Goal: Contribute content: Contribute content

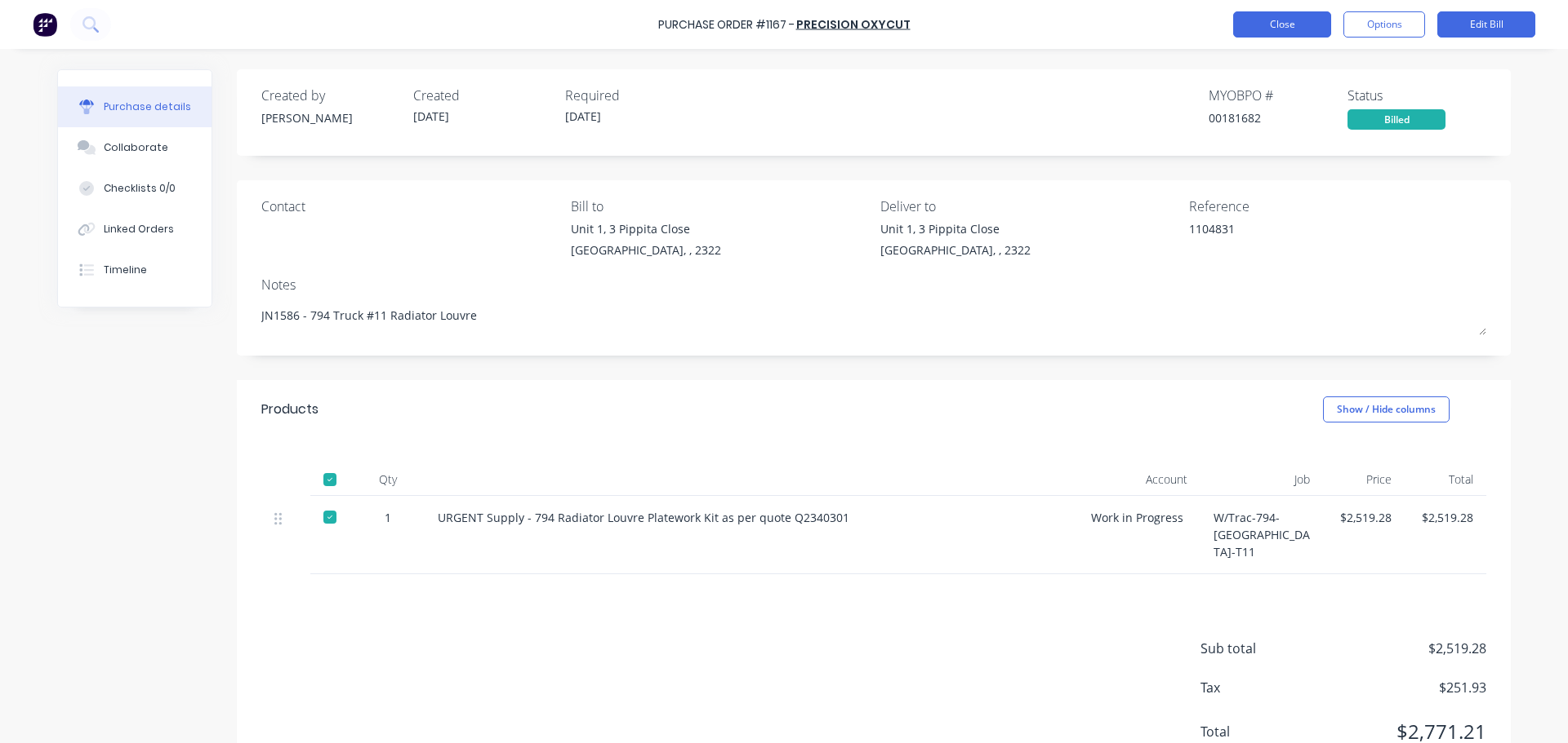
click at [1272, 26] on button "Close" at bounding box center [1282, 25] width 98 height 26
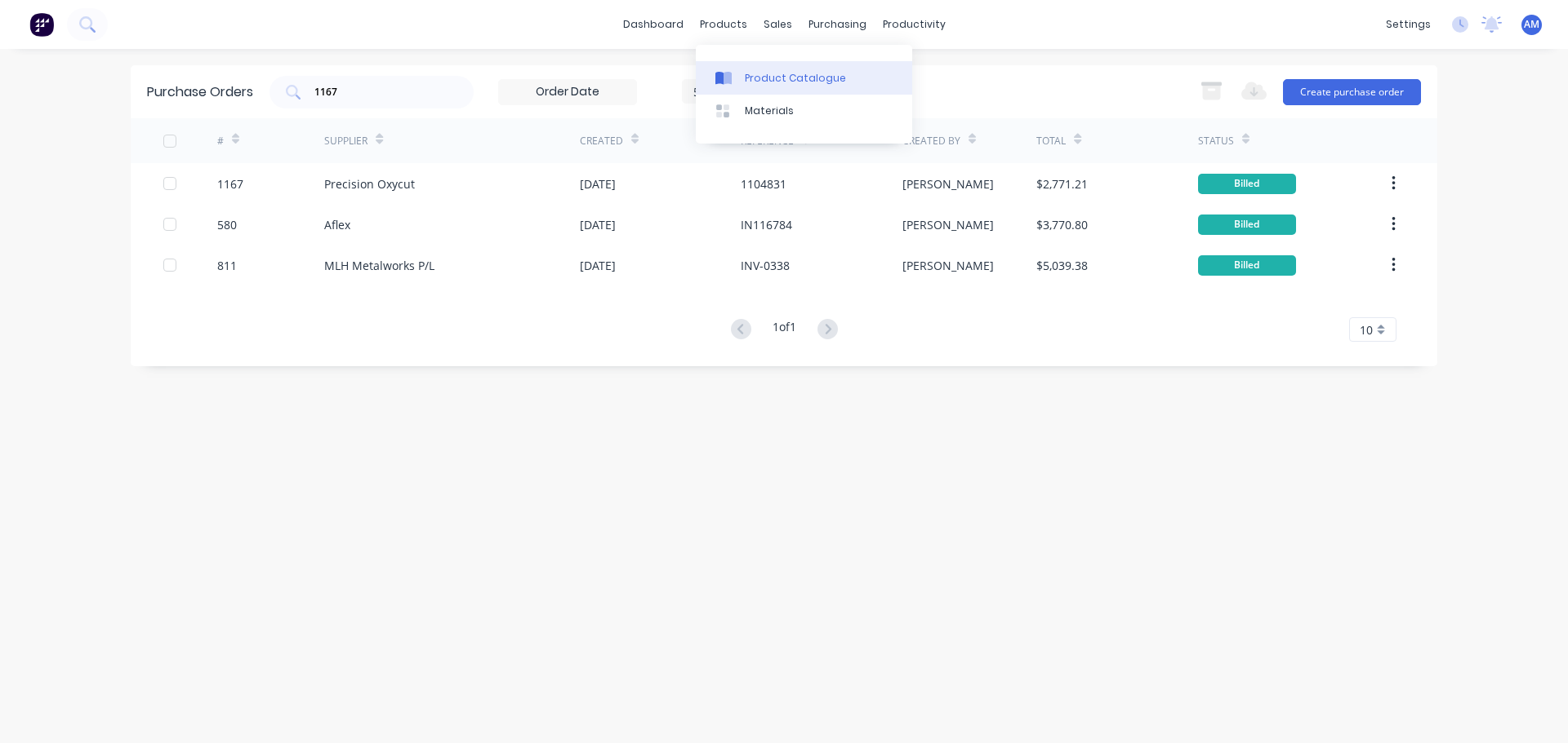
click at [756, 74] on div "Product Catalogue" at bounding box center [795, 78] width 101 height 15
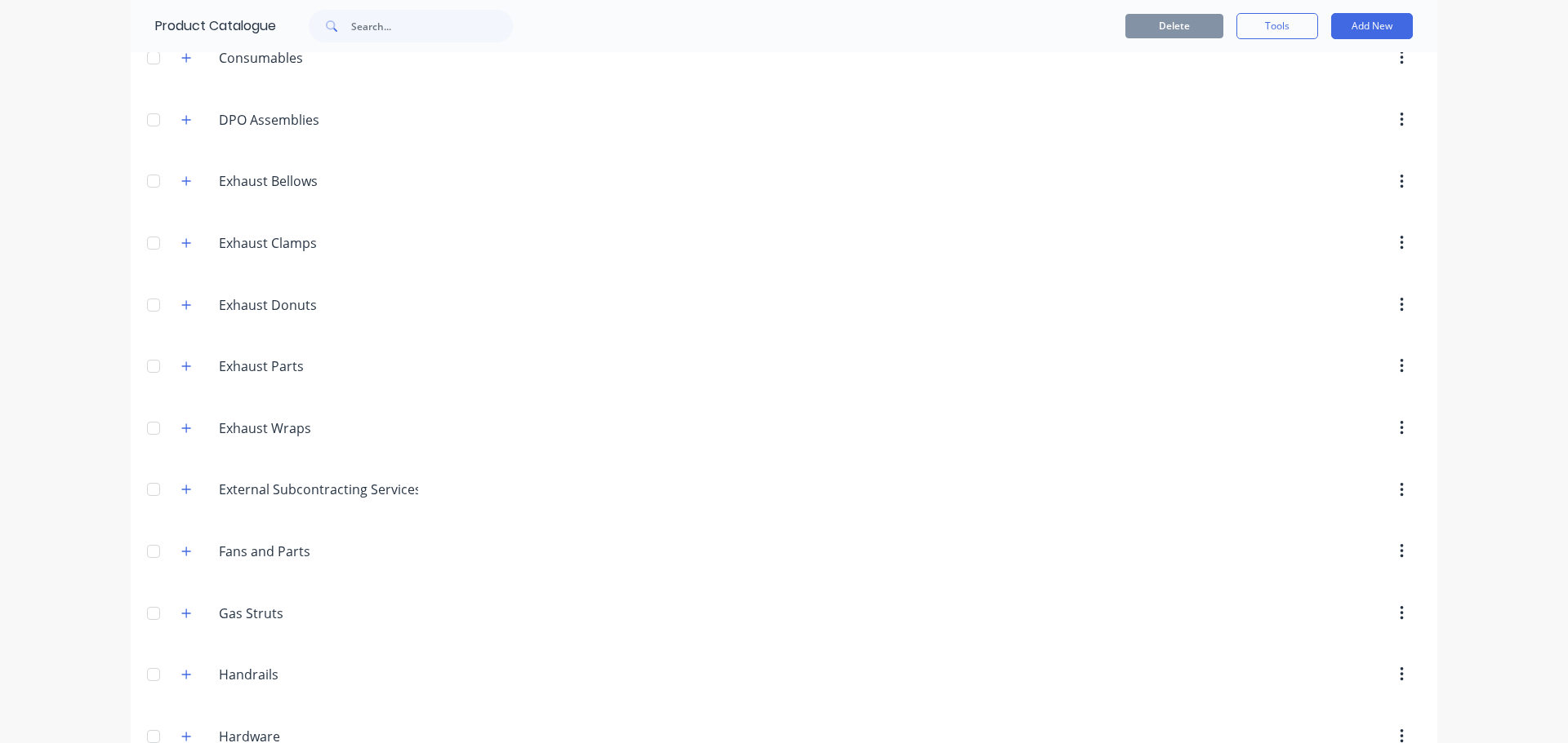
scroll to position [408, 0]
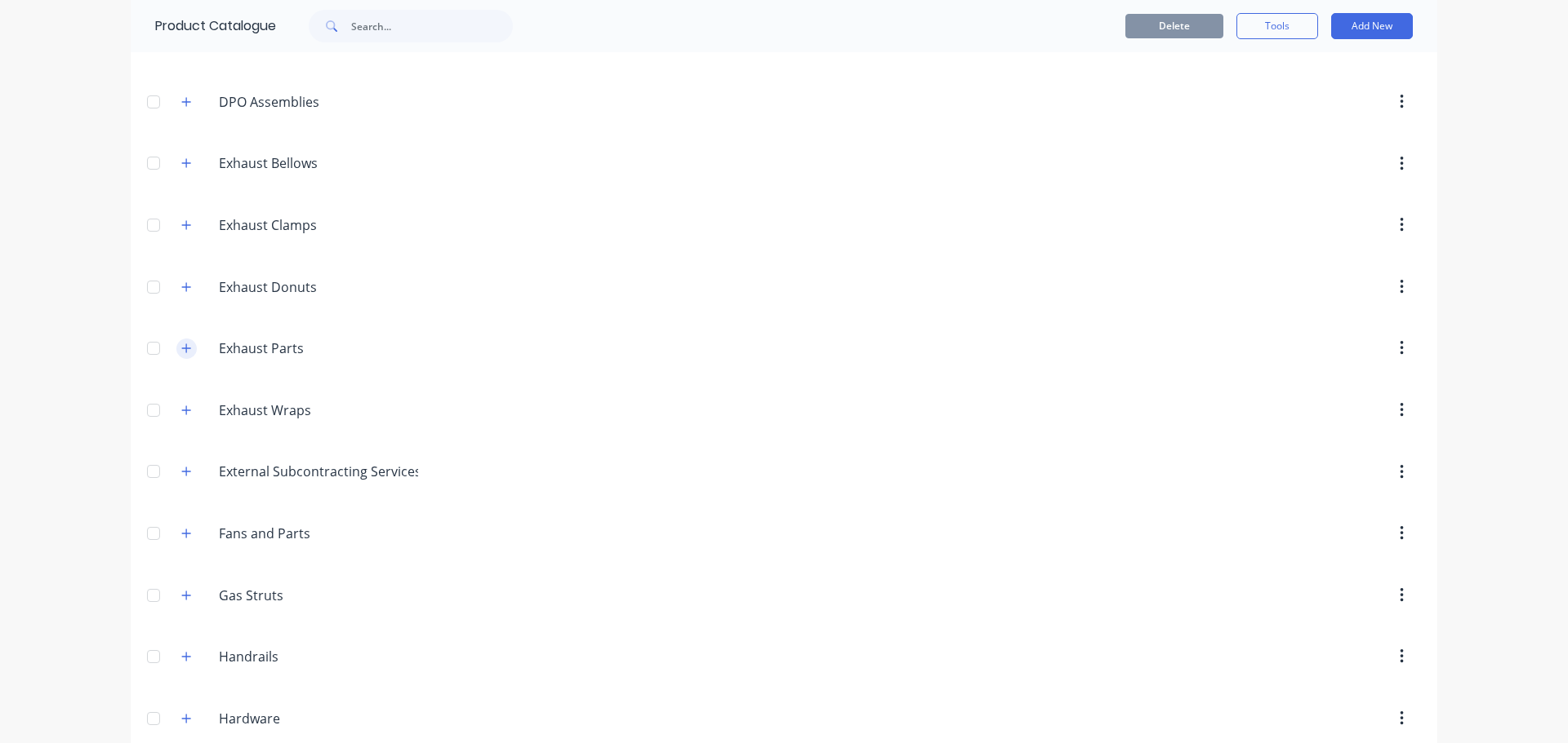
click at [183, 348] on icon "button" at bounding box center [186, 349] width 10 height 12
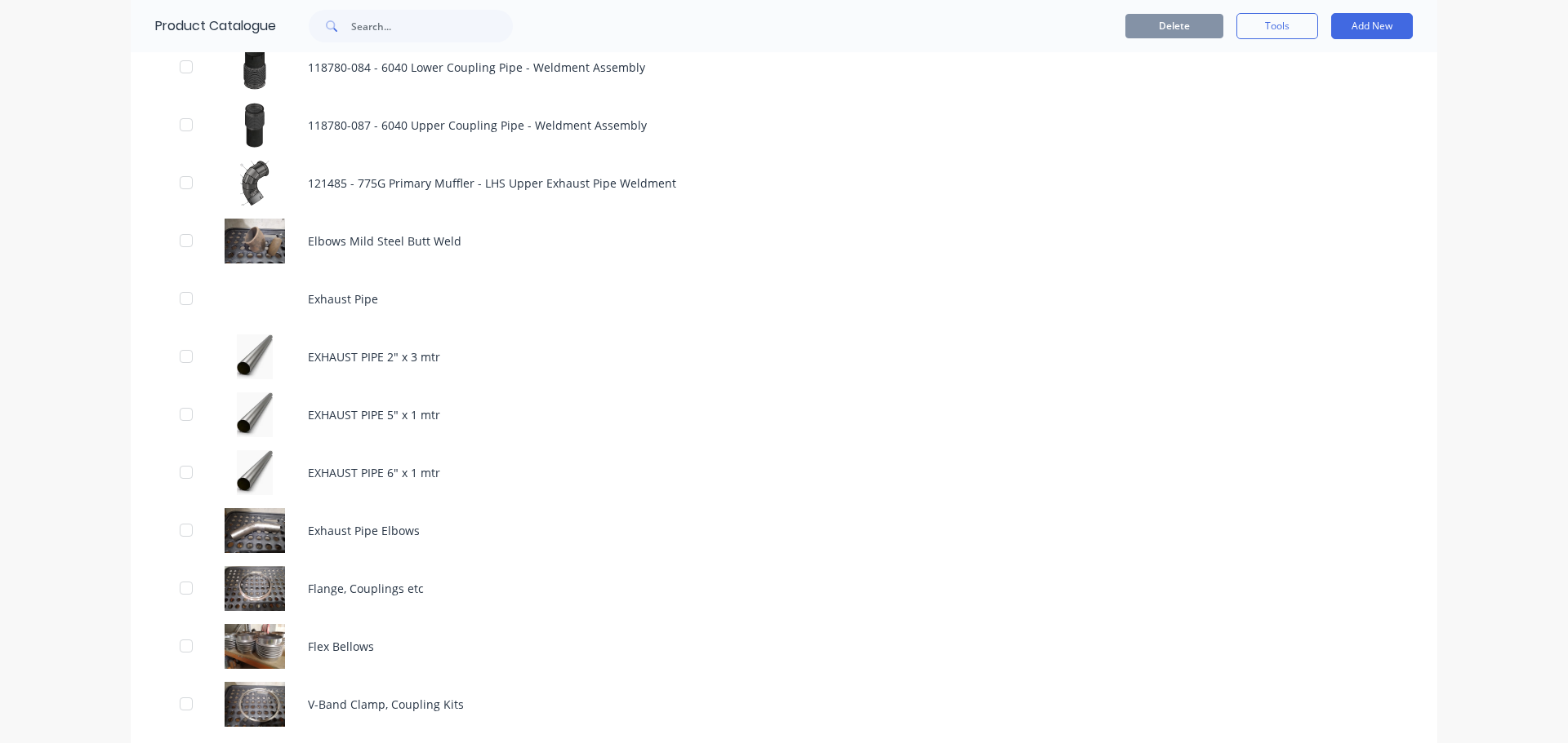
scroll to position [1387, 0]
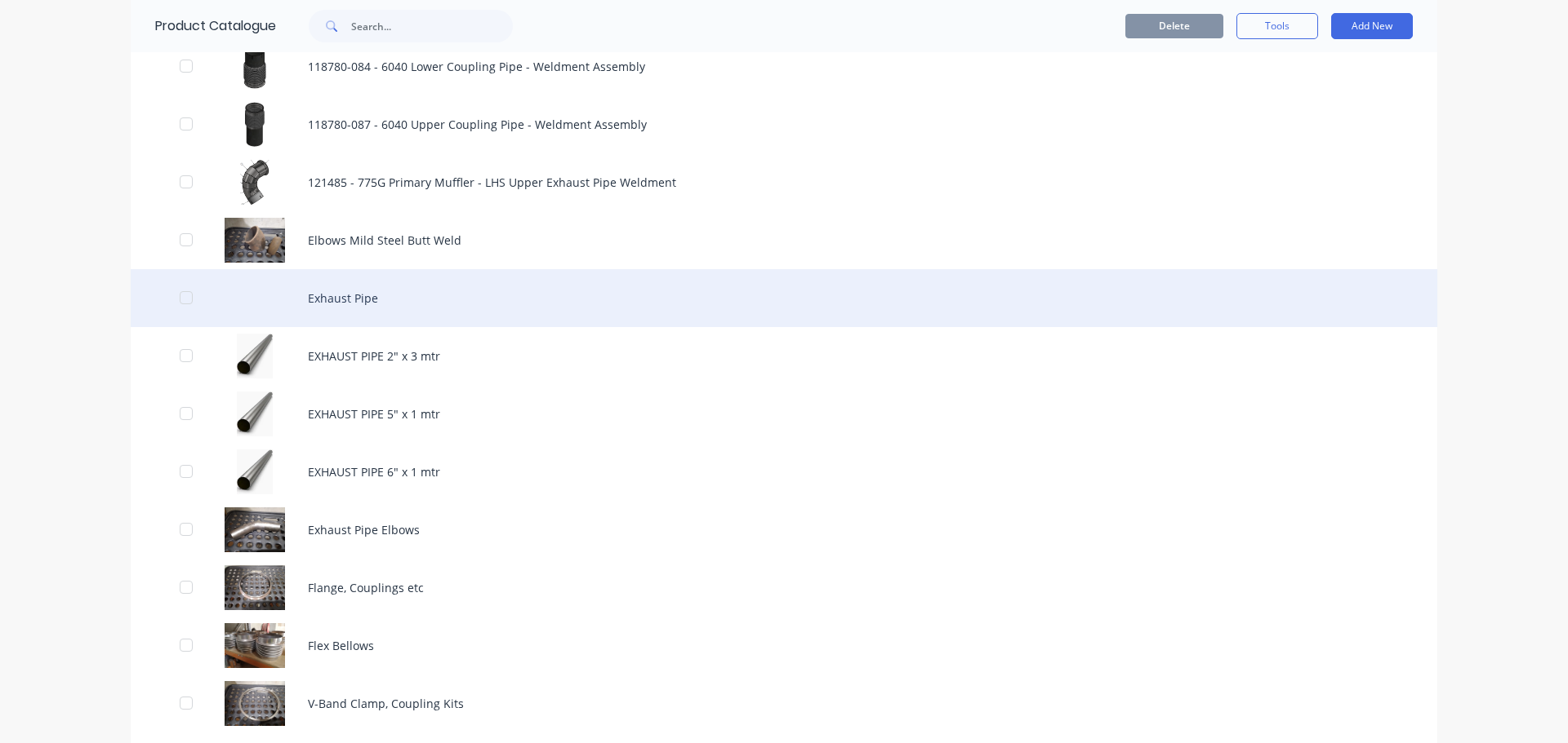
click at [369, 303] on div "Exhaust Pipe" at bounding box center [784, 298] width 1306 height 57
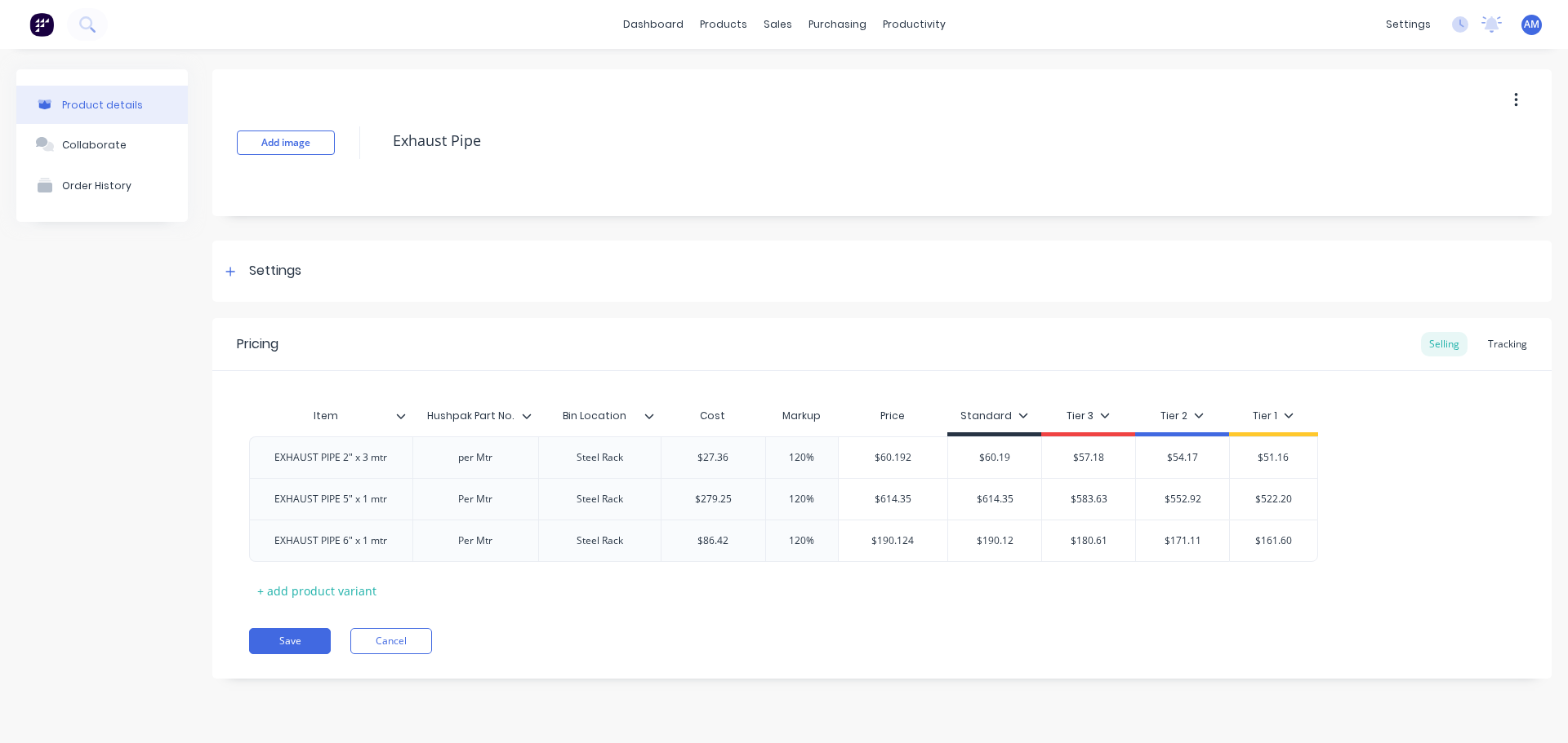
type textarea "x"
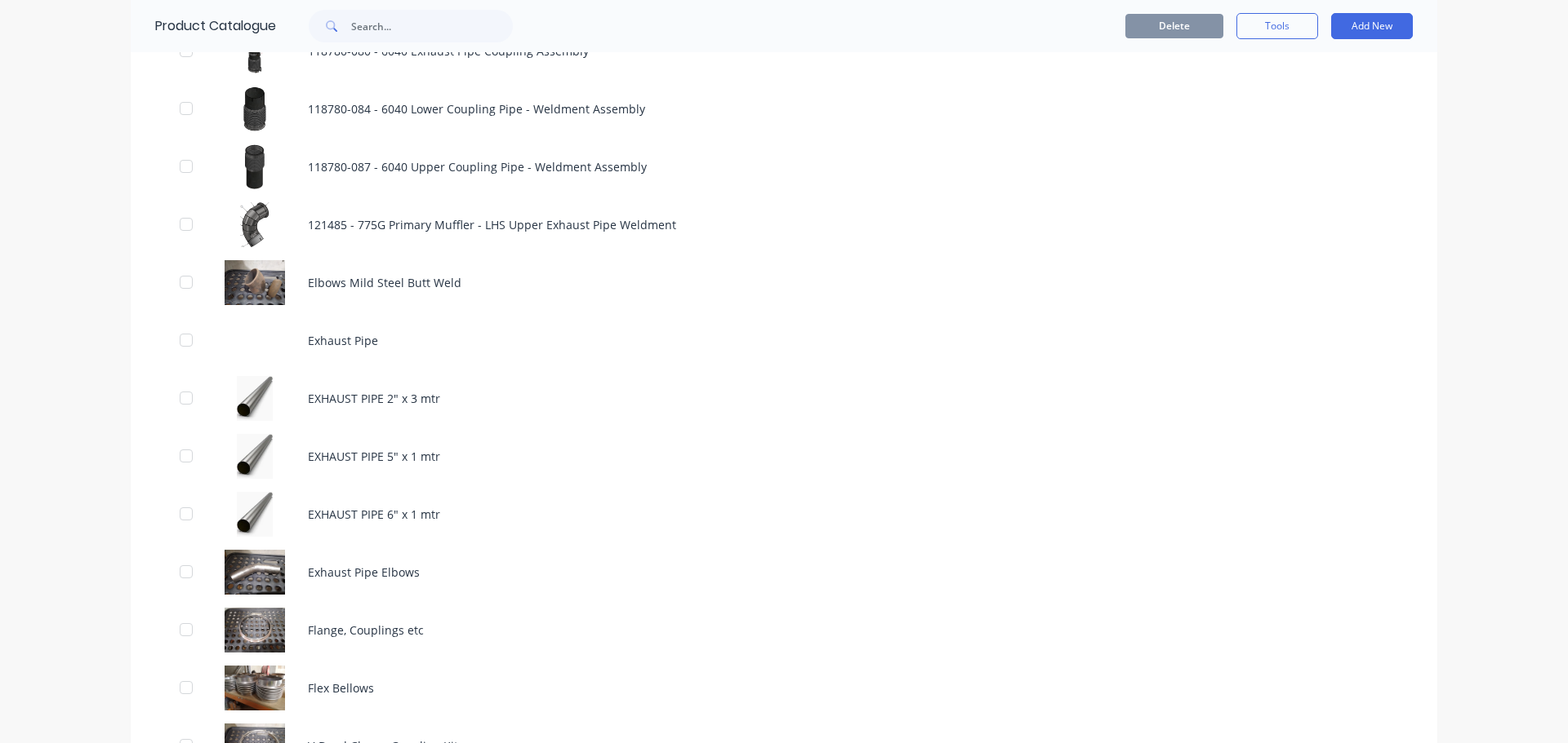
scroll to position [1469, 0]
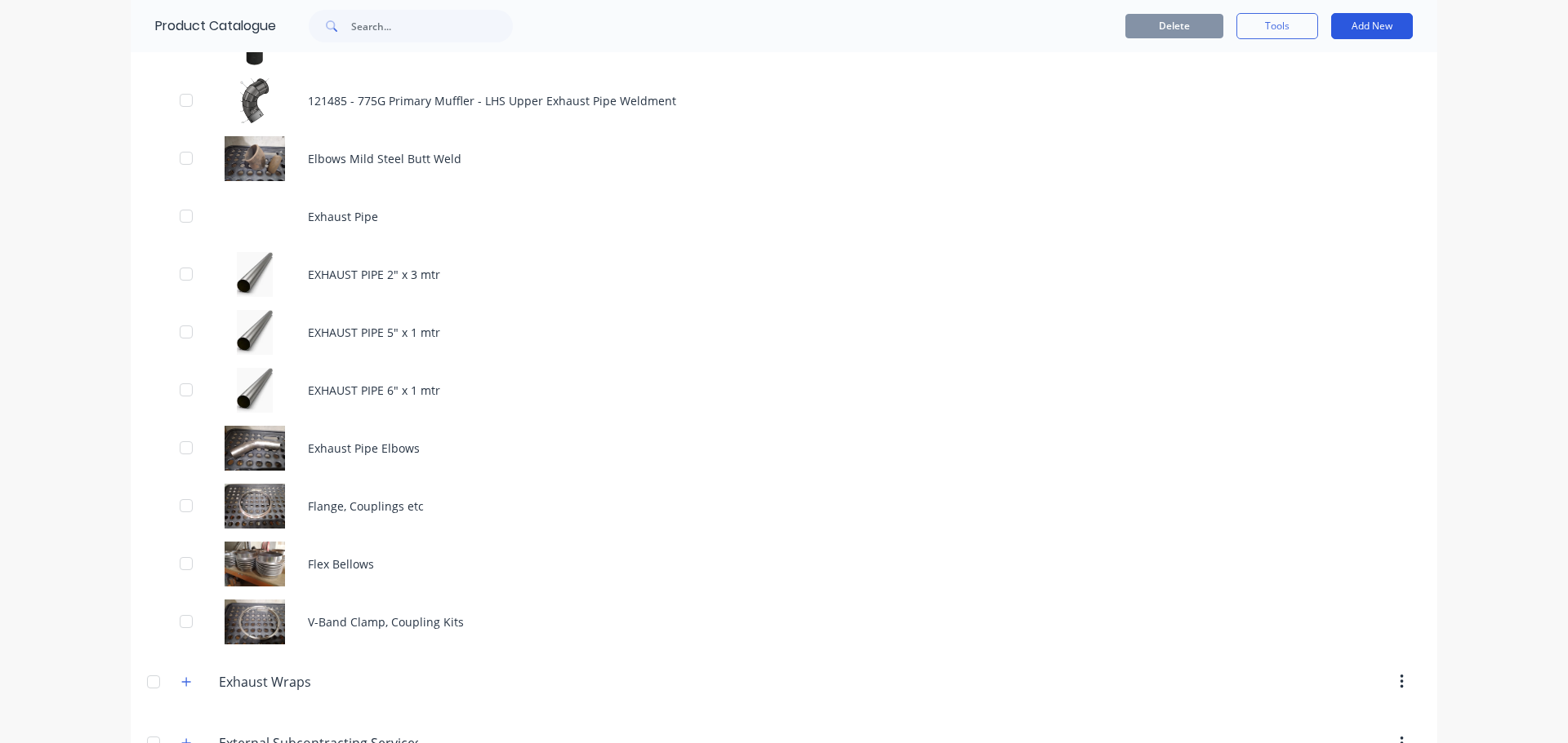
click at [1362, 21] on button "Add New" at bounding box center [1372, 26] width 81 height 26
click at [1331, 62] on div "Category" at bounding box center [1334, 68] width 126 height 24
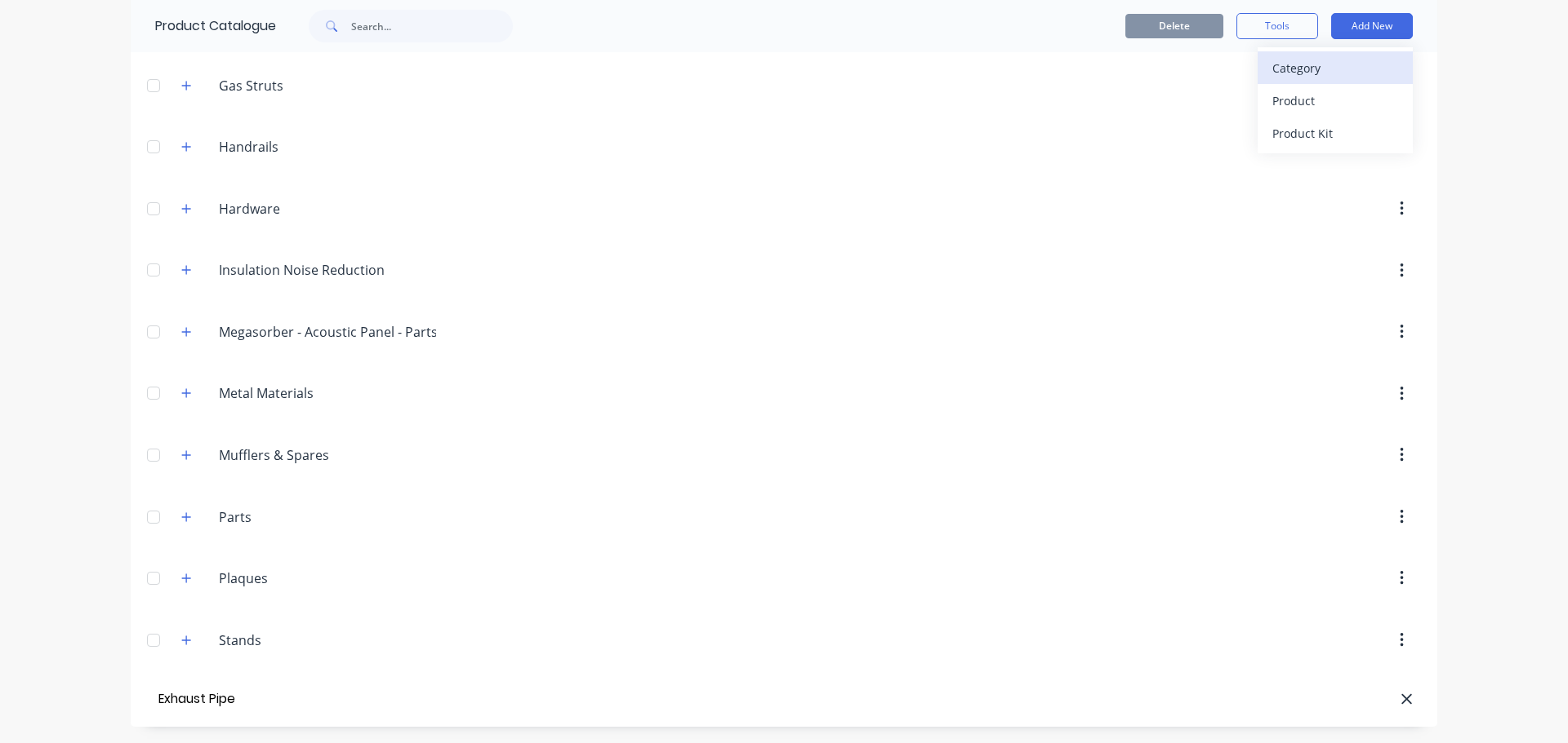
type input "Exhaust Pipe"
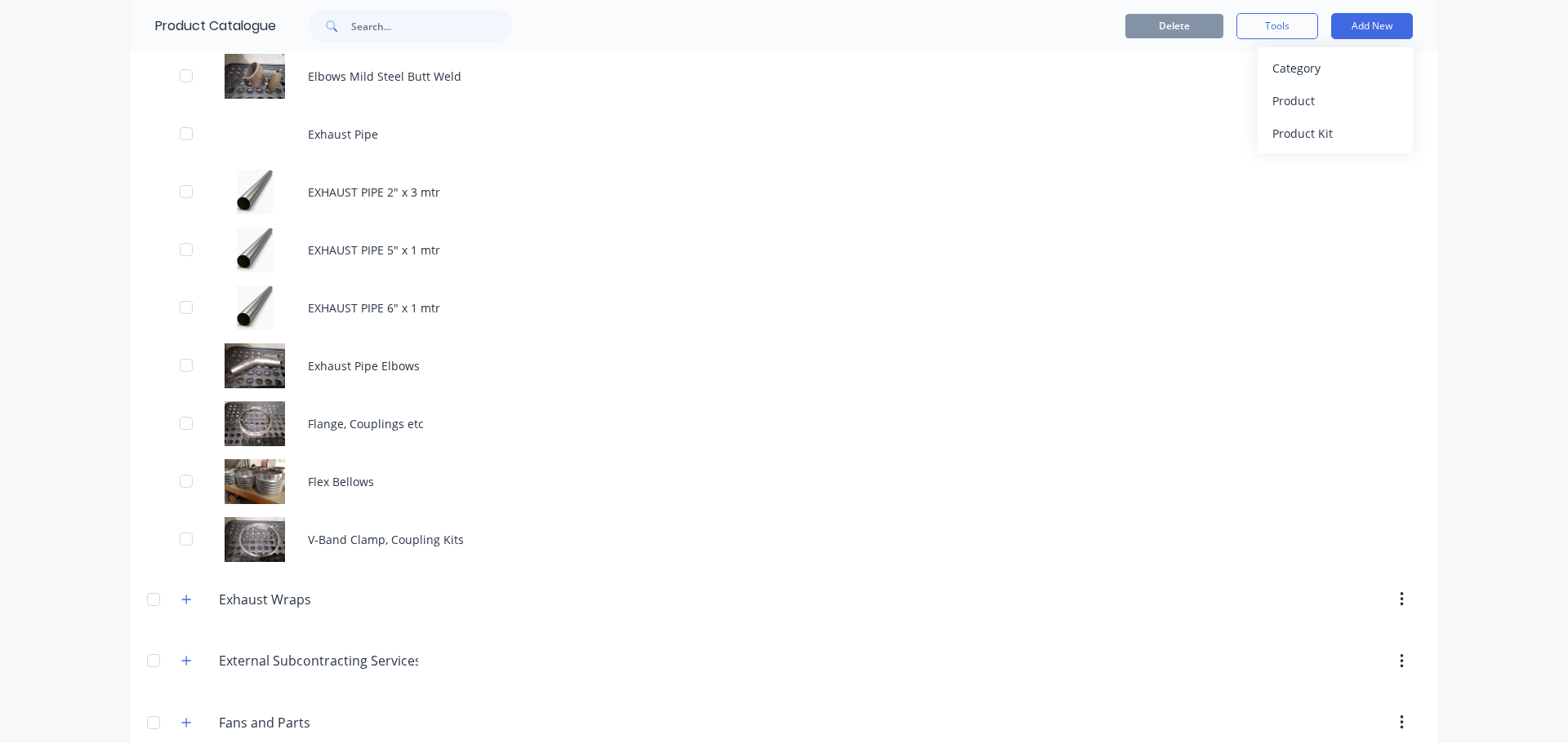
scroll to position [1522, 0]
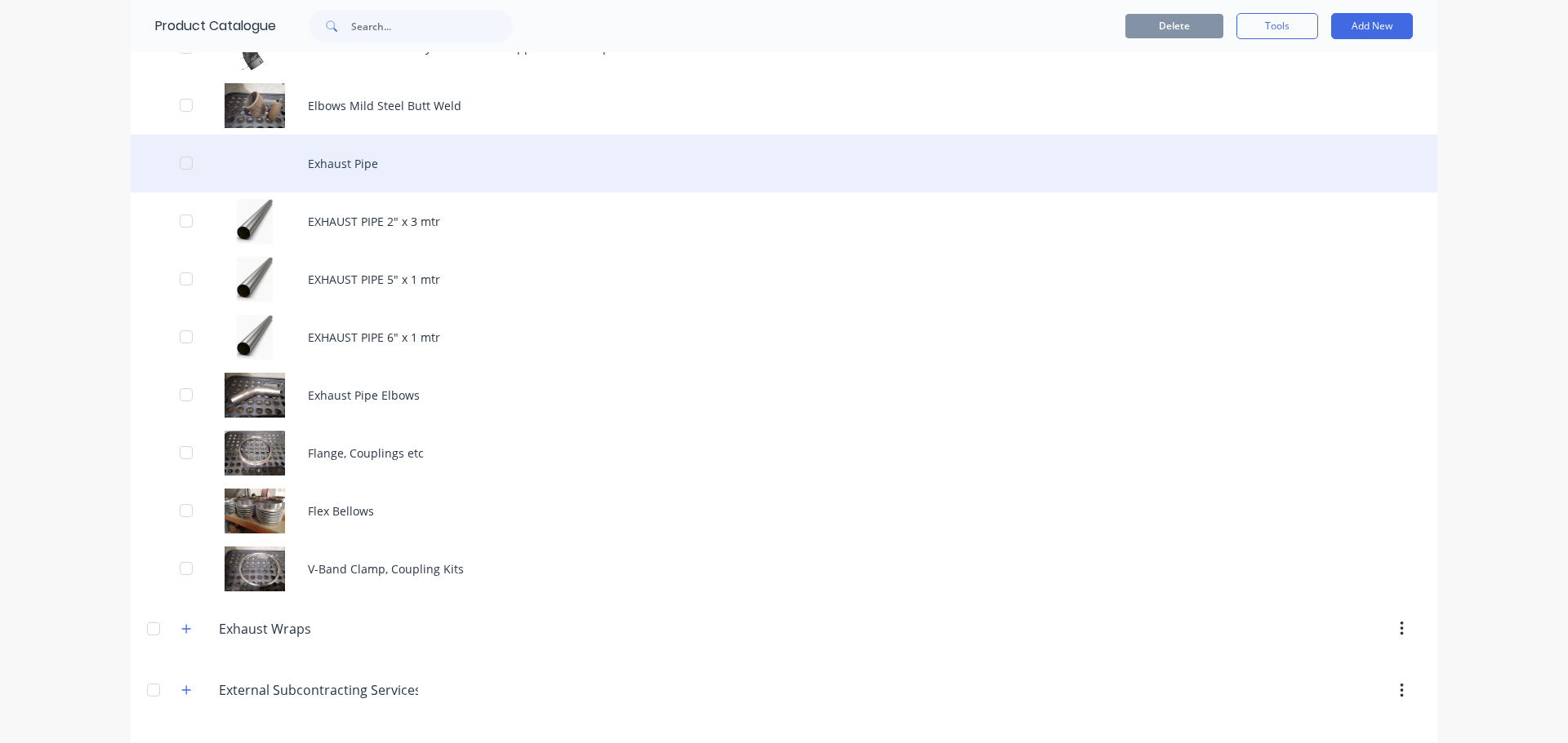
click at [358, 173] on div "Exhaust Pipe" at bounding box center [784, 163] width 1306 height 57
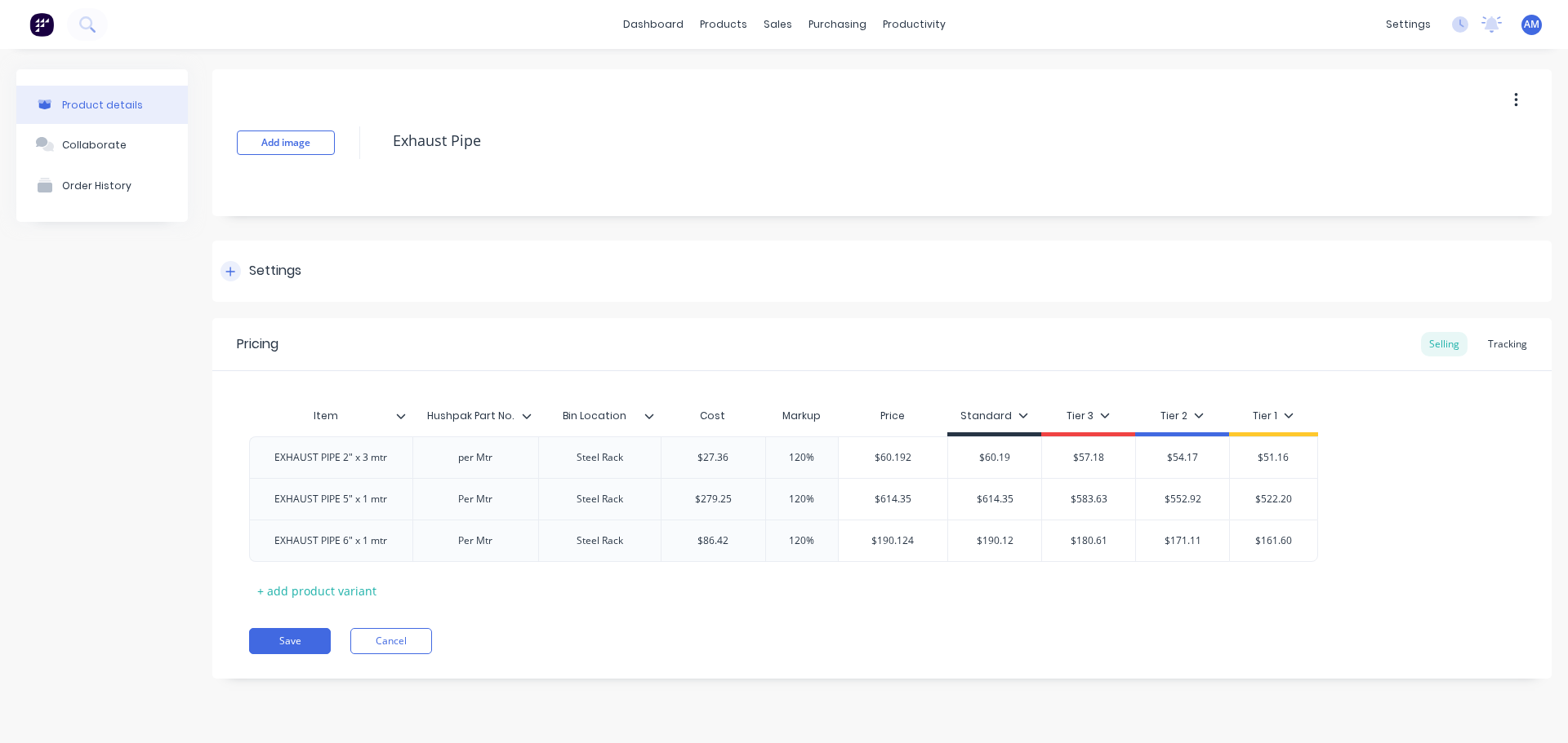
click at [283, 274] on div "Settings" at bounding box center [275, 271] width 53 height 21
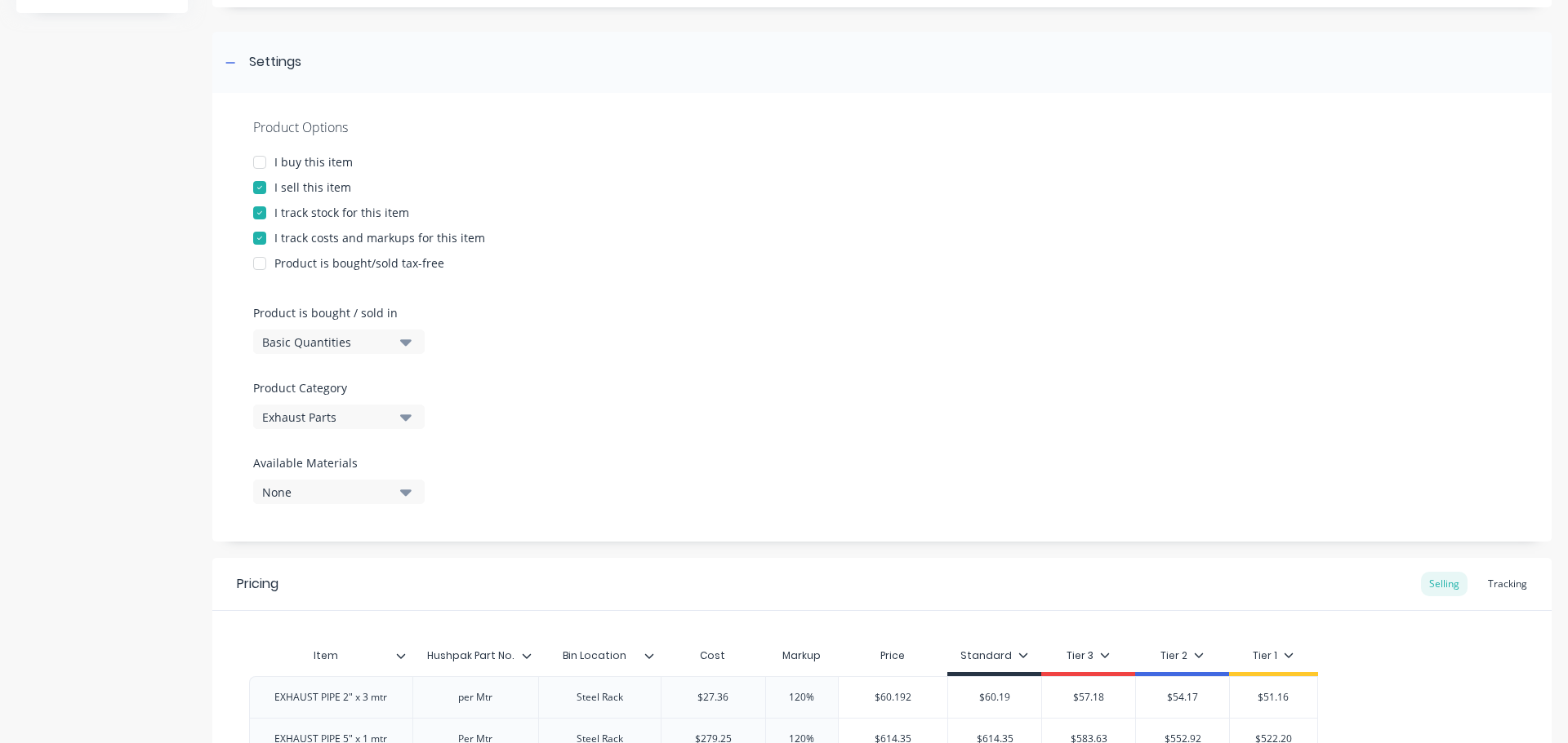
scroll to position [245, 0]
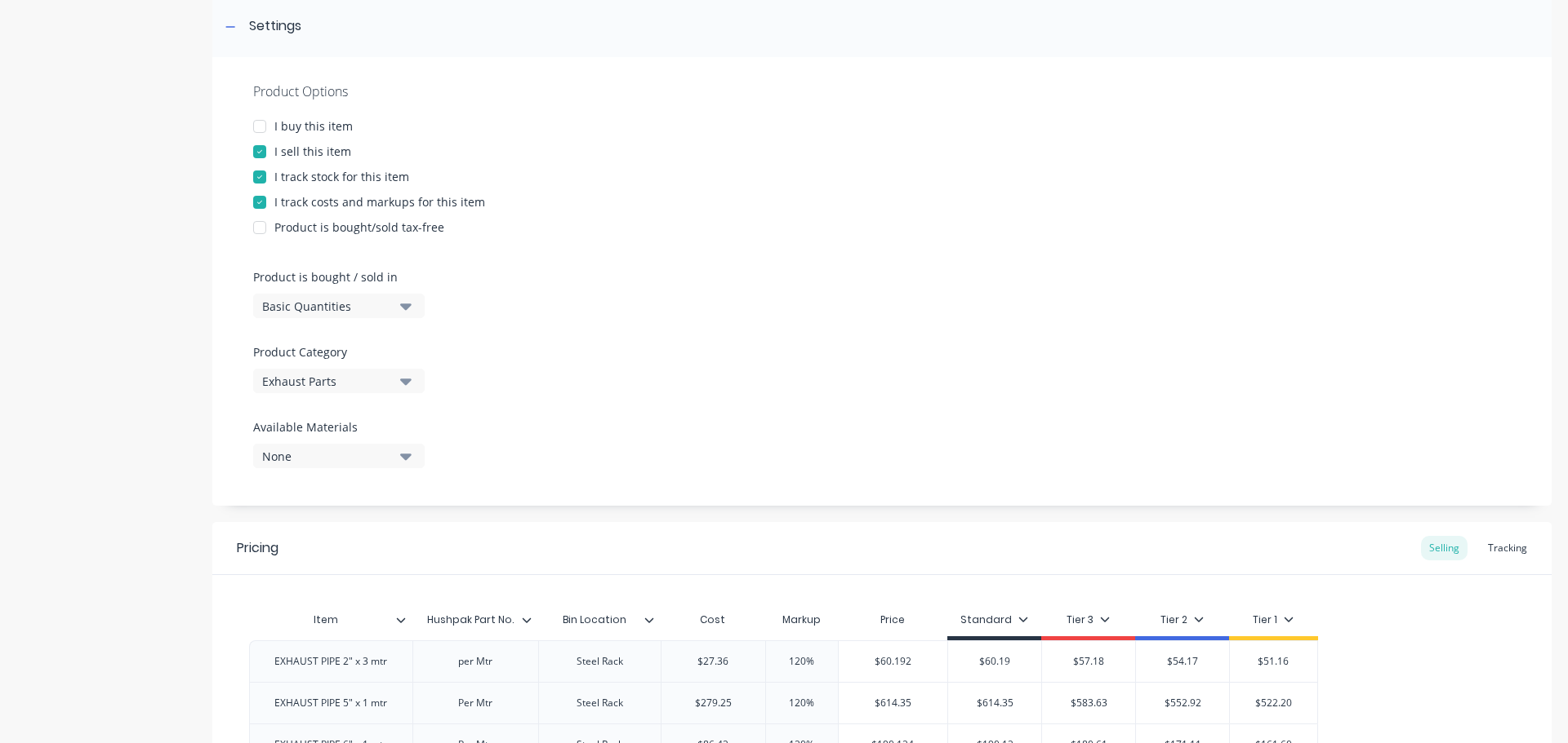
click at [400, 382] on icon "button" at bounding box center [406, 381] width 12 height 18
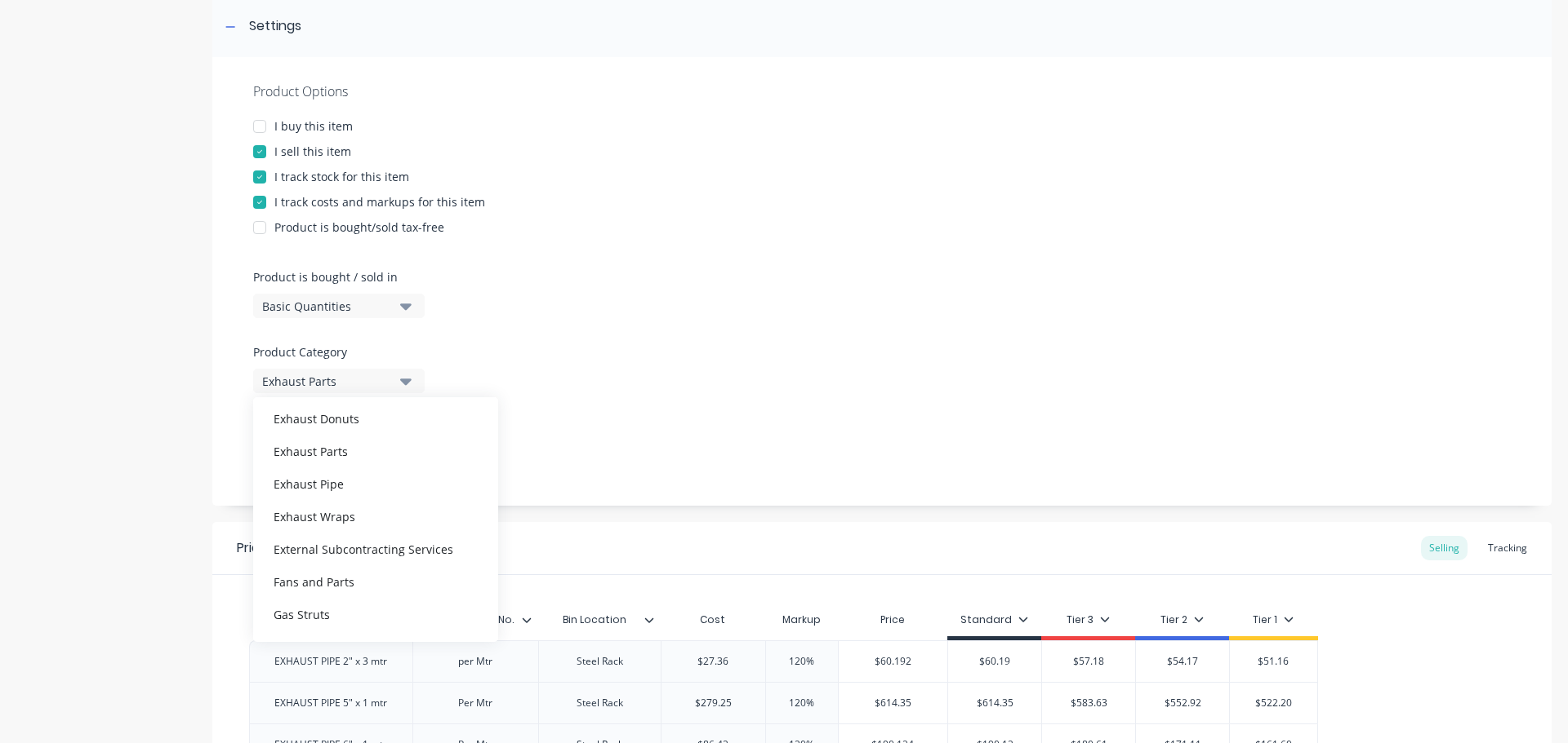
scroll to position [327, 0]
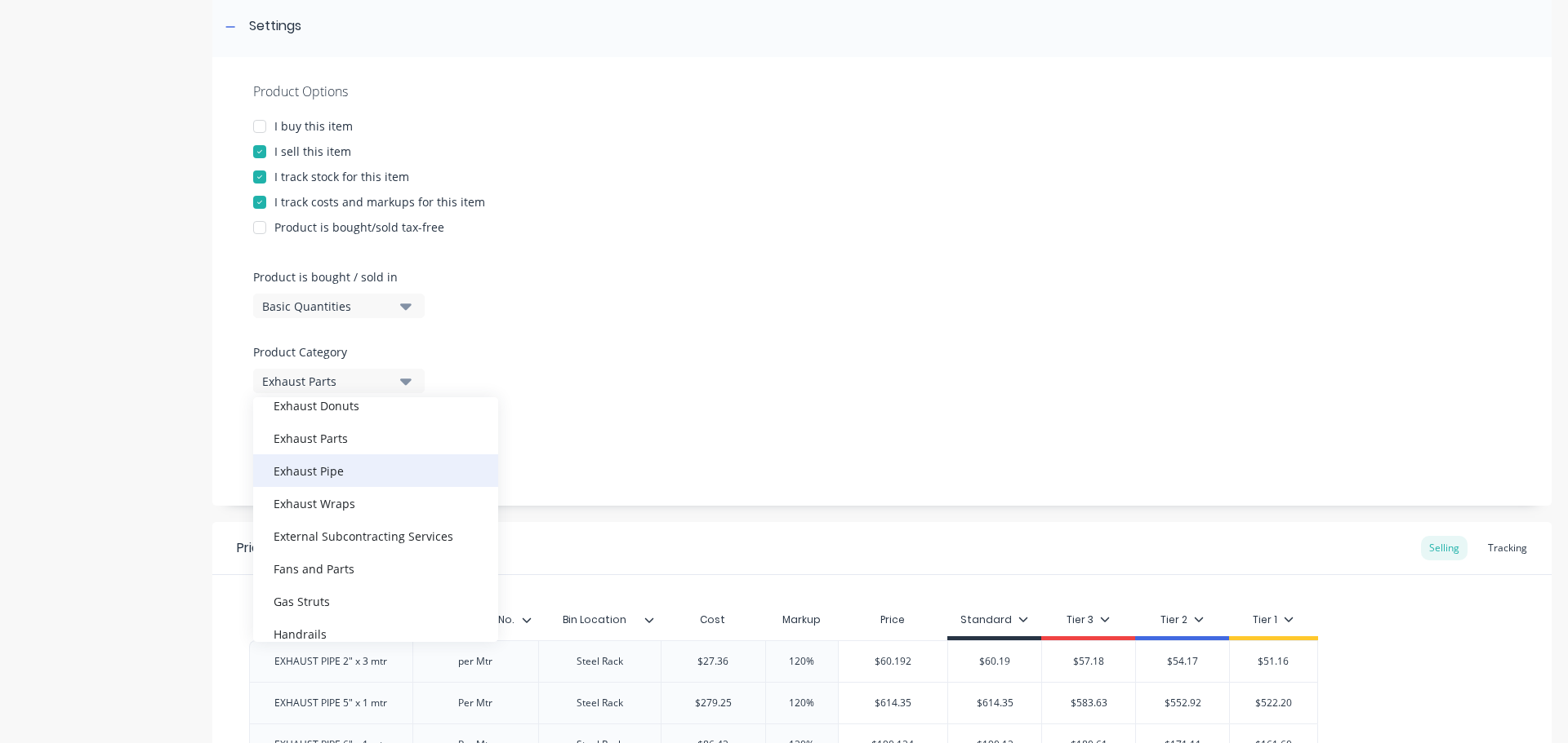
click at [353, 472] on div "Exhaust Pipe" at bounding box center [375, 471] width 245 height 33
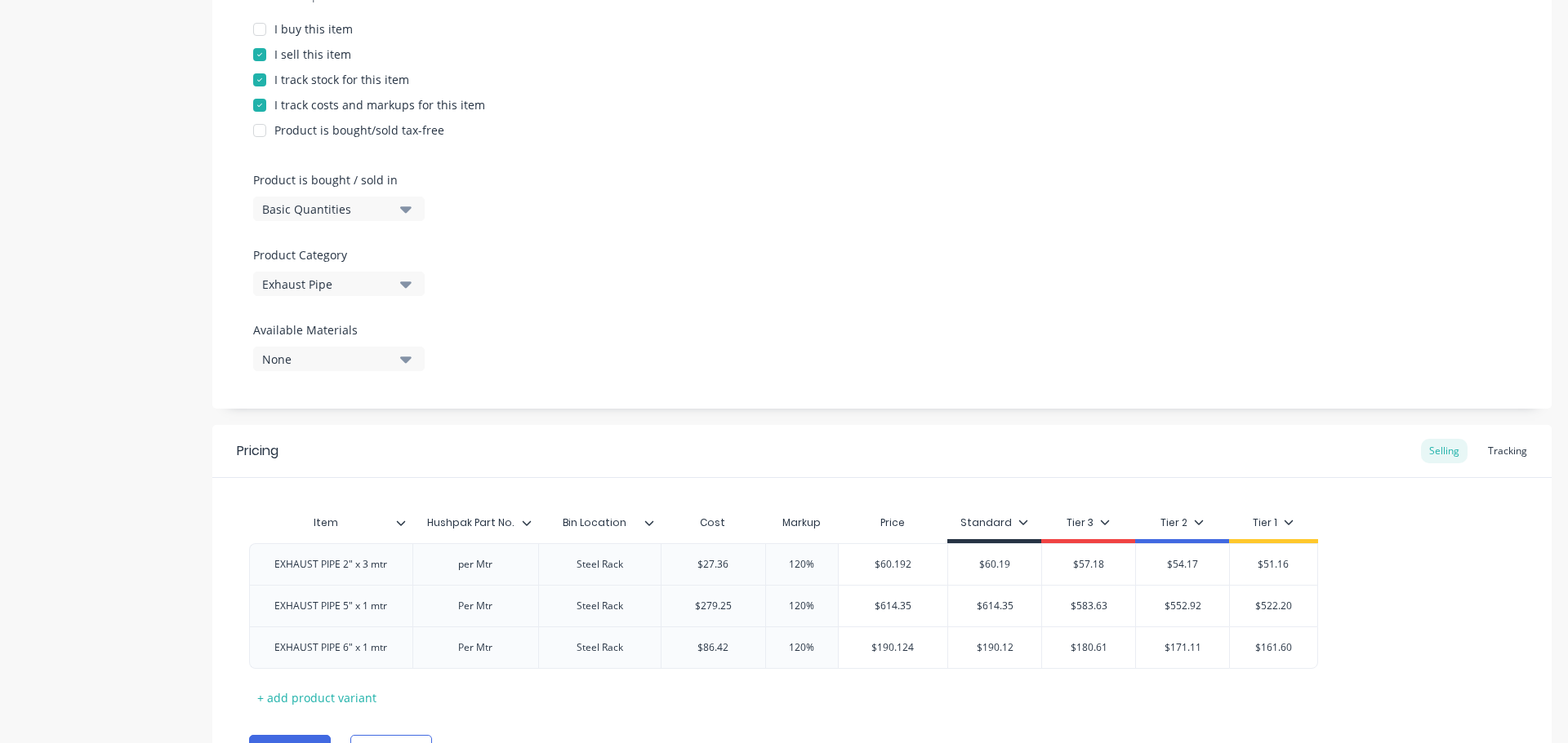
scroll to position [429, 0]
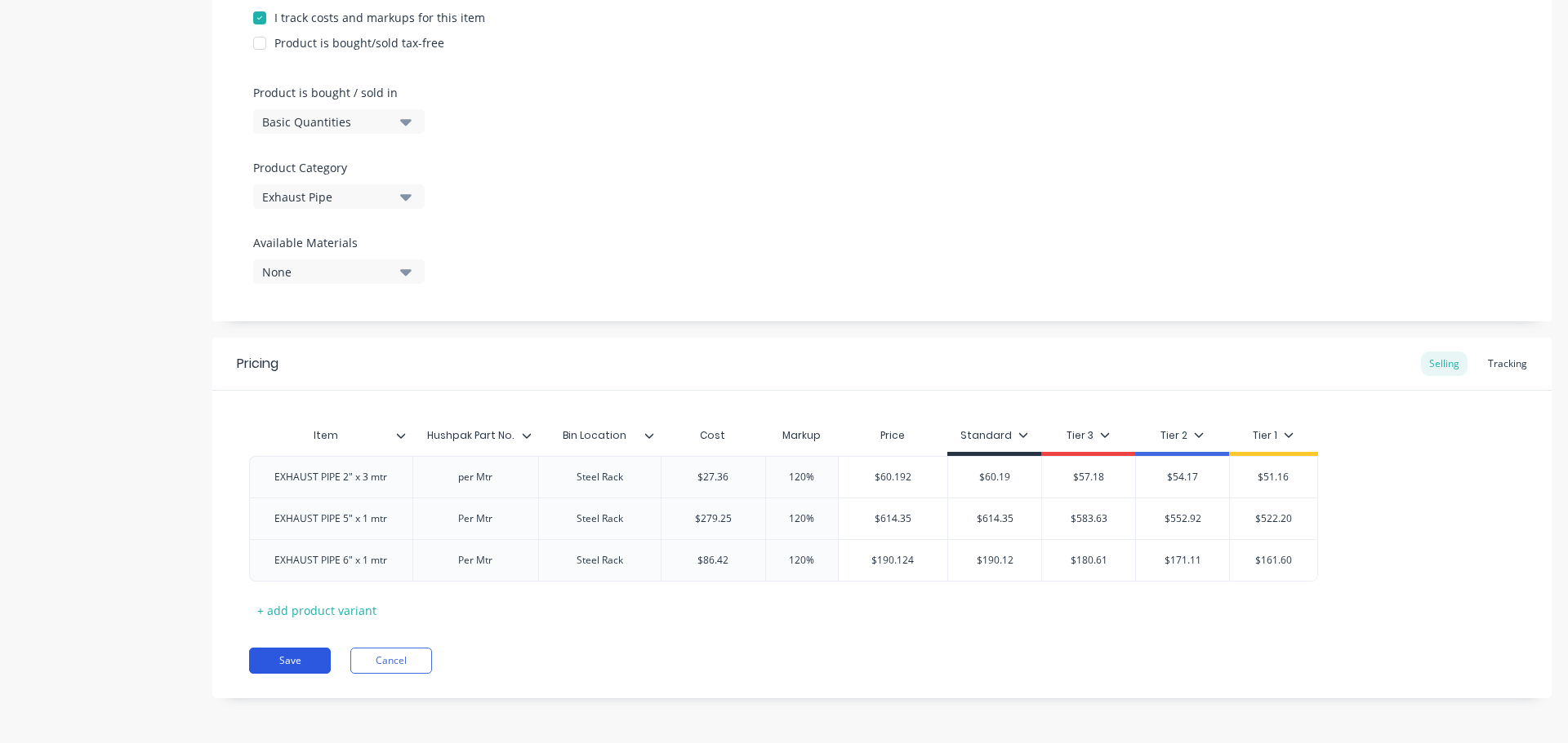
click at [283, 656] on button "Save" at bounding box center [289, 661] width 81 height 26
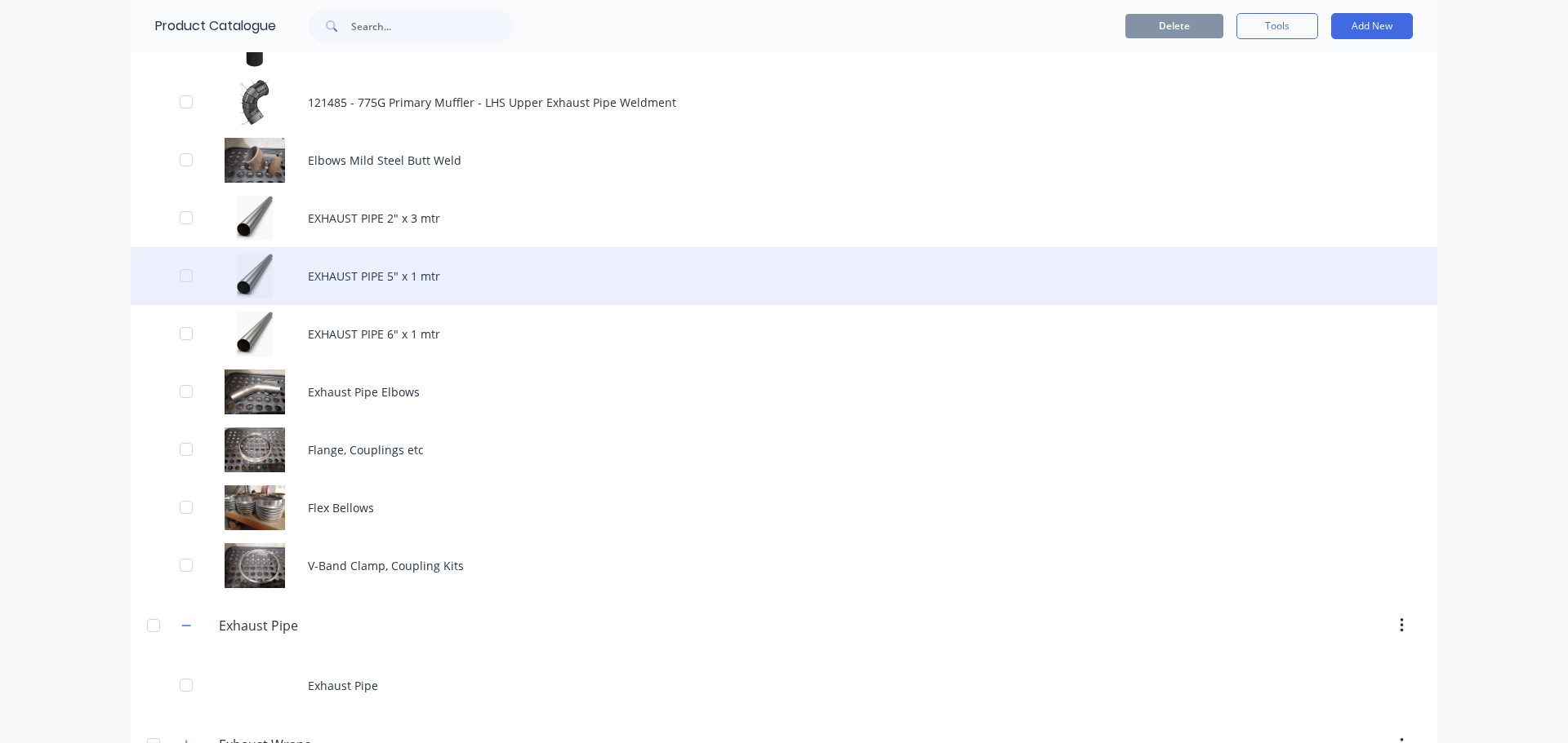
scroll to position [1469, 0]
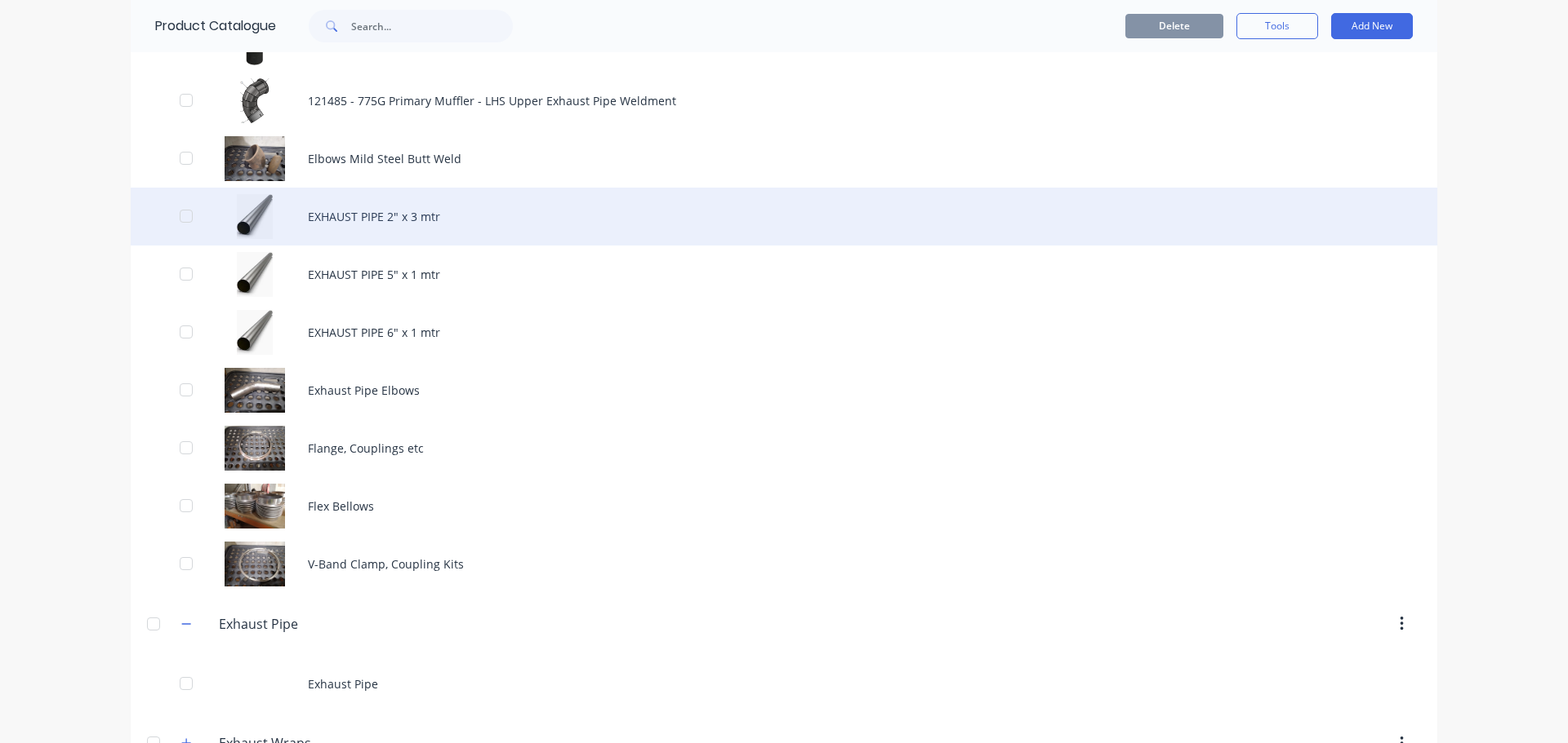
click at [369, 207] on div "EXHAUST PIPE 2" x 3 mtr" at bounding box center [784, 216] width 1306 height 57
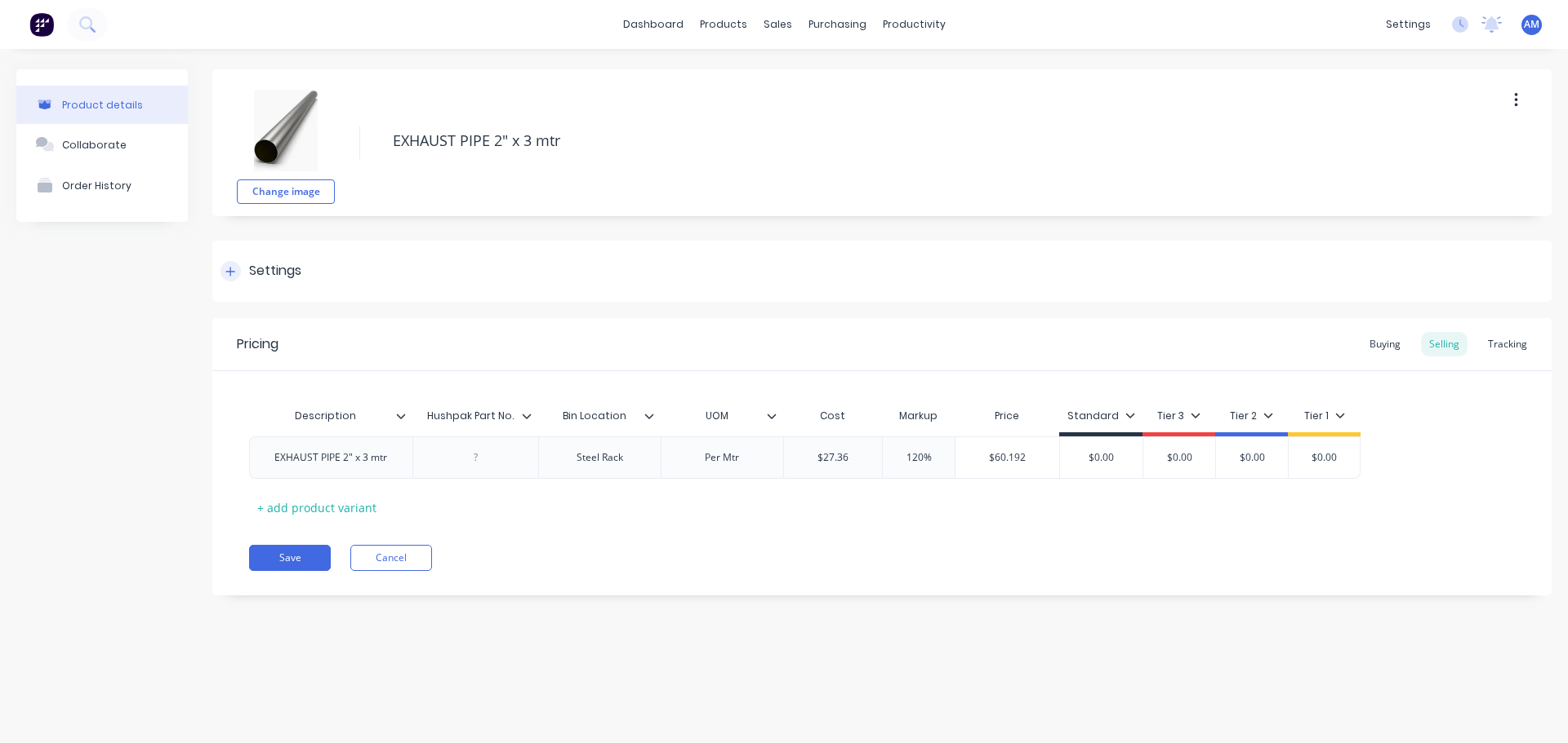
click at [333, 273] on div "Settings" at bounding box center [881, 271] width 1339 height 61
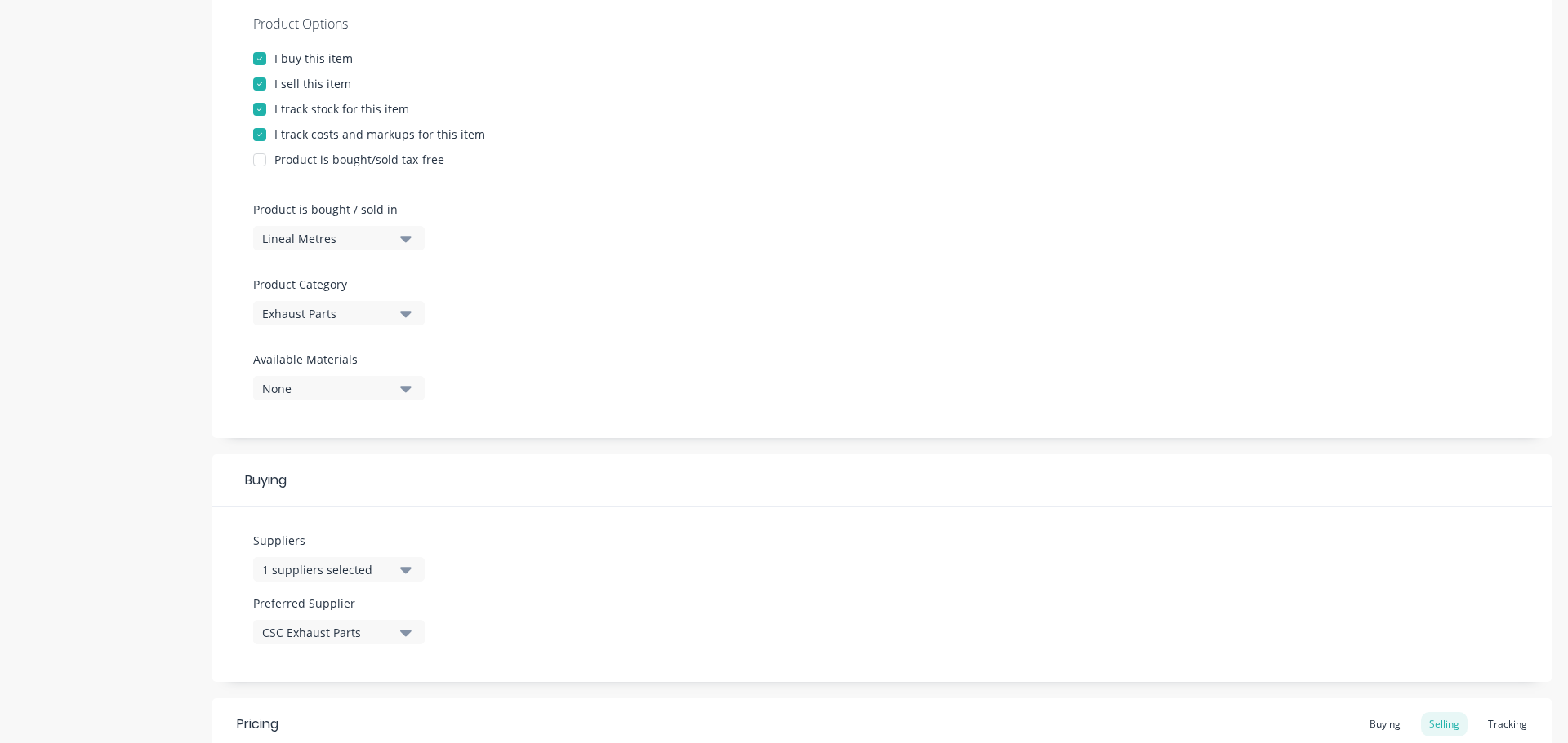
scroll to position [327, 0]
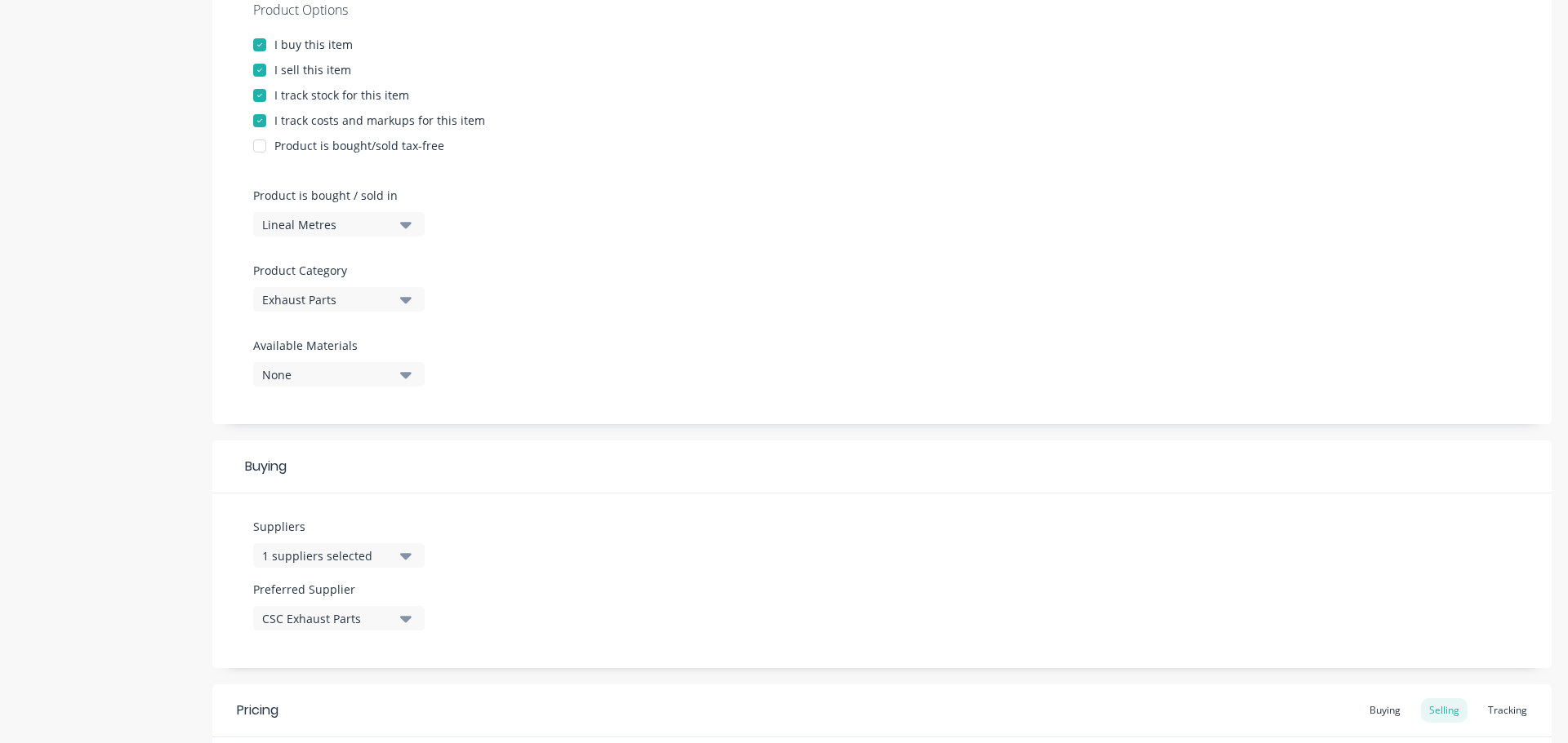
click at [413, 305] on button "Exhaust Parts" at bounding box center [338, 299] width 171 height 25
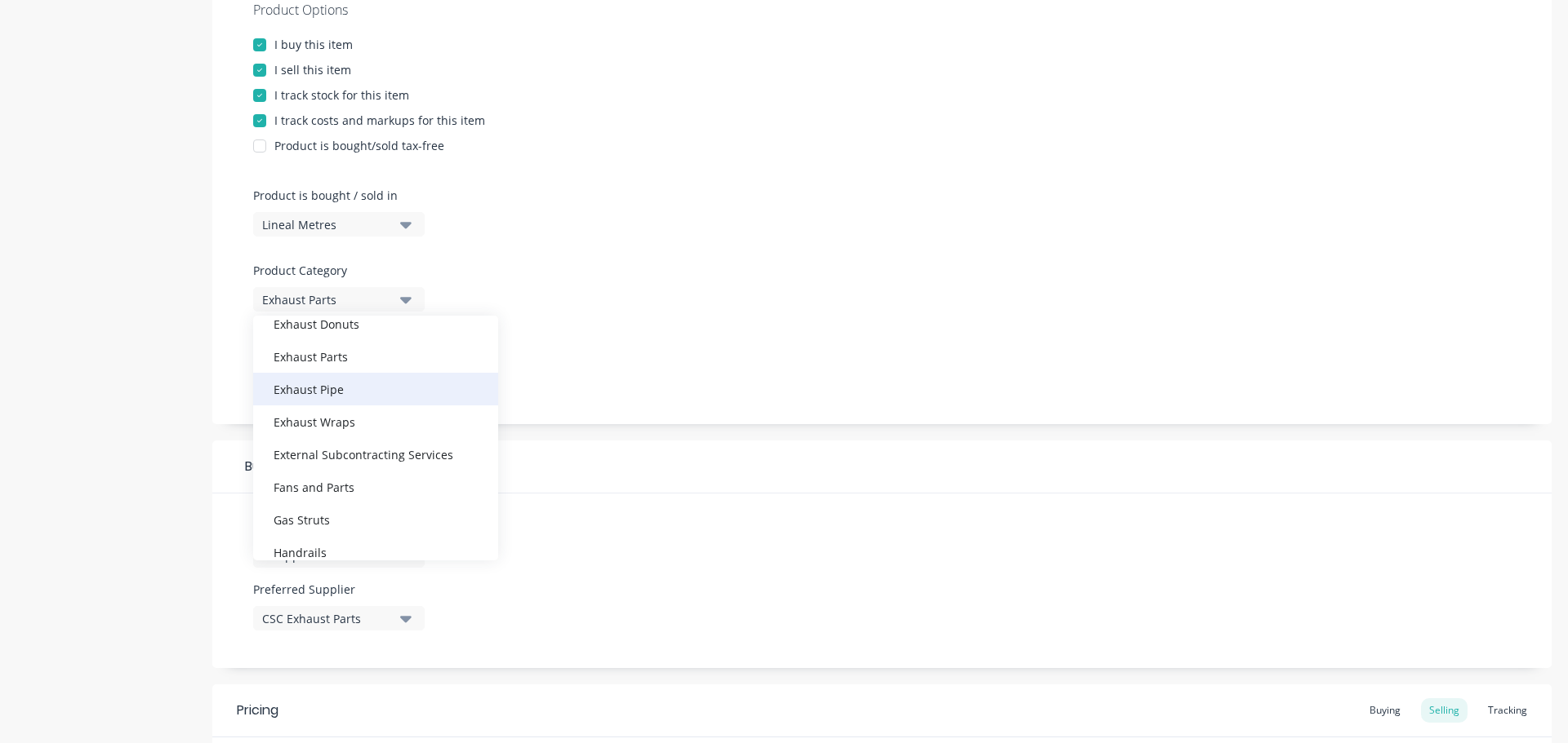
click at [392, 382] on div "Exhaust Pipe" at bounding box center [375, 388] width 245 height 33
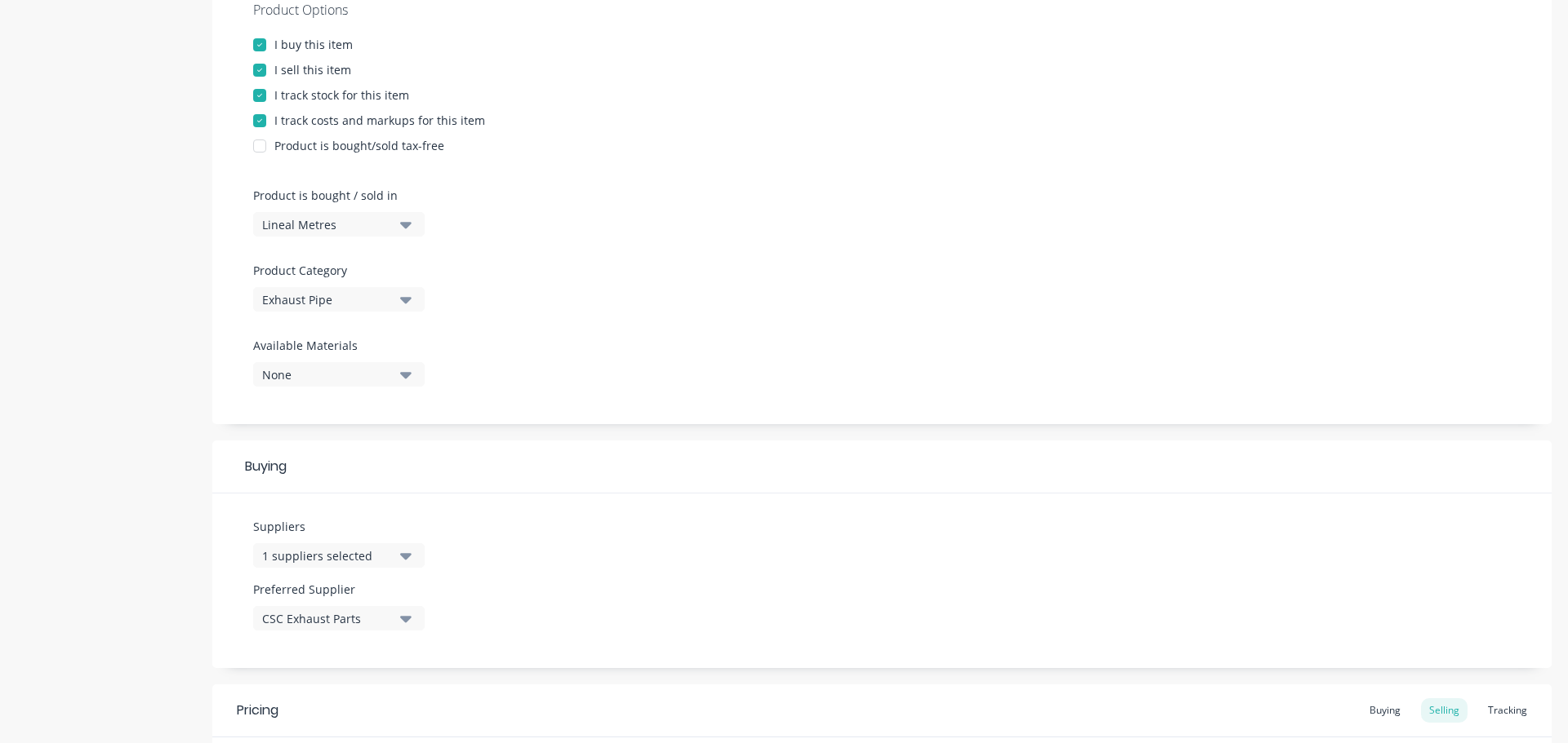
scroll to position [572, 0]
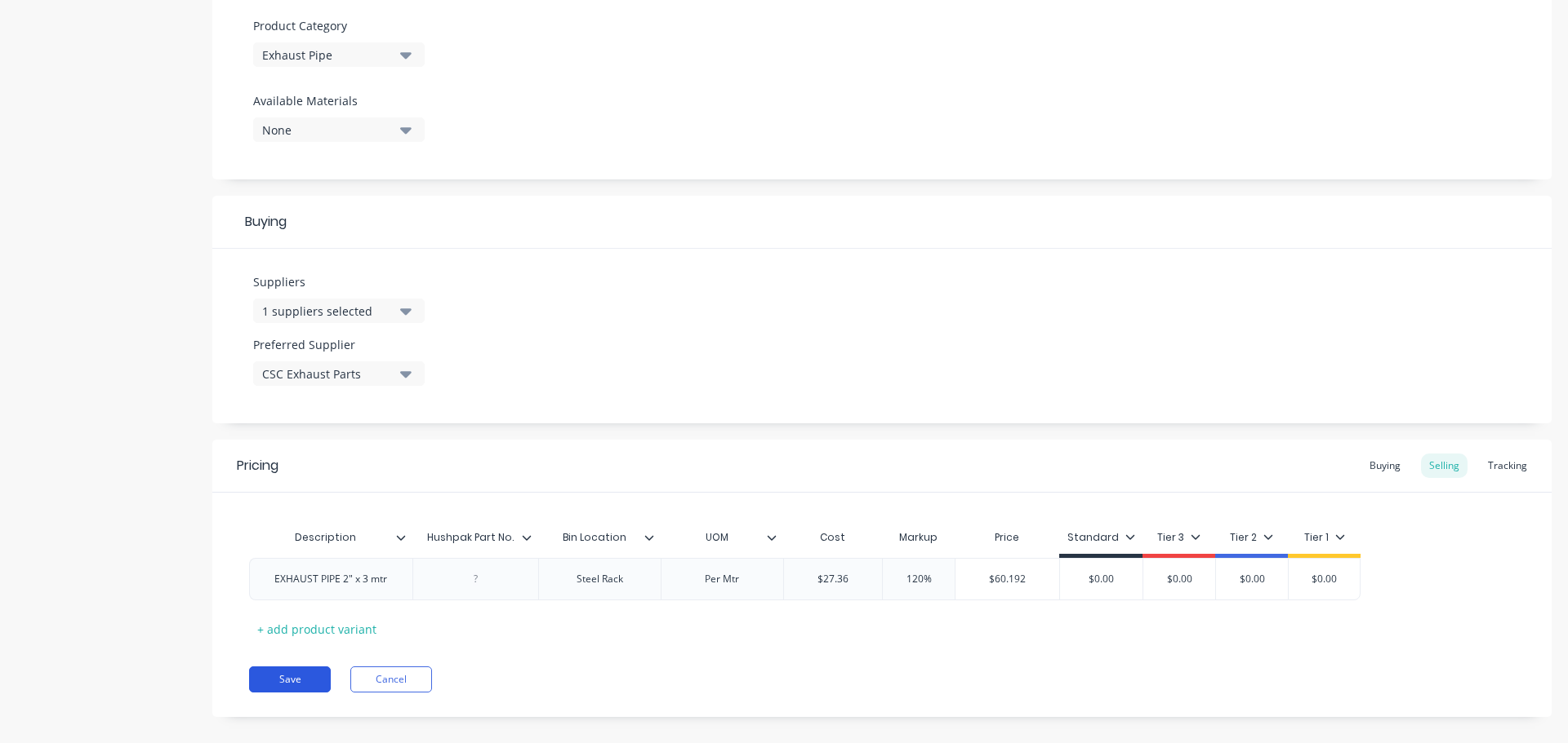
click at [299, 679] on button "Save" at bounding box center [289, 680] width 81 height 26
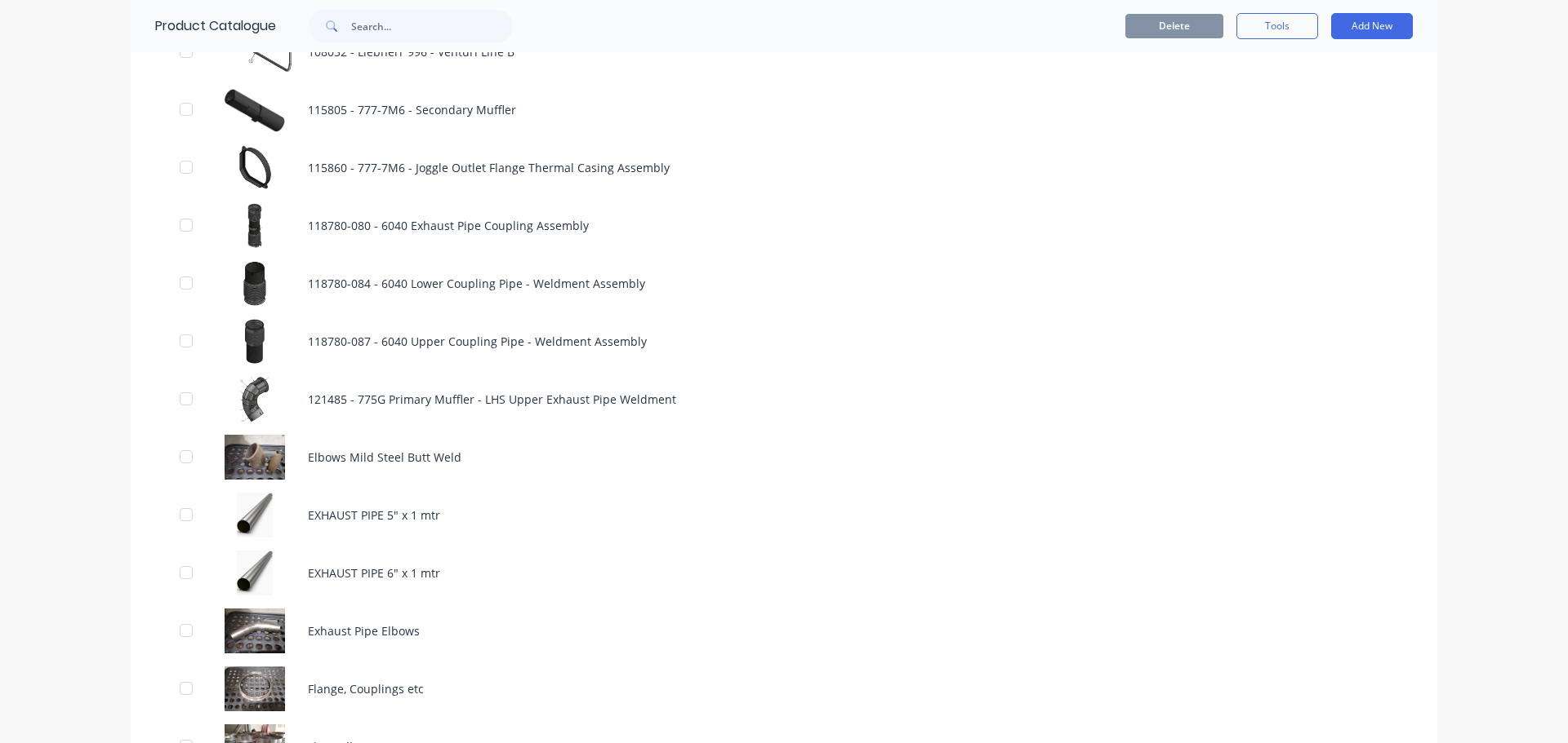
scroll to position [1224, 0]
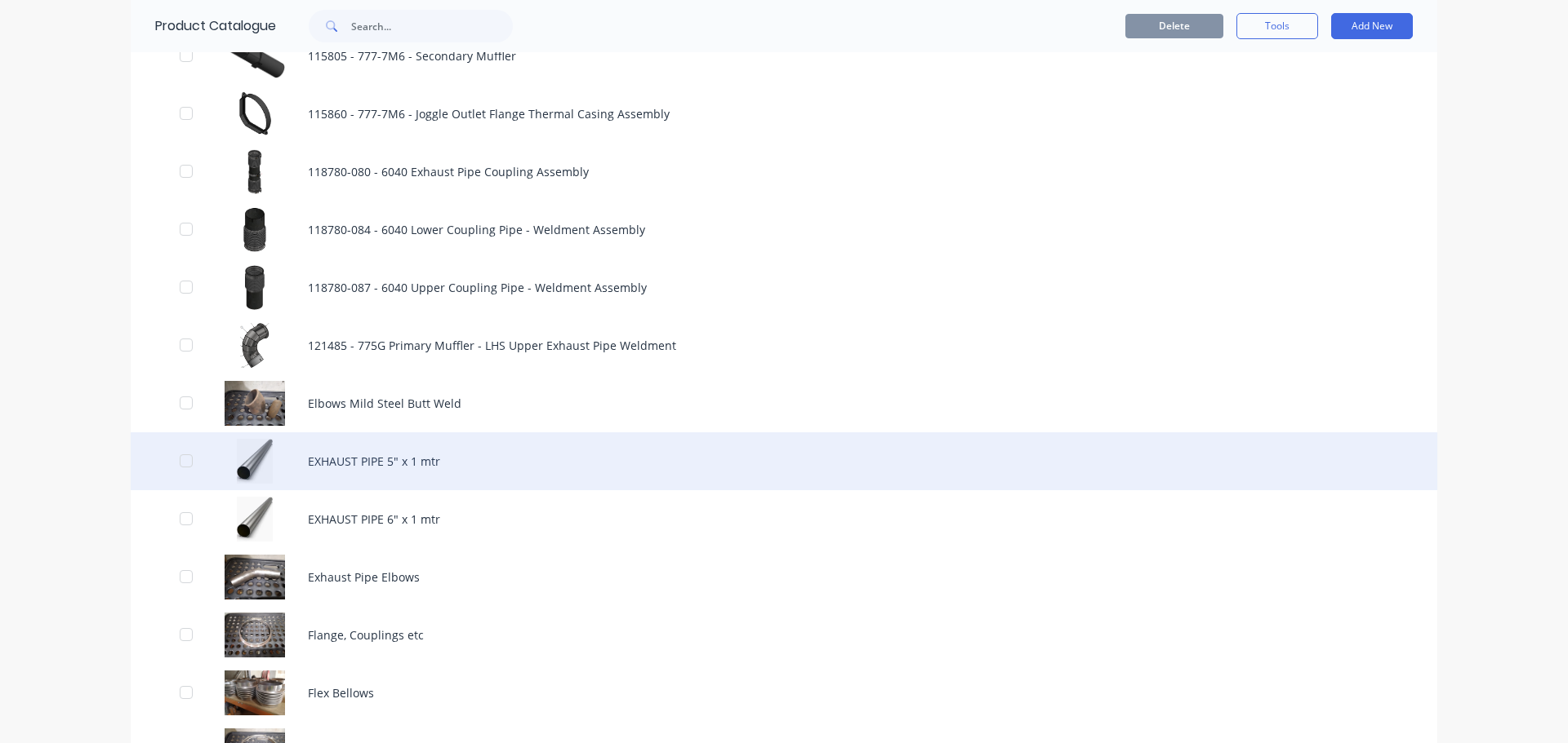
click at [351, 457] on div "EXHAUST PIPE 5" x 1 mtr" at bounding box center [784, 462] width 1306 height 57
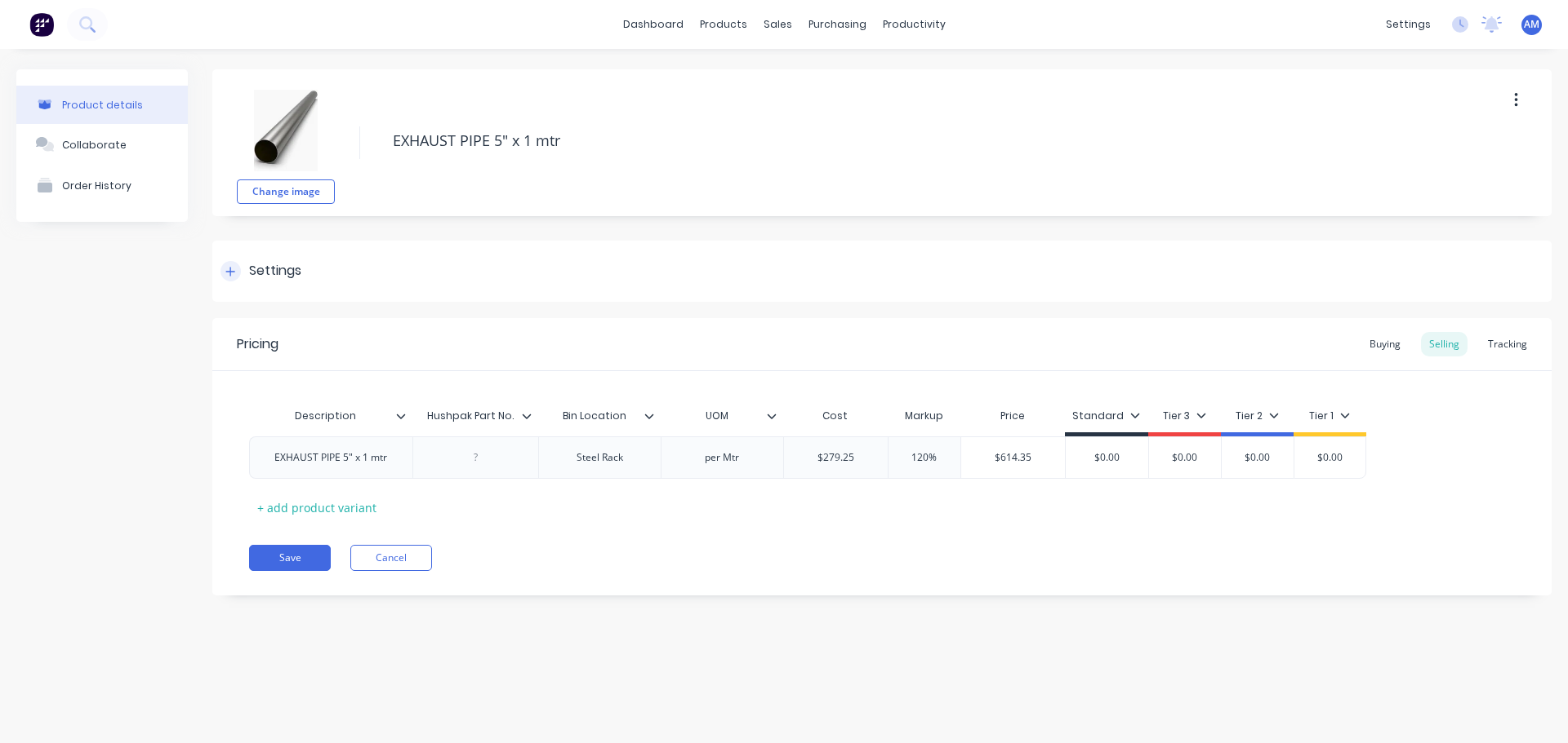
click at [309, 280] on div "Settings" at bounding box center [881, 271] width 1339 height 61
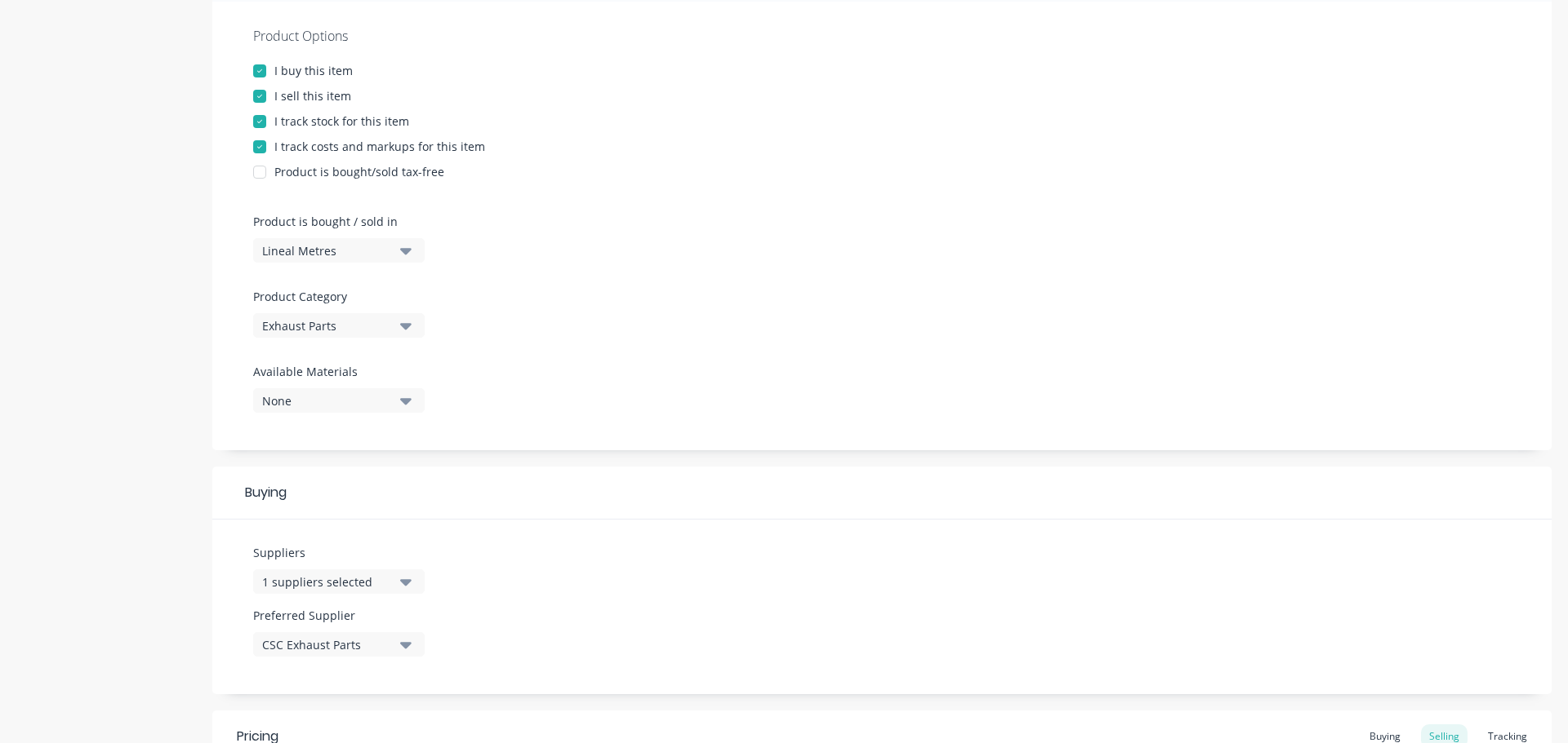
scroll to position [327, 0]
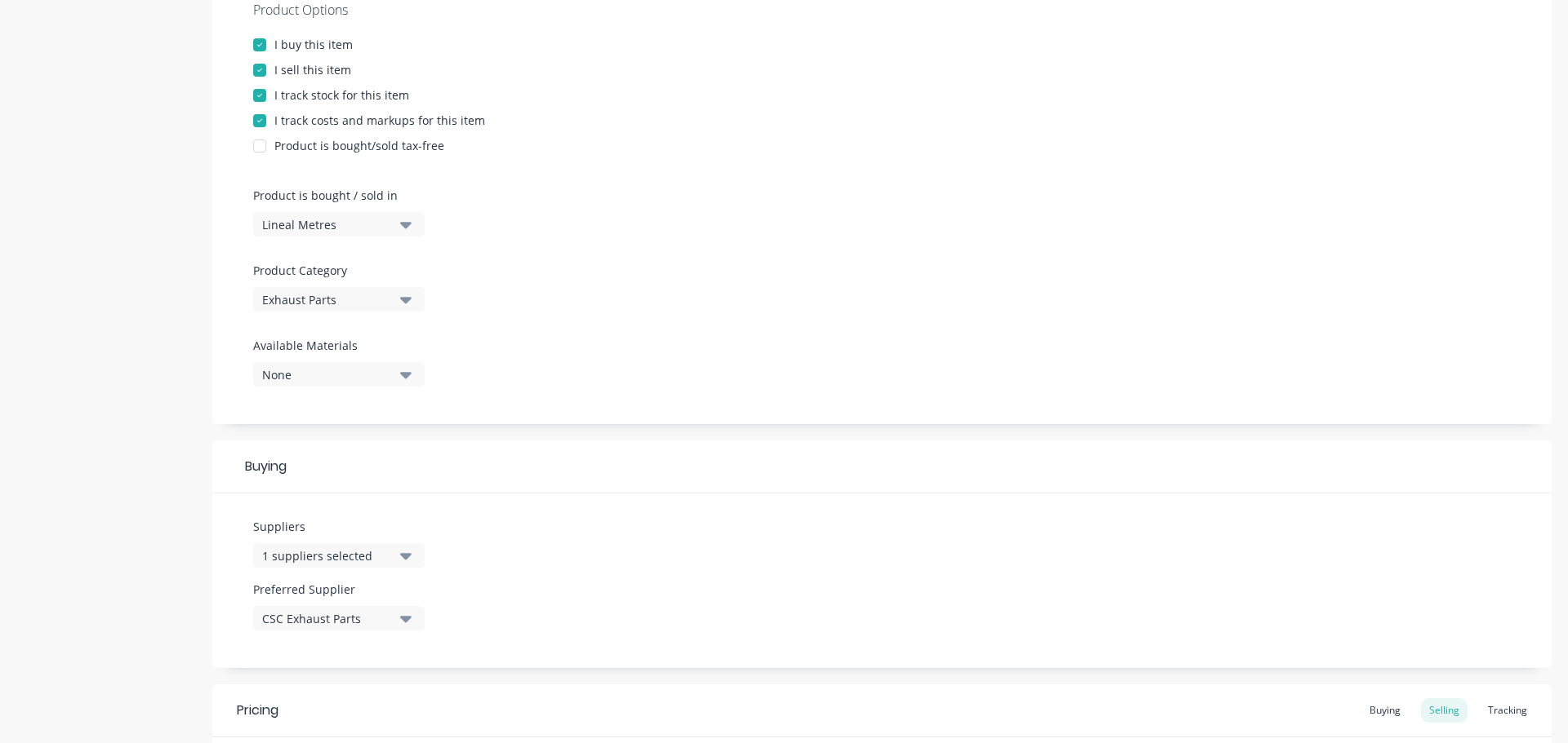
click at [407, 299] on icon "button" at bounding box center [406, 300] width 12 height 7
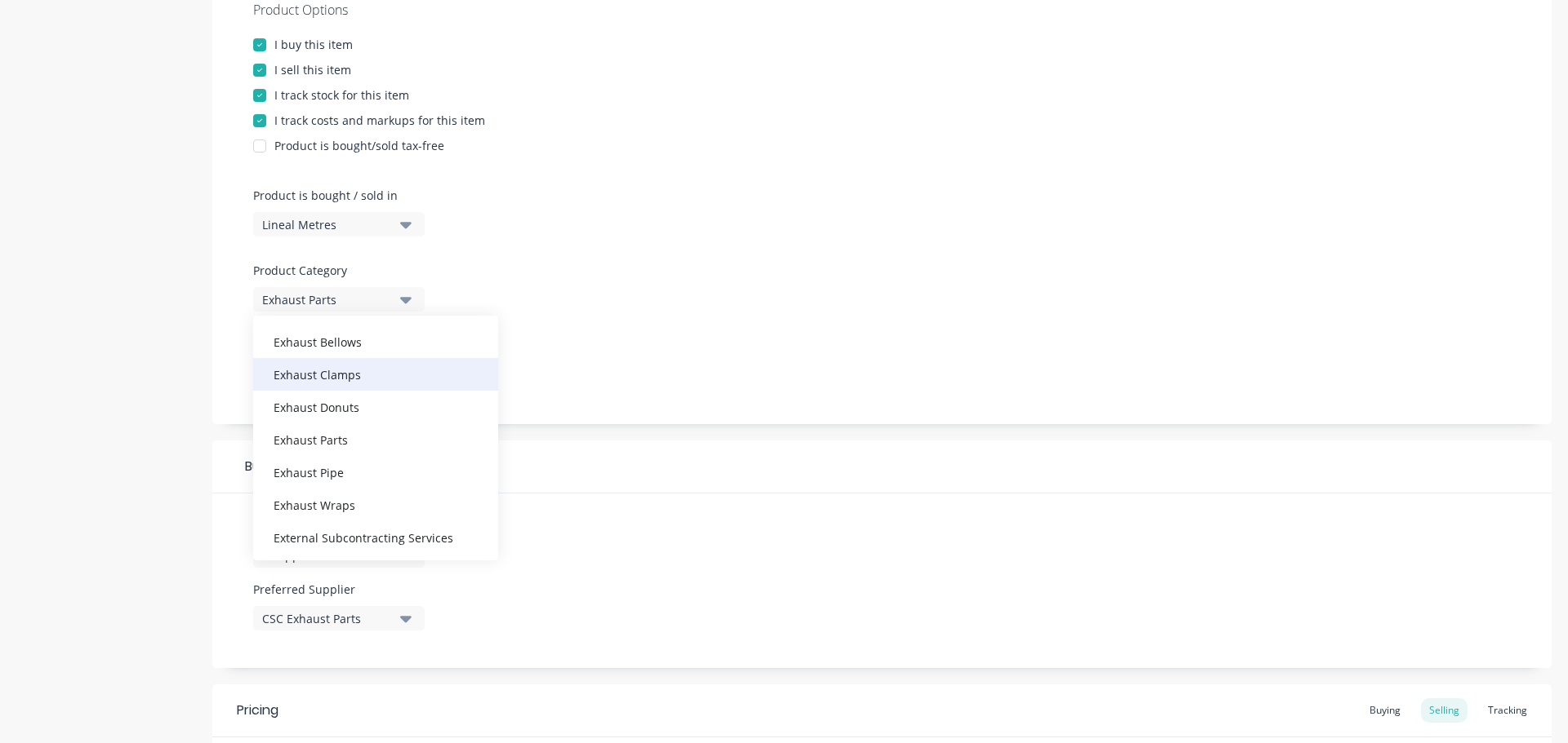
scroll to position [245, 0]
click at [385, 476] on div "Exhaust Pipe" at bounding box center [375, 471] width 245 height 33
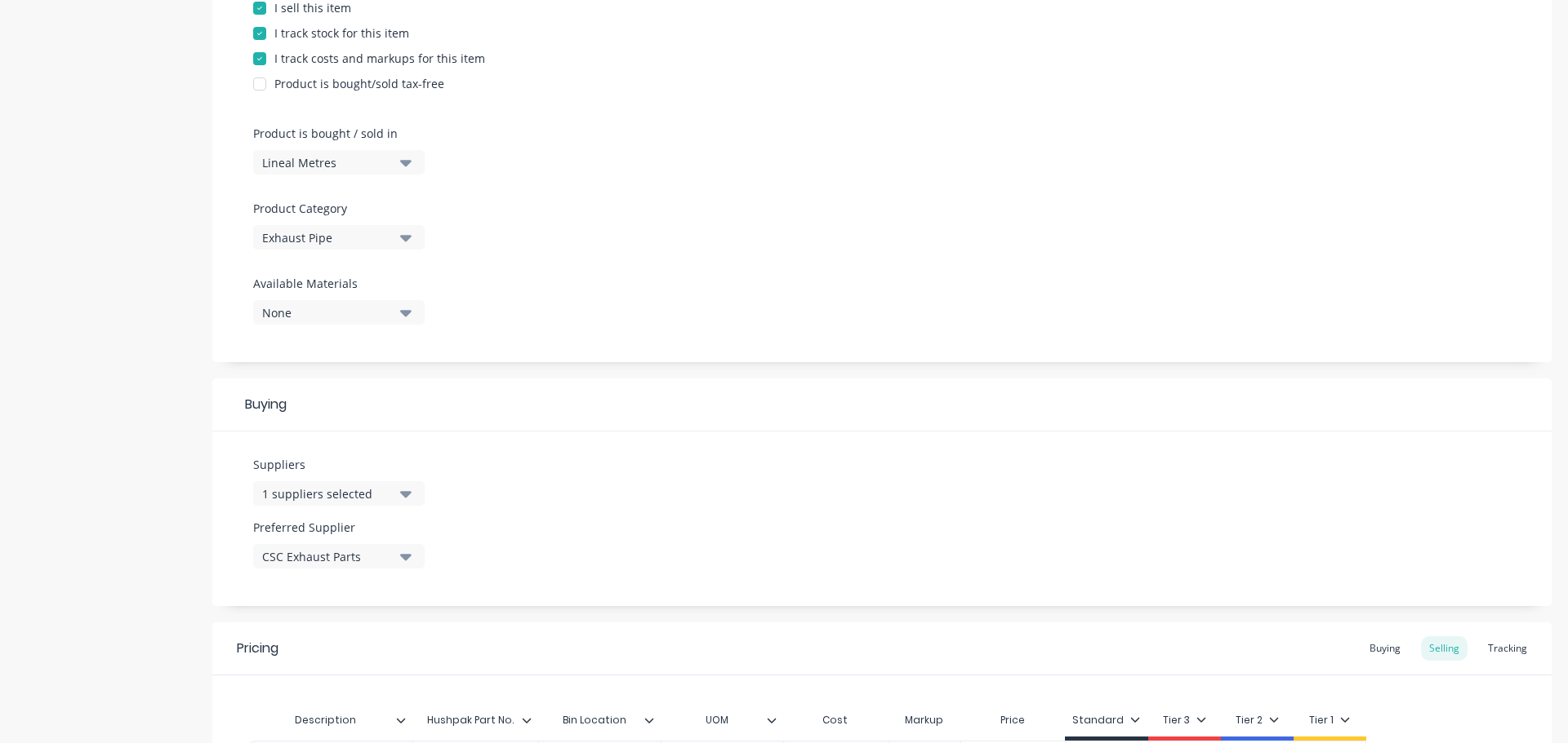
scroll to position [572, 0]
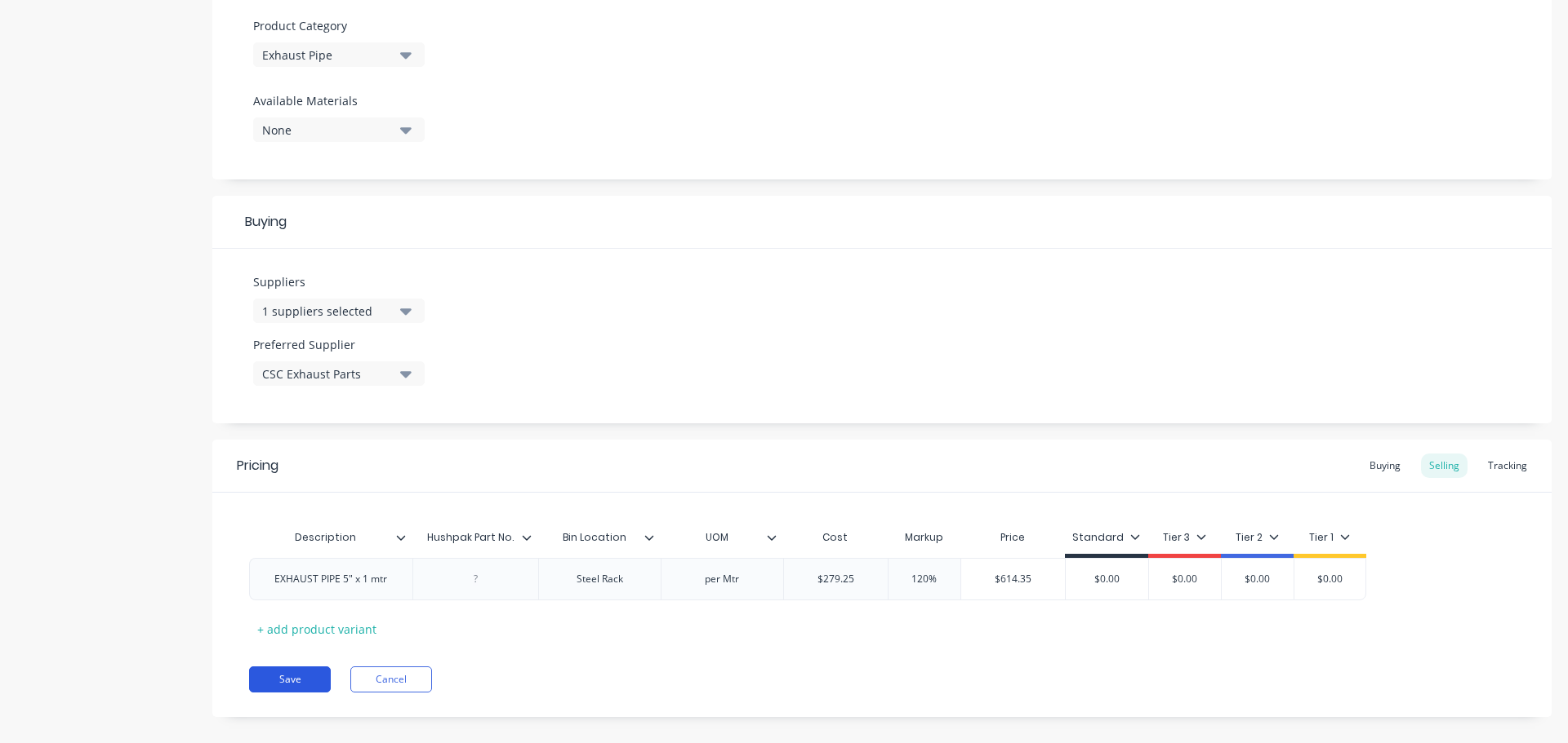
click at [313, 675] on button "Save" at bounding box center [289, 680] width 81 height 26
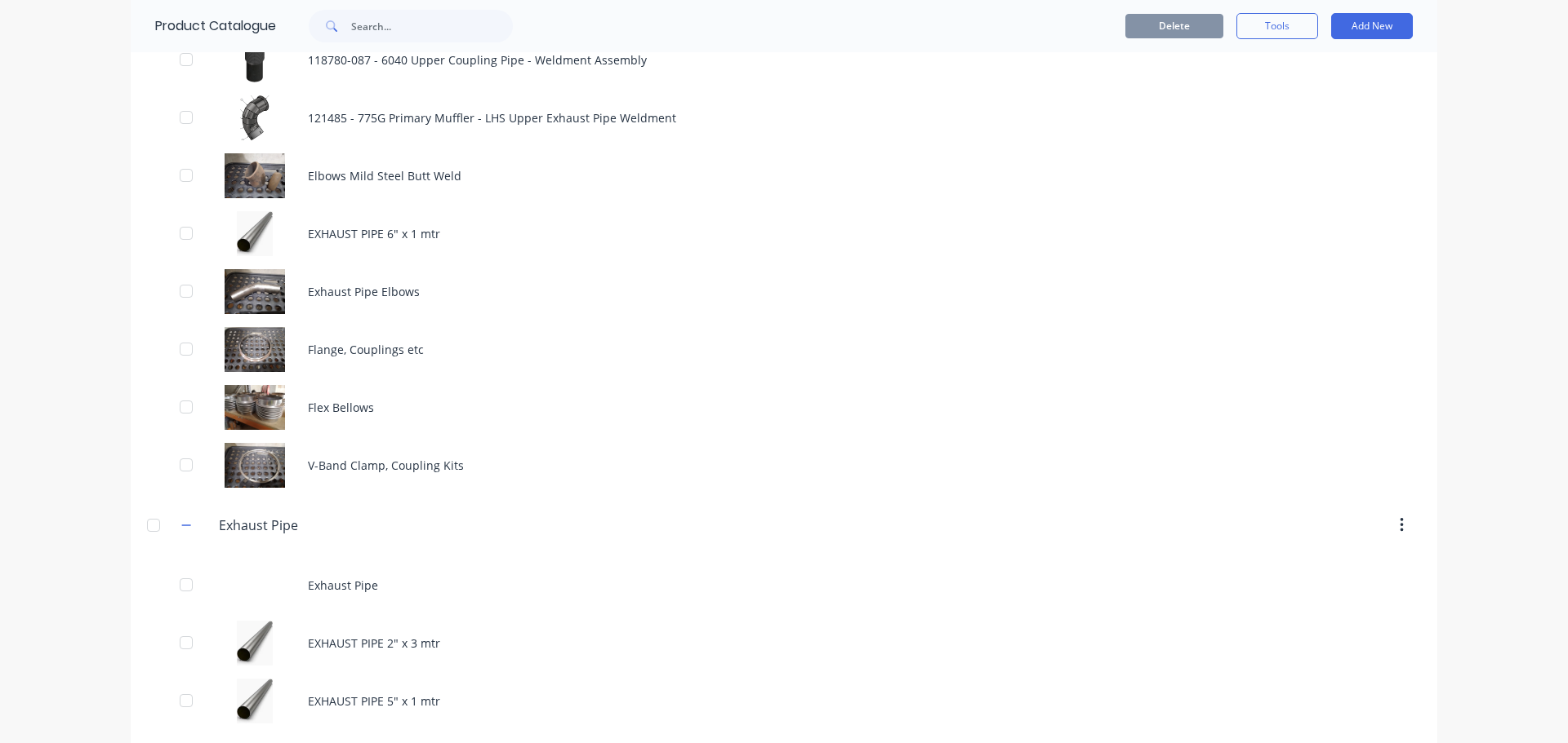
scroll to position [1469, 0]
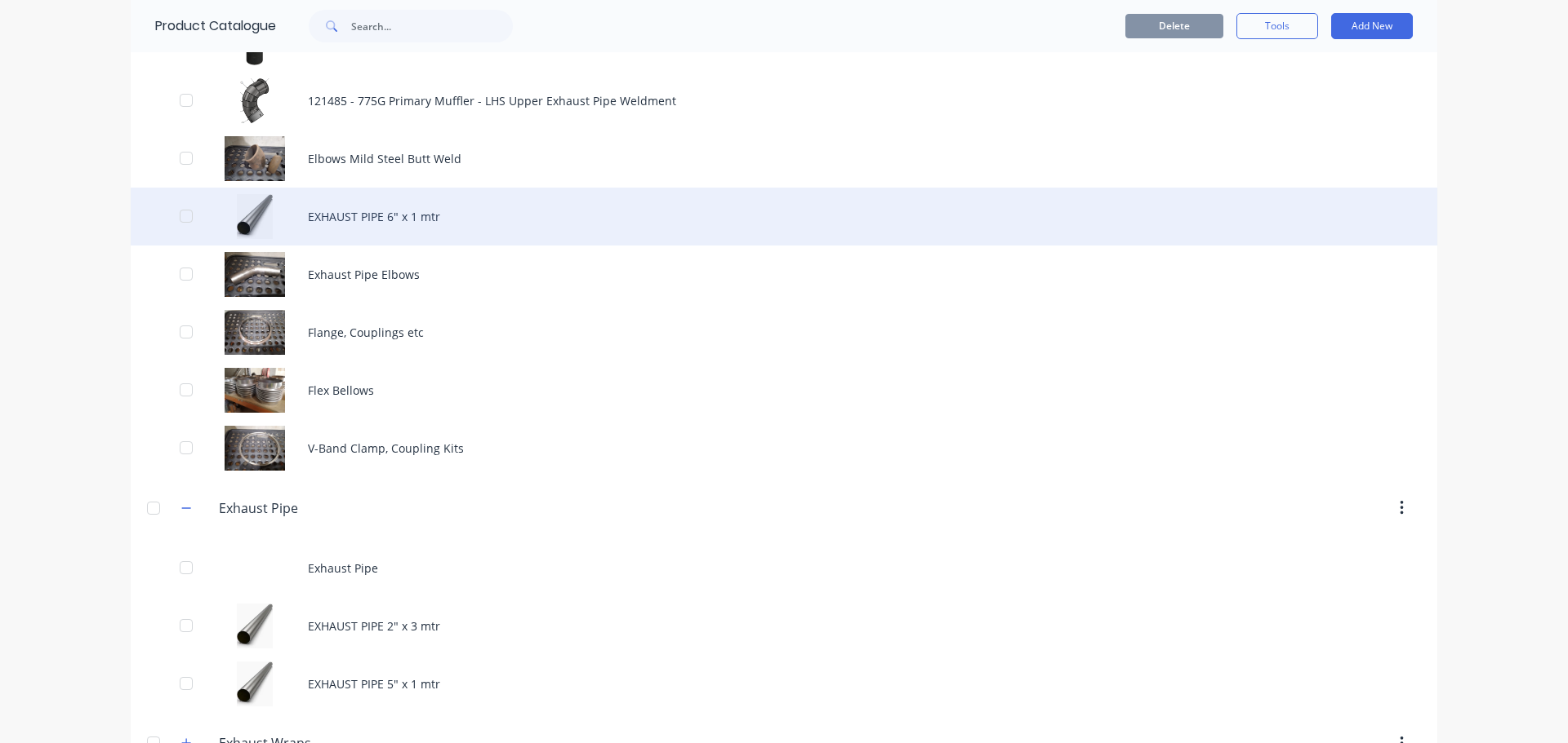
click at [326, 206] on div "EXHAUST PIPE 6" x 1 mtr" at bounding box center [784, 216] width 1306 height 57
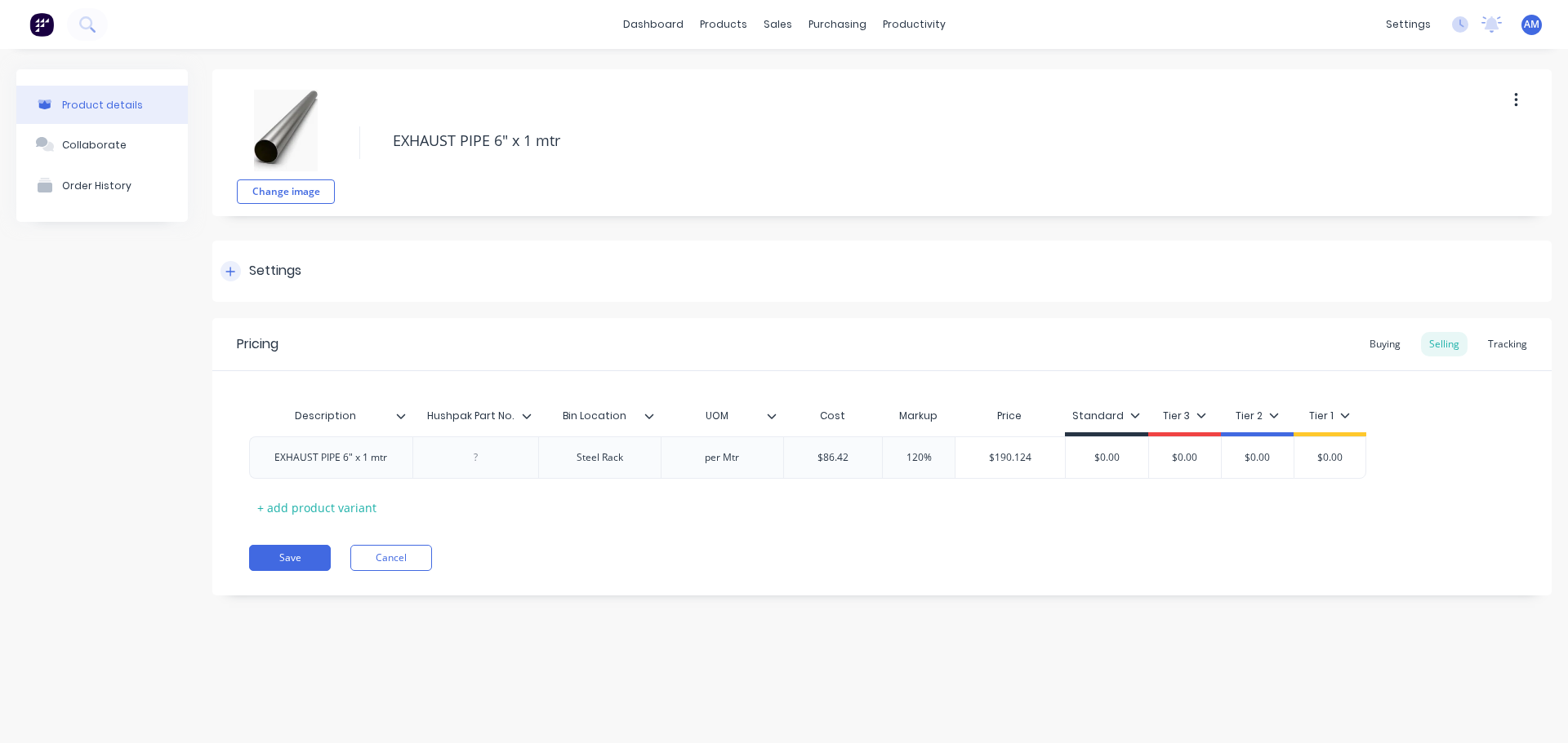
click at [322, 285] on div "Settings" at bounding box center [881, 271] width 1339 height 61
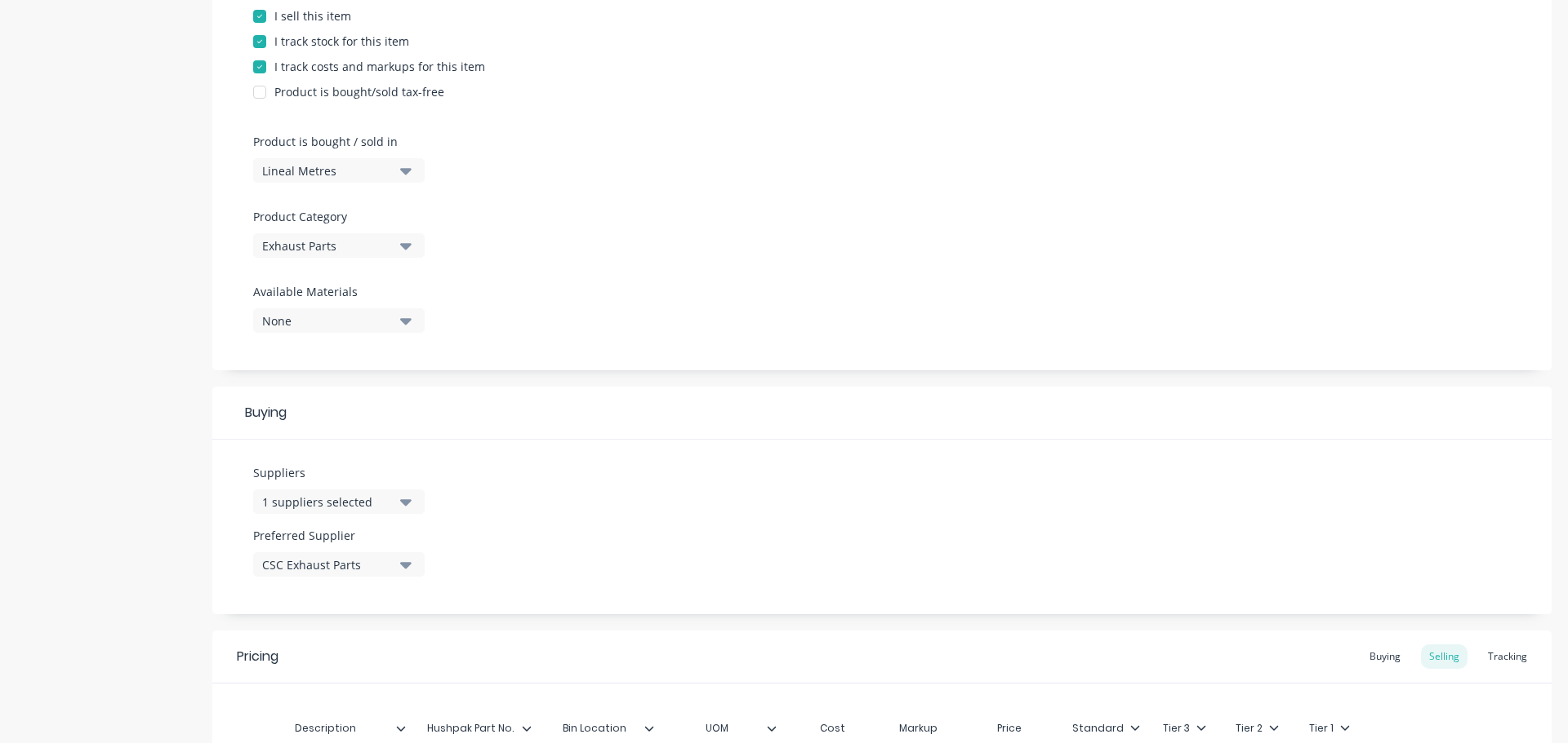
scroll to position [408, 0]
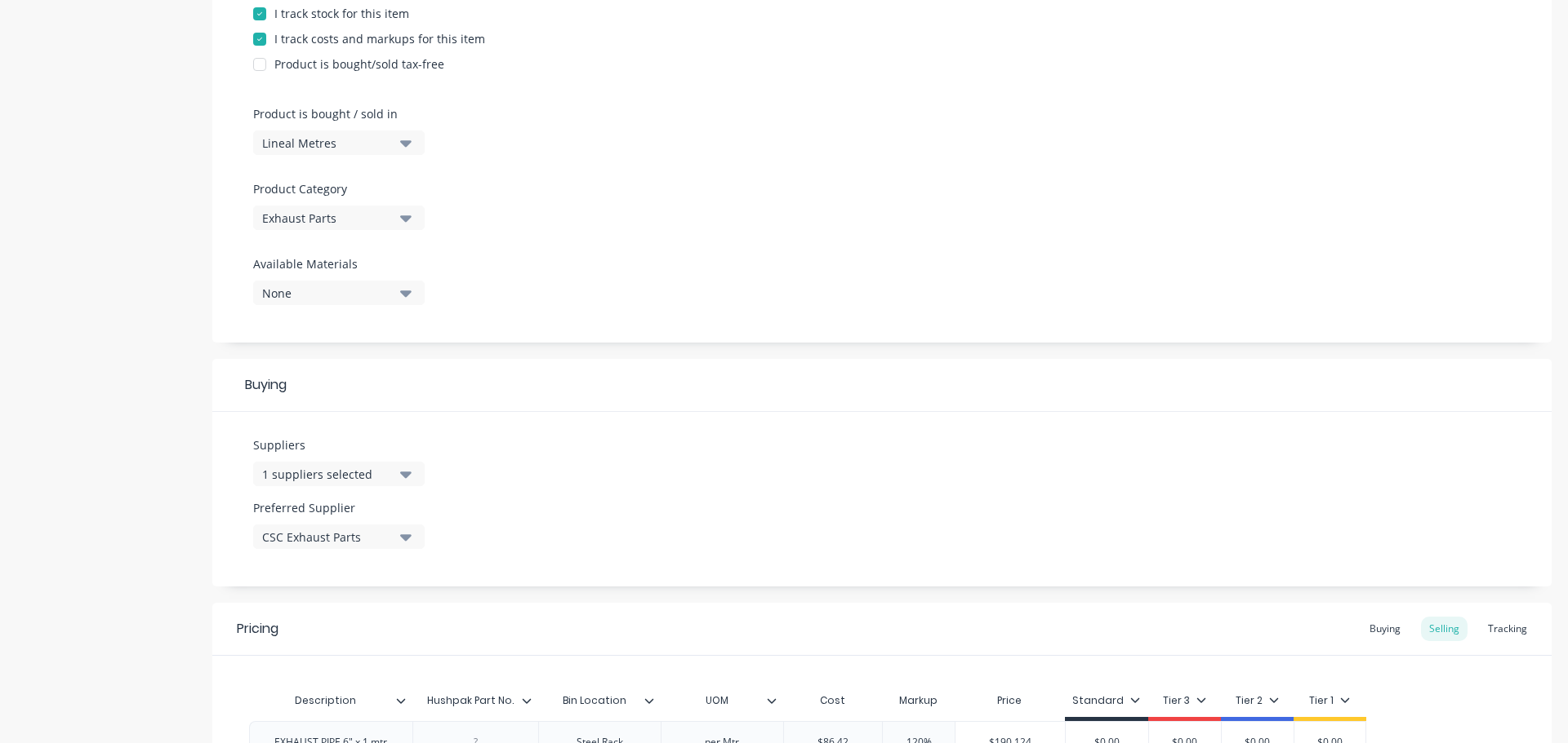
click at [382, 214] on div "Exhaust Parts" at bounding box center [327, 218] width 131 height 17
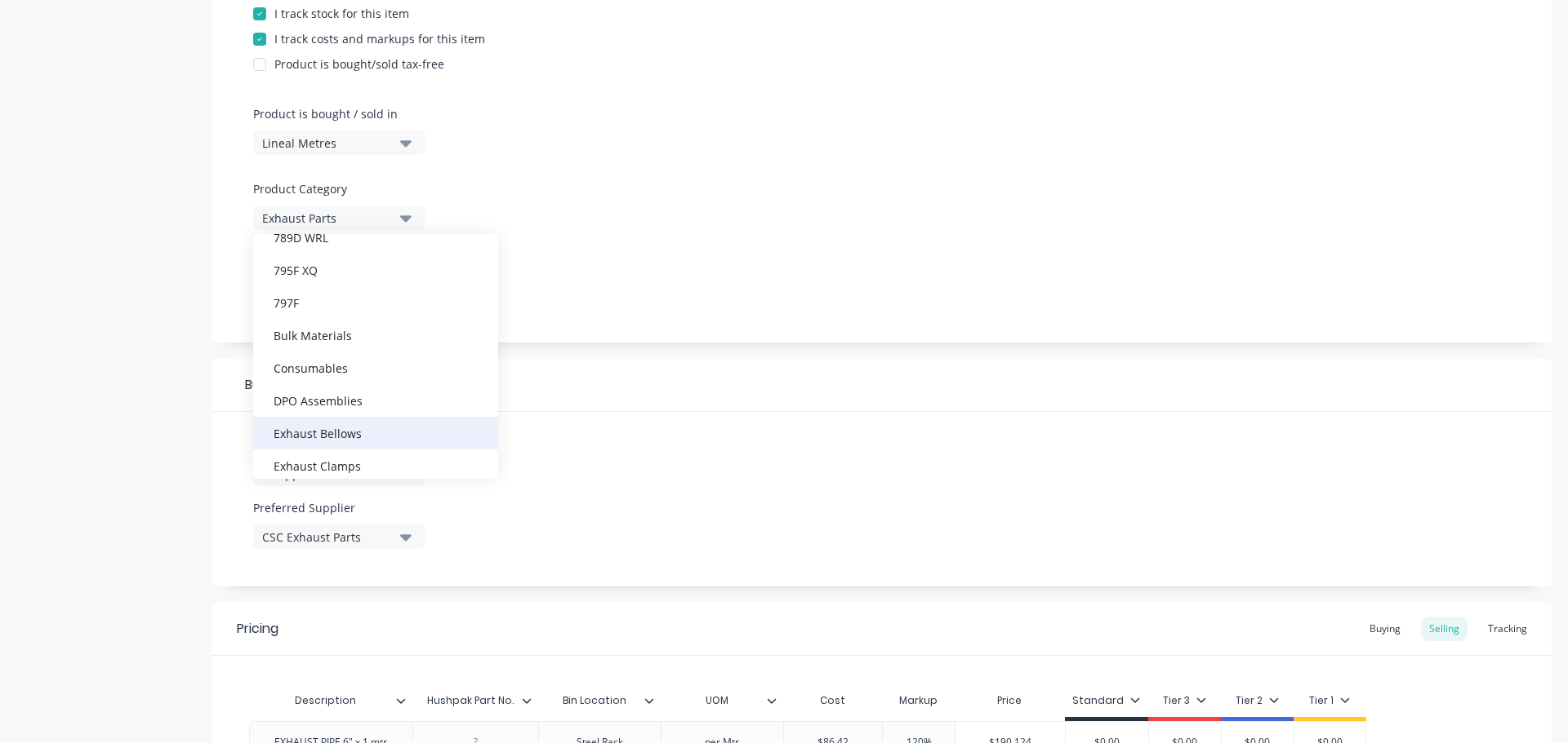
scroll to position [245, 0]
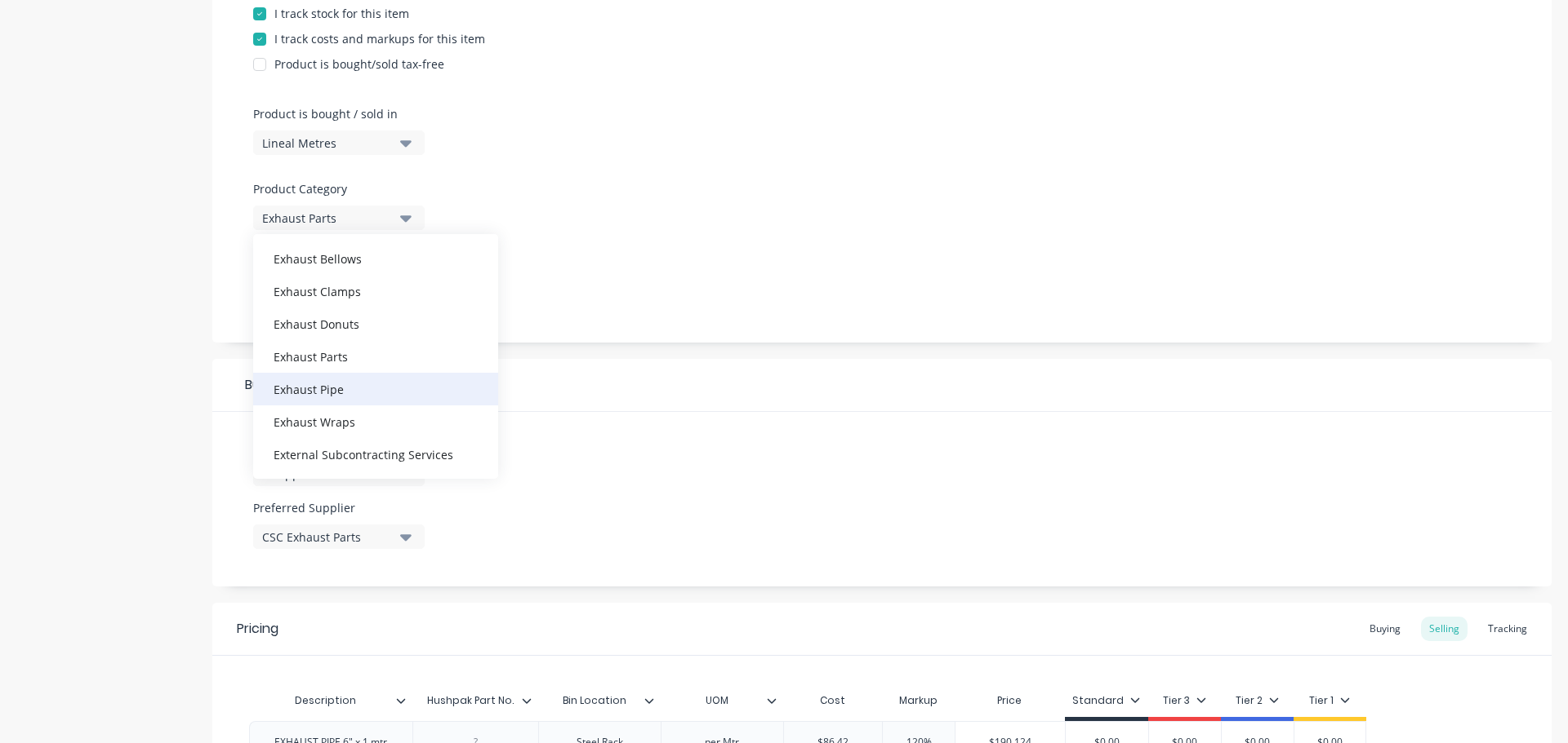
click at [385, 388] on div "Exhaust Pipe" at bounding box center [375, 388] width 245 height 33
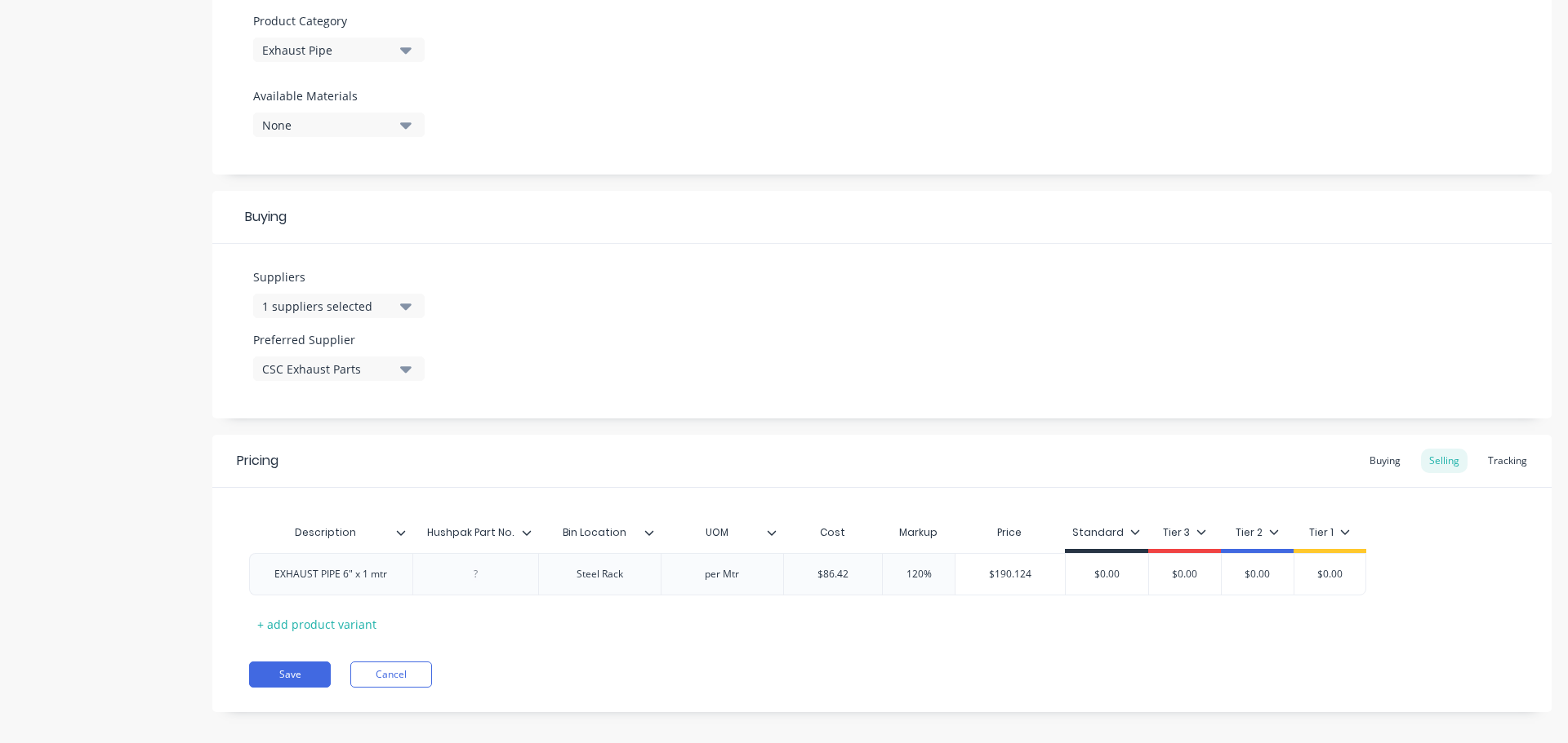
scroll to position [590, 0]
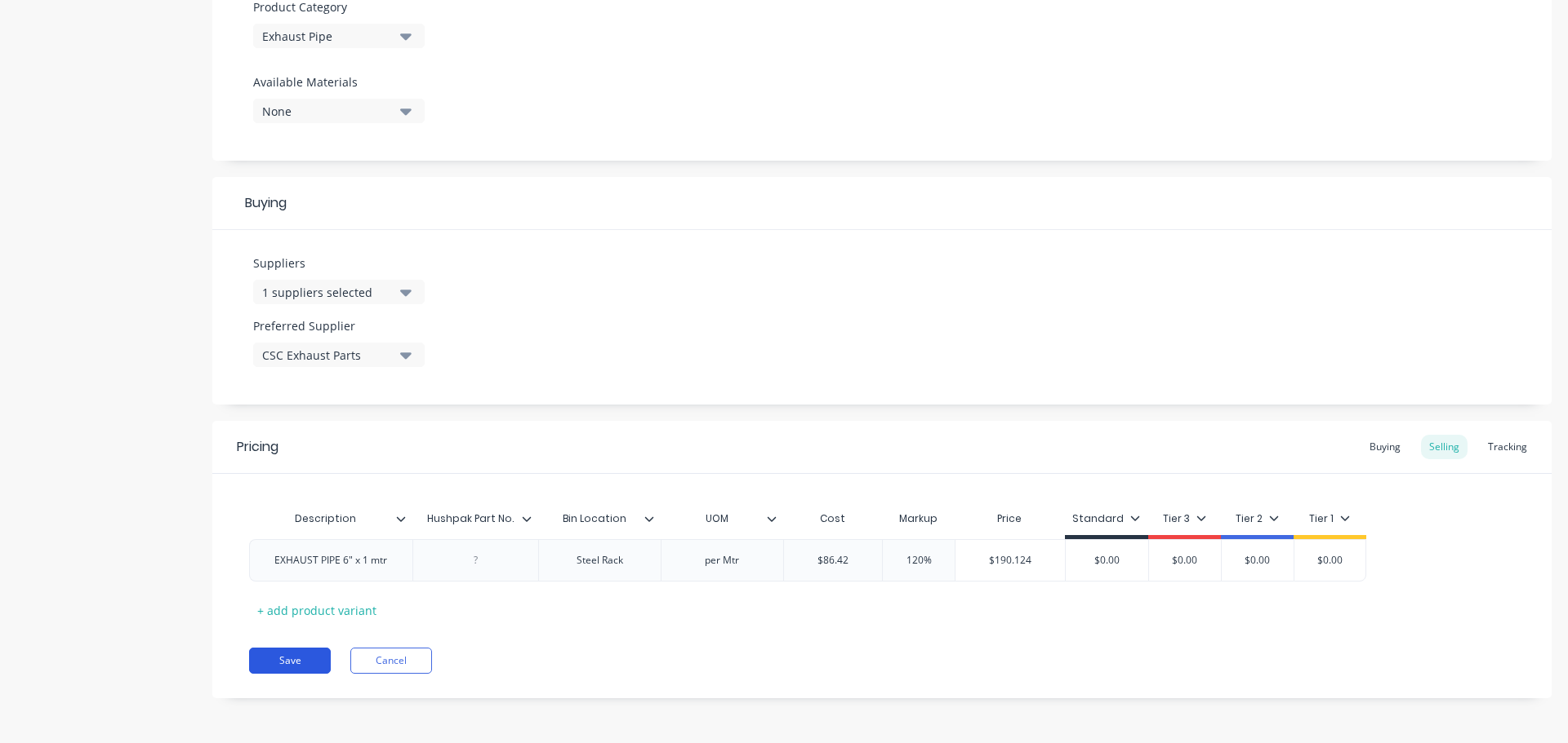
click at [302, 650] on button "Save" at bounding box center [289, 661] width 81 height 26
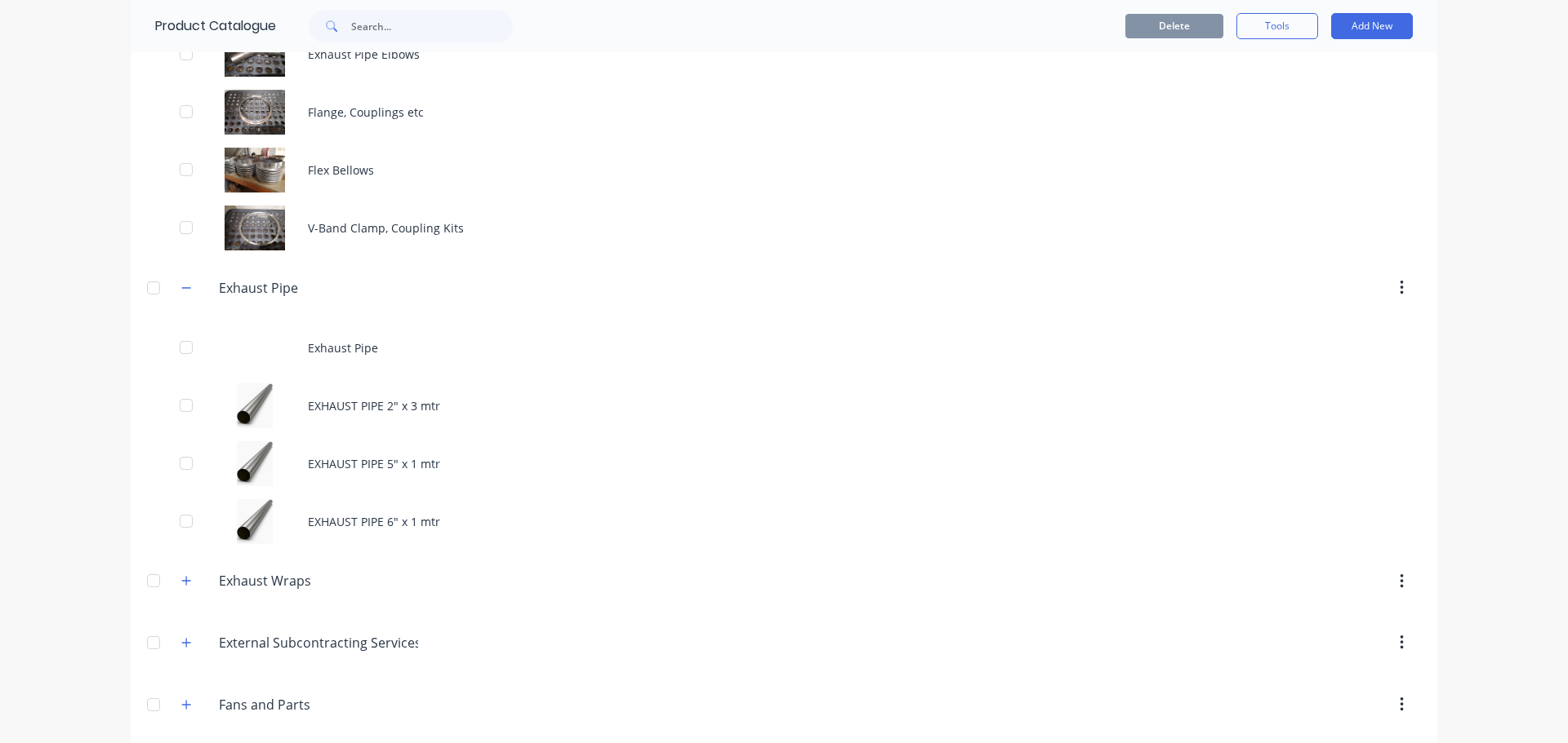
scroll to position [1633, 0]
click at [182, 584] on icon "button" at bounding box center [186, 581] width 10 height 12
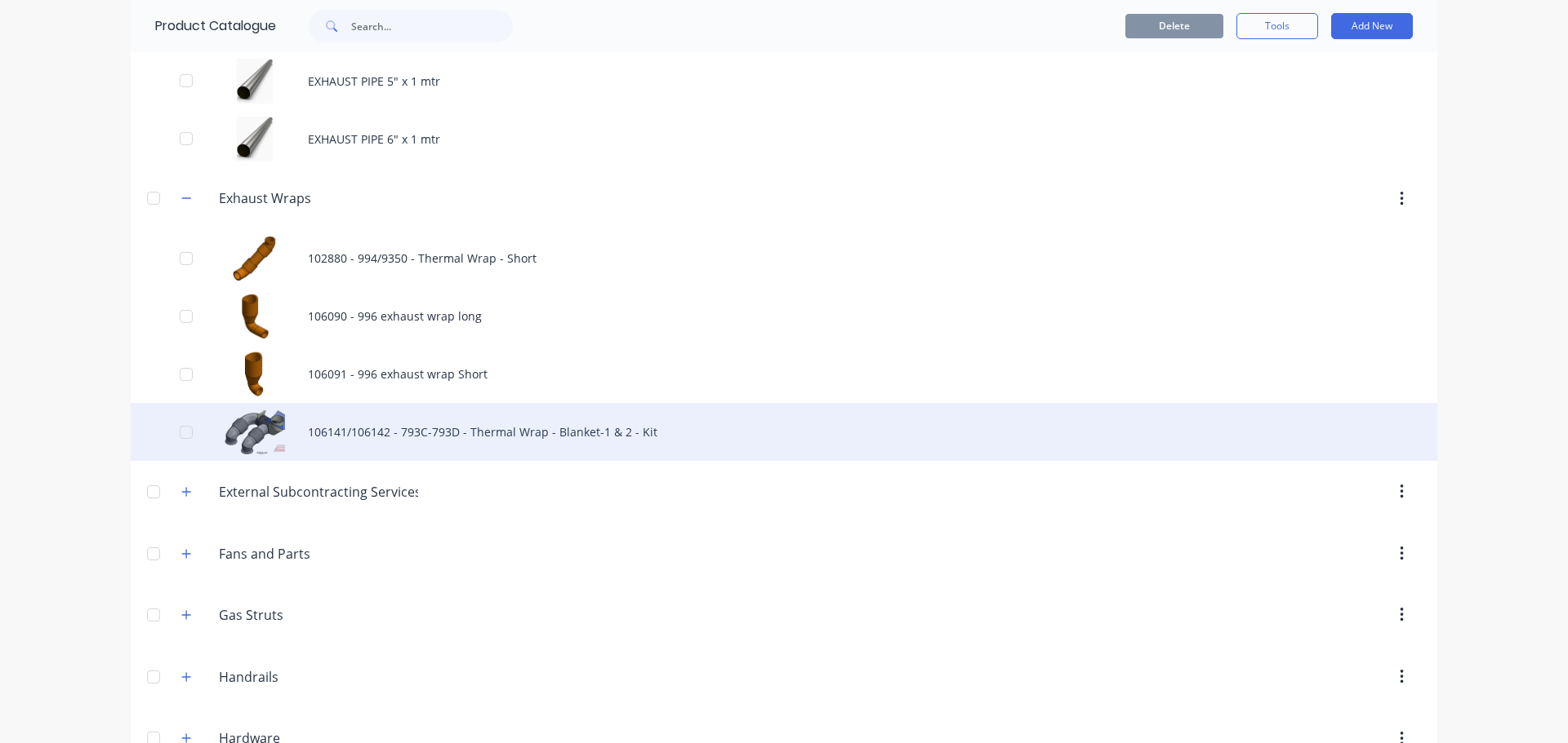
scroll to position [2040, 0]
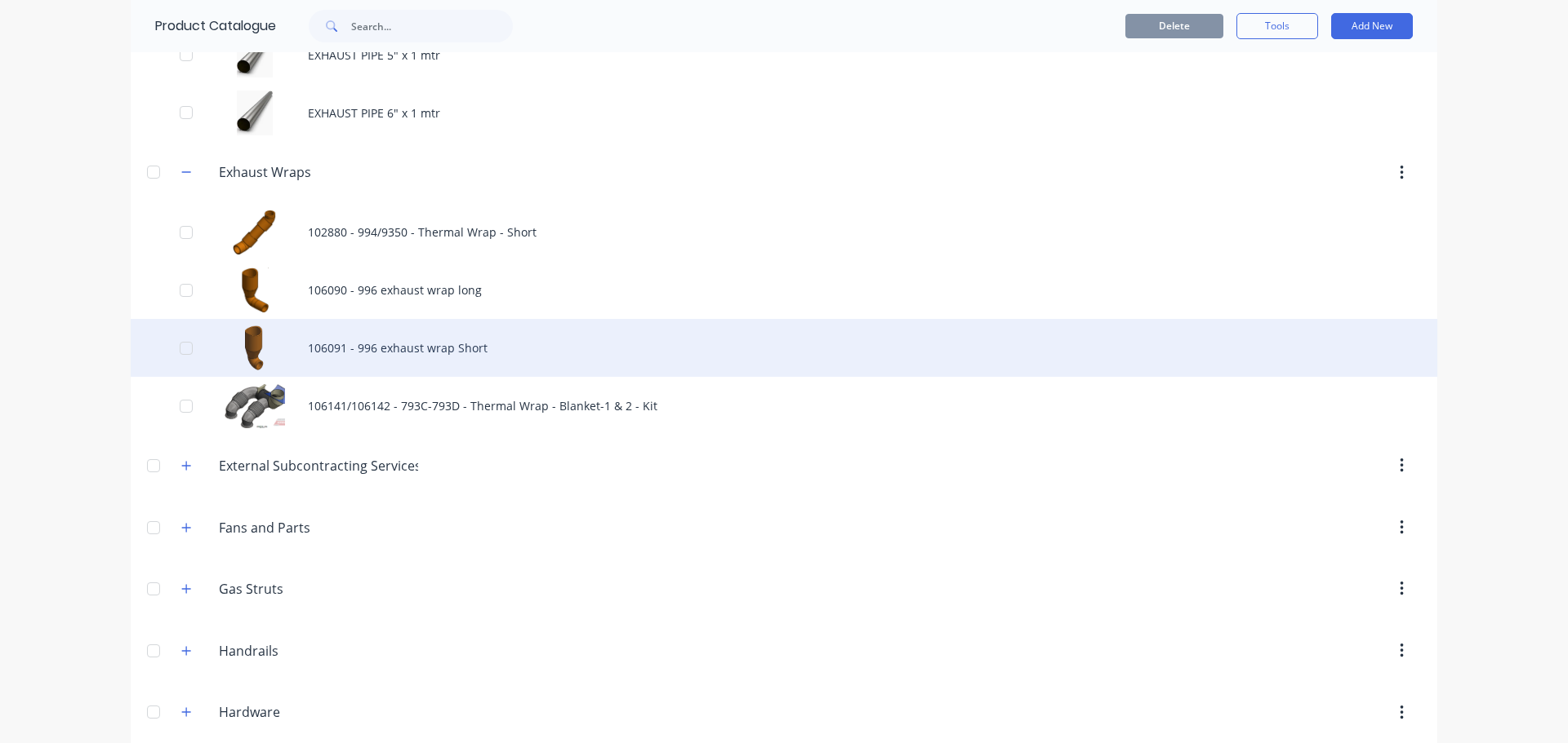
click at [246, 345] on div "106091 - 996 exhaust wrap Short" at bounding box center [784, 348] width 1306 height 57
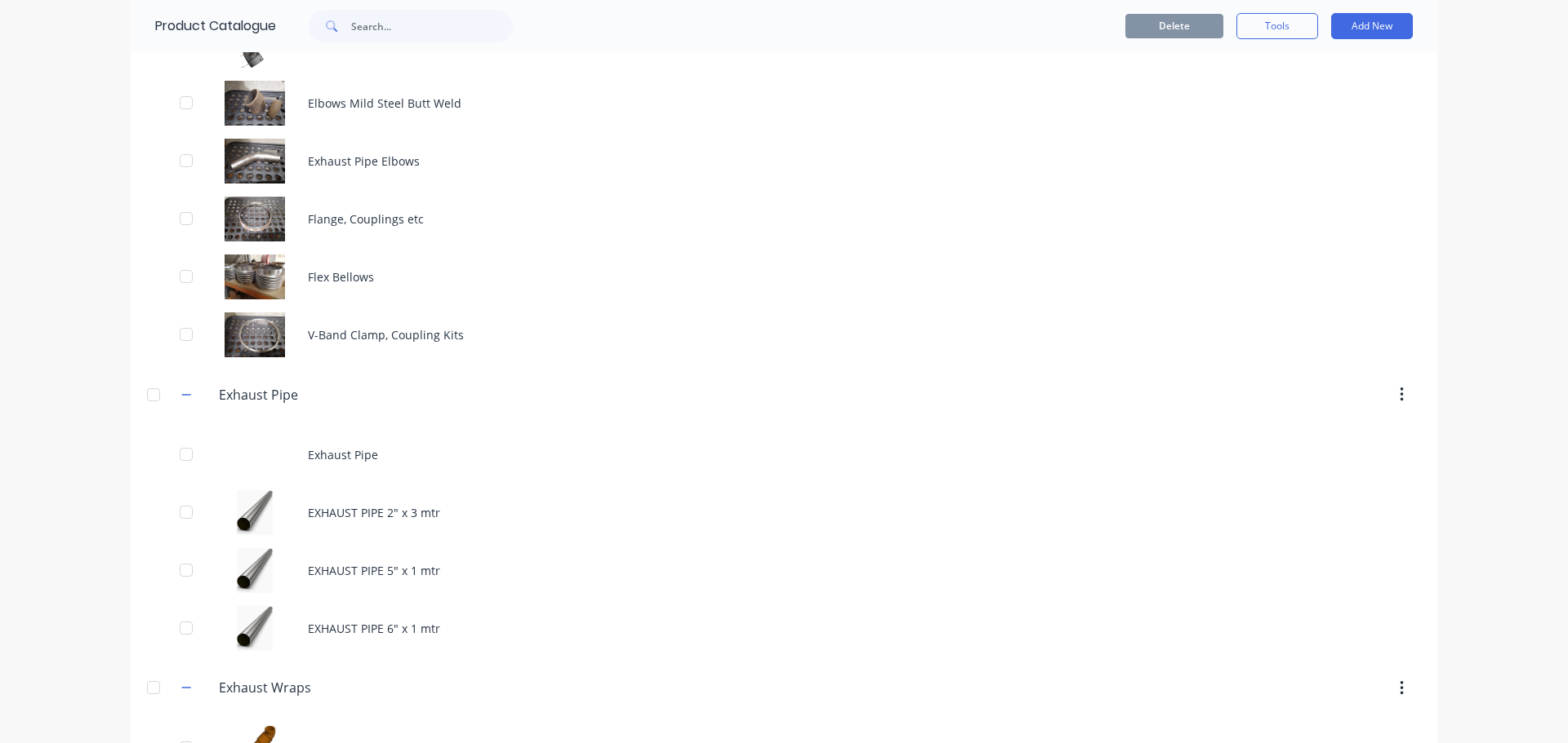
scroll to position [1469, 0]
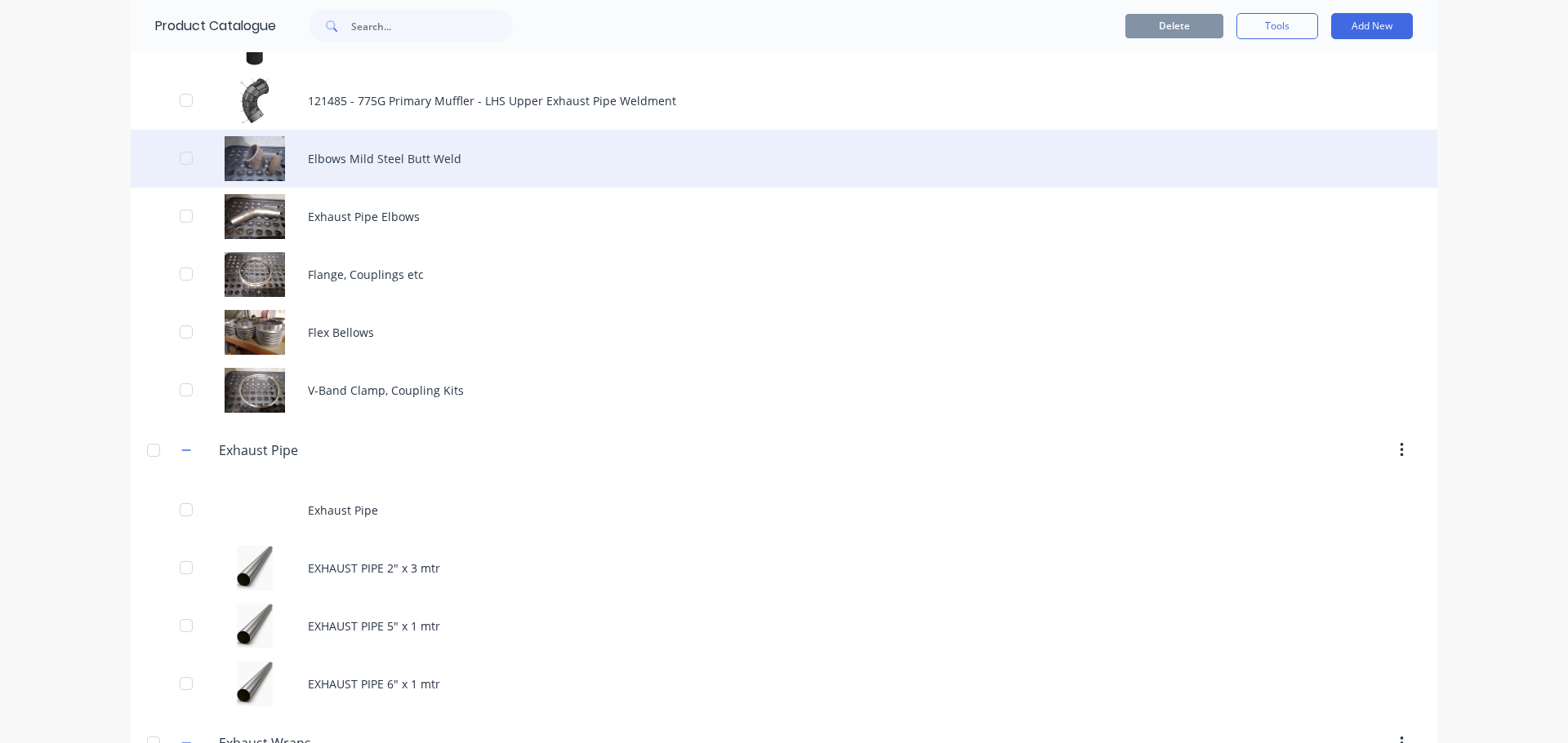
click at [339, 171] on div "Elbows Mild Steel Butt Weld" at bounding box center [784, 159] width 1306 height 57
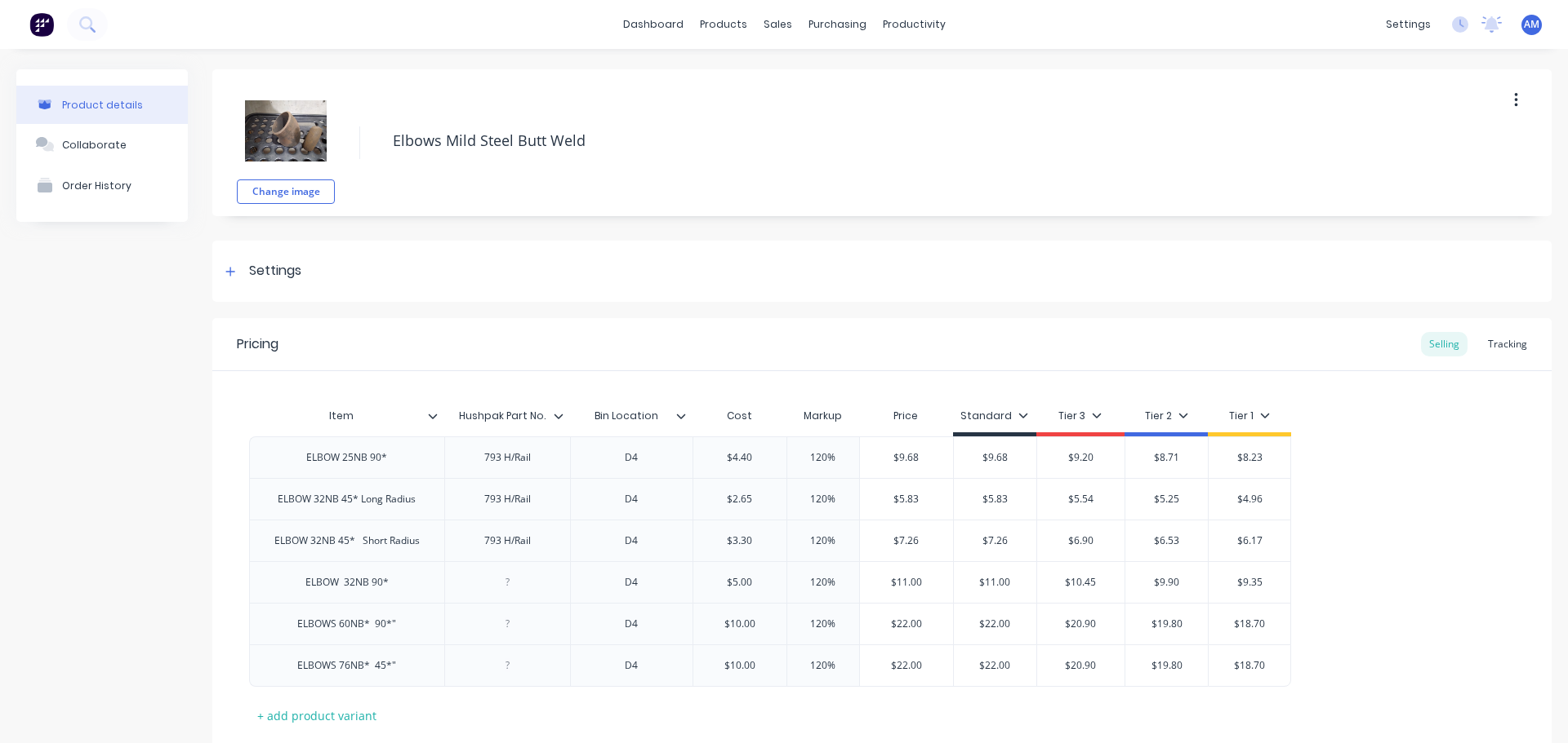
type textarea "x"
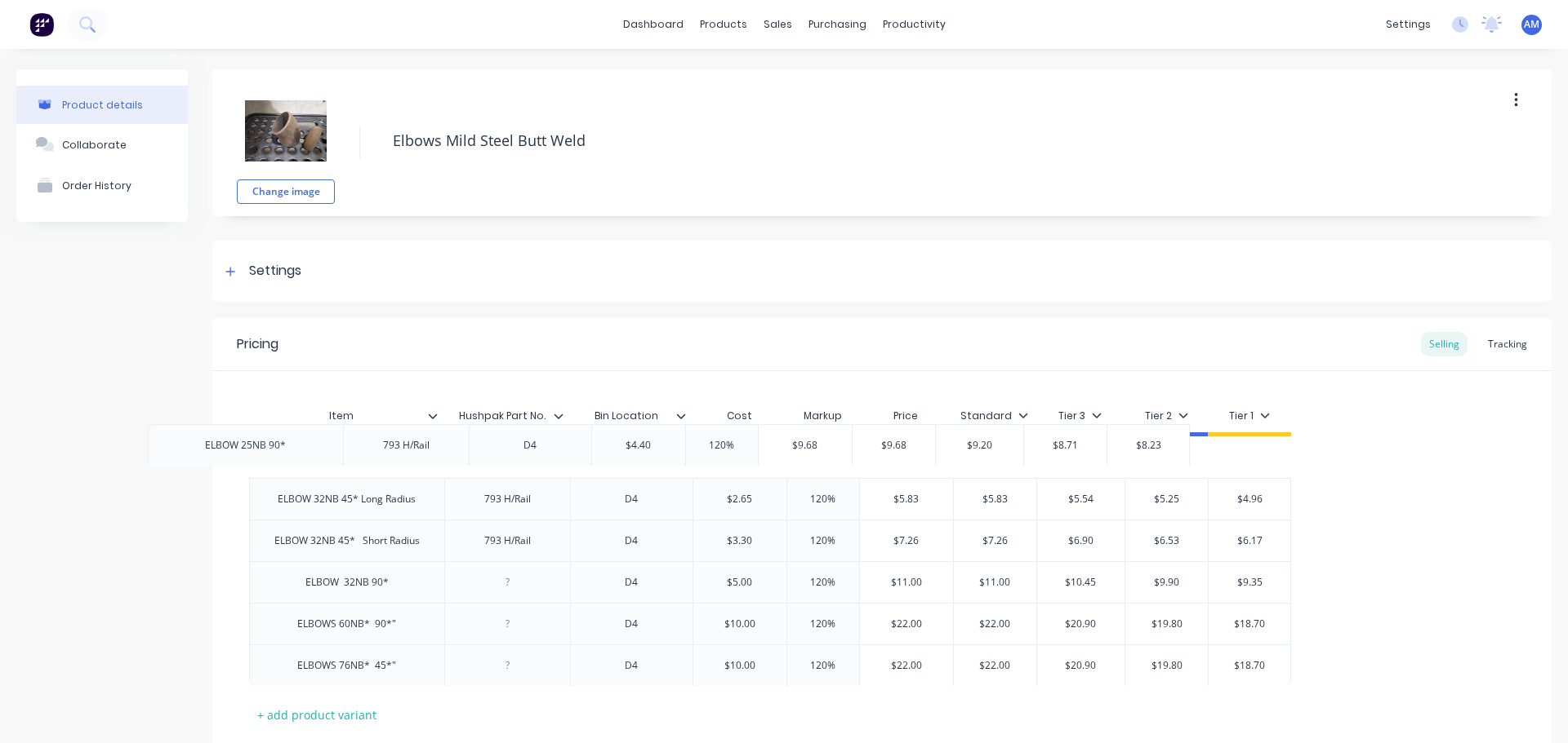
drag, startPoint x: 402, startPoint y: 467, endPoint x: 331, endPoint y: 466, distance: 71.0
click at [316, 464] on div "ELBOW 25NB 90* 793 H/Rail D4 $4.40 120% $9.68 $9.68 $9.20 $8.71 $8.23 ELBOW 32N…" at bounding box center [881, 562] width 1266 height 250
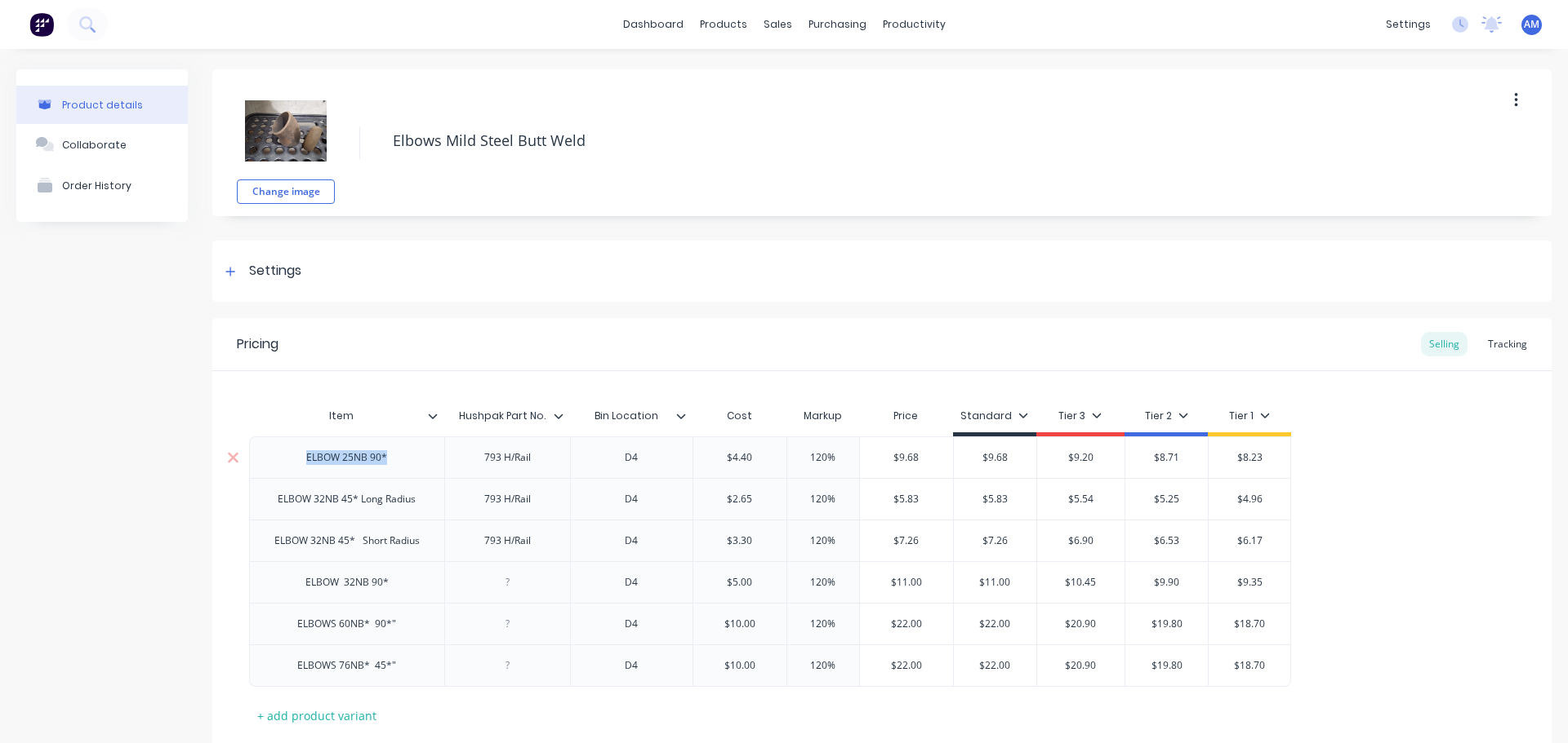
drag, startPoint x: 385, startPoint y: 462, endPoint x: 301, endPoint y: 454, distance: 84.4
click at [301, 454] on div "ELBOW 25NB 90*" at bounding box center [347, 457] width 107 height 21
copy div "ELBOW 25NB 90*"
drag, startPoint x: 451, startPoint y: 416, endPoint x: 503, endPoint y: 425, distance: 52.8
type input "Hushpak Part No."
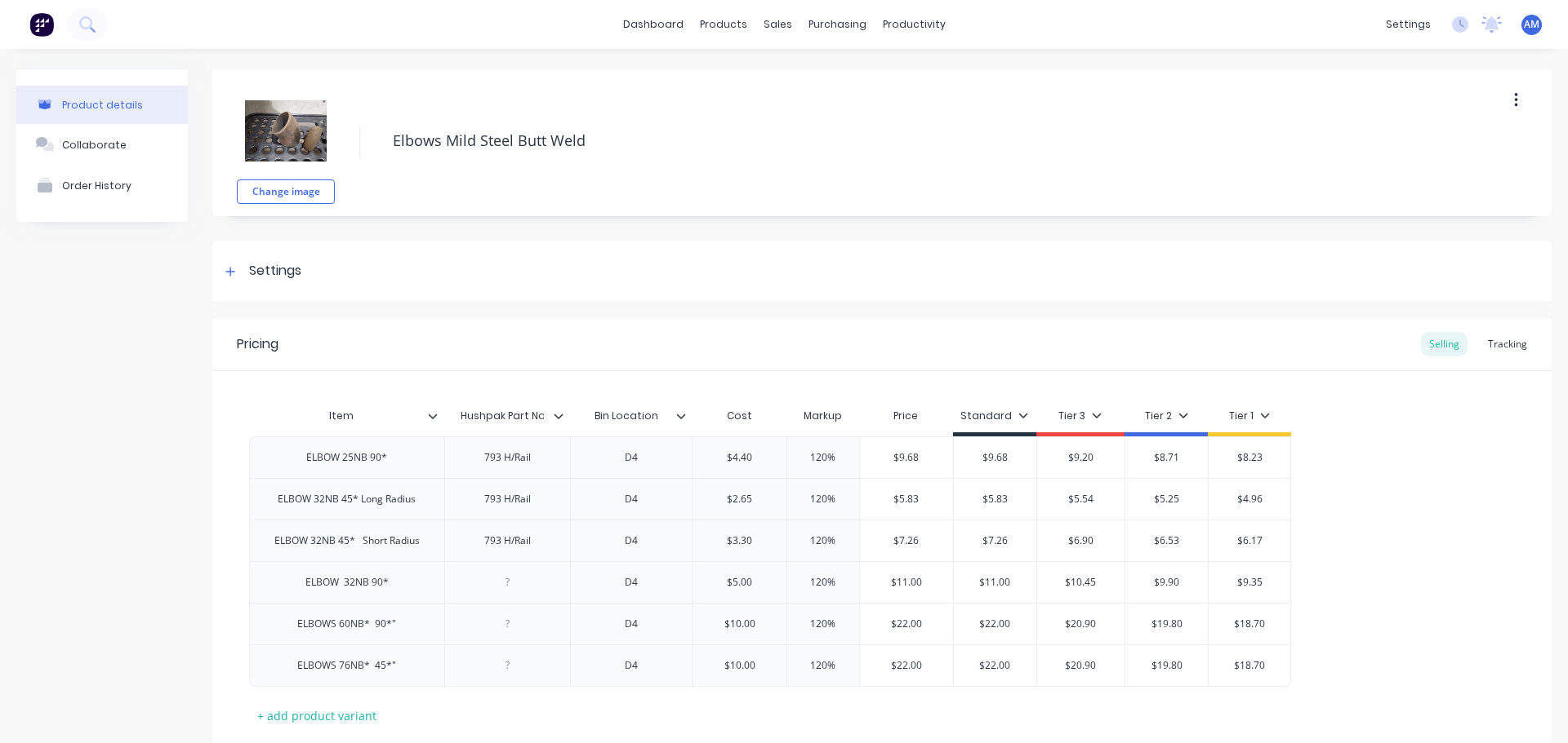
click at [458, 411] on input "Hushpak Part No." at bounding box center [502, 416] width 116 height 15
drag, startPoint x: 462, startPoint y: 412, endPoint x: 579, endPoint y: 423, distance: 117.5
click at [579, 423] on div "Item Hushpak Part No. Hushpak Part No. Bin Location Cost Markup Price Standard …" at bounding box center [769, 418] width 1042 height 37
type input "Bin Location"
drag, startPoint x: 594, startPoint y: 414, endPoint x: 656, endPoint y: 418, distance: 62.1
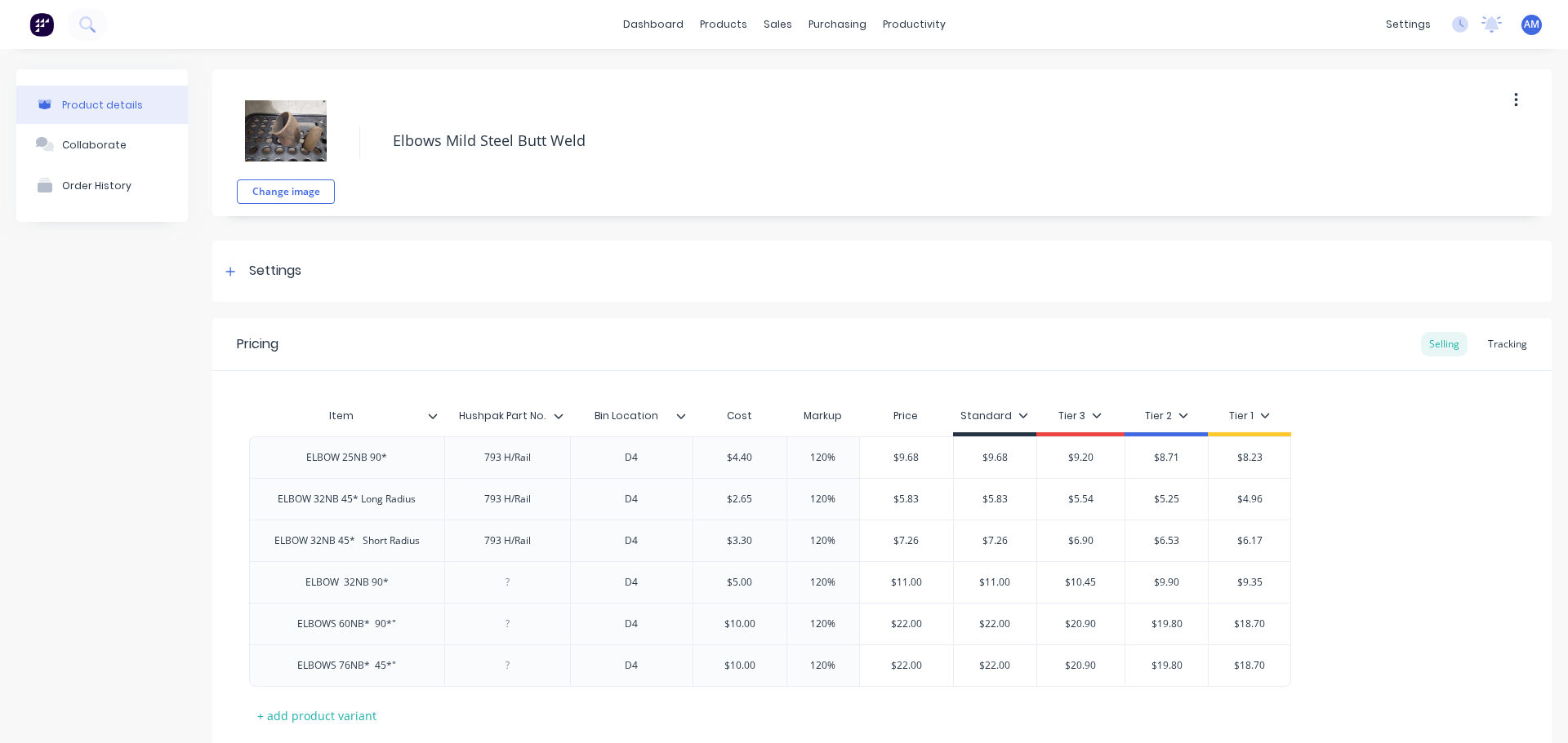
click at [656, 418] on input "Bin Location" at bounding box center [626, 416] width 113 height 15
drag, startPoint x: 289, startPoint y: 467, endPoint x: 359, endPoint y: 469, distance: 70.0
click at [359, 469] on div "ELBOW 25NB 90* 793 H/Rail D4 $4.40 120% $9.68 $9.68 $9.20 $8.71 $8.23 ELBOW 32N…" at bounding box center [881, 562] width 1266 height 250
drag, startPoint x: 387, startPoint y: 457, endPoint x: 299, endPoint y: 451, distance: 88.2
click at [299, 451] on div "ELBOW 25NB 90*" at bounding box center [347, 457] width 107 height 21
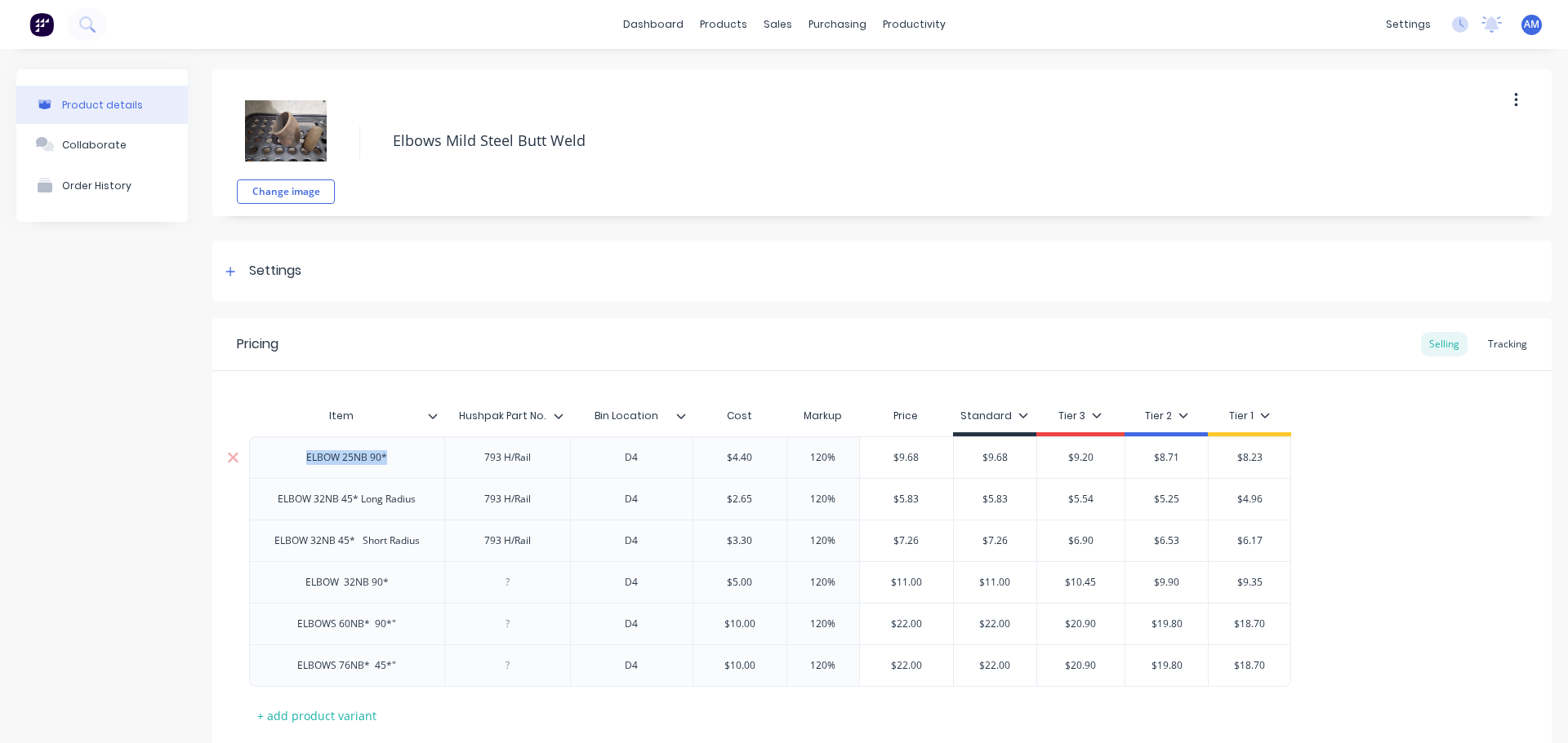
copy div "ELBOW 25NB 90*"
drag, startPoint x: 480, startPoint y: 461, endPoint x: 538, endPoint y: 462, distance: 58.0
click at [538, 462] on div "793 H/Rail" at bounding box center [506, 457] width 81 height 21
copy div "793 H/Rail"
drag, startPoint x: 604, startPoint y: 461, endPoint x: 660, endPoint y: 464, distance: 56.1
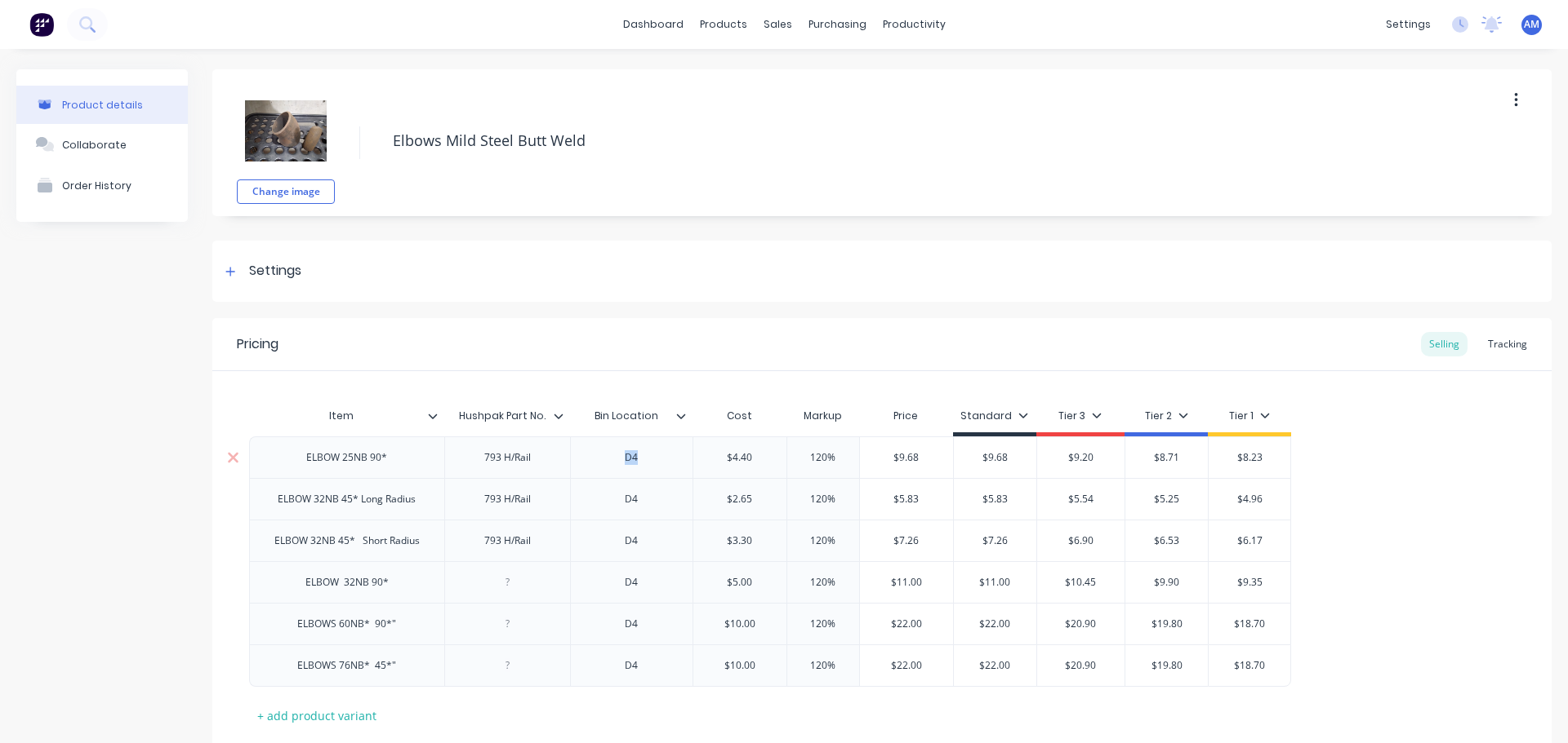
click at [660, 464] on div "D4" at bounding box center [631, 457] width 81 height 21
copy div "D4"
type input "$4.40"
drag, startPoint x: 721, startPoint y: 460, endPoint x: 763, endPoint y: 460, distance: 42.0
click at [763, 460] on input "$4.40" at bounding box center [739, 458] width 93 height 15
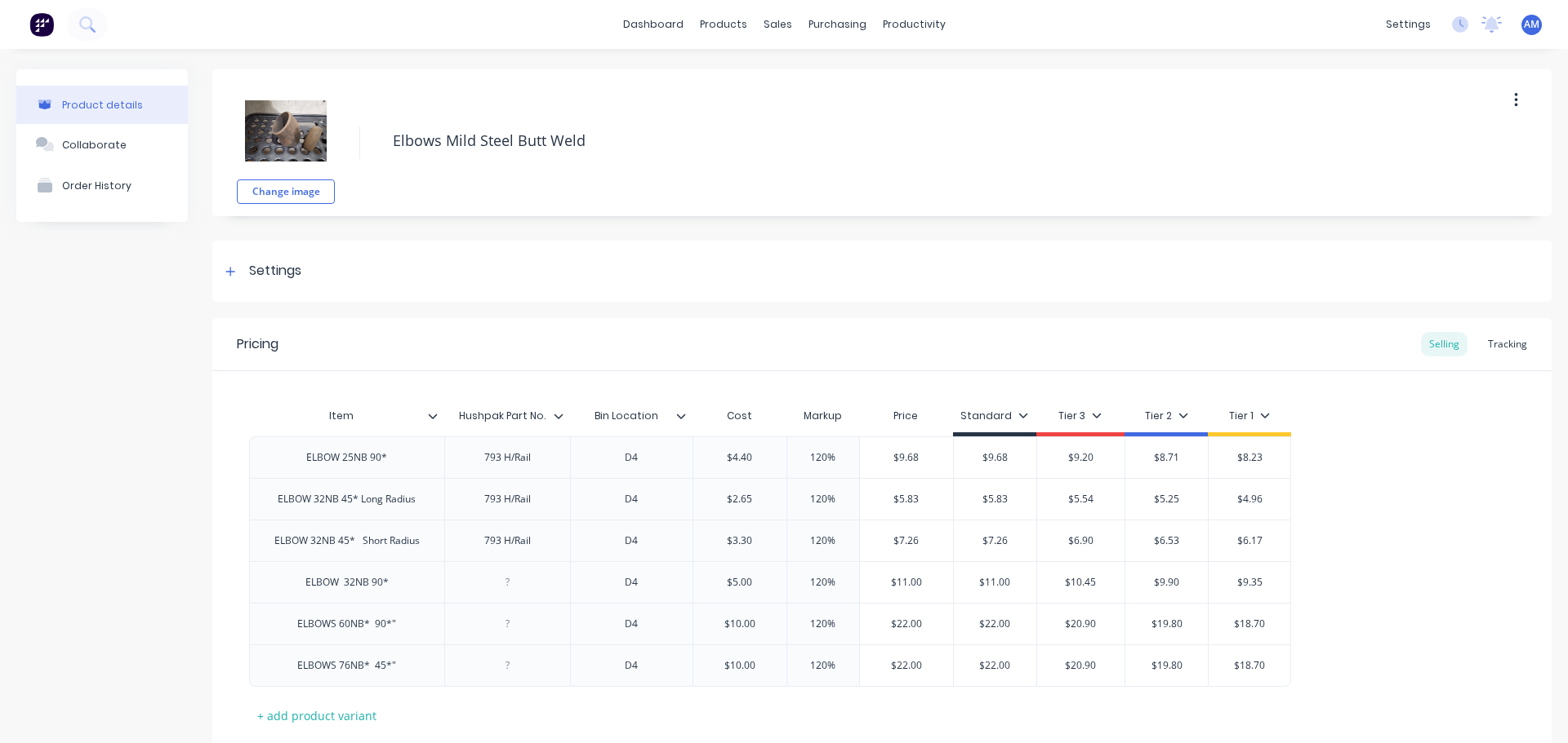
click at [294, 130] on img at bounding box center [285, 131] width 81 height 81
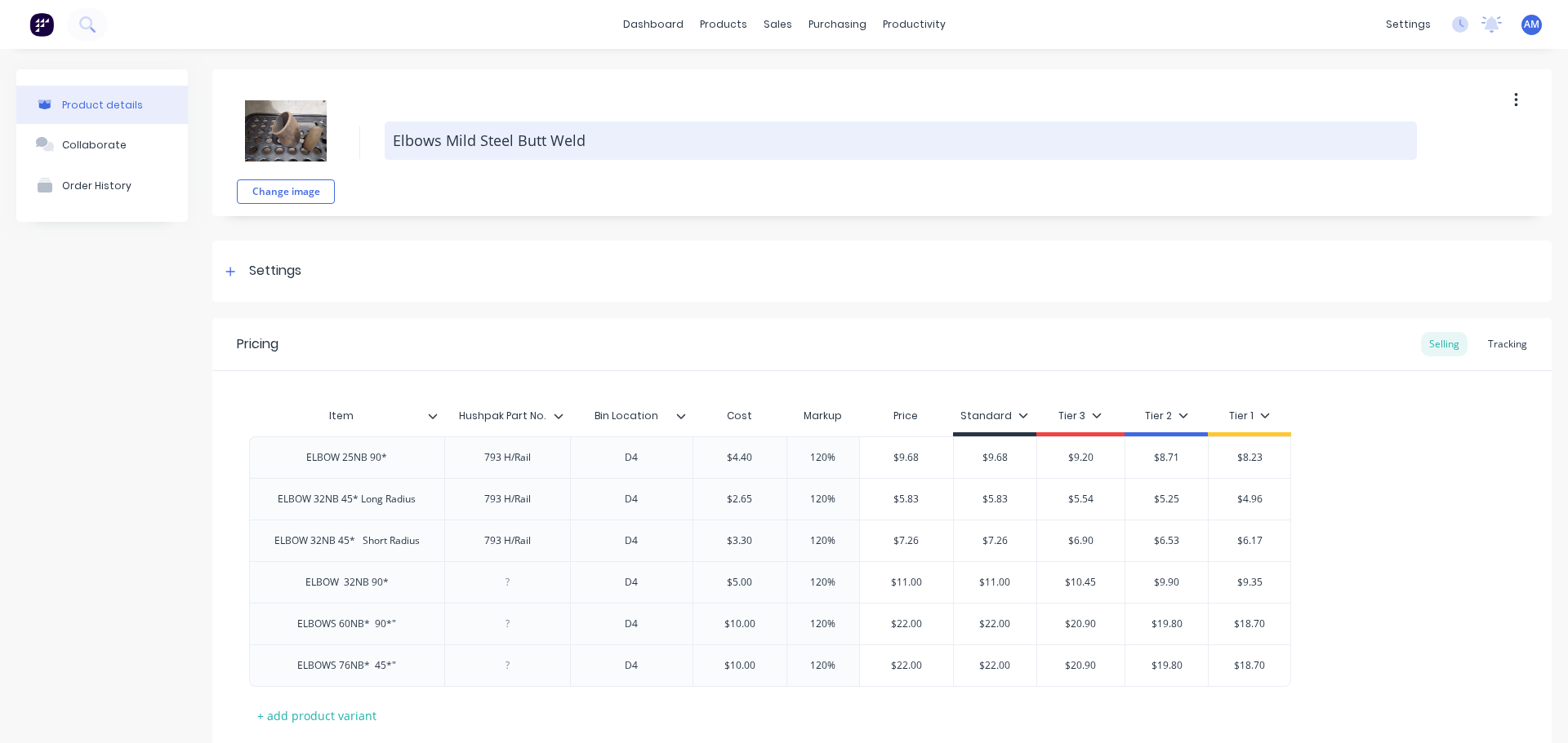
drag, startPoint x: 599, startPoint y: 138, endPoint x: 393, endPoint y: 141, distance: 206.0
click at [393, 141] on textarea "Elbows Mild Steel Butt Weld" at bounding box center [900, 141] width 1032 height 39
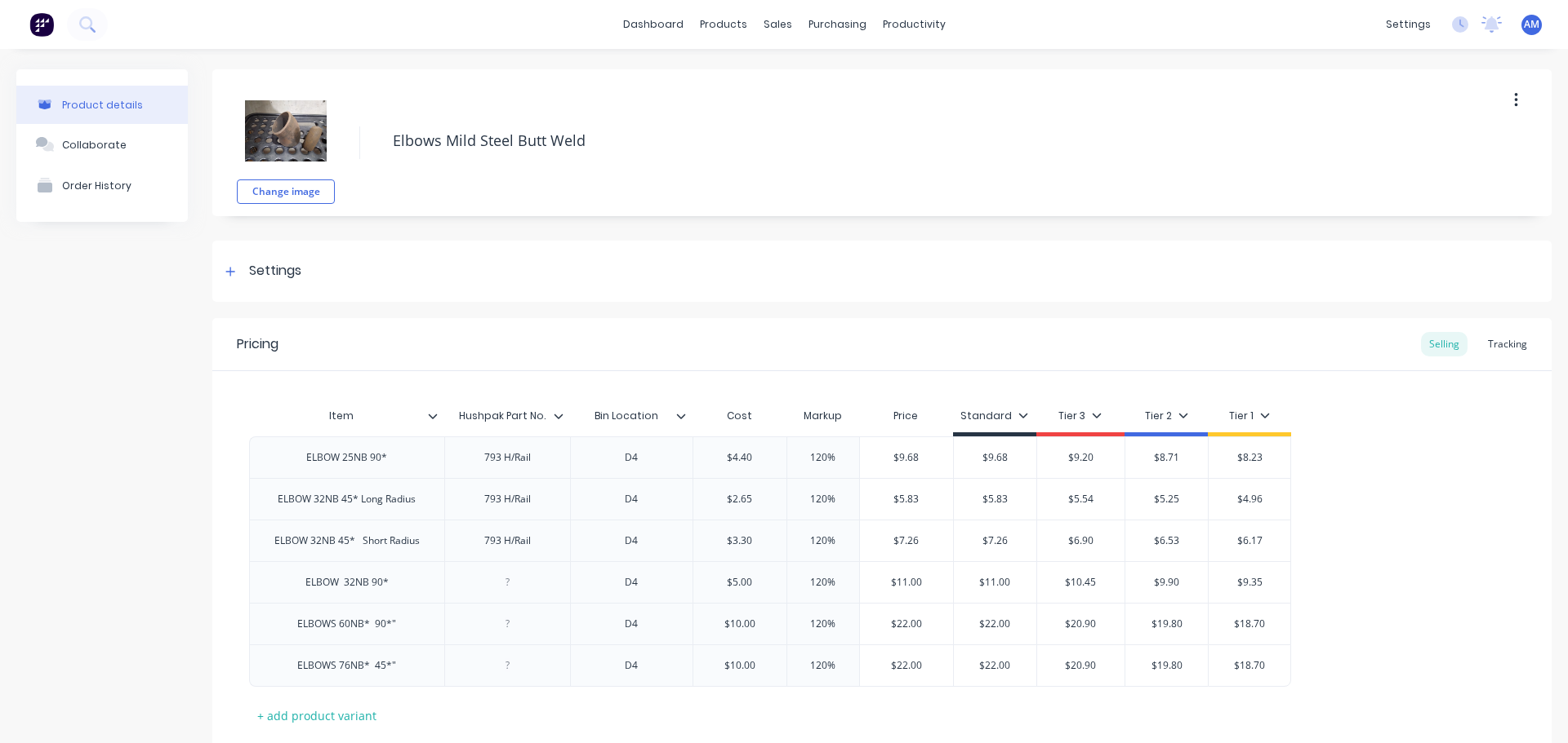
type input "Hushpak Part No."
drag, startPoint x: 459, startPoint y: 417, endPoint x: 572, endPoint y: 413, distance: 113.1
click at [572, 413] on div "Item Hushpak Part No. Hushpak Part No. Bin Location Cost Markup Price Standard …" at bounding box center [769, 418] width 1042 height 37
type input "Bin Location"
drag, startPoint x: 596, startPoint y: 417, endPoint x: 665, endPoint y: 412, distance: 69.2
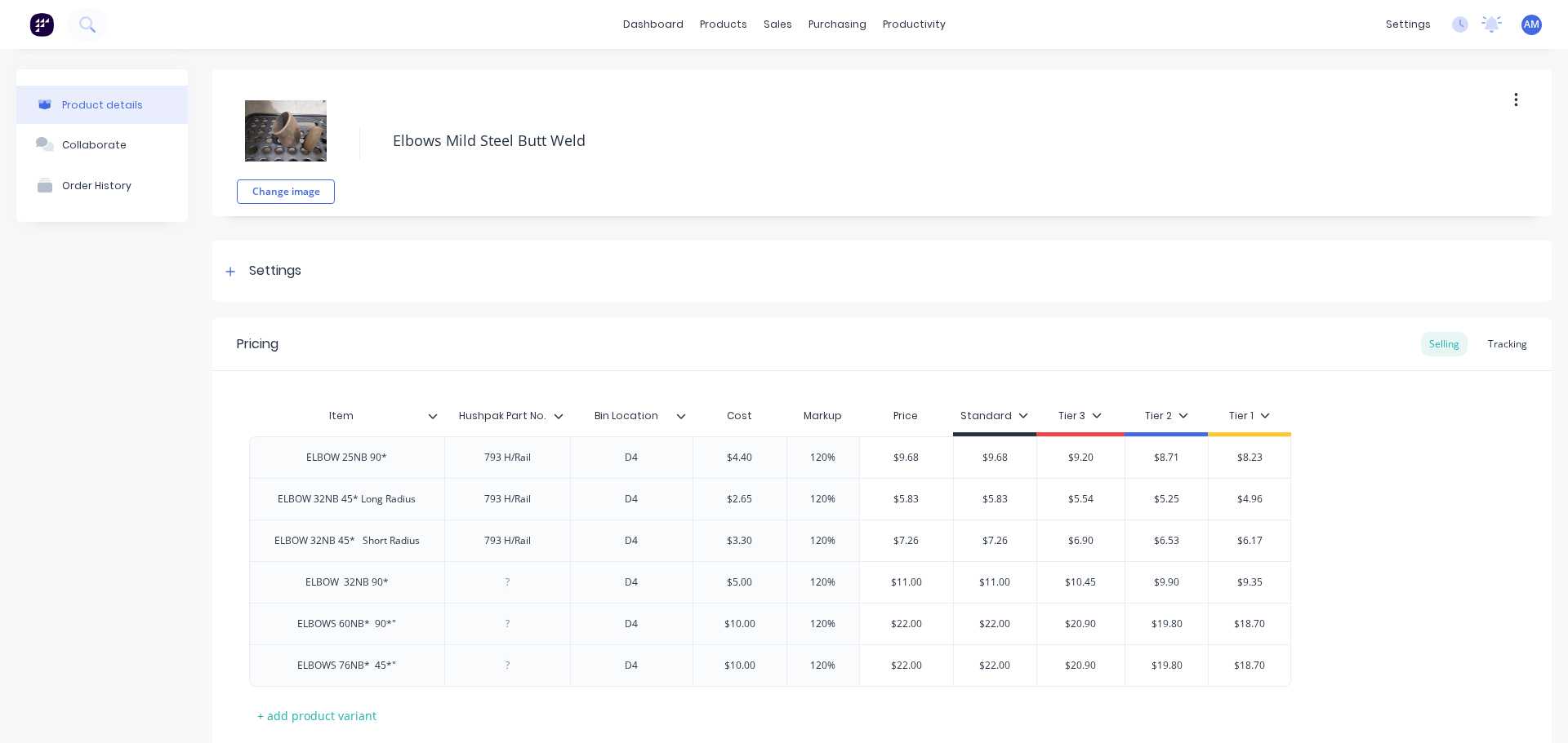
click at [665, 412] on input "Bin Location" at bounding box center [626, 416] width 113 height 15
drag, startPoint x: 272, startPoint y: 507, endPoint x: 434, endPoint y: 497, distance: 162.3
click at [434, 497] on div "ELBOW 32NB 45* Long Radius" at bounding box center [346, 499] width 195 height 42
copy div "ELBOW 32NB 45* Long Radius"
drag, startPoint x: 482, startPoint y: 503, endPoint x: 541, endPoint y: 503, distance: 59.0
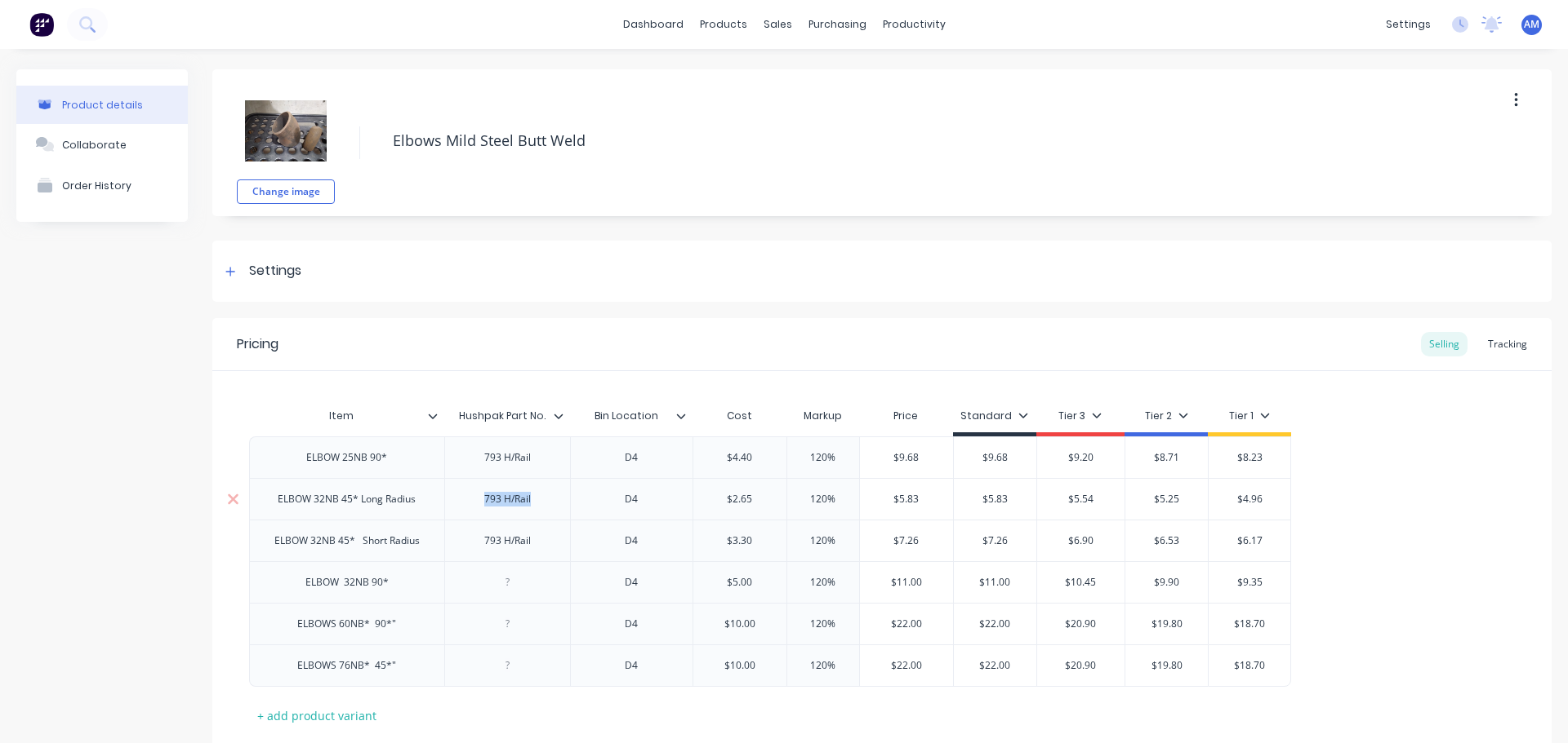
click at [541, 503] on div "793 H/Rail" at bounding box center [506, 498] width 81 height 21
copy div "793 H/Rail"
drag, startPoint x: 622, startPoint y: 505, endPoint x: 649, endPoint y: 502, distance: 27.2
click at [648, 502] on div "D4" at bounding box center [631, 498] width 81 height 21
copy div "D4"
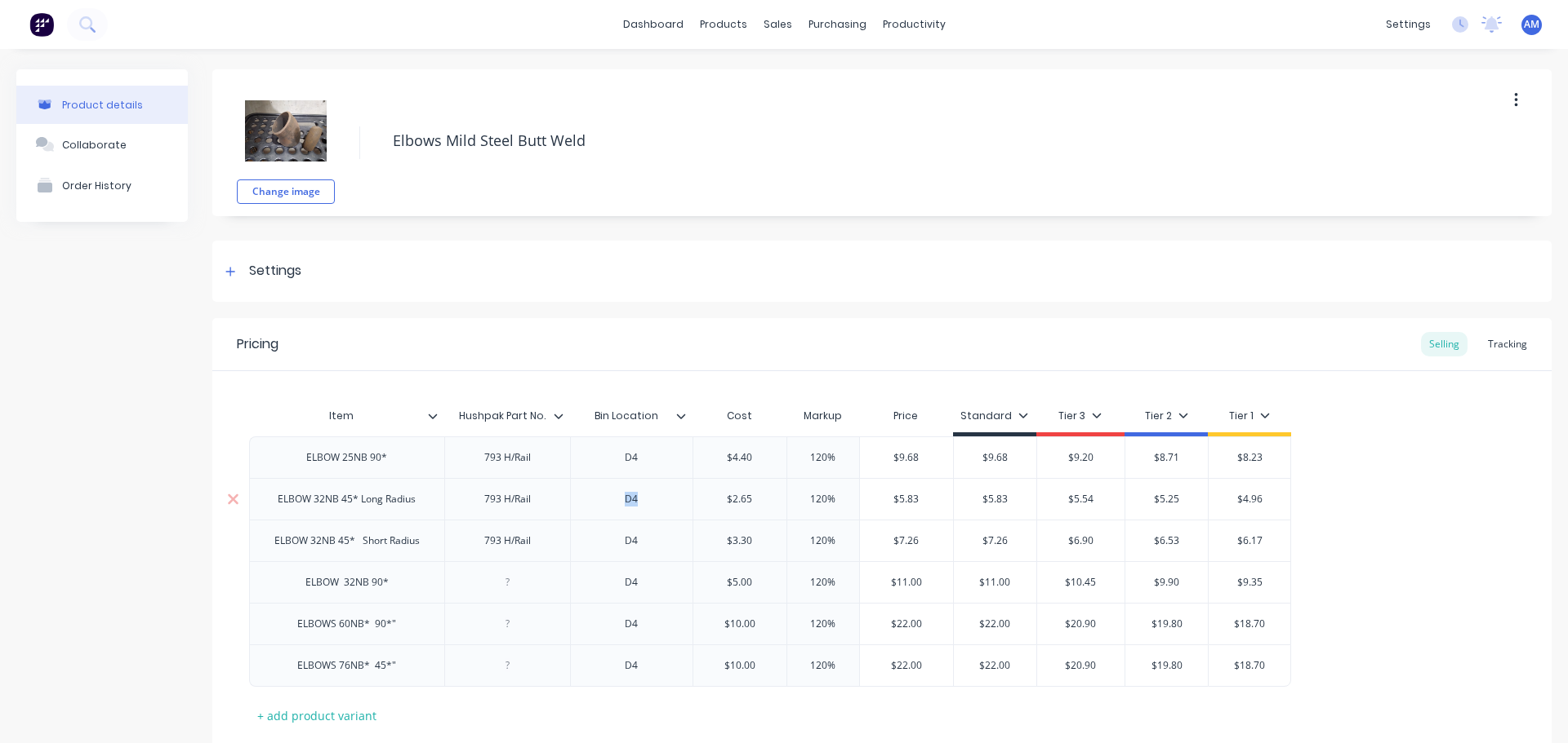
type input "$2.65"
drag, startPoint x: 702, startPoint y: 504, endPoint x: 764, endPoint y: 501, distance: 62.1
click at [764, 501] on input "$2.65" at bounding box center [739, 499] width 93 height 15
drag, startPoint x: 427, startPoint y: 548, endPoint x: 269, endPoint y: 551, distance: 158.0
click at [269, 551] on div "ELBOW 32NB 45* Short Radius" at bounding box center [347, 540] width 171 height 21
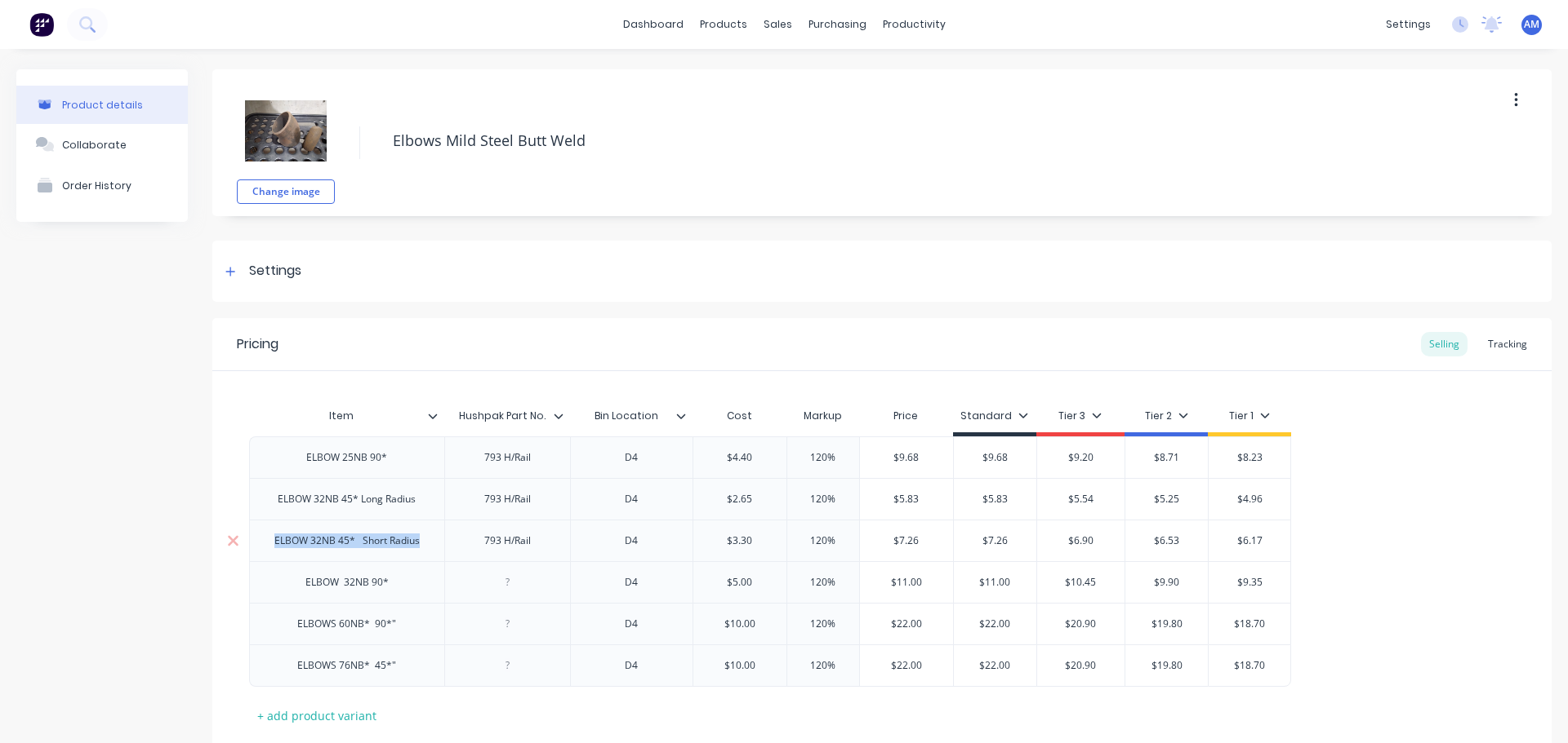
copy div "ELBOW 32NB 45* Short Radius"
drag, startPoint x: 541, startPoint y: 420, endPoint x: 478, endPoint y: 412, distance: 63.5
type input "Bin Location"
drag, startPoint x: 596, startPoint y: 416, endPoint x: 667, endPoint y: 420, distance: 71.1
click at [667, 420] on input "Bin Location" at bounding box center [626, 416] width 113 height 15
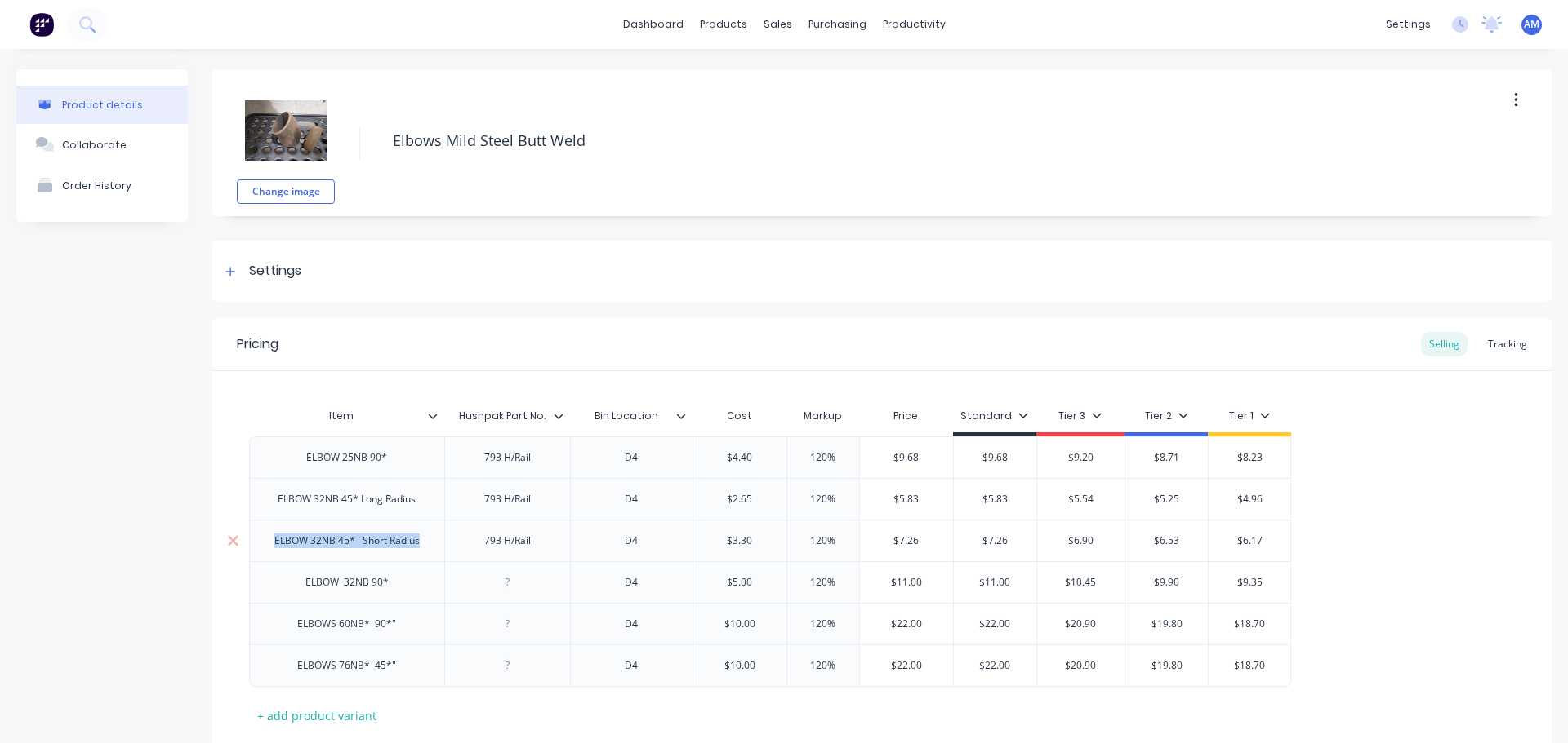
drag, startPoint x: 265, startPoint y: 549, endPoint x: 428, endPoint y: 549, distance: 163.0
click at [428, 549] on div "ELBOW 32NB 45* Short Radius" at bounding box center [347, 540] width 171 height 21
copy div "ELBOW 32NB 45* Short Radius"
drag, startPoint x: 480, startPoint y: 539, endPoint x: 555, endPoint y: 547, distance: 75.4
click at [555, 547] on div "793 H/Rail" at bounding box center [506, 541] width 126 height 42
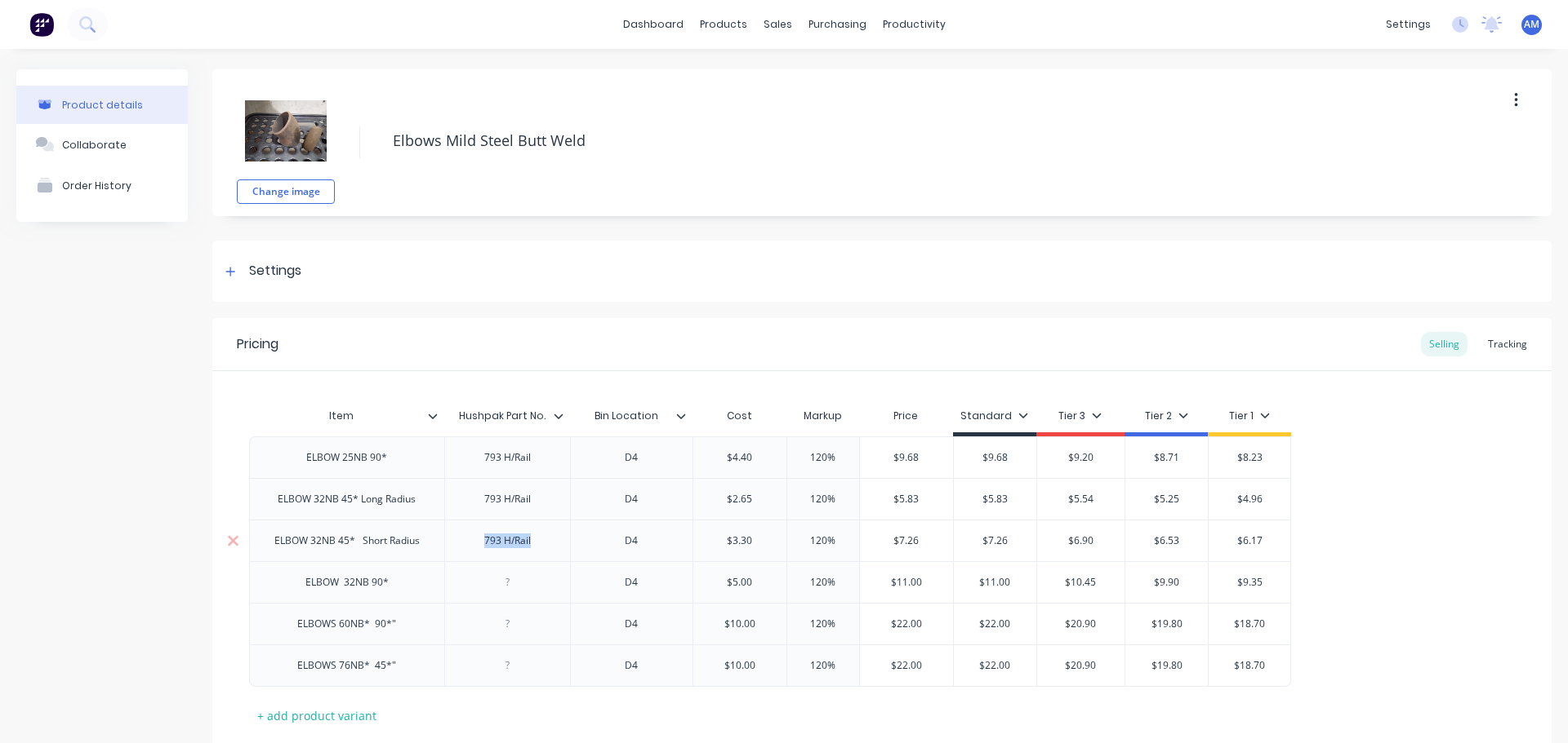
copy div "793 H/Rail"
drag, startPoint x: 627, startPoint y: 546, endPoint x: 671, endPoint y: 545, distance: 44.0
click at [671, 545] on div "D4" at bounding box center [631, 540] width 81 height 21
type input "$3.30"
drag, startPoint x: 716, startPoint y: 546, endPoint x: 761, endPoint y: 547, distance: 45.0
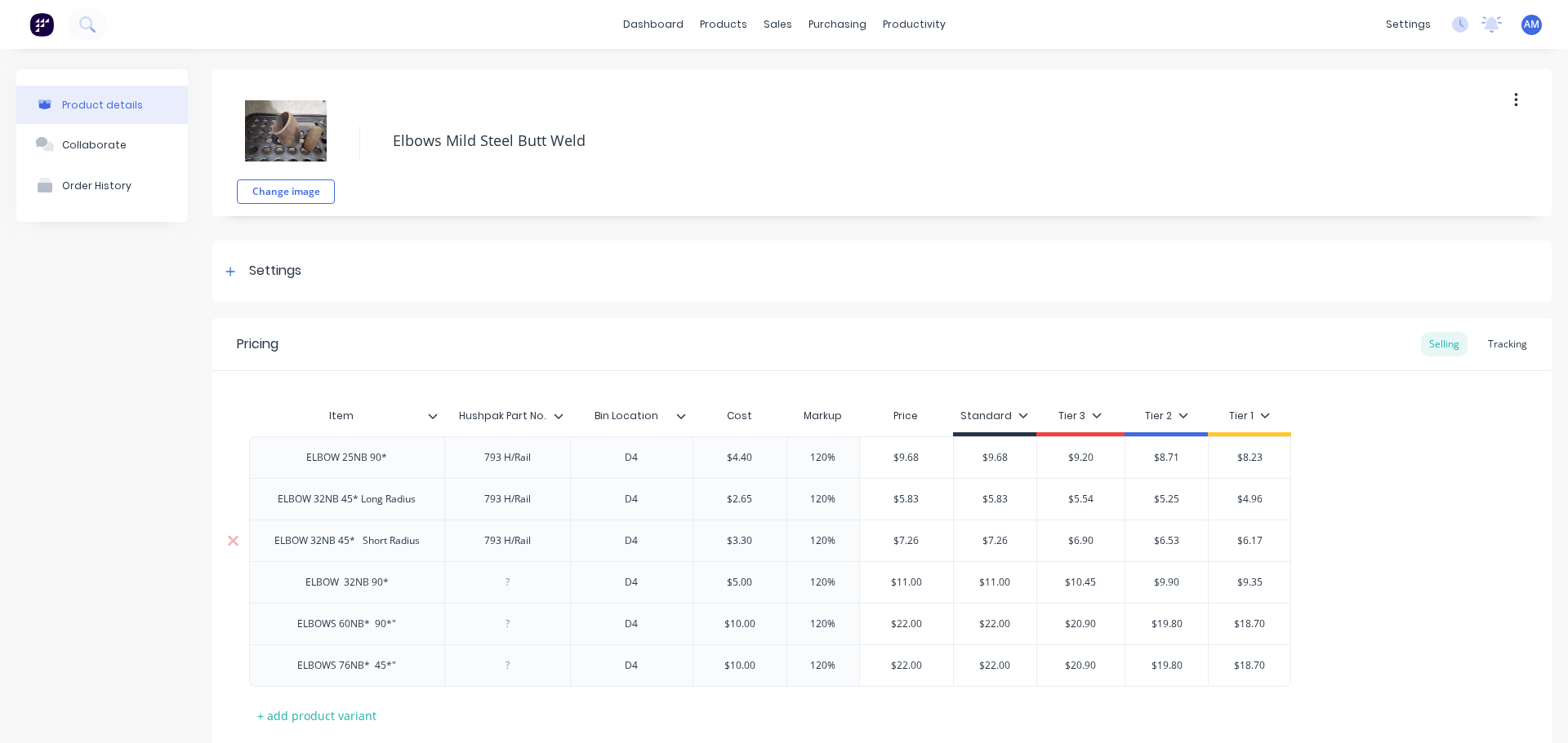
click at [761, 547] on input "$3.30" at bounding box center [739, 541] width 93 height 15
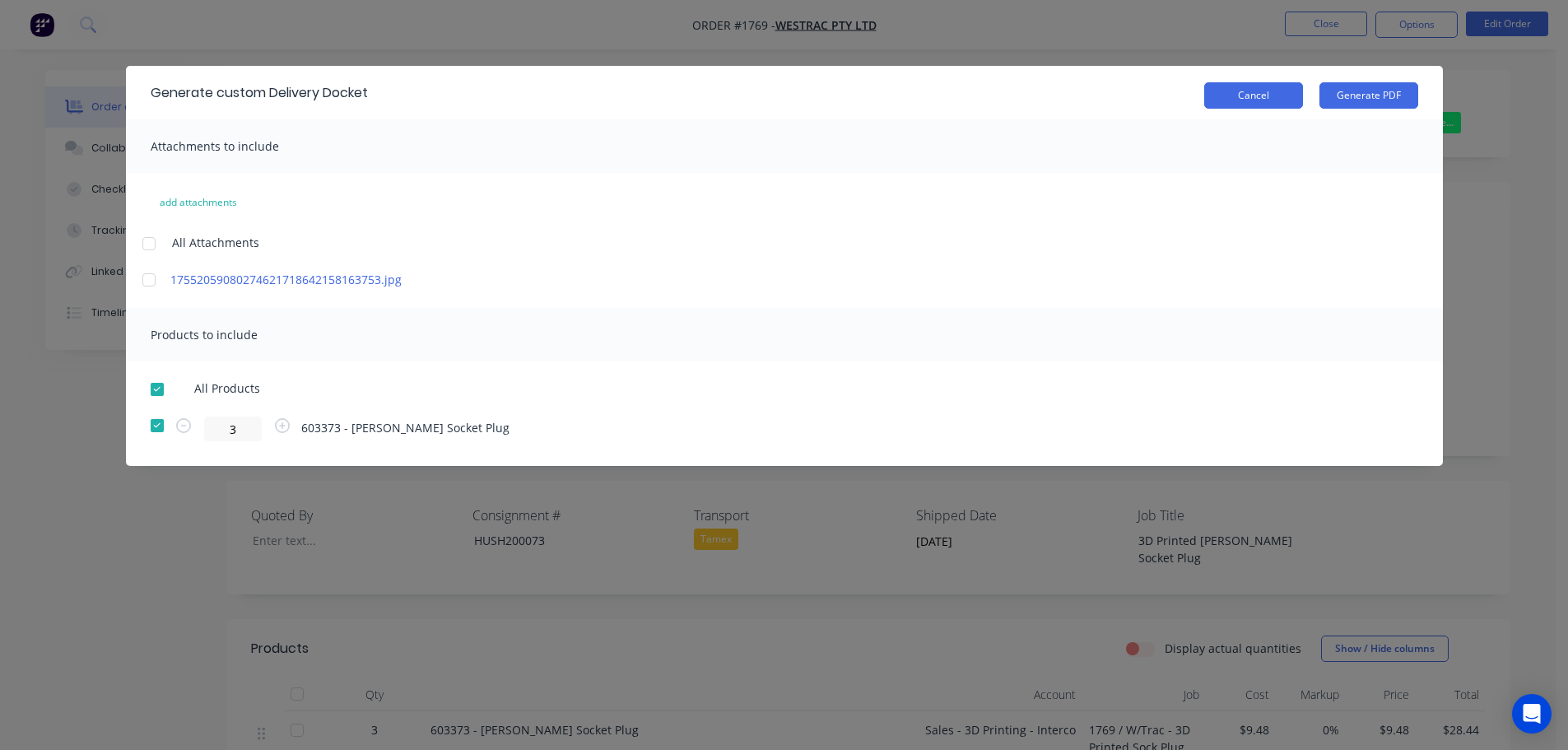
scroll to position [25, 0]
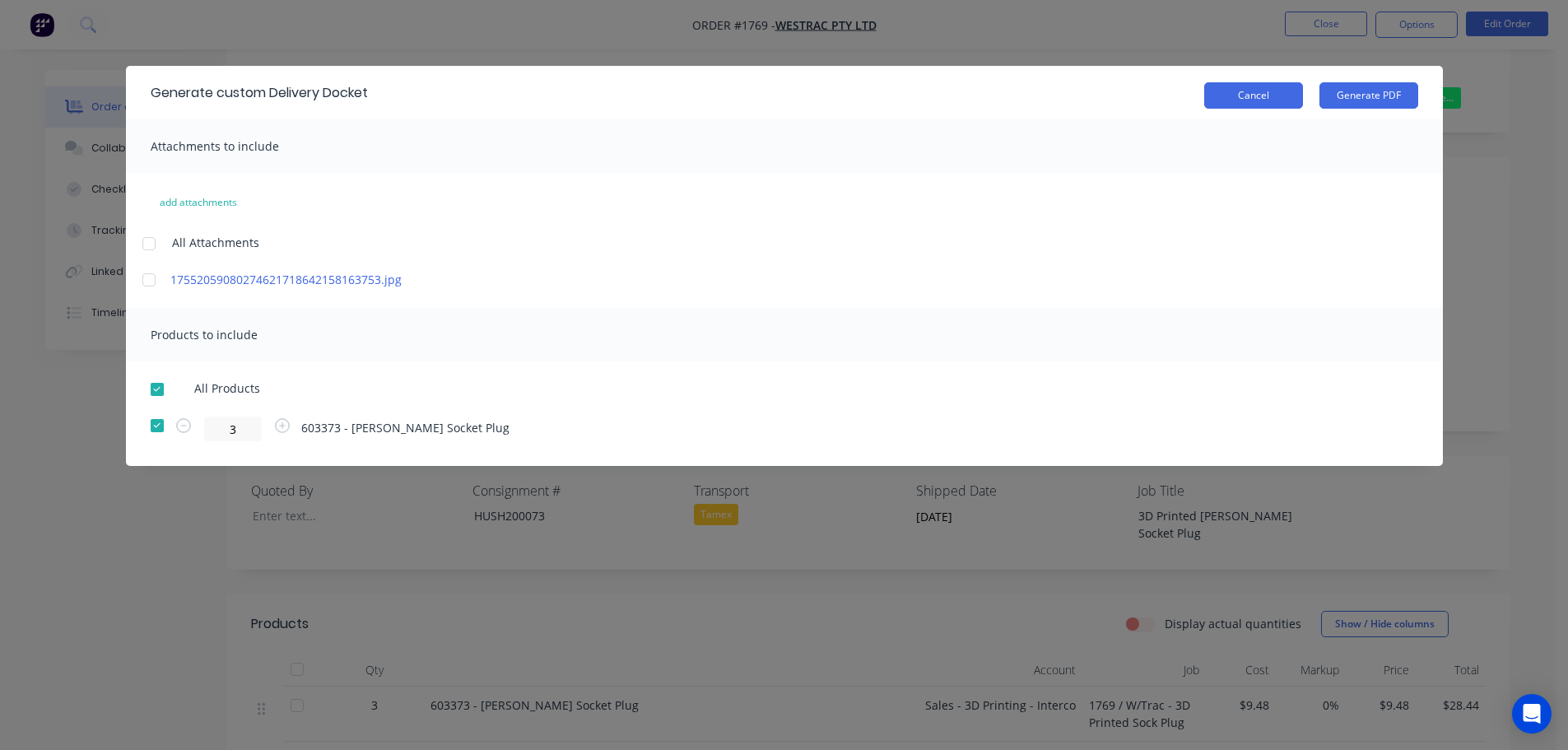
click at [1245, 96] on button "Cancel" at bounding box center [1253, 95] width 99 height 26
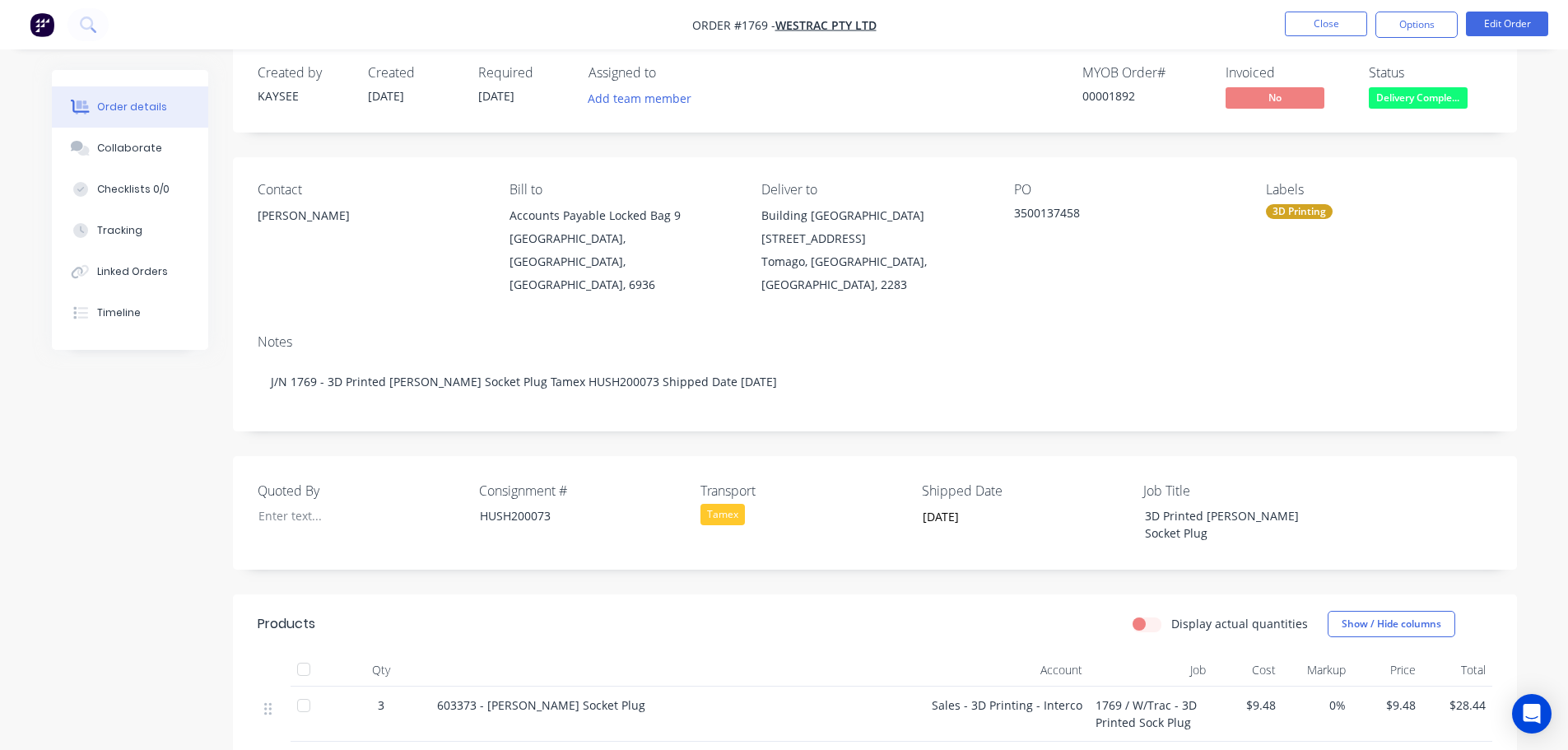
drag, startPoint x: 302, startPoint y: 636, endPoint x: 385, endPoint y: 664, distance: 87.6
click at [306, 653] on div at bounding box center [304, 669] width 33 height 33
click at [1328, 26] on button "Close" at bounding box center [1326, 24] width 82 height 25
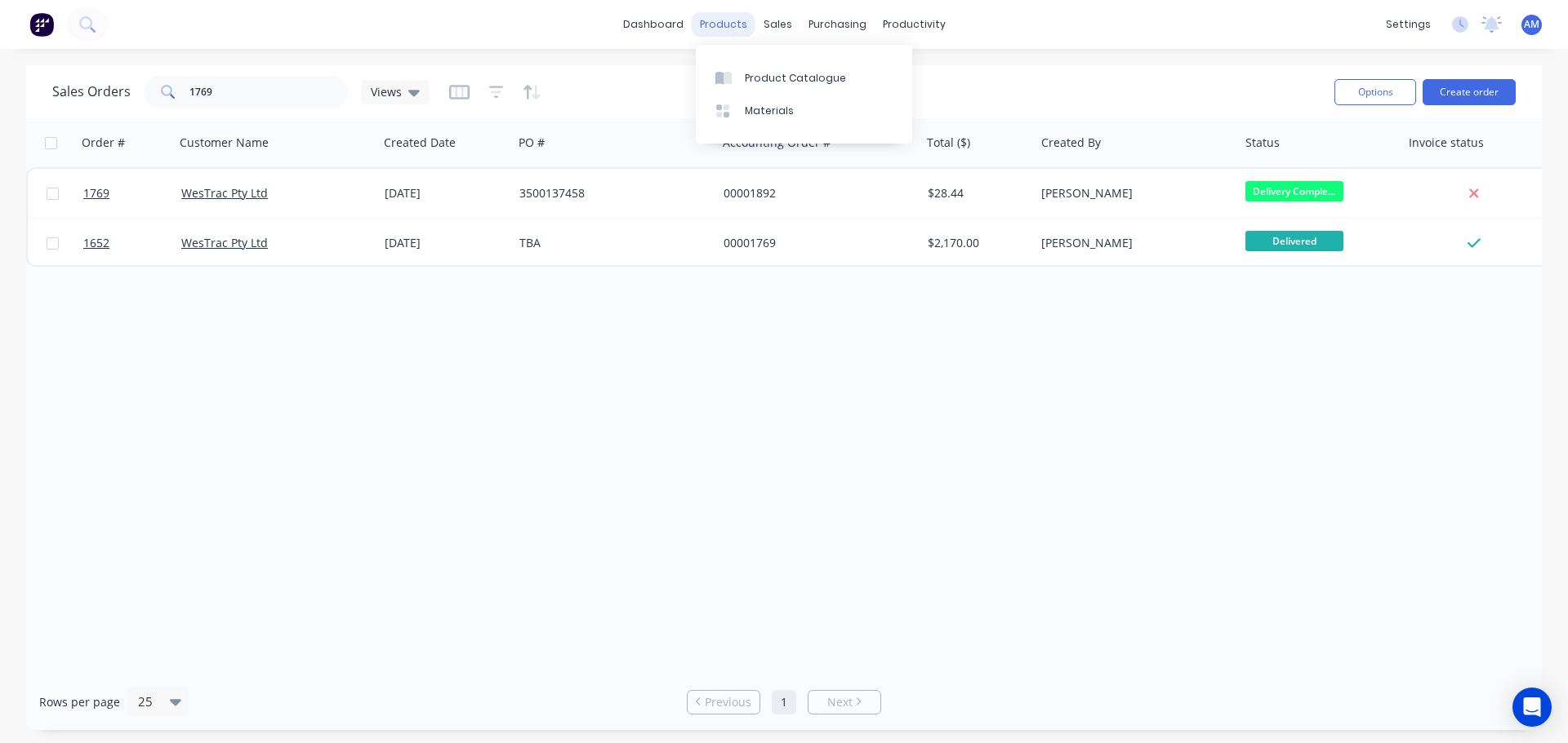
click at [728, 21] on div "products" at bounding box center [724, 24] width 63 height 25
click at [785, 75] on div "Product Catalogue" at bounding box center [795, 78] width 101 height 15
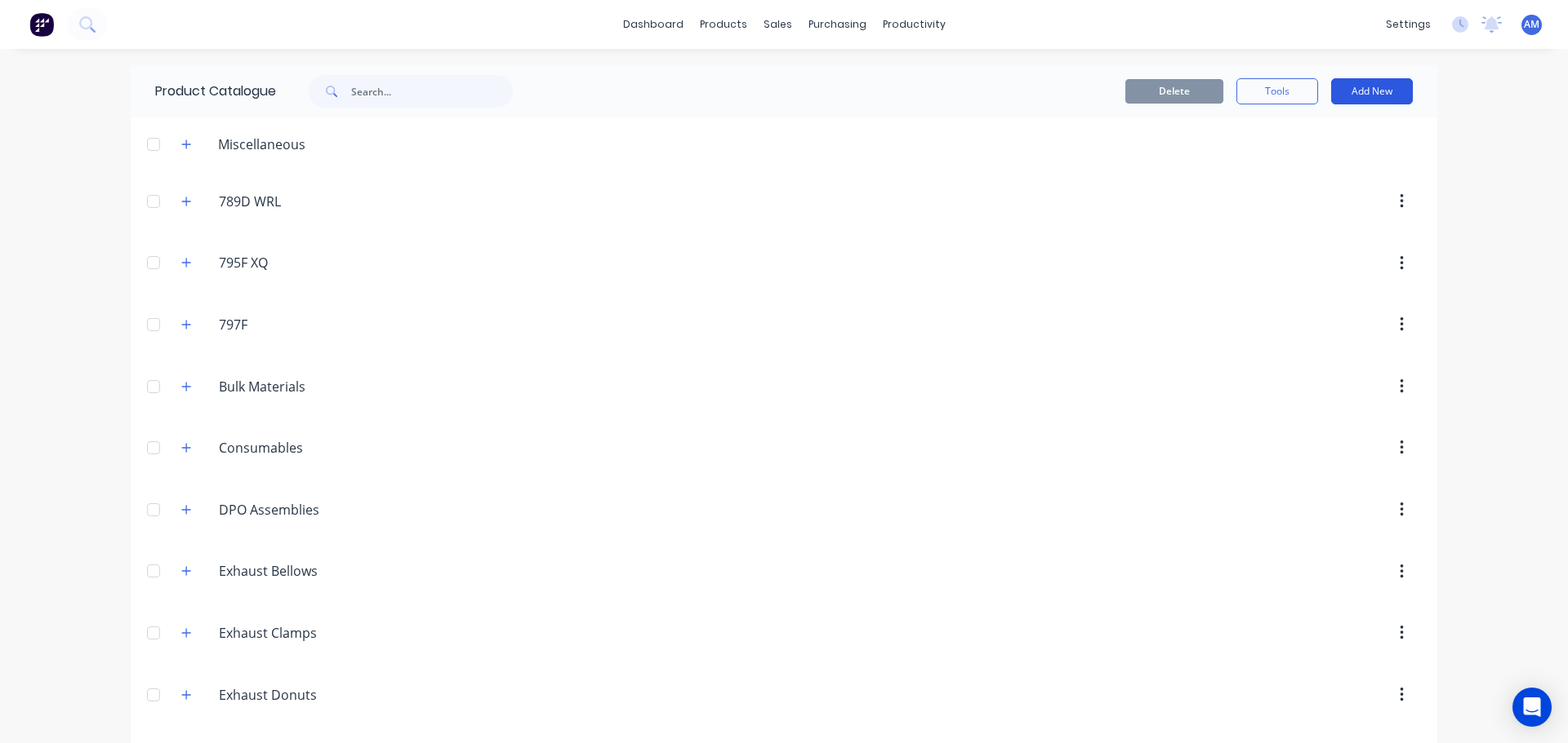
click at [1360, 93] on button "Add New" at bounding box center [1372, 91] width 81 height 26
click at [1329, 171] on div "Product" at bounding box center [1334, 166] width 126 height 24
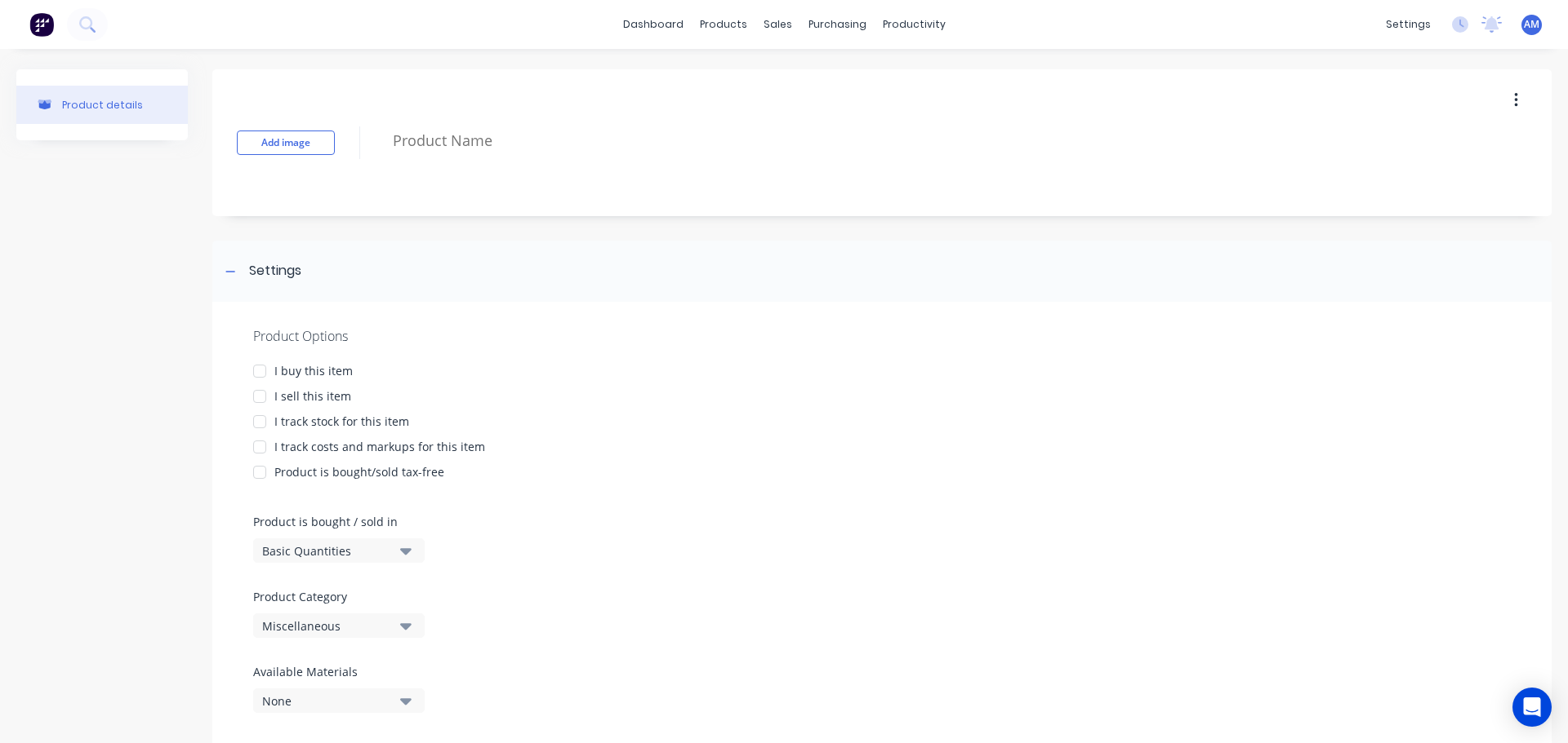
click at [262, 371] on div at bounding box center [259, 371] width 33 height 33
click at [265, 399] on div at bounding box center [259, 396] width 33 height 33
click at [262, 425] on div at bounding box center [259, 421] width 33 height 33
click at [260, 452] on div at bounding box center [259, 447] width 33 height 33
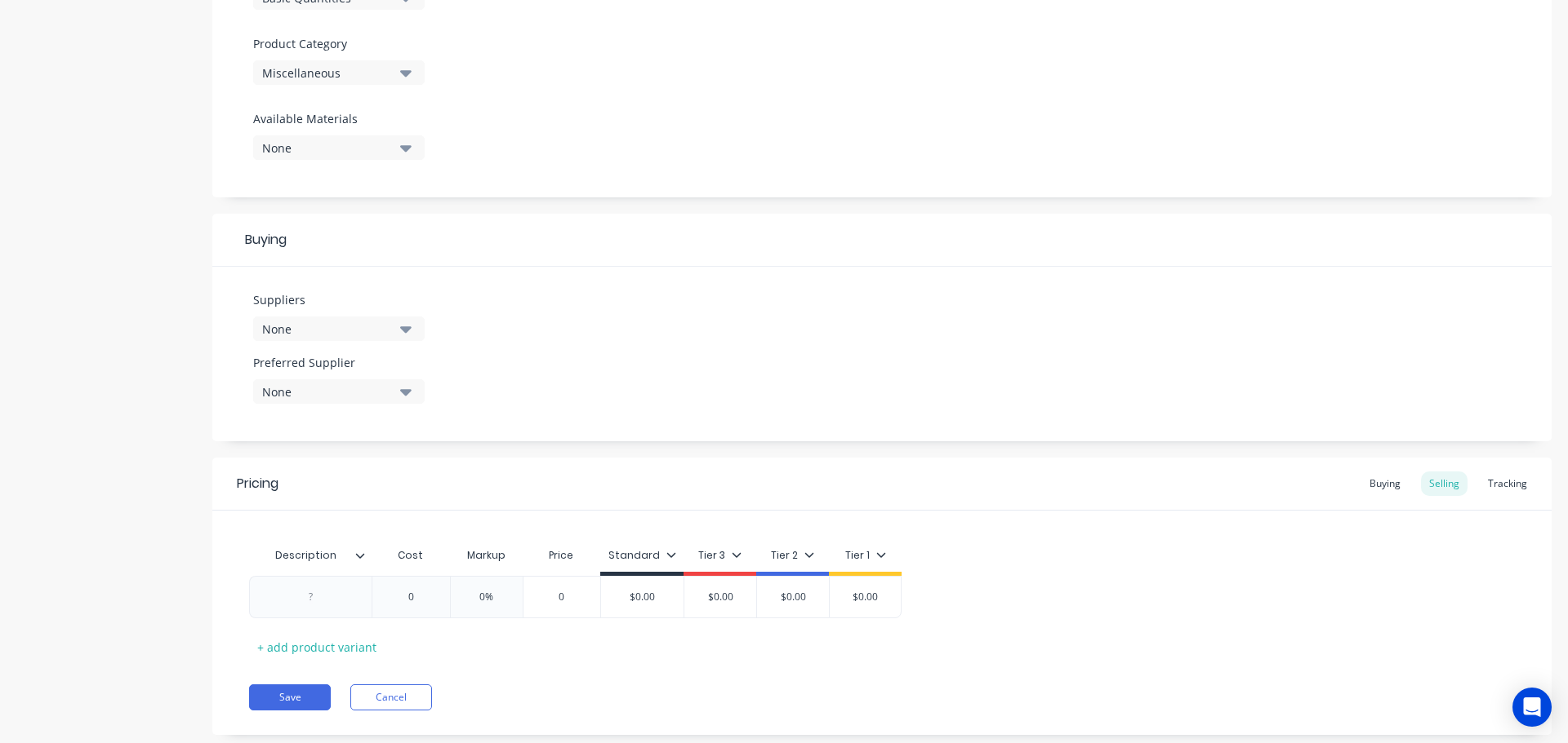
scroll to position [590, 0]
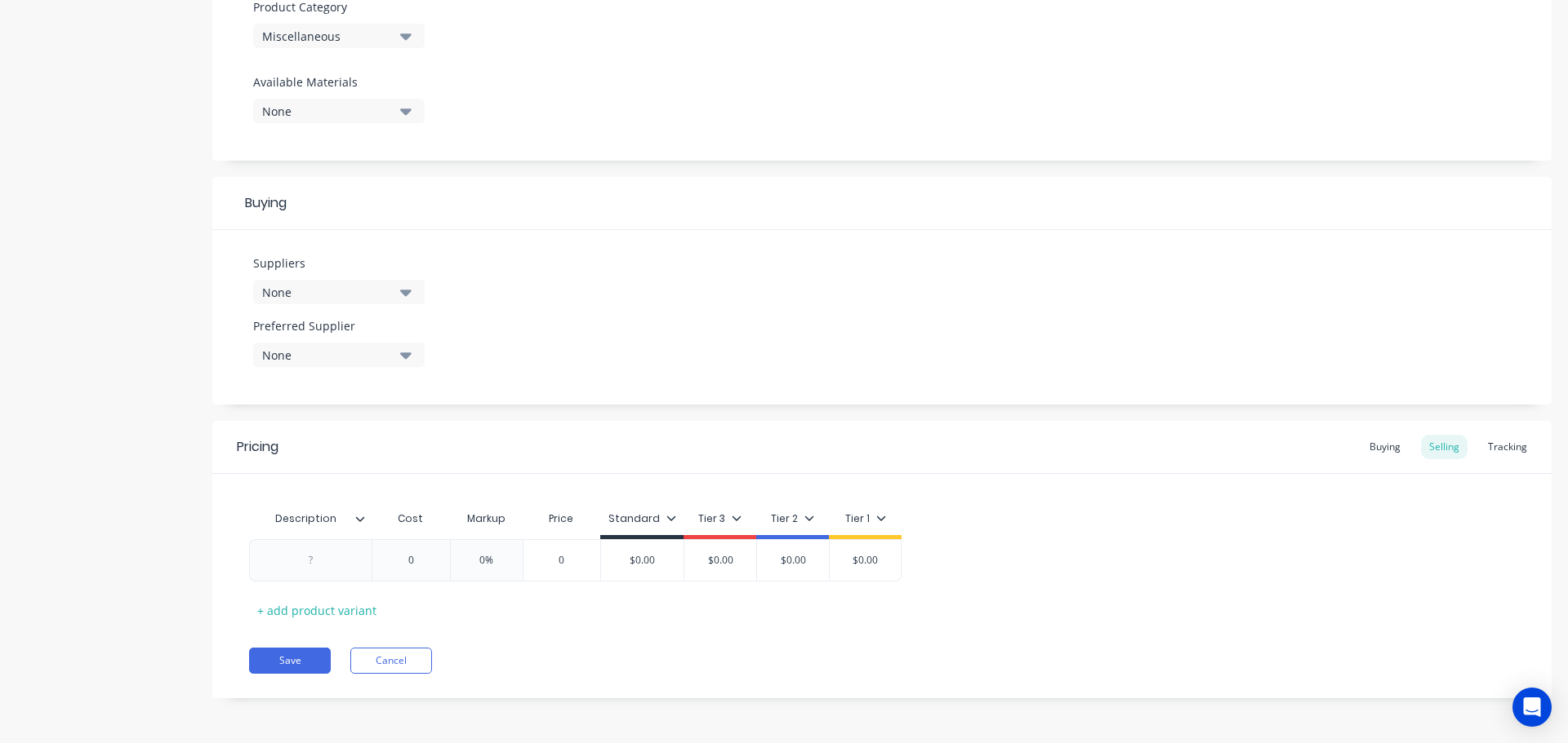
click at [364, 525] on div at bounding box center [367, 519] width 10 height 15
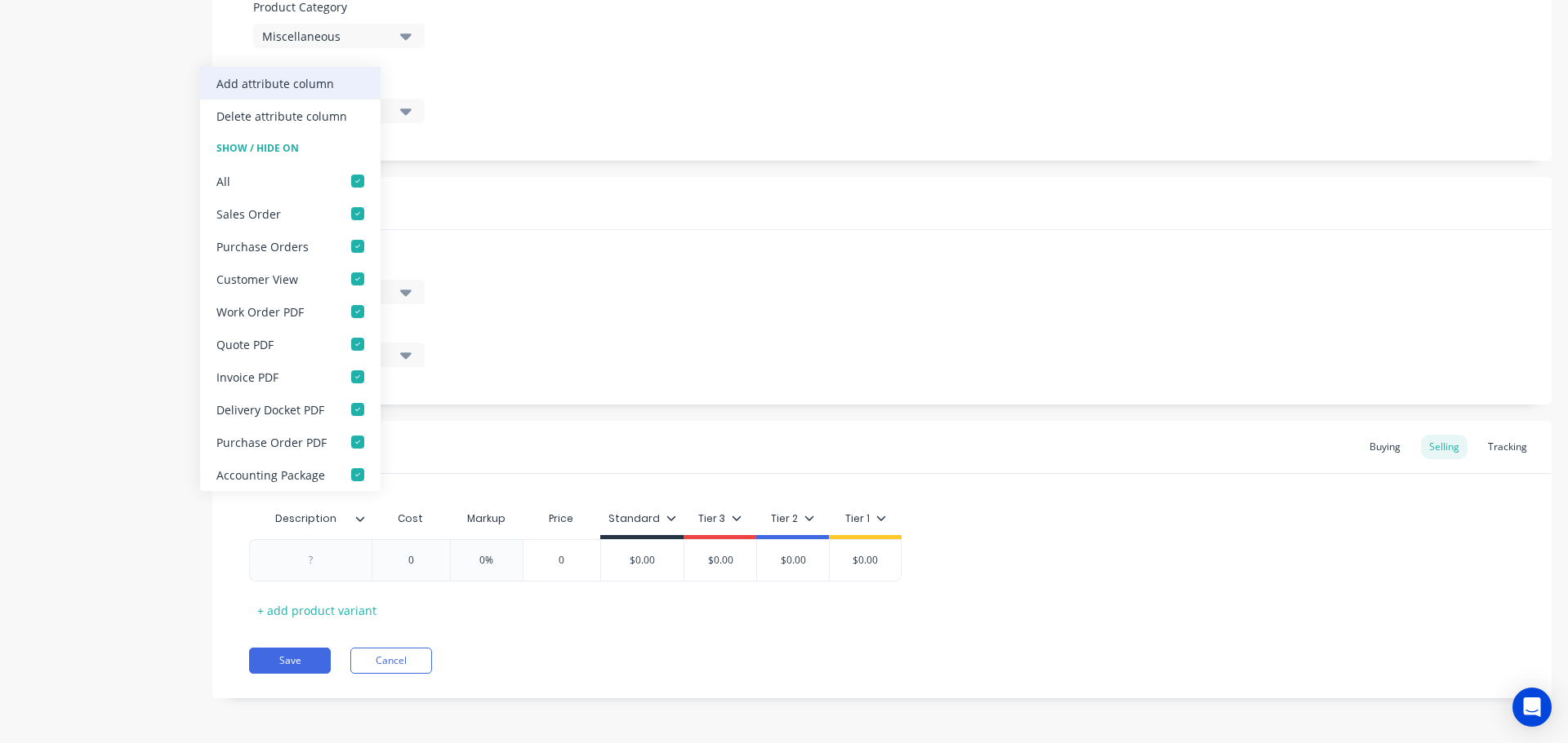
click at [330, 79] on div "Add attribute column" at bounding box center [275, 83] width 118 height 17
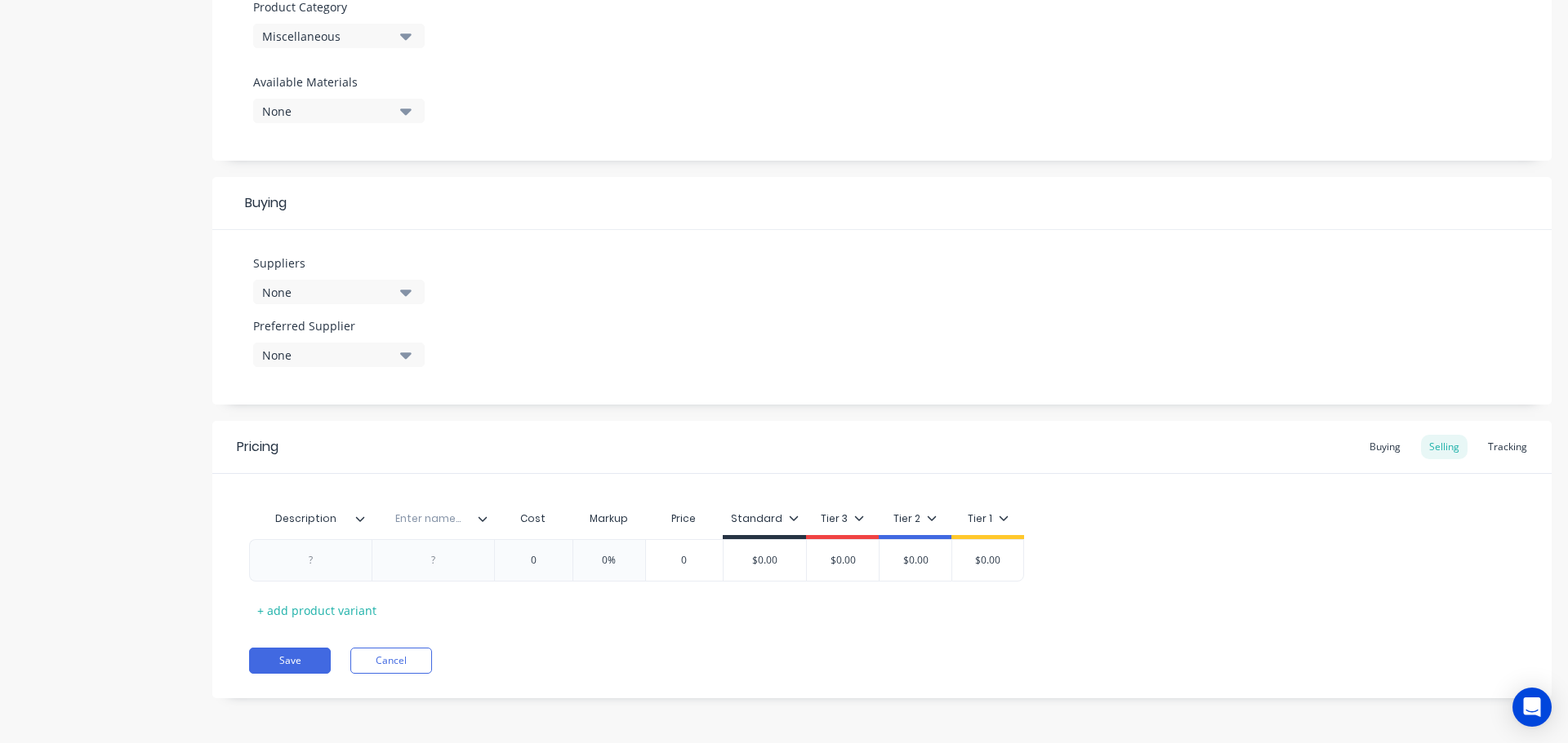
click at [483, 521] on icon at bounding box center [483, 518] width 9 height 5
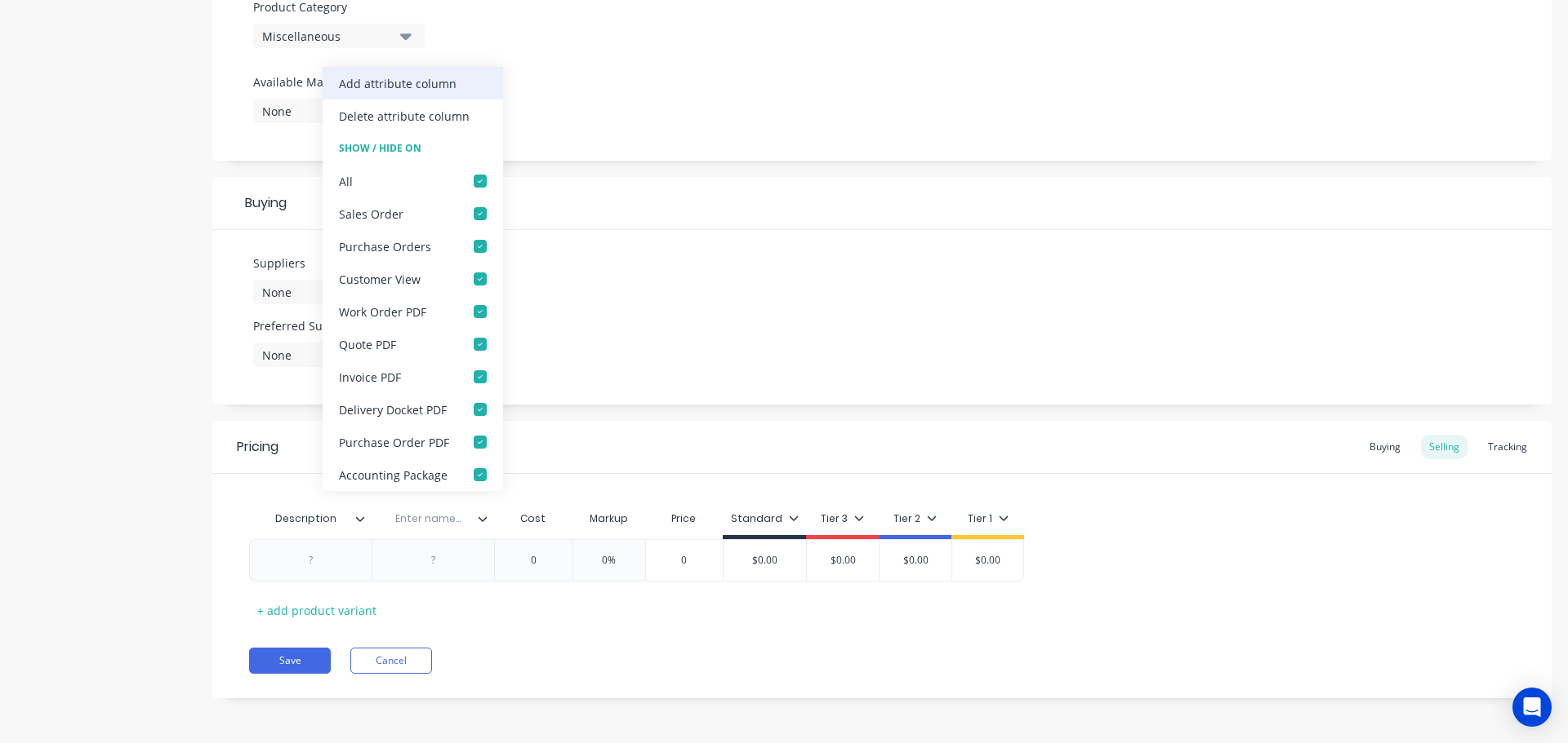
click at [466, 91] on div "Add attribute column" at bounding box center [412, 83] width 180 height 33
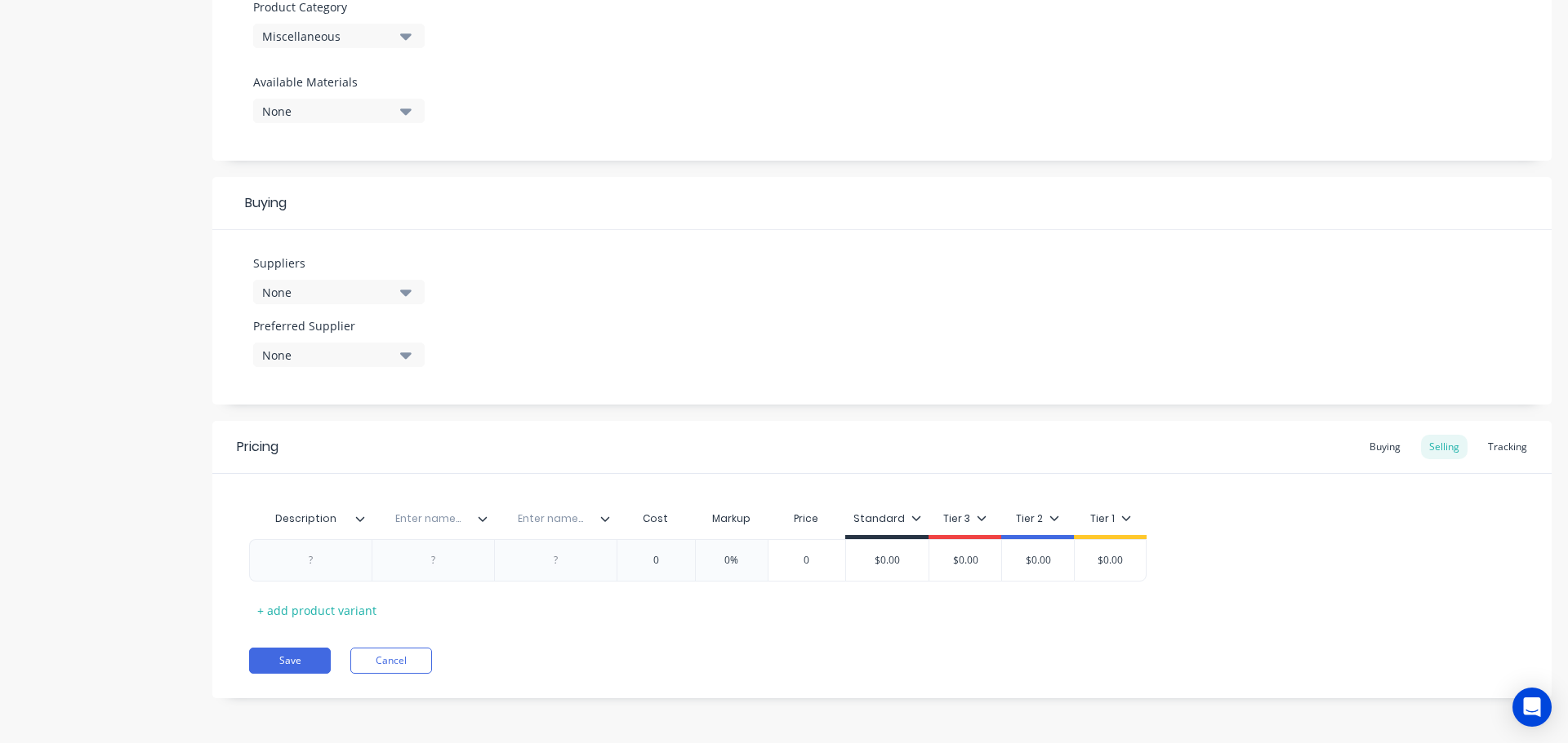
click at [607, 521] on icon at bounding box center [605, 519] width 10 height 10
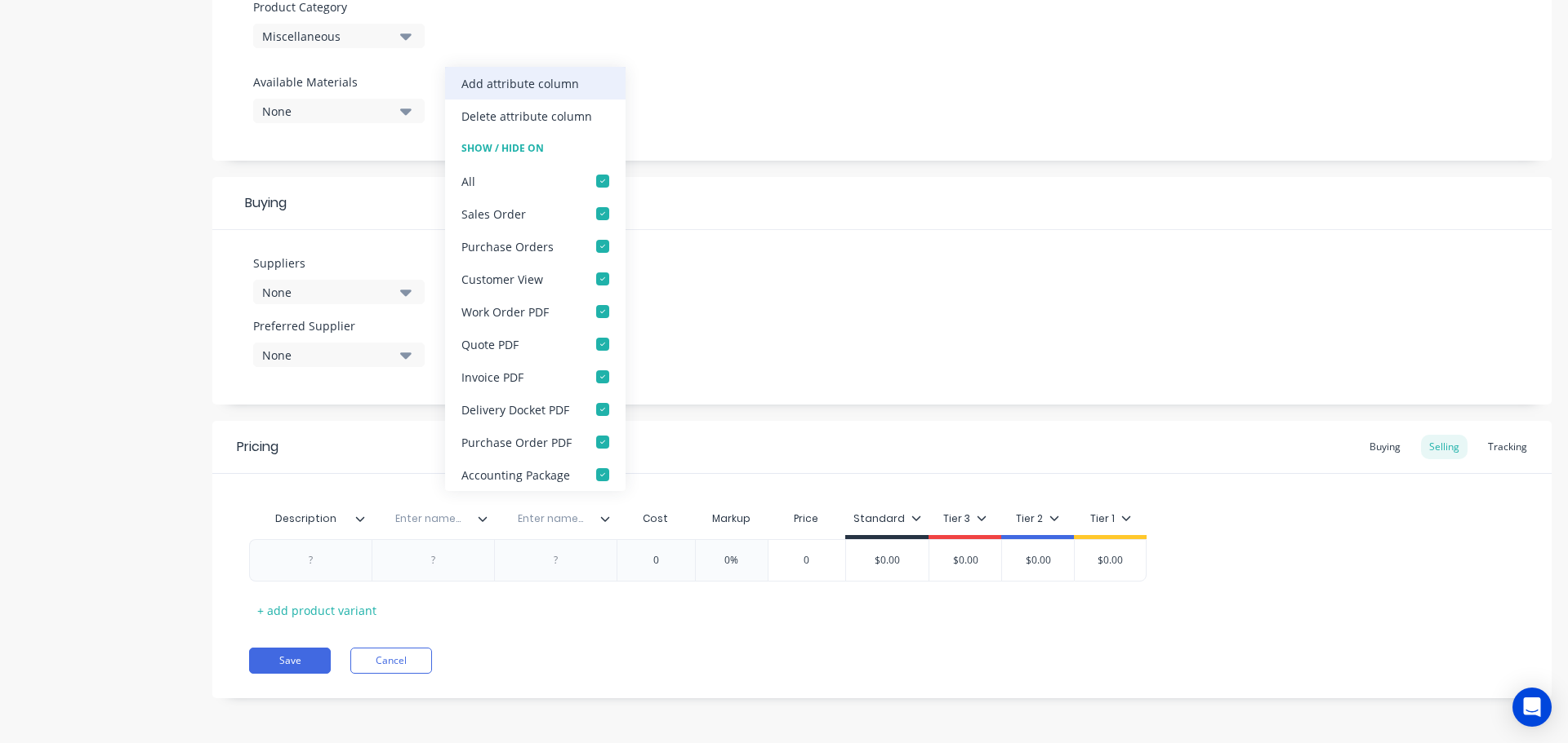
click at [576, 90] on div "Add attribute column" at bounding box center [535, 83] width 180 height 33
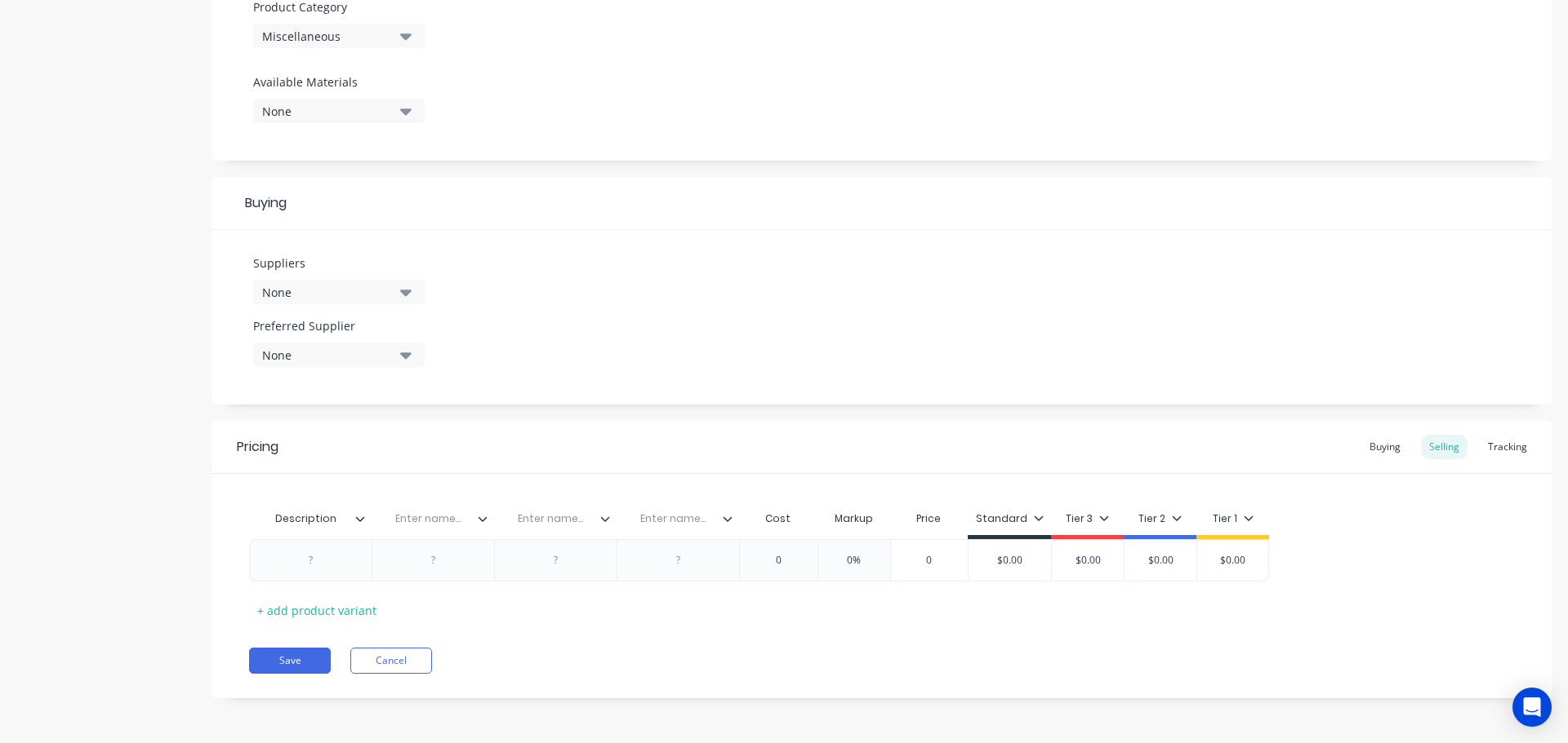
click at [419, 514] on input "text" at bounding box center [428, 519] width 113 height 15
paste input "Hushpak Part No."
type input "Hushpak Part No."
click at [679, 521] on input "text" at bounding box center [676, 519] width 113 height 15
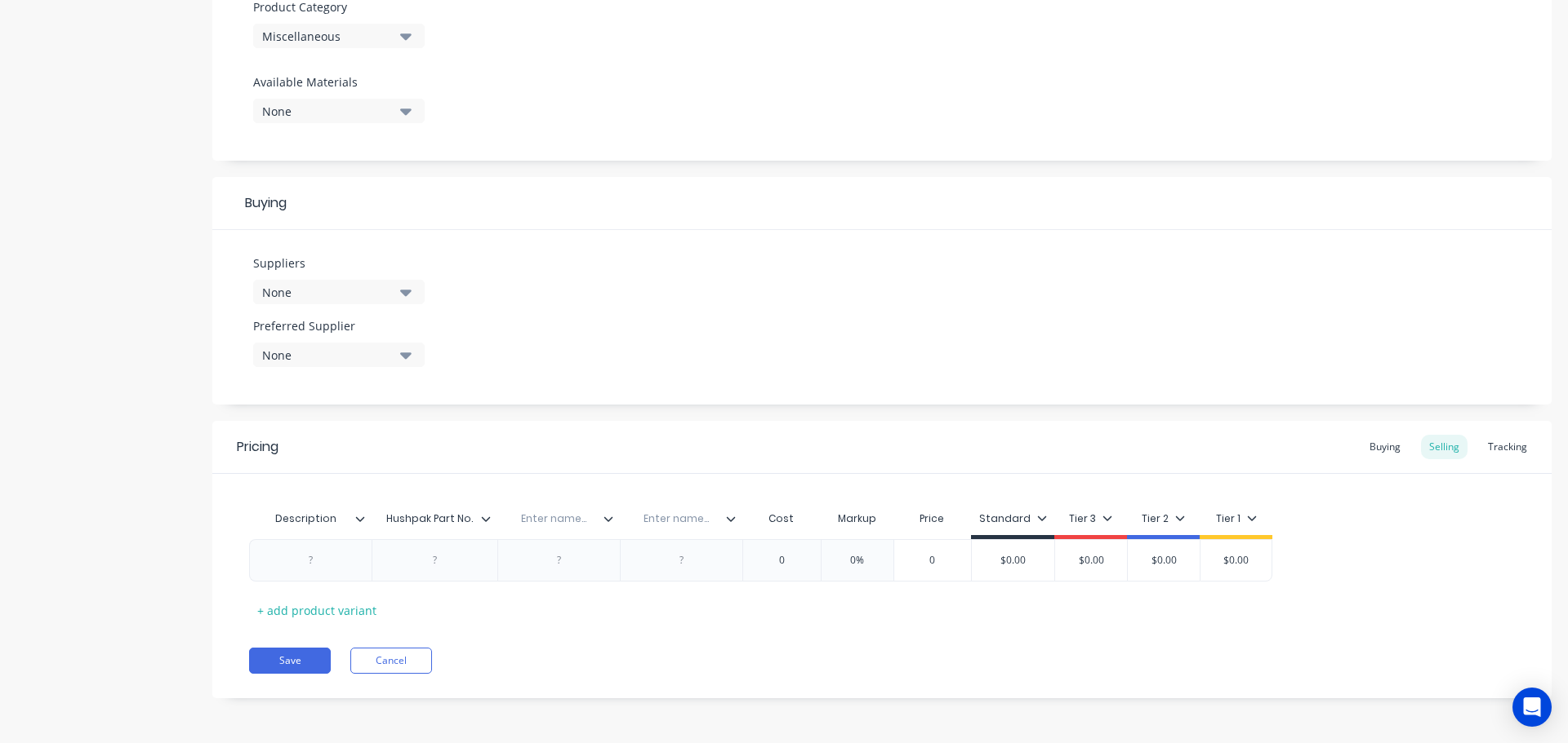
paste input "Bin Location"
type input "Bin Location"
click at [555, 522] on input "text" at bounding box center [554, 519] width 113 height 15
type input "Were Used"
click at [312, 568] on div at bounding box center [311, 560] width 81 height 21
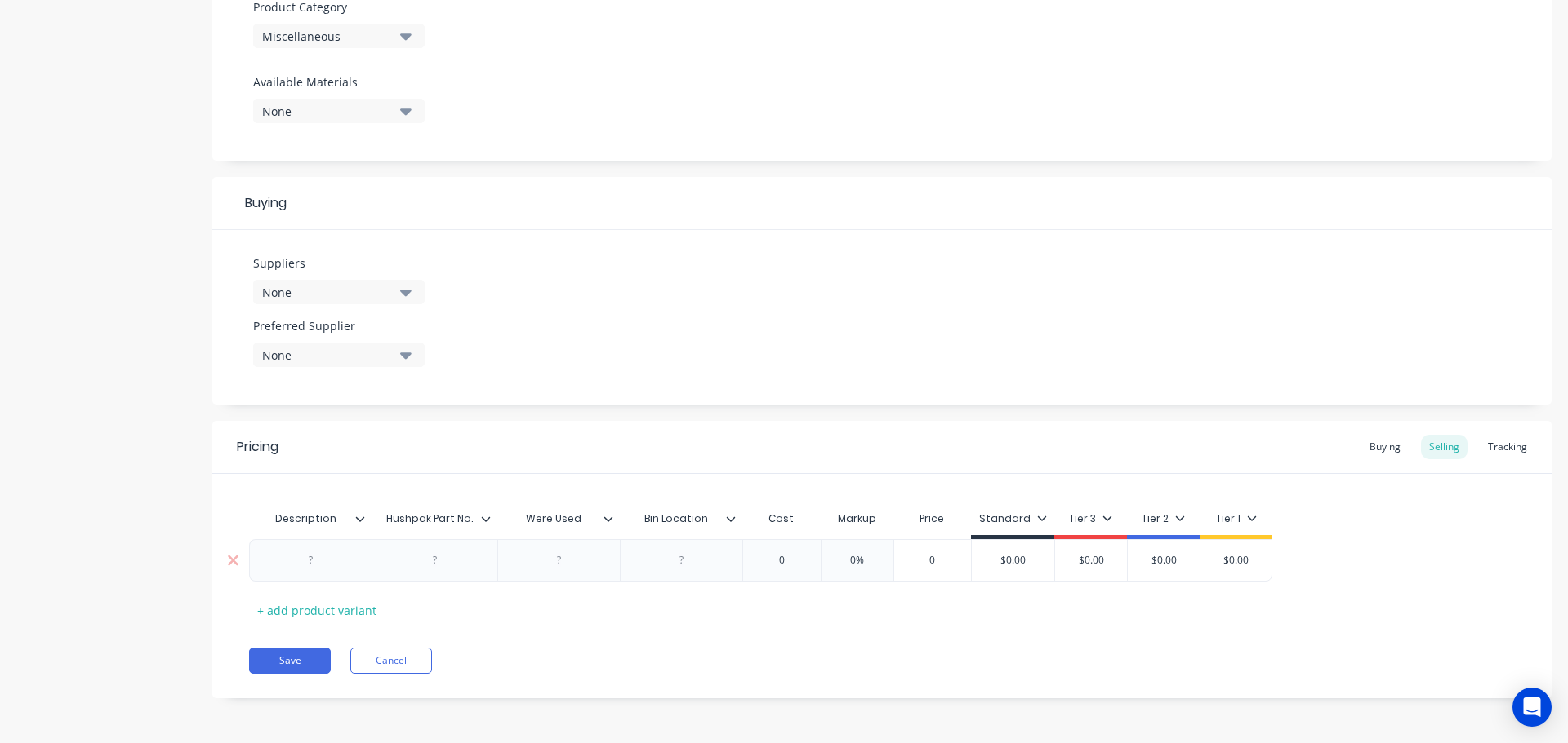
paste div
click at [561, 562] on div at bounding box center [559, 560] width 81 height 21
paste div
drag, startPoint x: 675, startPoint y: 562, endPoint x: 702, endPoint y: 564, distance: 27.1
click at [702, 564] on div at bounding box center [682, 560] width 81 height 21
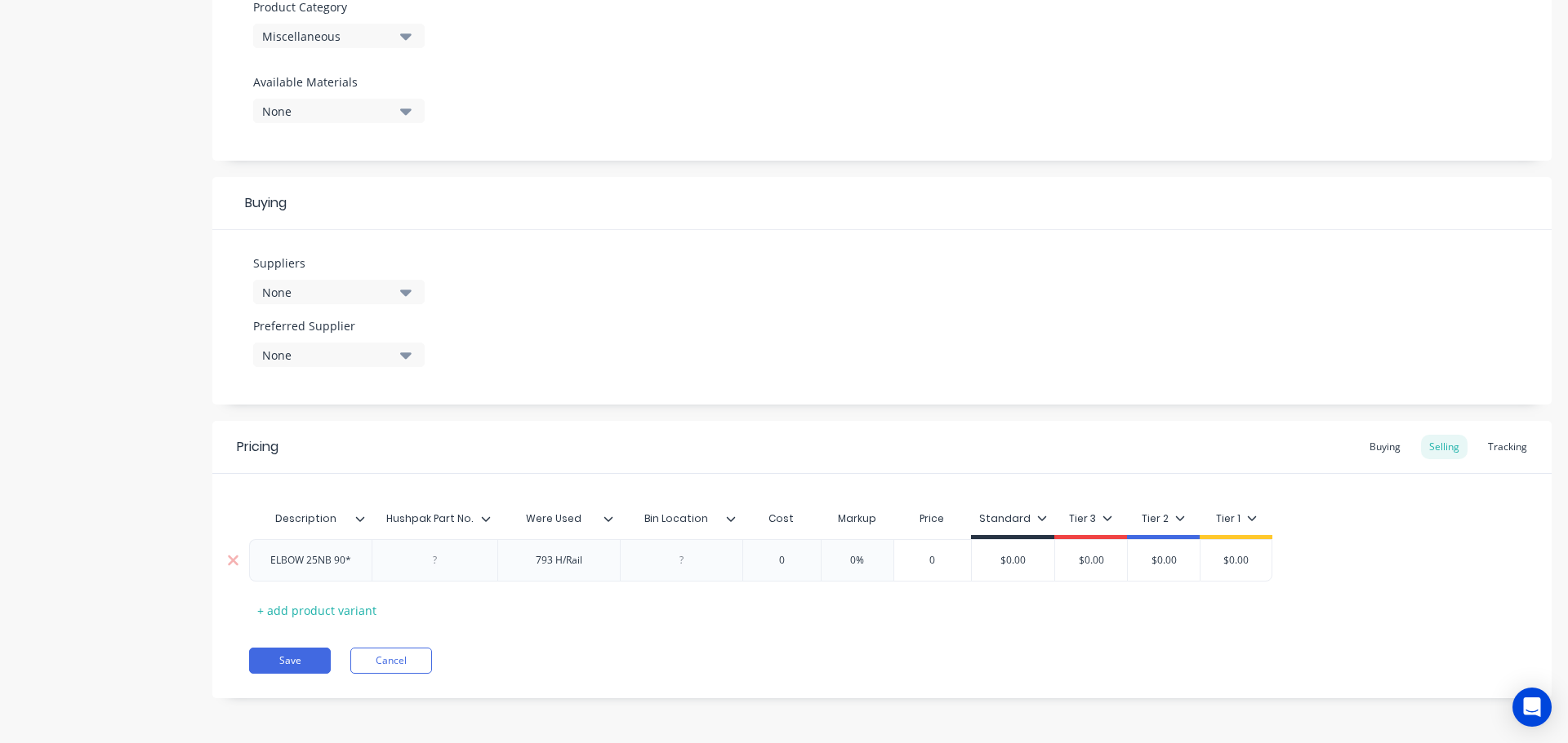
paste div
click at [774, 557] on input "0" at bounding box center [781, 561] width 81 height 15
paste input "$4.40"
type input "$4.400"
type input "0%120"
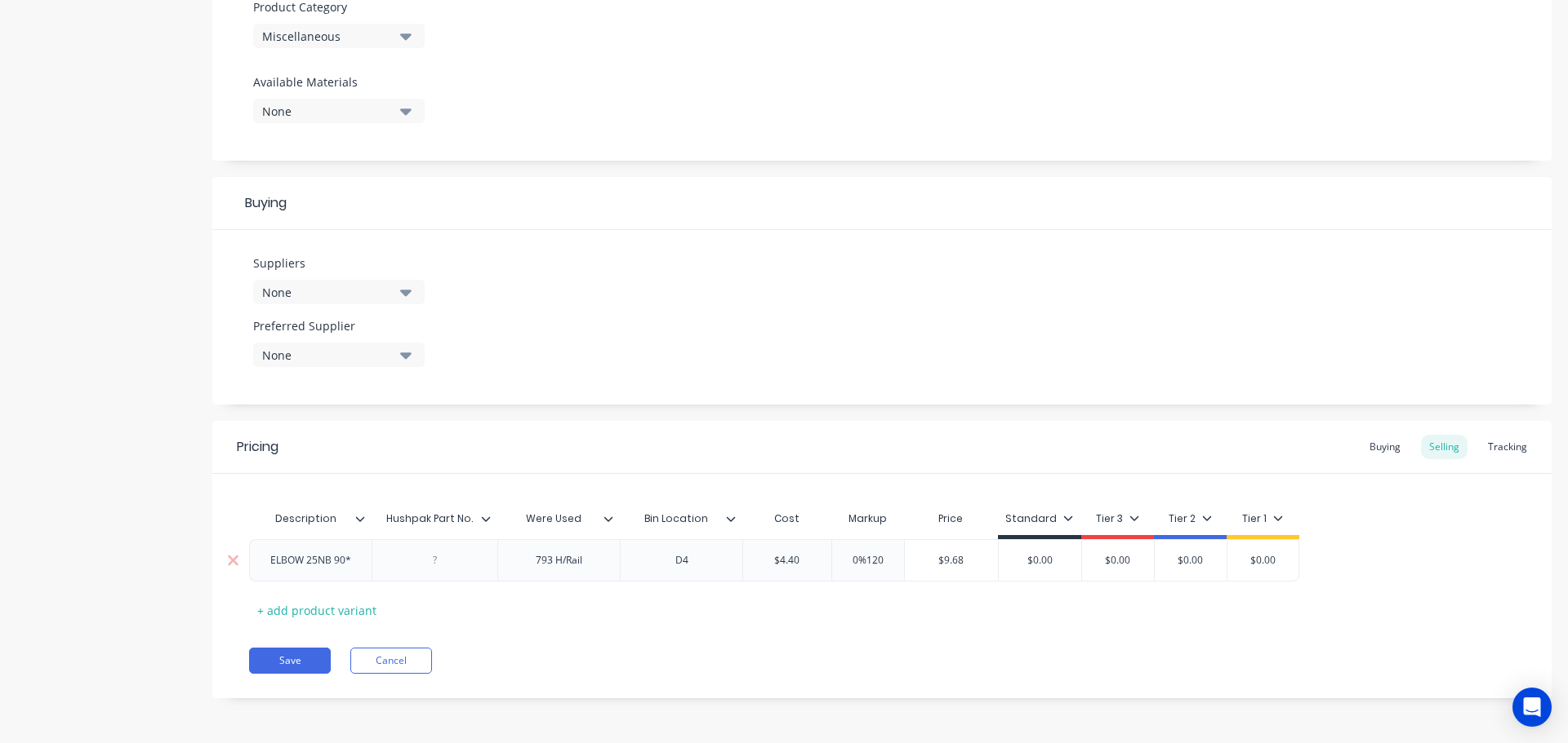
type input "$9.68"
click at [410, 288] on icon "button" at bounding box center [406, 292] width 12 height 18
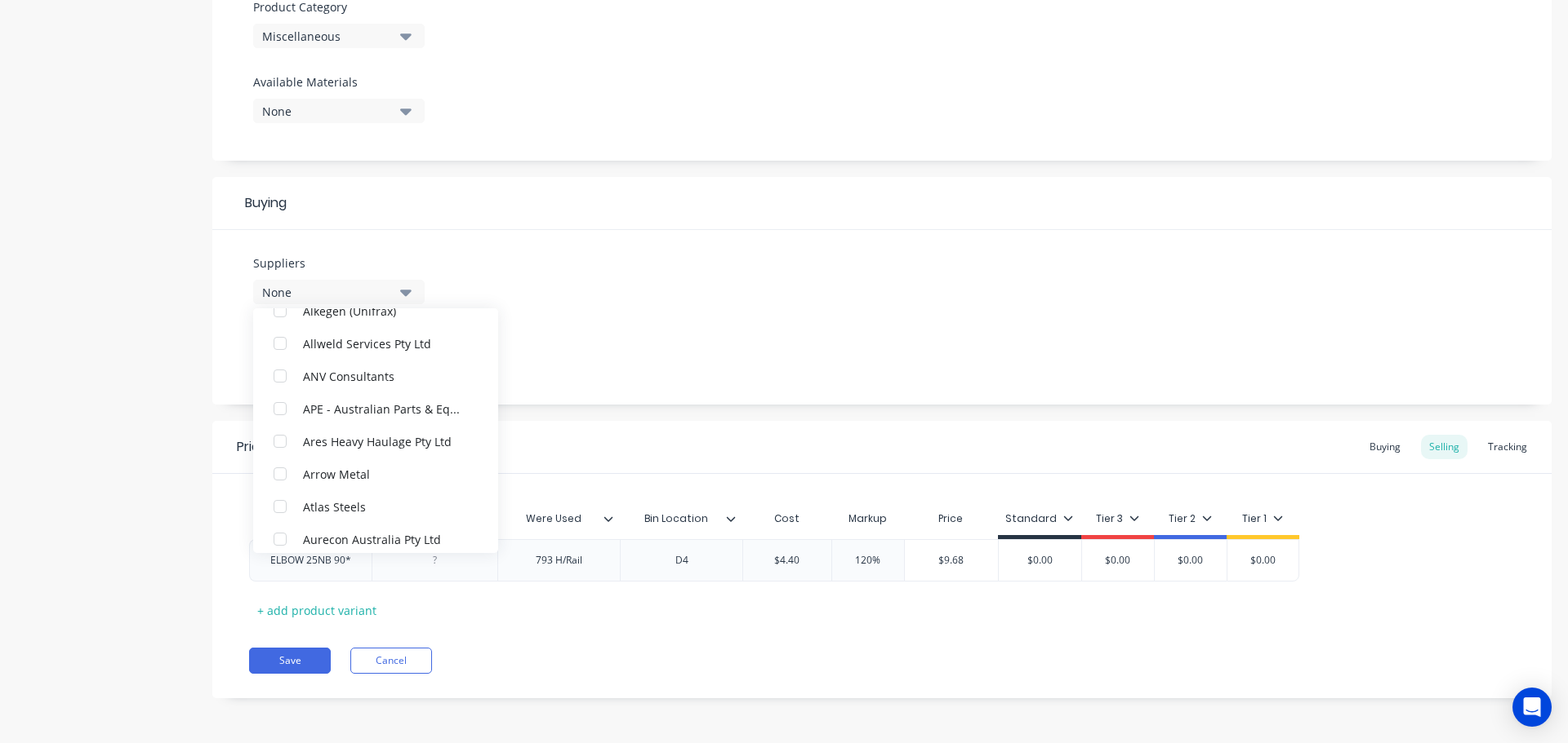
scroll to position [163, 0]
click at [385, 478] on div "Atlas Steels" at bounding box center [385, 478] width 164 height 17
click at [562, 308] on div "Suppliers 1 suppliers selected Atlas Steels Advance Anti-Slip Surfaces Pty Ltd …" at bounding box center [881, 317] width 1339 height 174
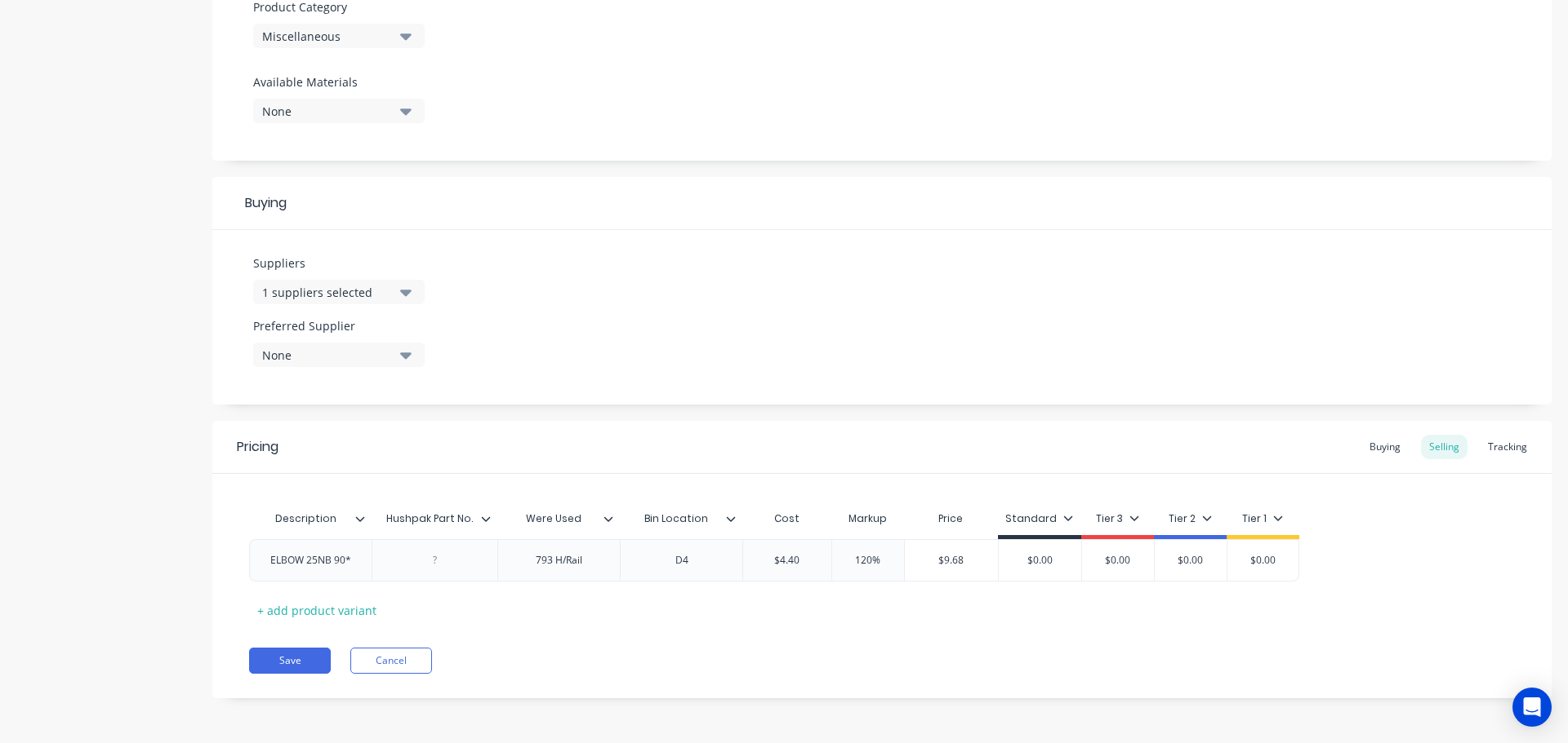
click at [411, 351] on button "None" at bounding box center [338, 355] width 171 height 25
click at [392, 446] on div "Atlas Steels" at bounding box center [385, 444] width 164 height 17
click at [277, 662] on button "Save" at bounding box center [289, 661] width 81 height 26
drag, startPoint x: 357, startPoint y: 558, endPoint x: 270, endPoint y: 551, distance: 87.3
click at [270, 551] on div "ELBOW 25NB 90*" at bounding box center [310, 560] width 107 height 21
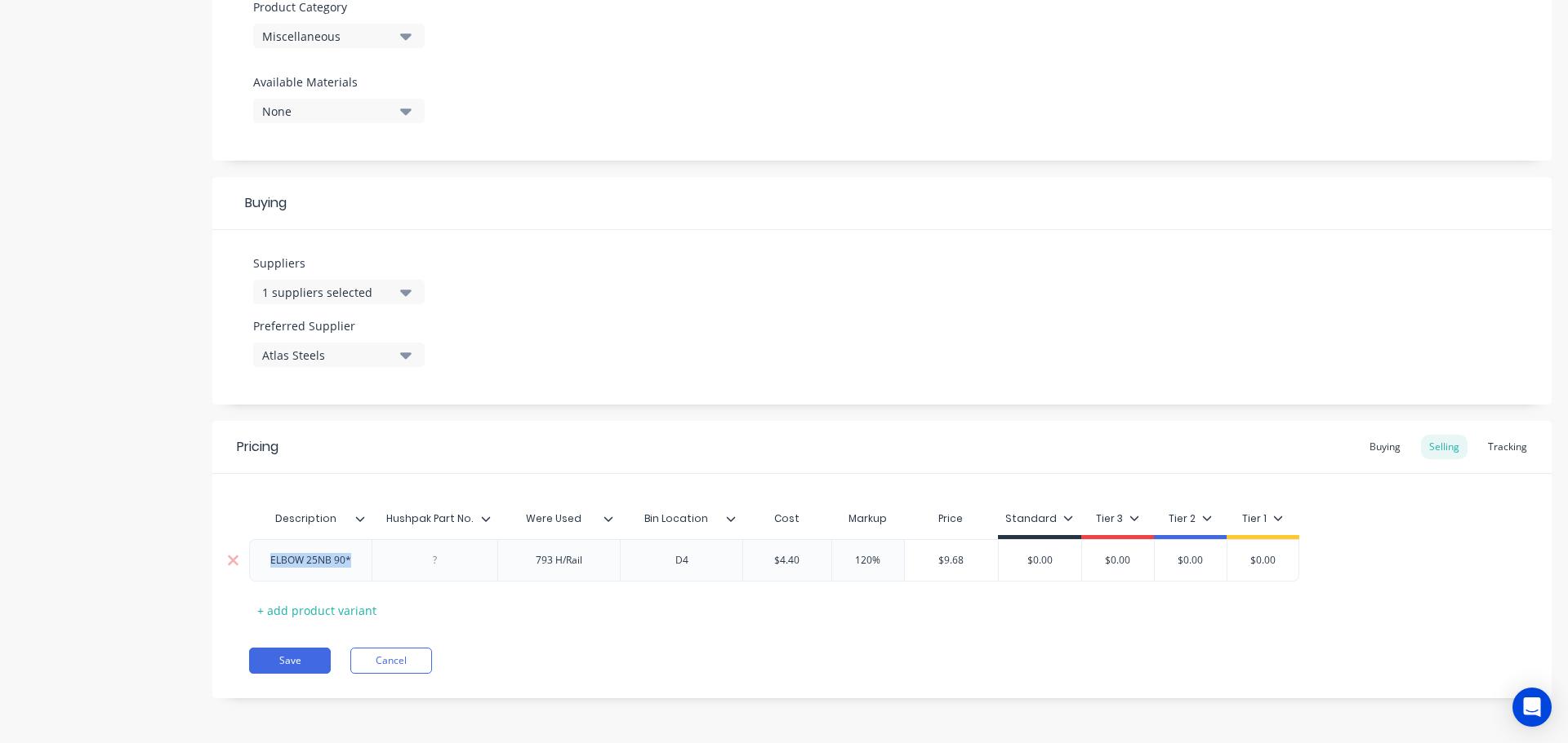
copy div "ELBOW 25NB 90*"
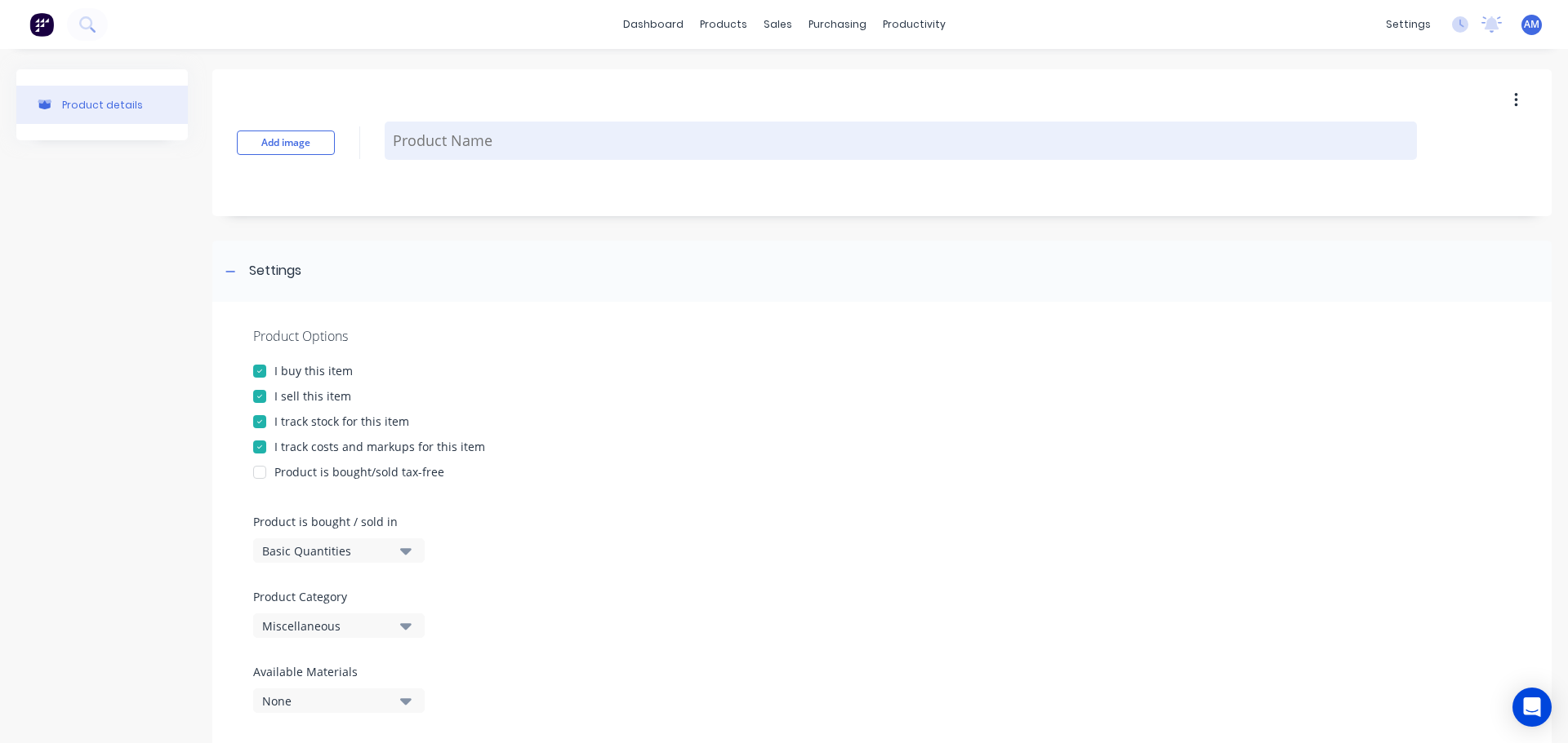
click at [439, 154] on textarea at bounding box center [900, 141] width 1032 height 39
paste textarea "ELBOW 25NB 90*"
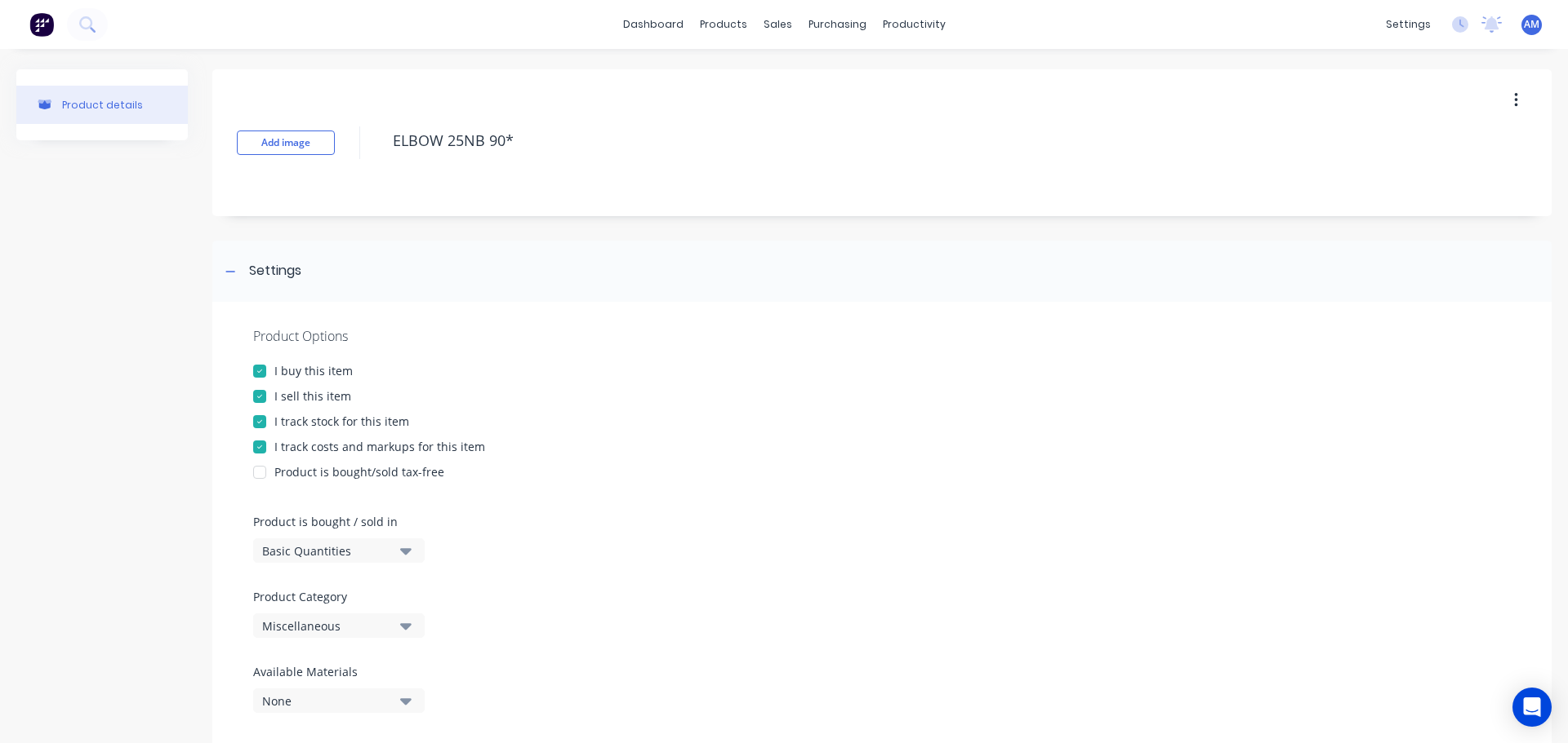
type textarea "ELBOW 25NB 90*"
click at [1496, 294] on div "Settings" at bounding box center [881, 271] width 1339 height 61
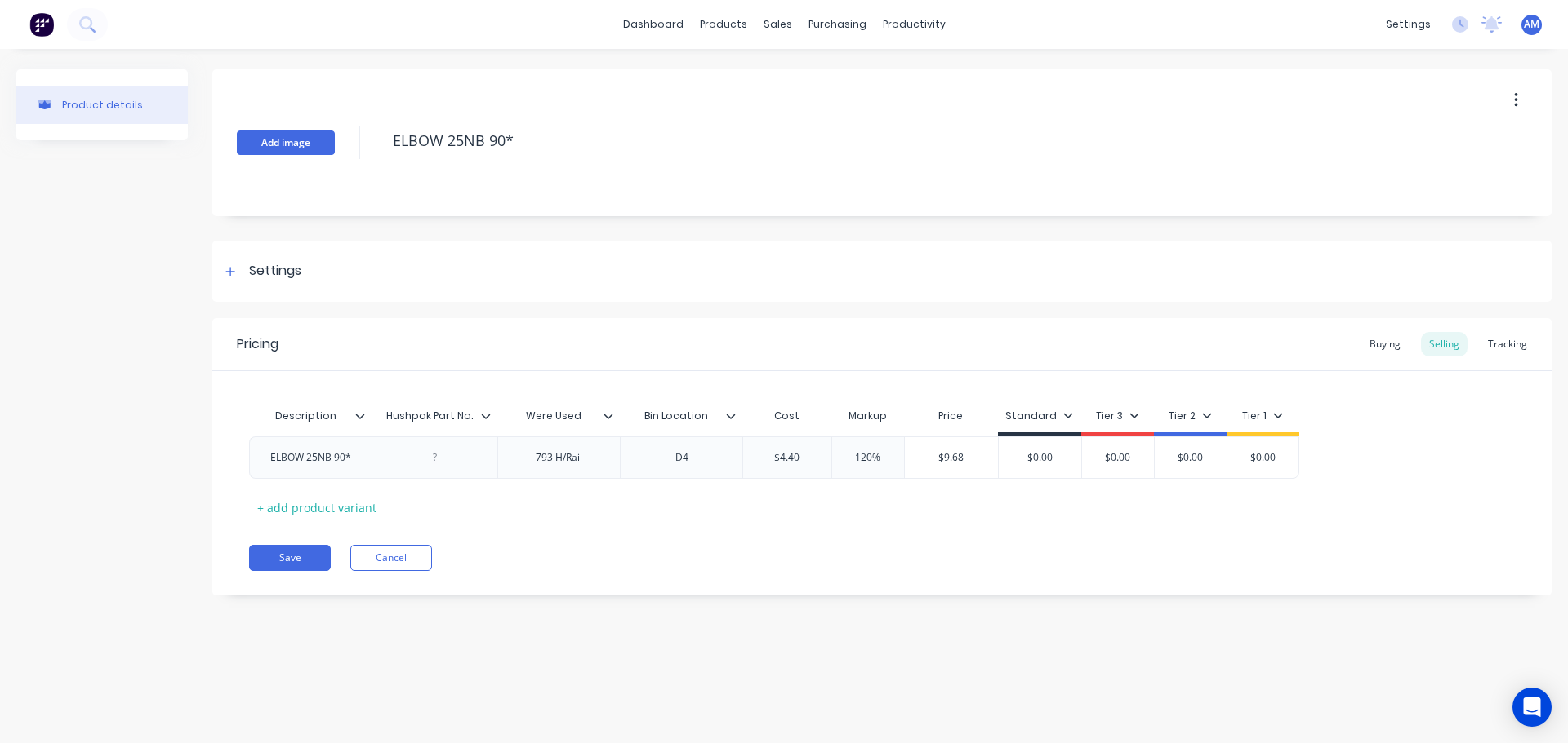
click at [307, 147] on button "Add image" at bounding box center [285, 143] width 98 height 25
click at [294, 562] on button "Save" at bounding box center [289, 558] width 81 height 26
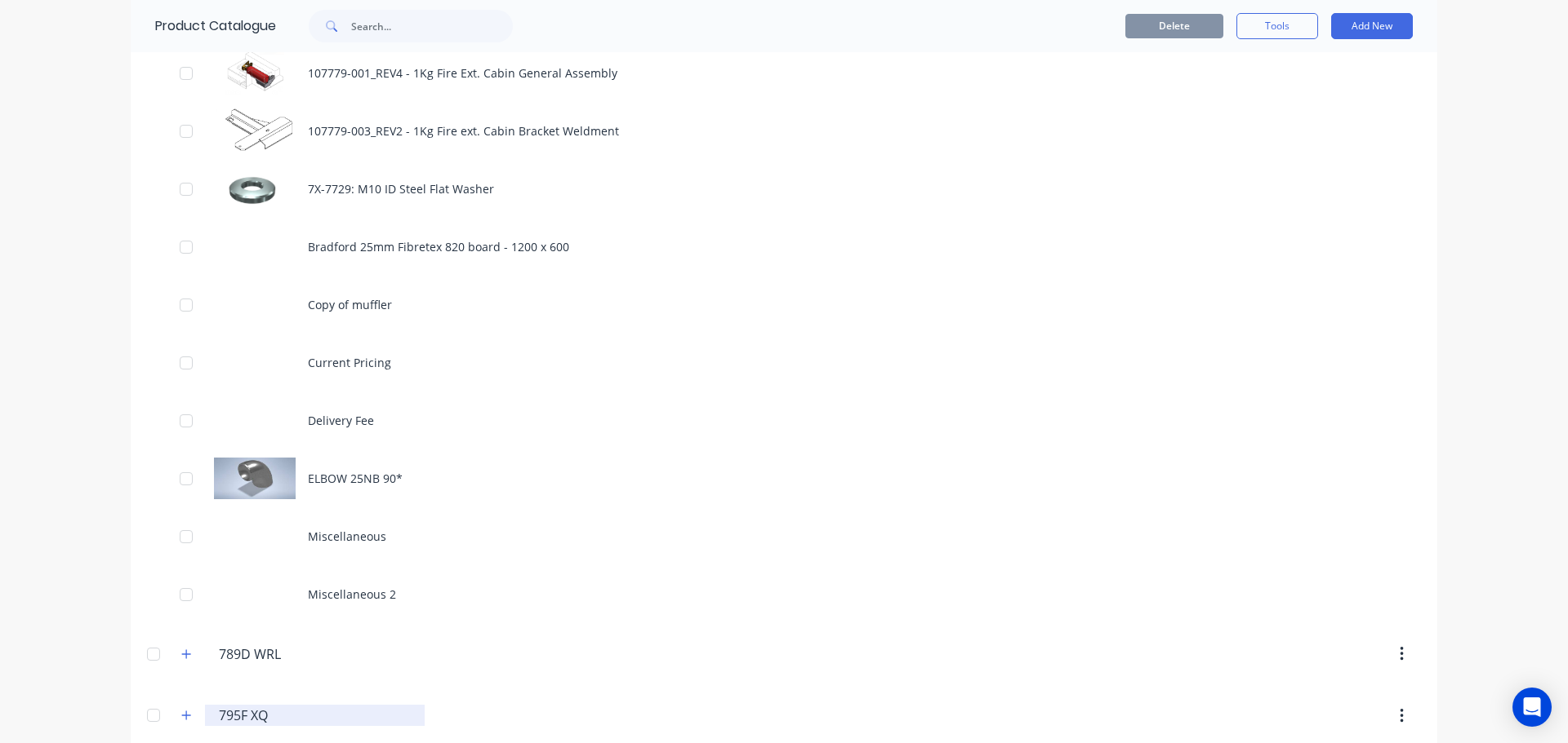
scroll to position [163, 0]
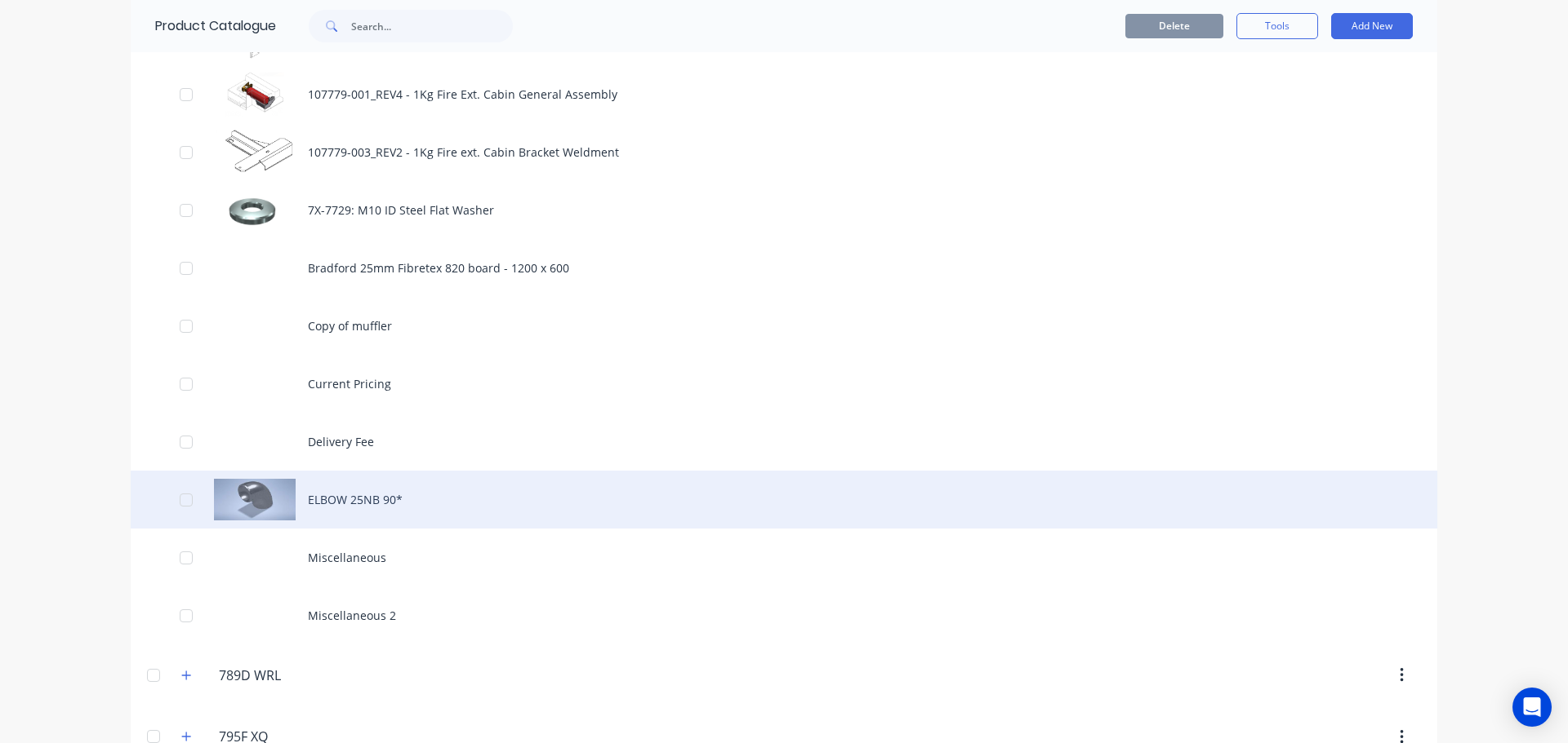
click at [291, 491] on div "ELBOW 25NB 90*" at bounding box center [784, 499] width 1306 height 57
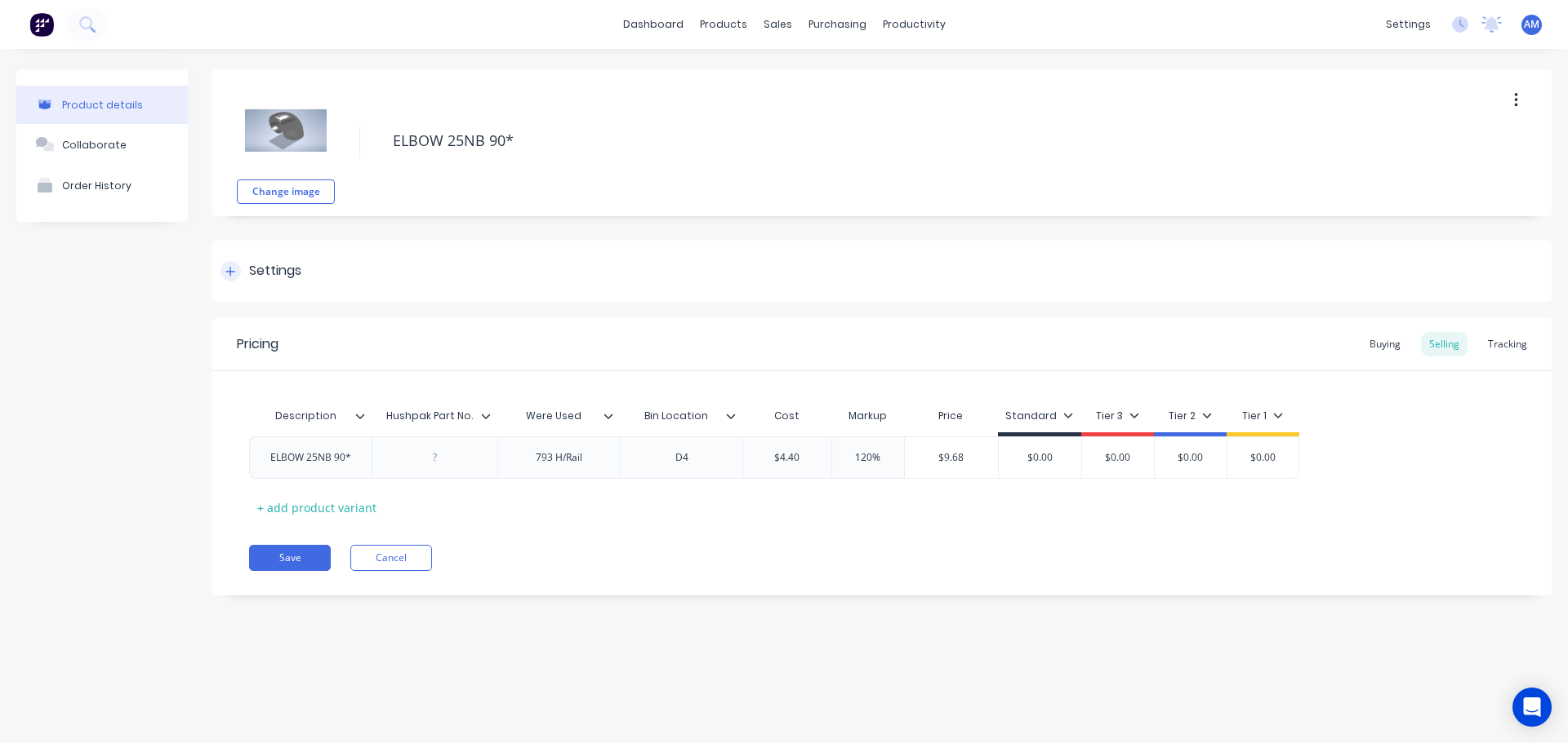
click at [272, 267] on div "Settings" at bounding box center [275, 271] width 53 height 21
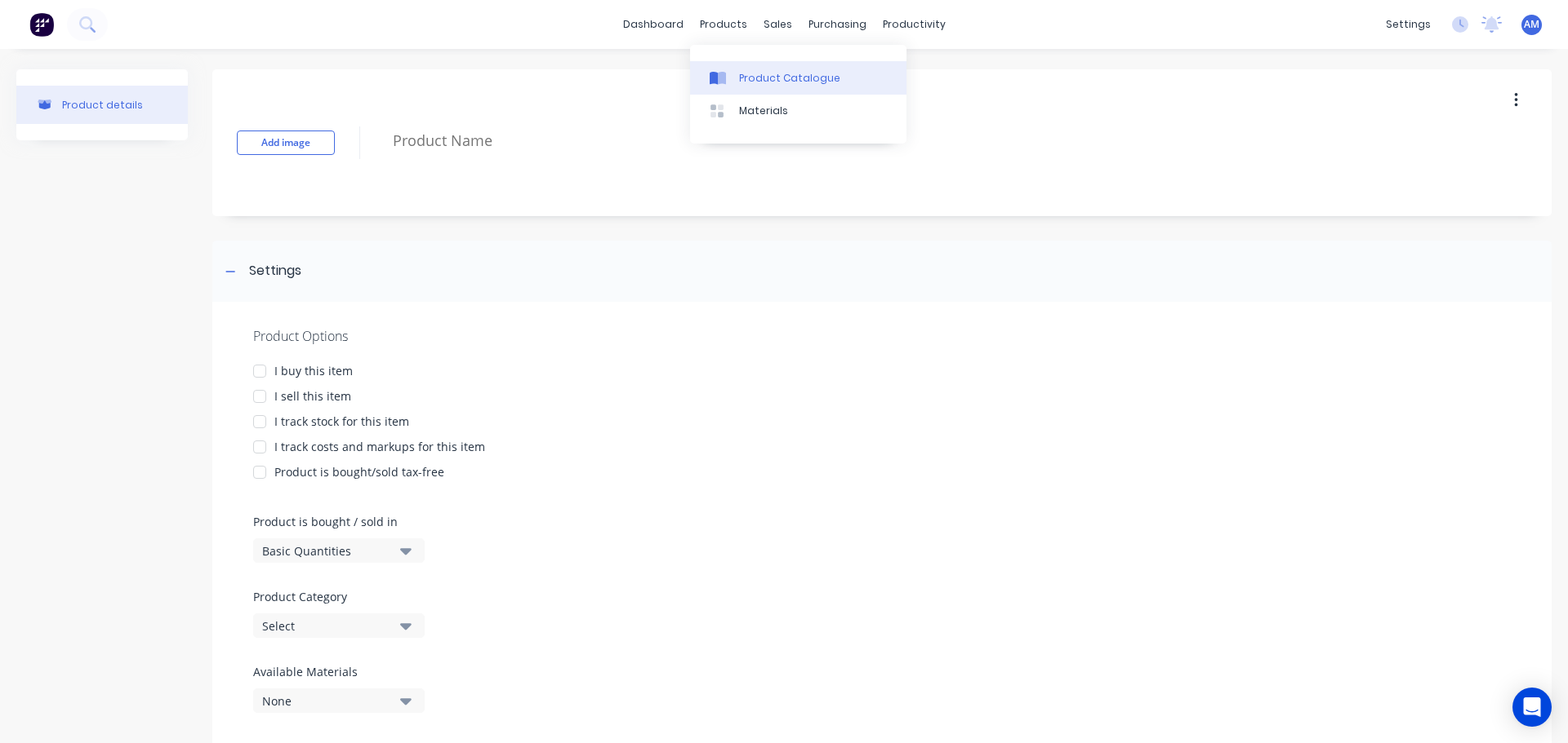
click at [753, 79] on div "Product Catalogue" at bounding box center [790, 78] width 101 height 15
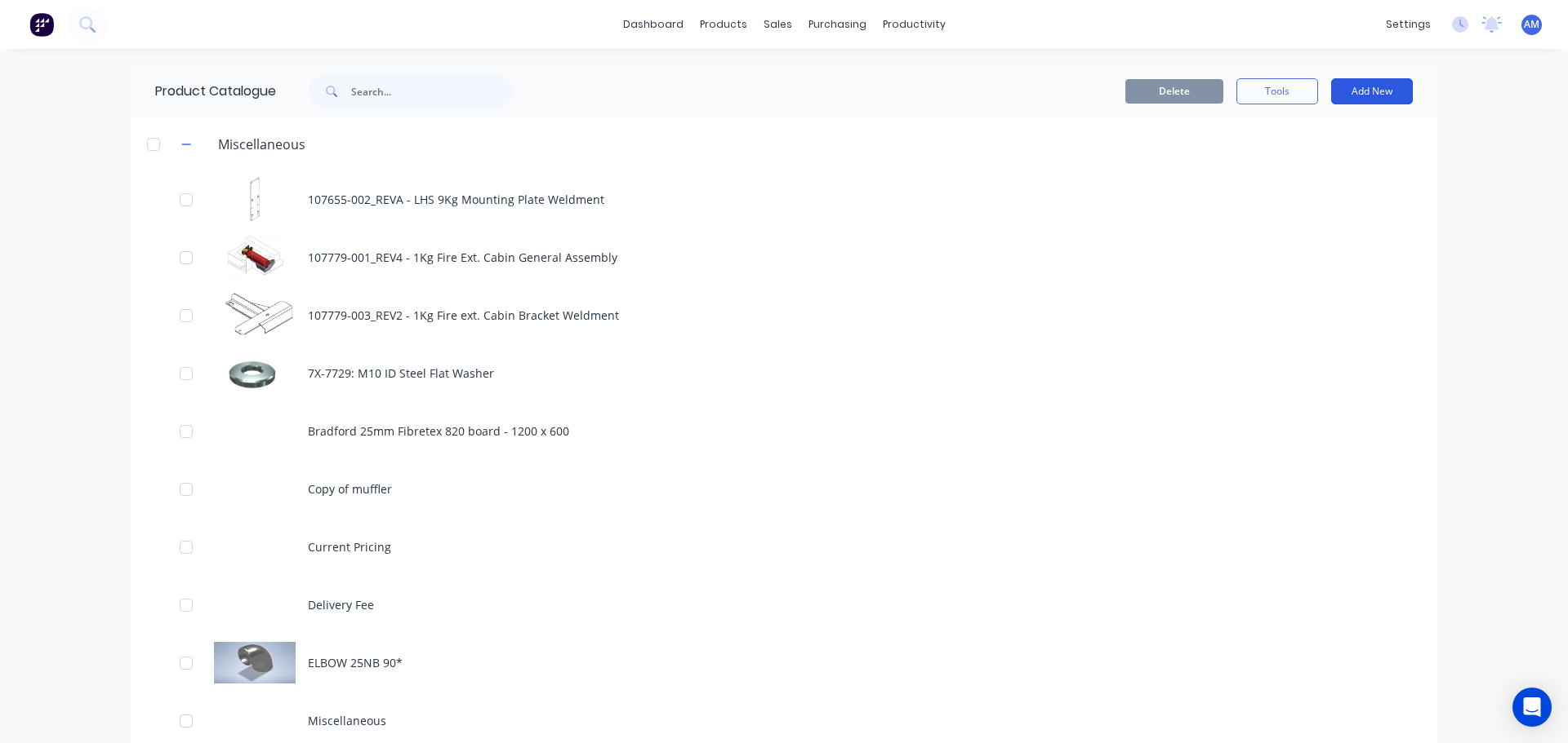
click at [1375, 90] on button "Add New" at bounding box center [1372, 91] width 81 height 26
click at [1337, 123] on div "Category" at bounding box center [1334, 134] width 126 height 24
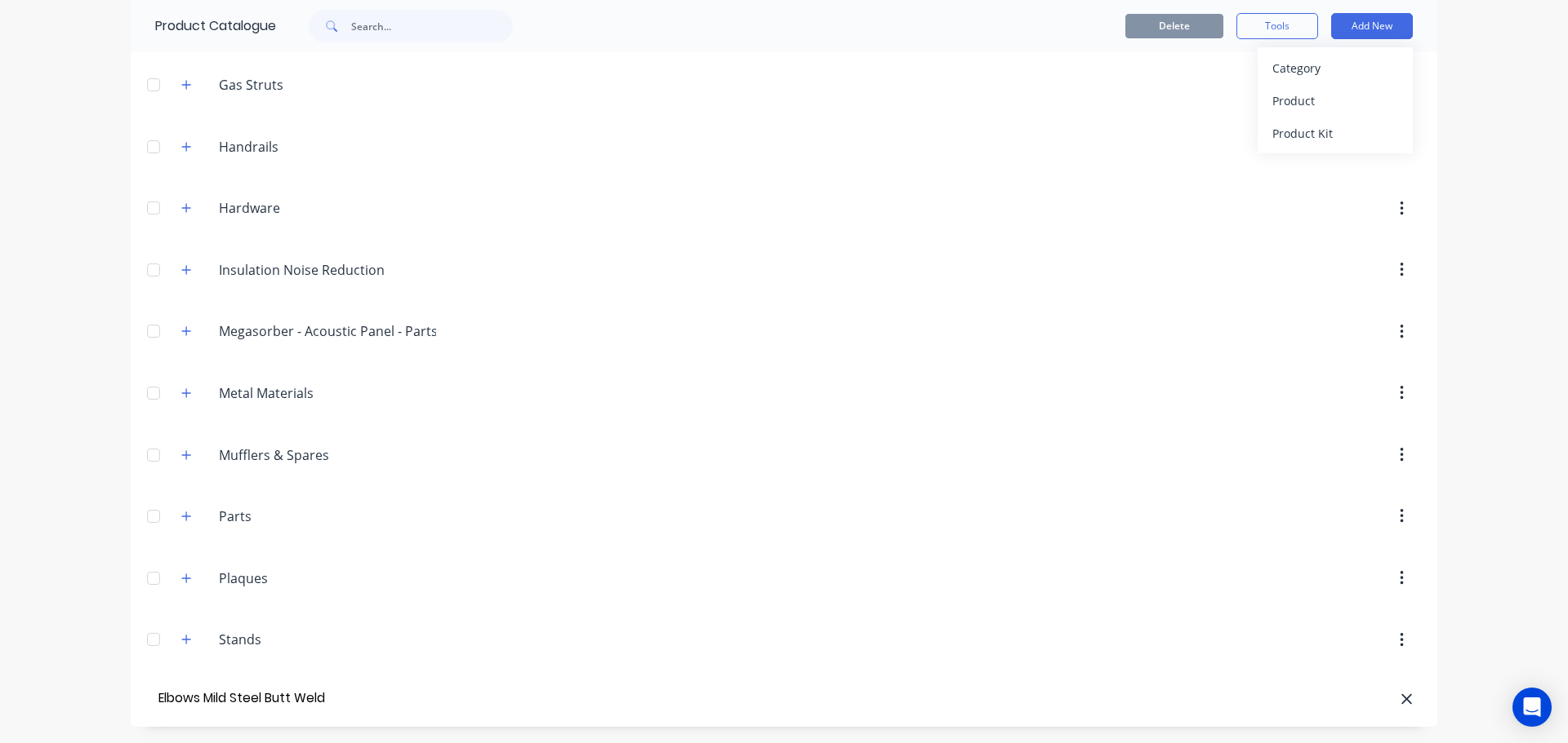
scroll to position [0, 3]
type input "Elbows Mild Steel Butt Weld"
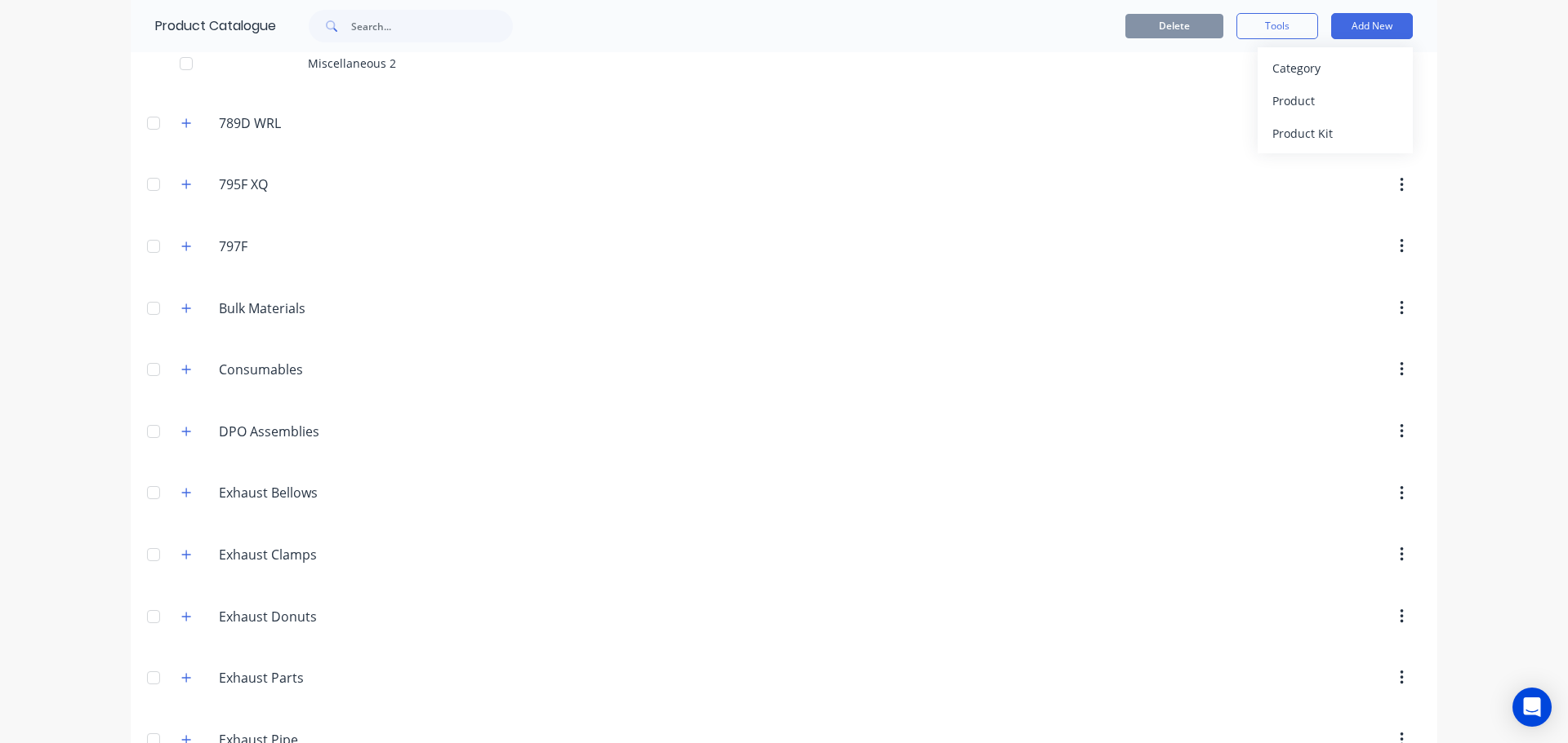
scroll to position [393, 0]
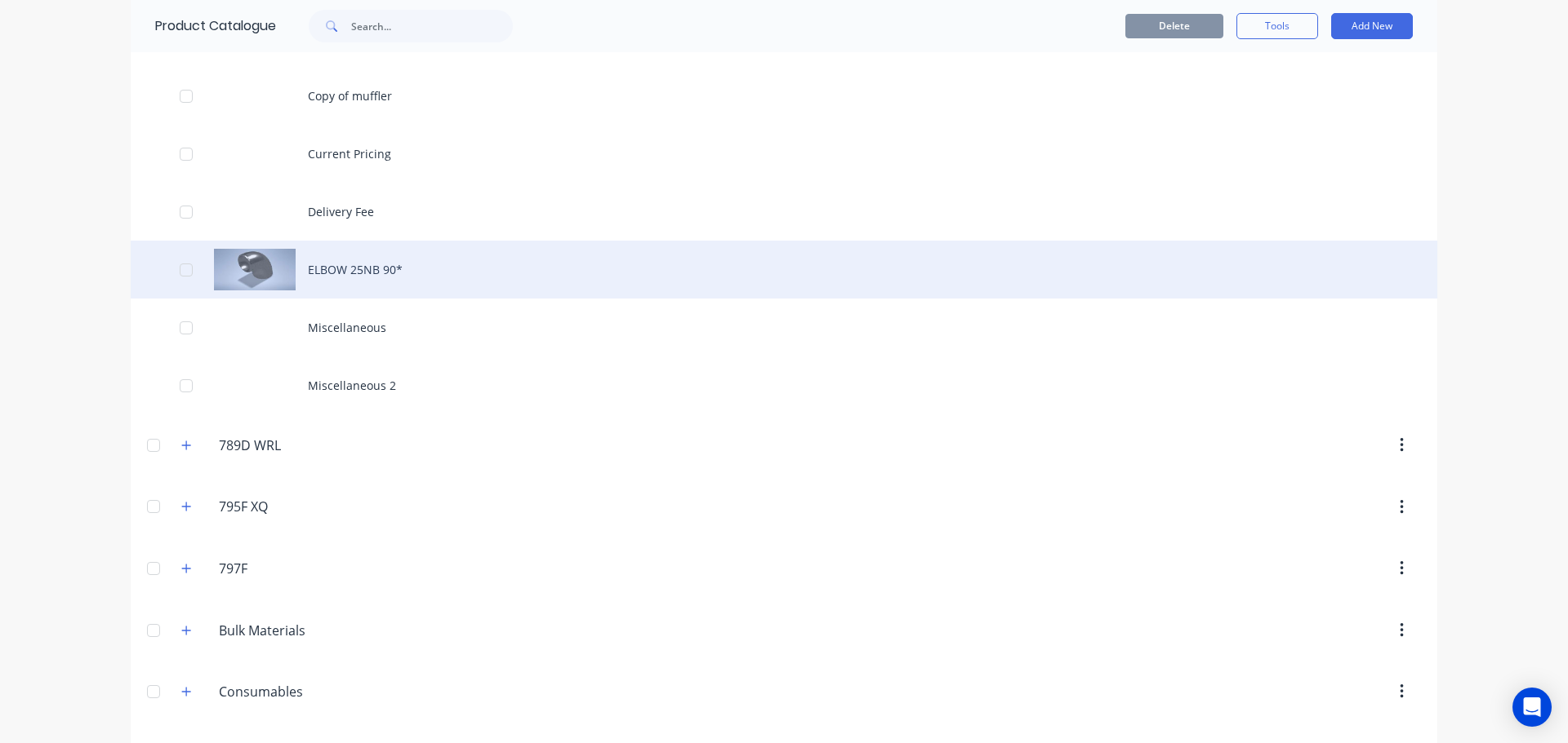
click at [360, 288] on div "ELBOW 25NB 90*" at bounding box center [784, 269] width 1306 height 57
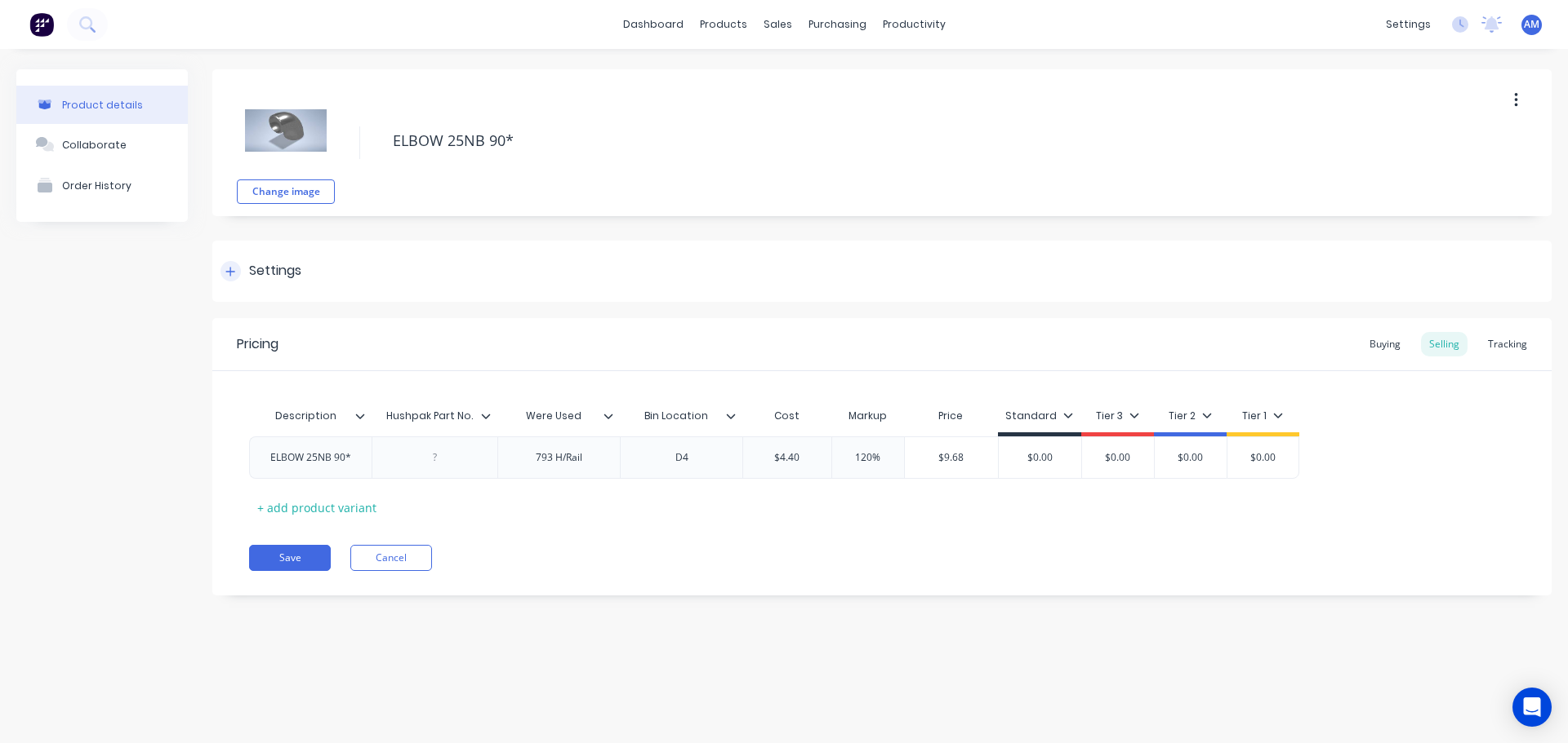
click at [321, 273] on div "Settings" at bounding box center [881, 271] width 1339 height 61
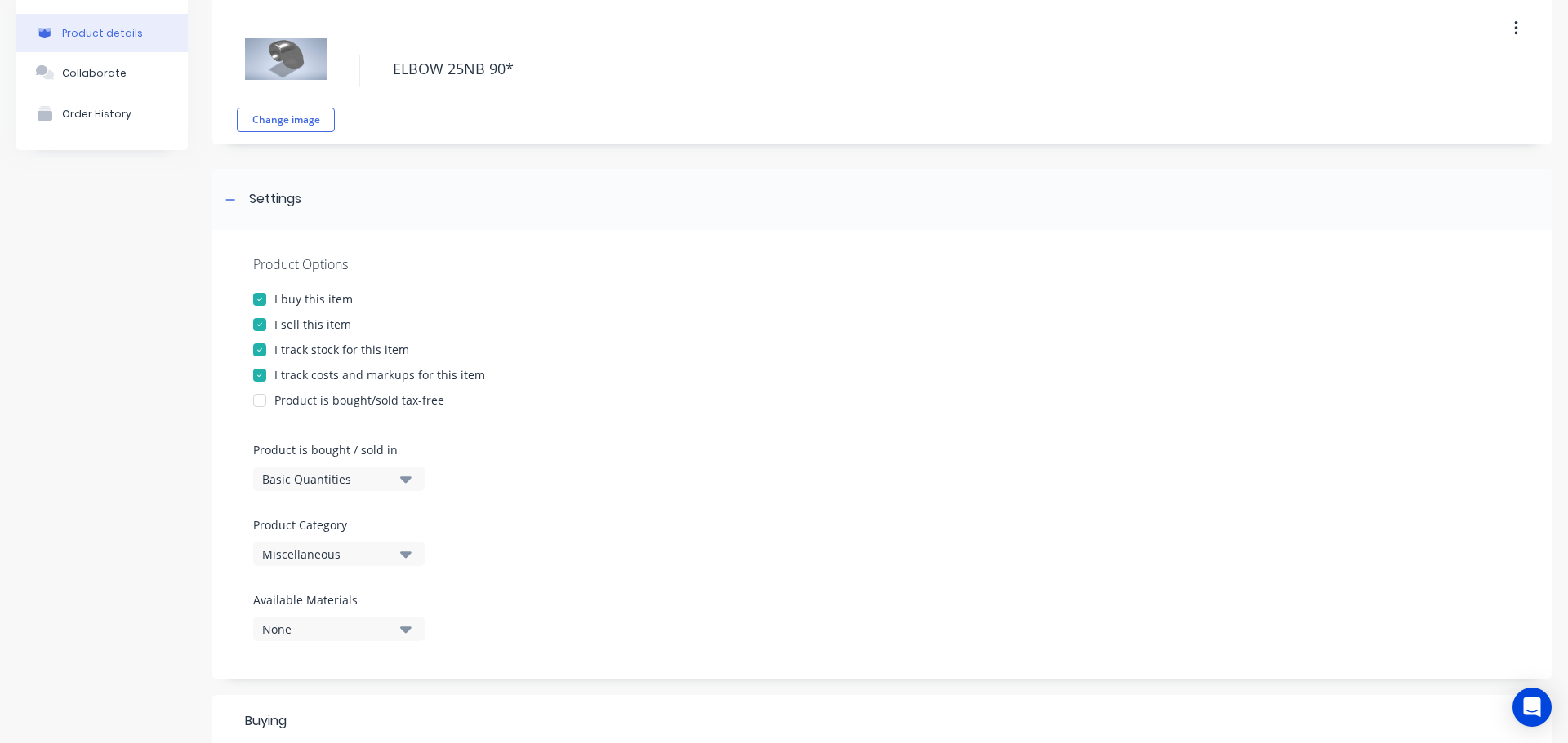
scroll to position [408, 0]
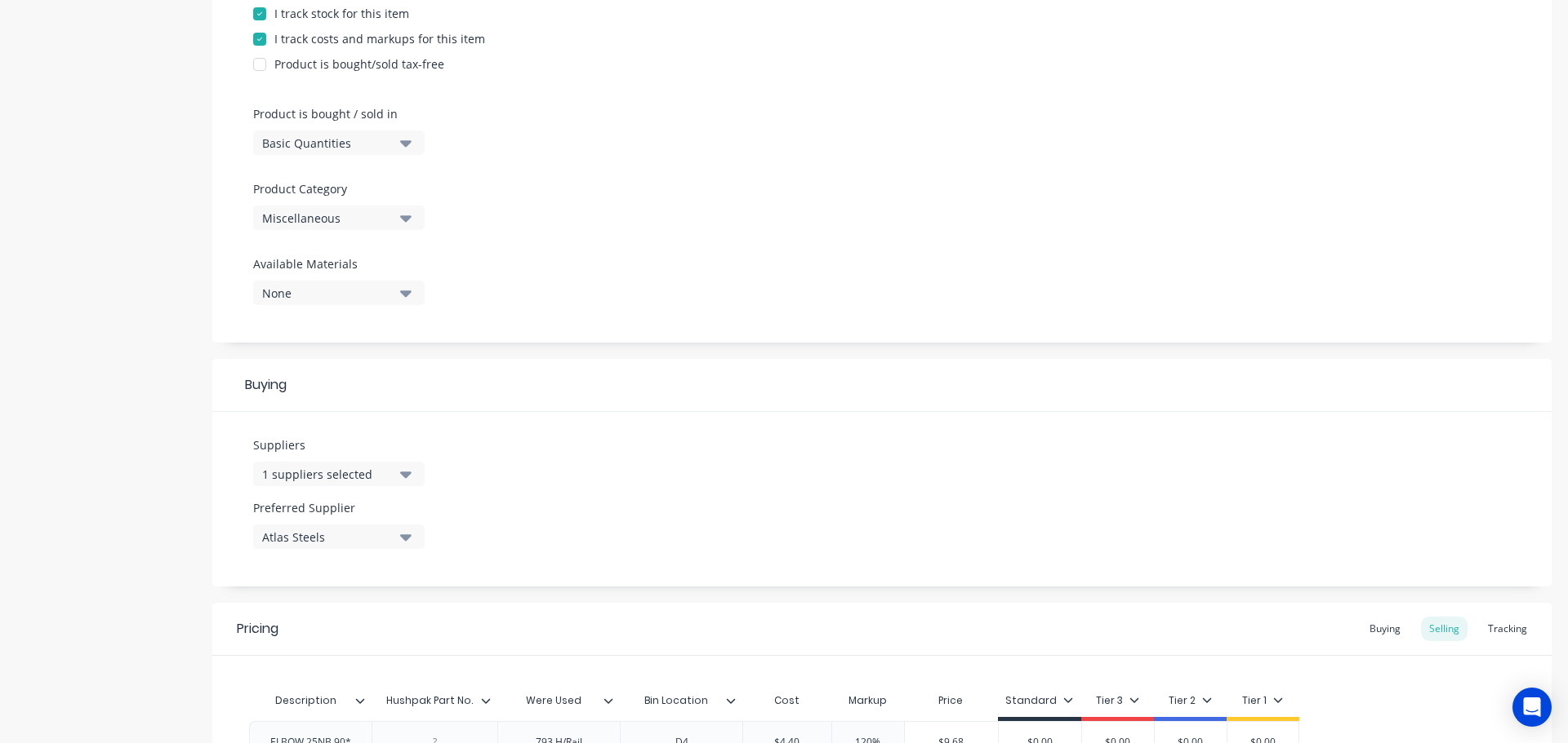
click at [409, 223] on icon "button" at bounding box center [406, 218] width 12 height 18
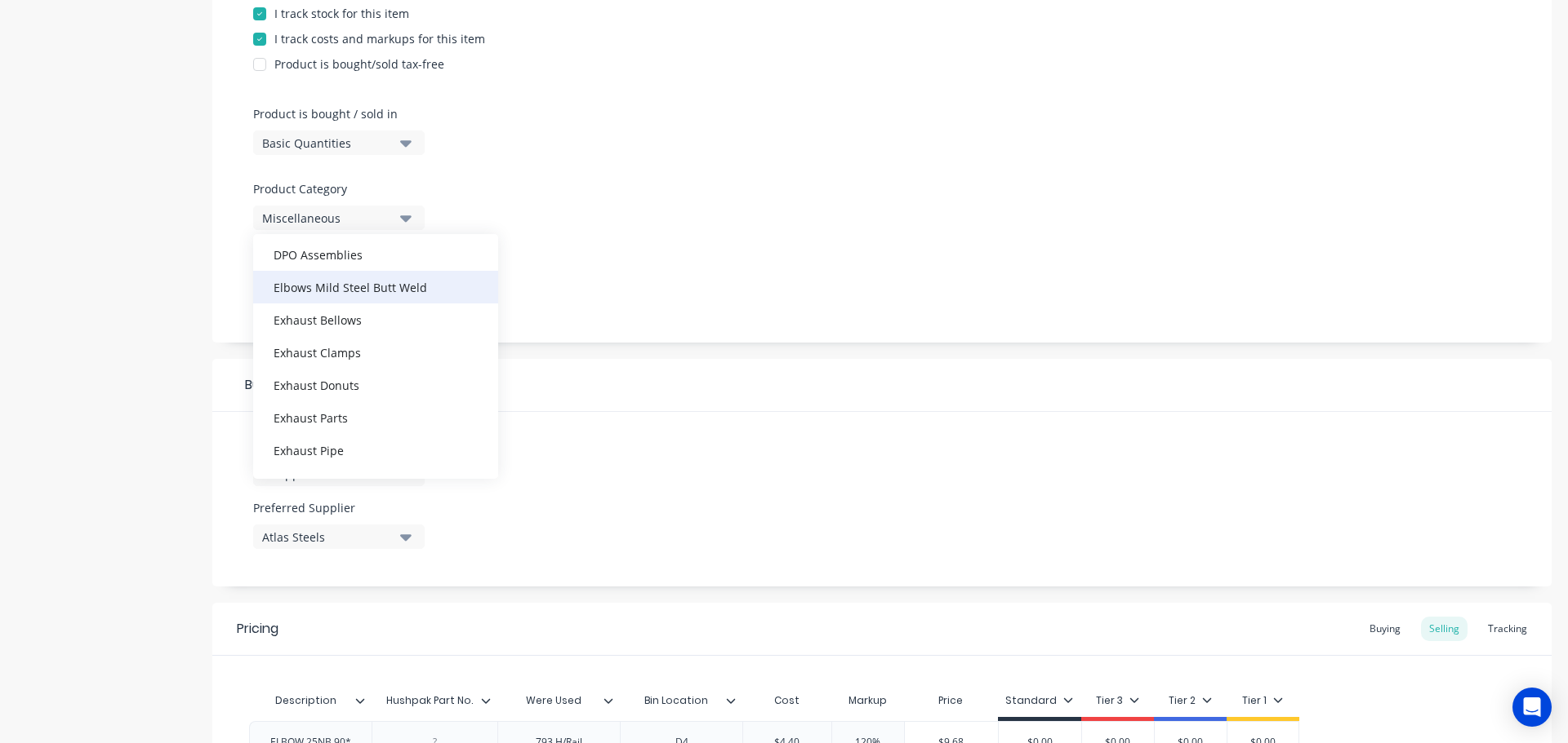
scroll to position [179, 0]
click at [378, 327] on div "Elbows Mild Steel Butt Weld" at bounding box center [375, 324] width 245 height 33
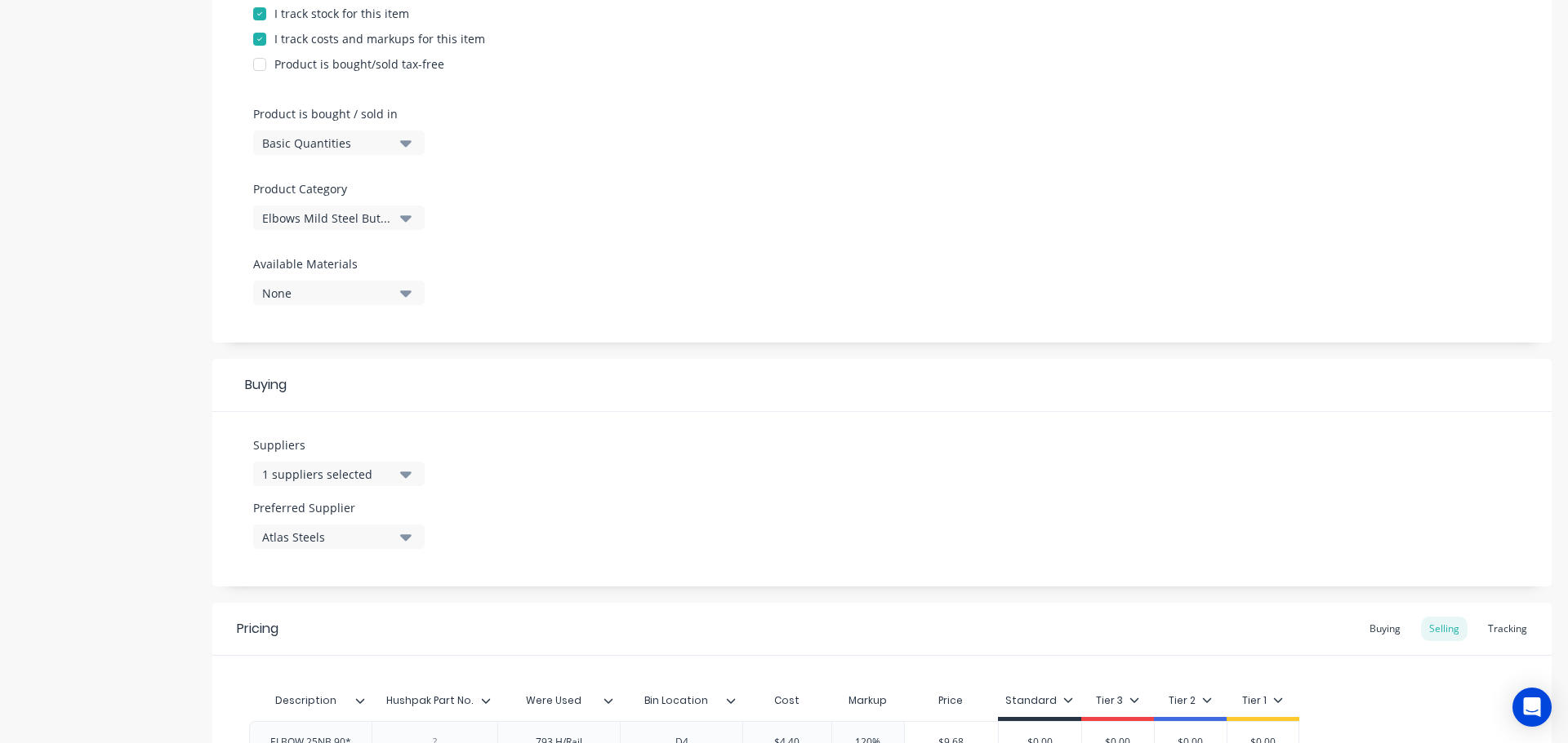
scroll to position [590, 0]
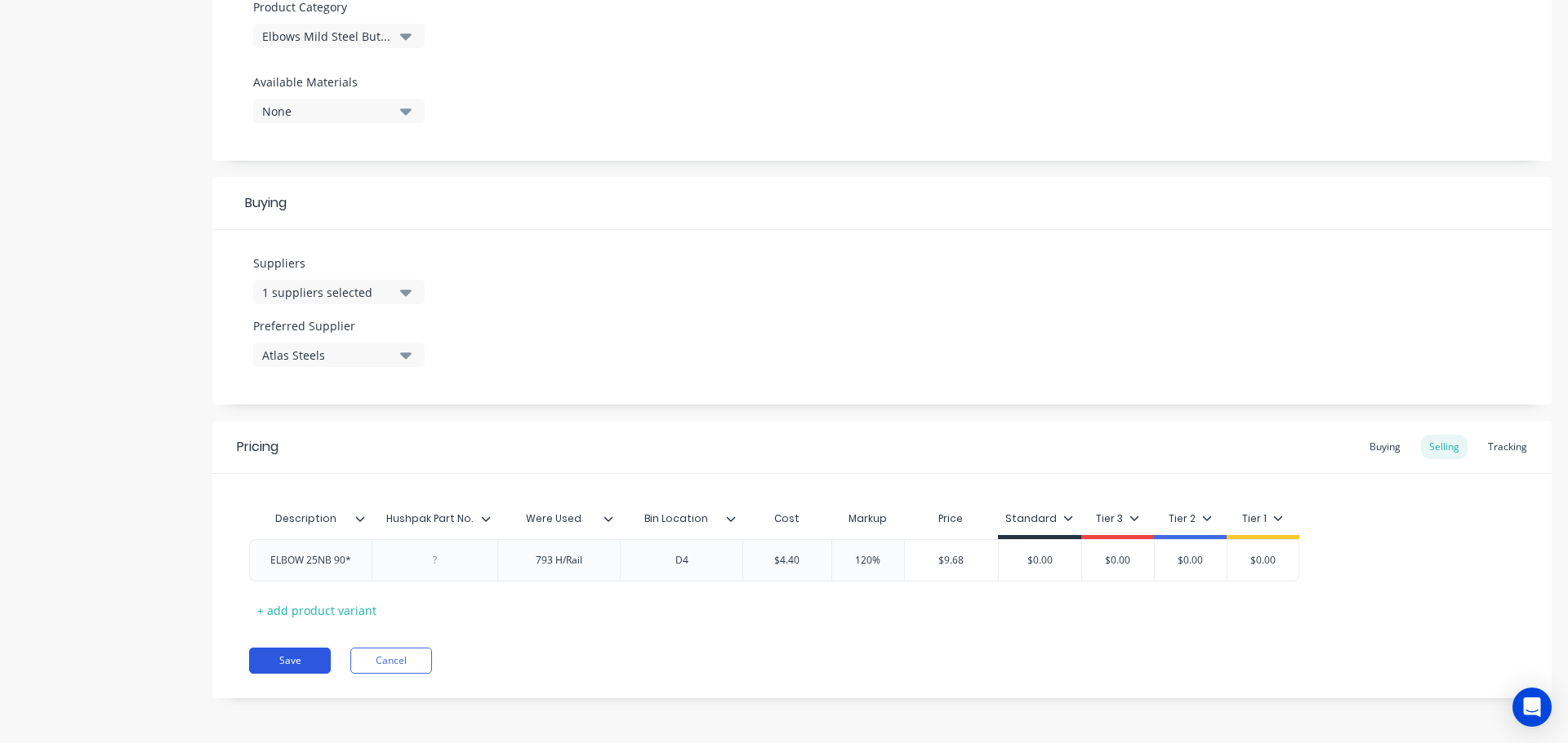
click at [278, 661] on button "Save" at bounding box center [289, 661] width 81 height 26
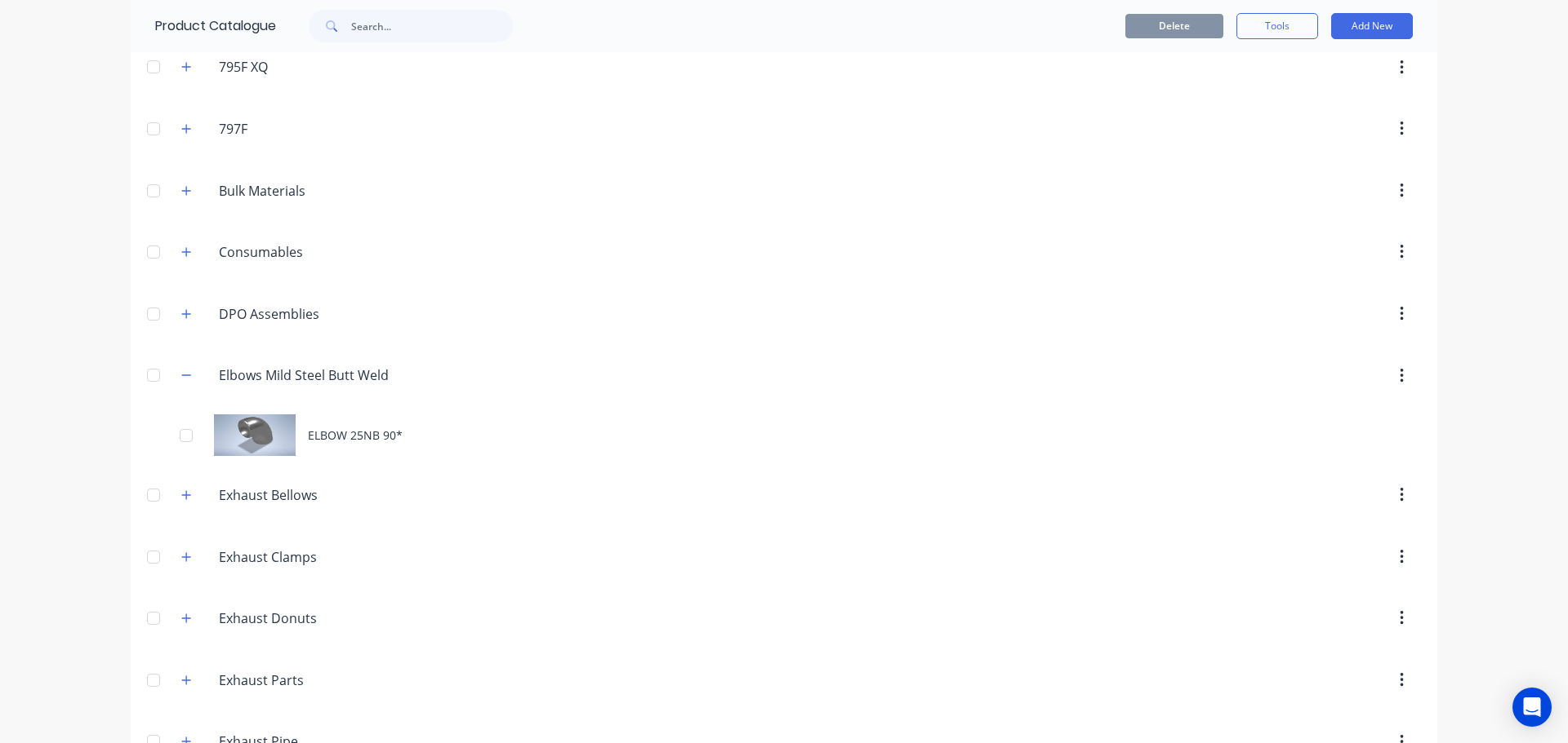
scroll to position [816, 0]
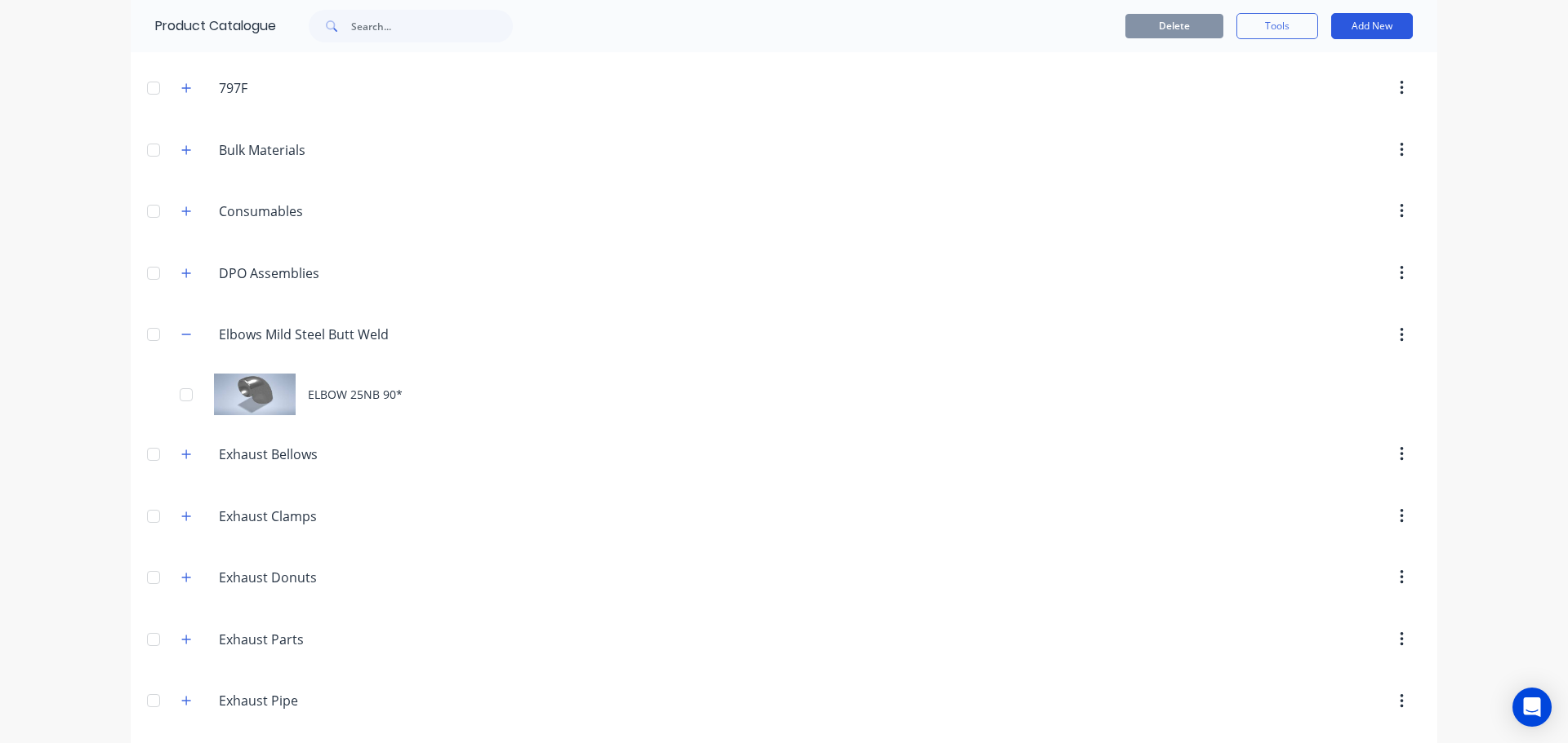
click at [1345, 26] on button "Add New" at bounding box center [1372, 26] width 81 height 26
click at [1313, 95] on div "Product" at bounding box center [1334, 101] width 126 height 24
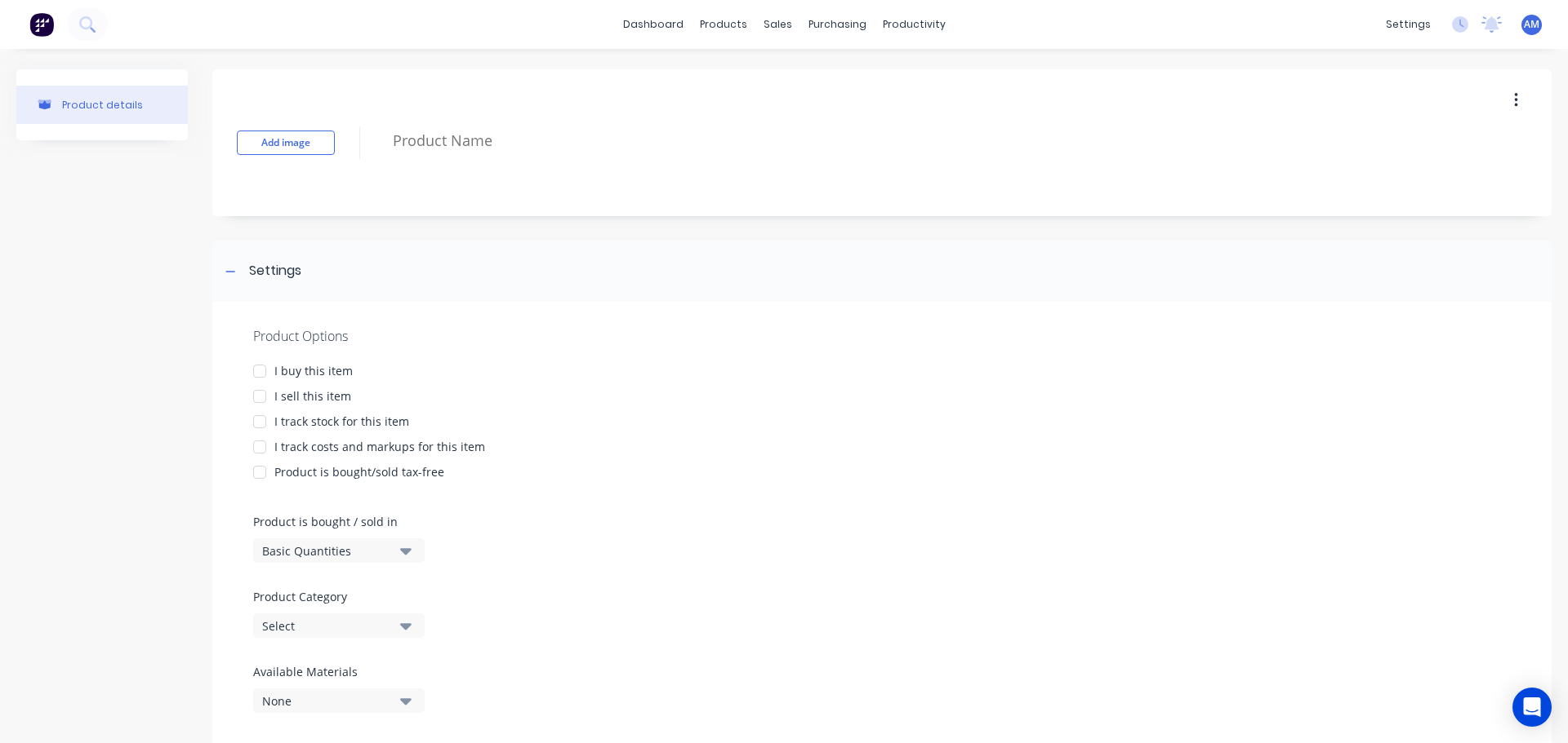
click at [260, 374] on div at bounding box center [259, 371] width 33 height 33
click at [261, 400] on div at bounding box center [259, 396] width 33 height 33
click at [263, 419] on div at bounding box center [259, 421] width 33 height 33
click at [257, 442] on div at bounding box center [259, 447] width 33 height 33
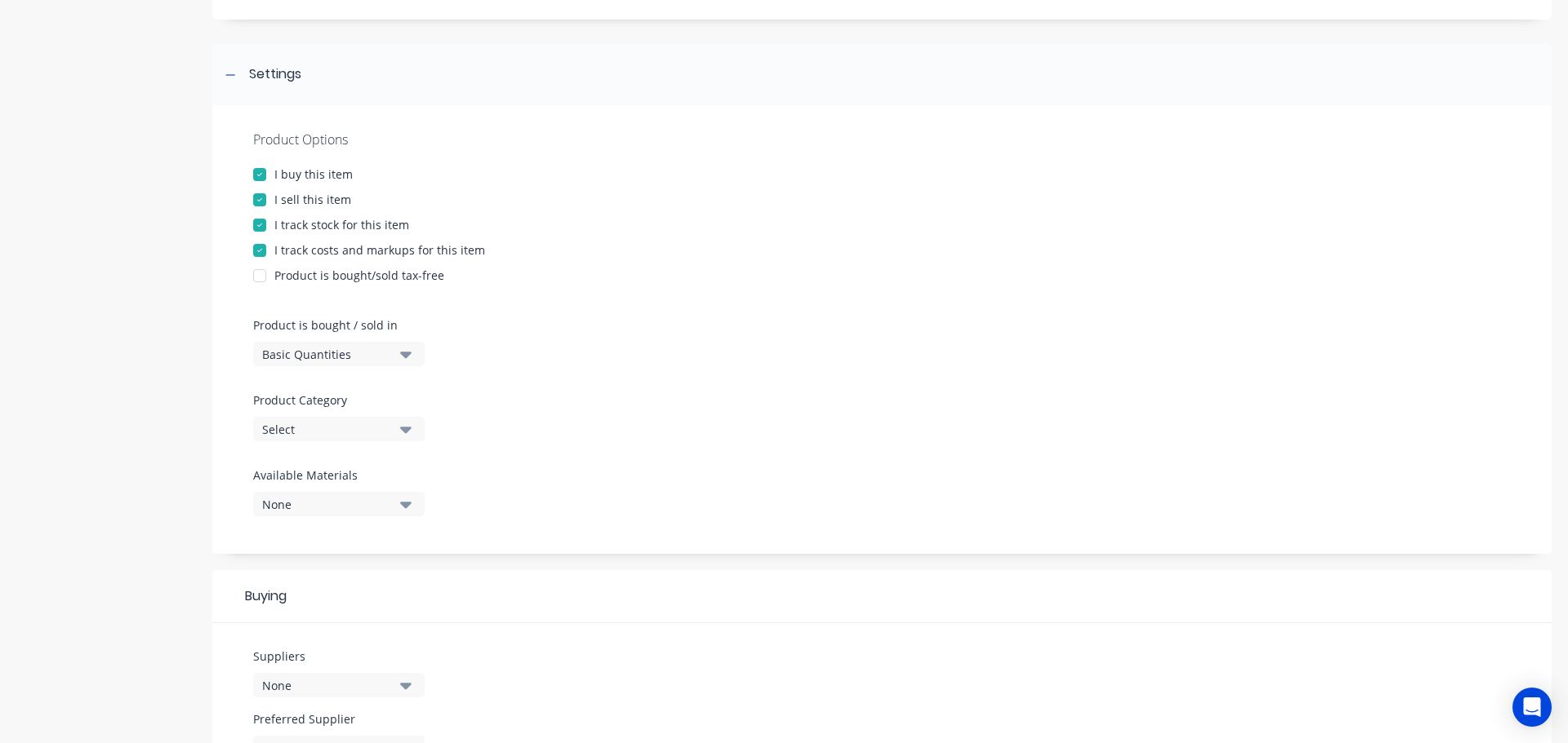
scroll to position [245, 0]
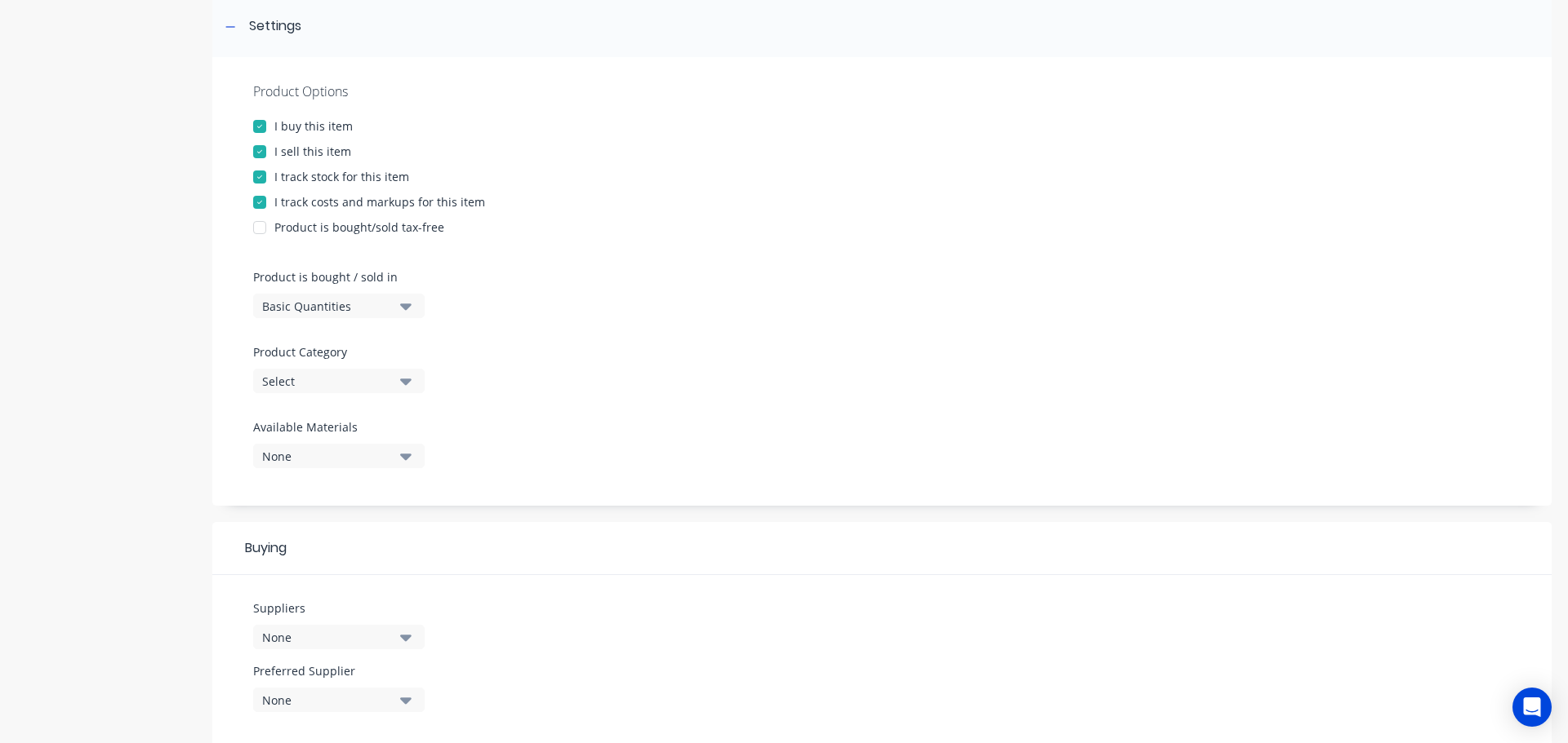
click at [383, 379] on div "Select" at bounding box center [327, 380] width 131 height 17
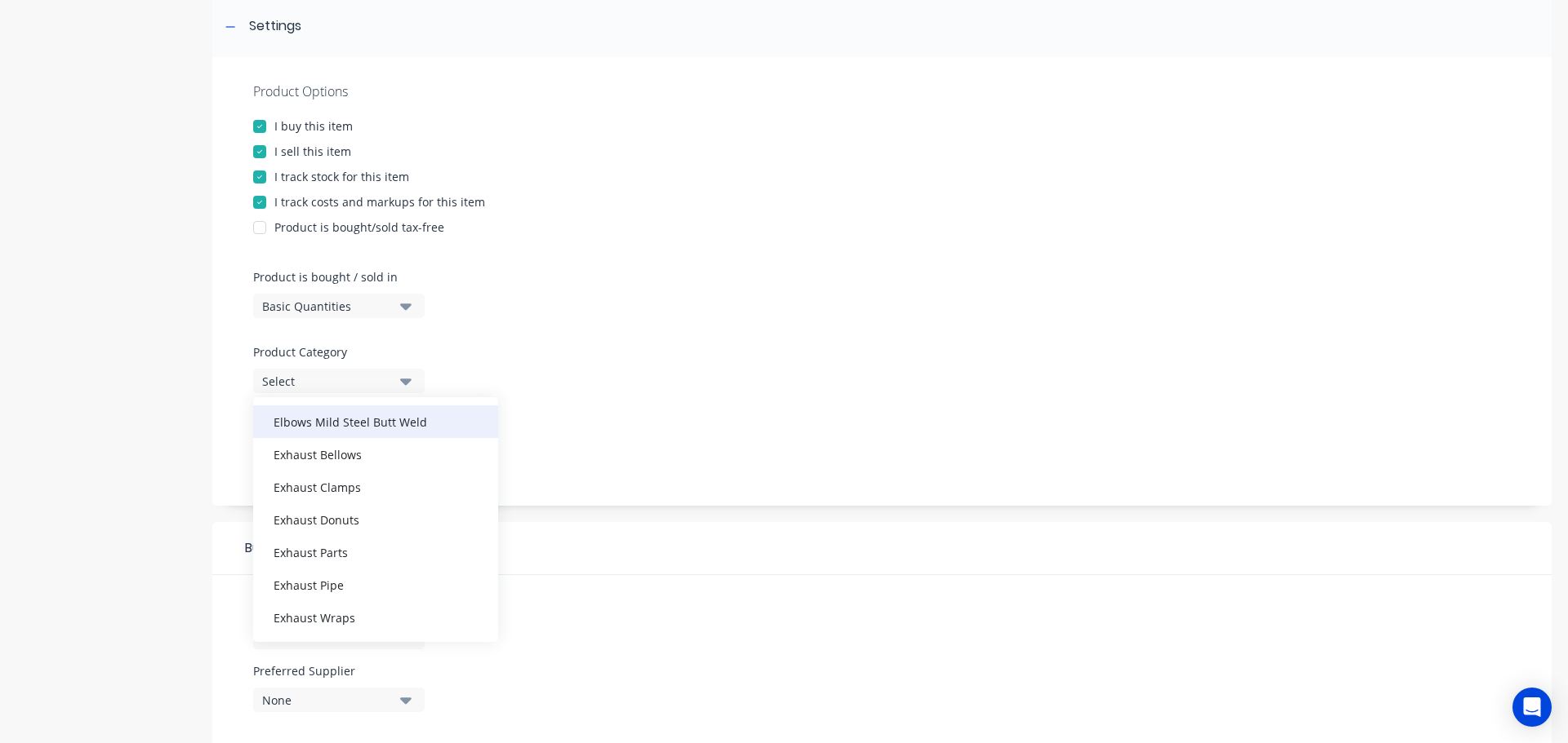
click at [327, 416] on div "Elbows Mild Steel Butt Weld" at bounding box center [375, 421] width 245 height 33
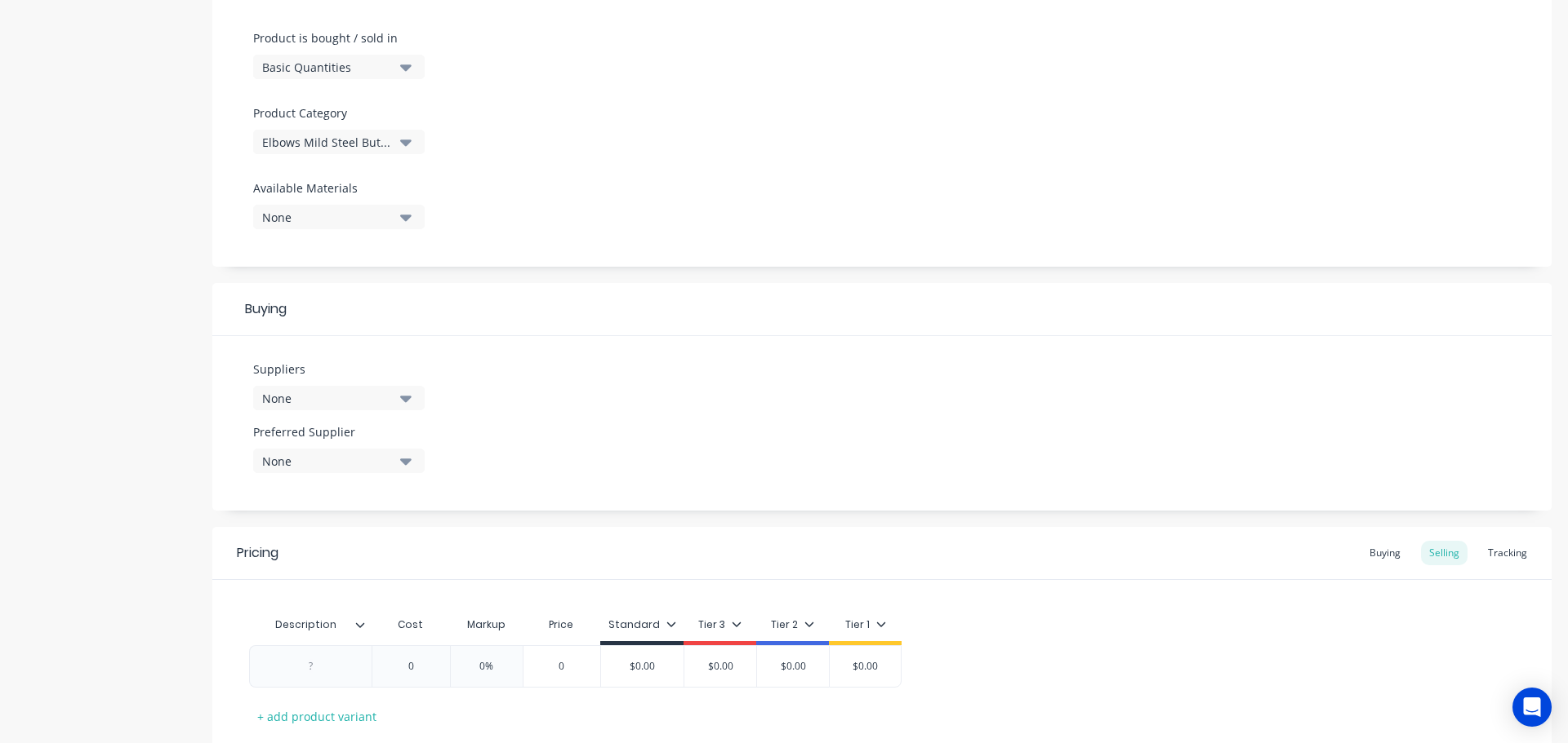
scroll to position [489, 0]
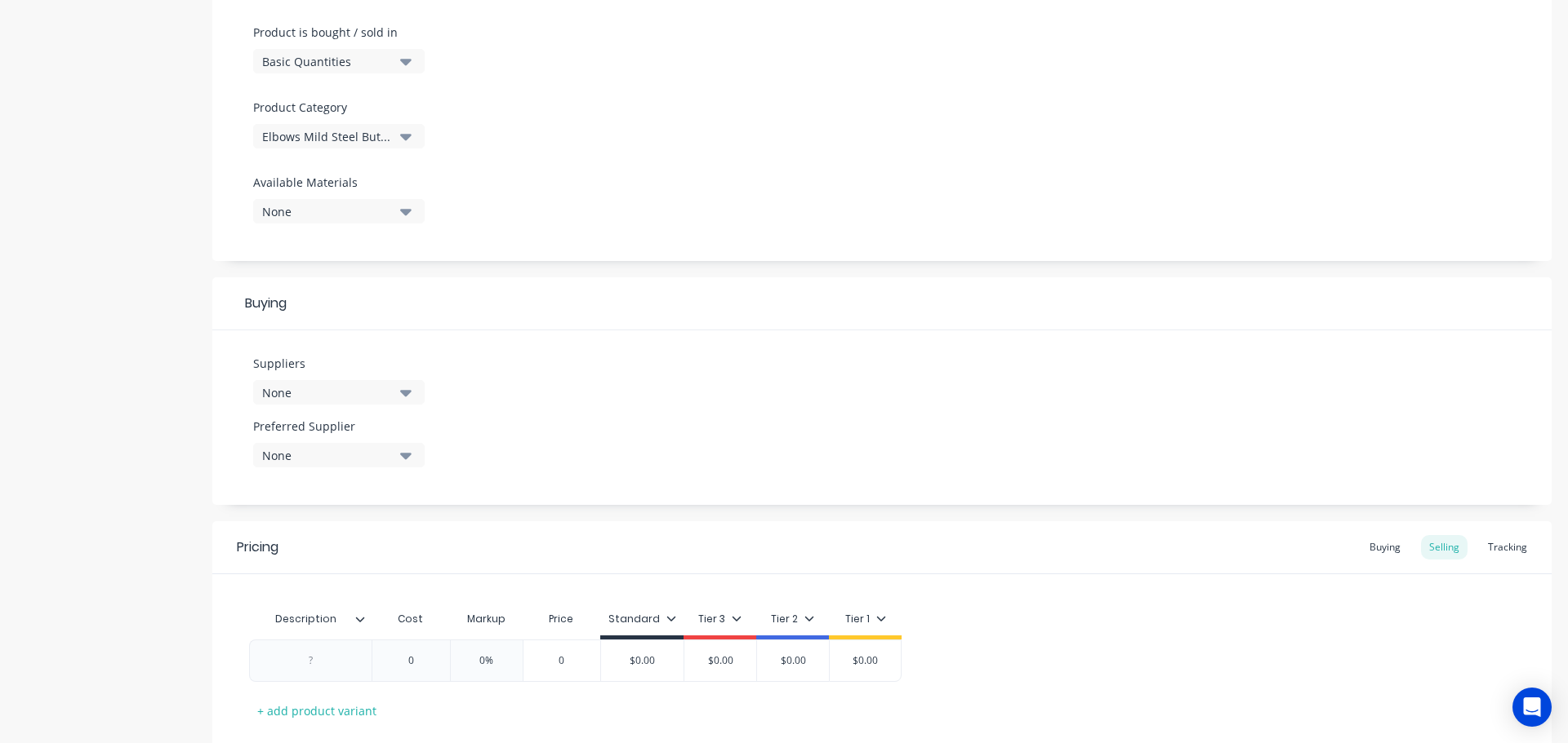
click at [329, 403] on button "None" at bounding box center [338, 392] width 171 height 25
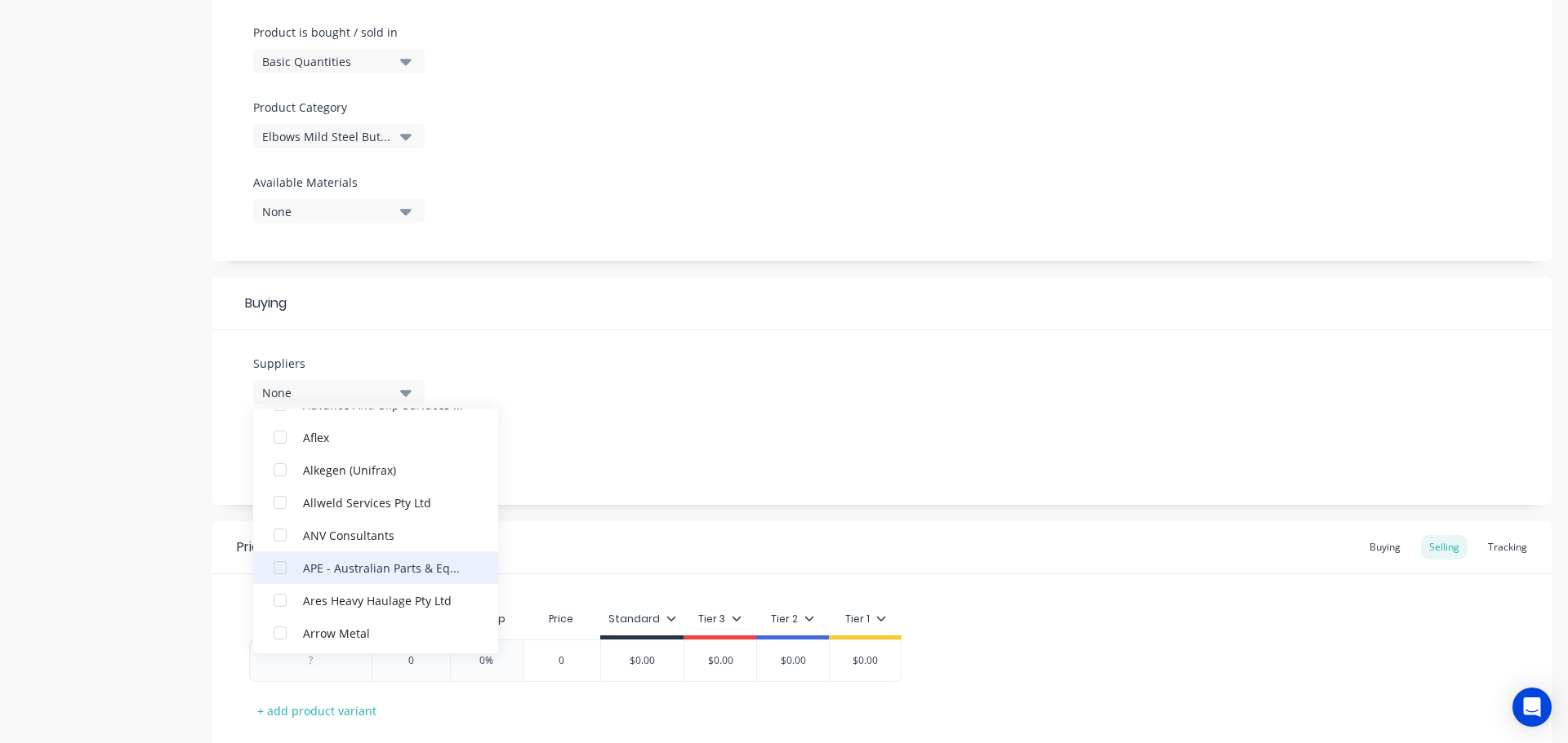
scroll to position [245, 0]
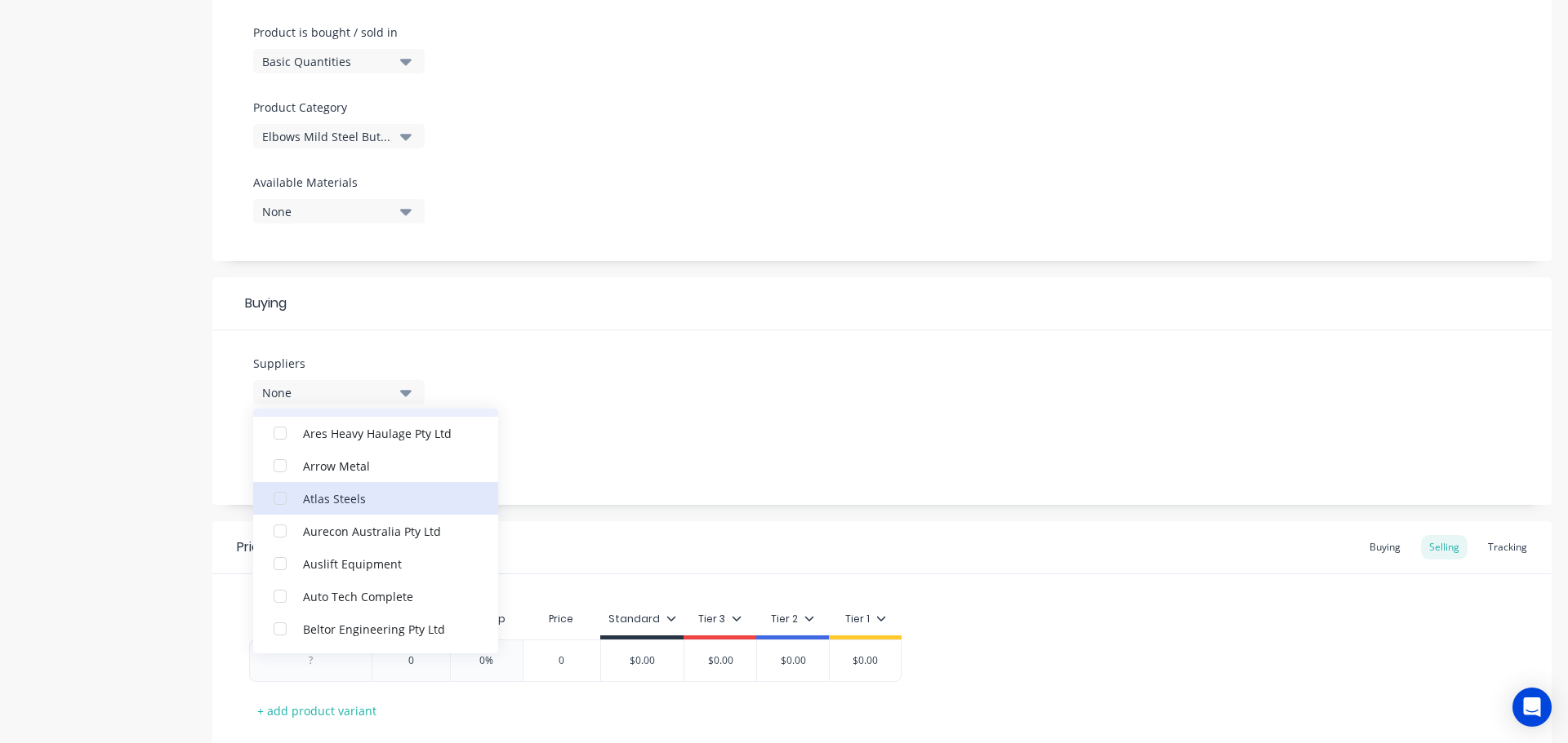
click at [332, 503] on div "Atlas Steels" at bounding box center [385, 497] width 164 height 17
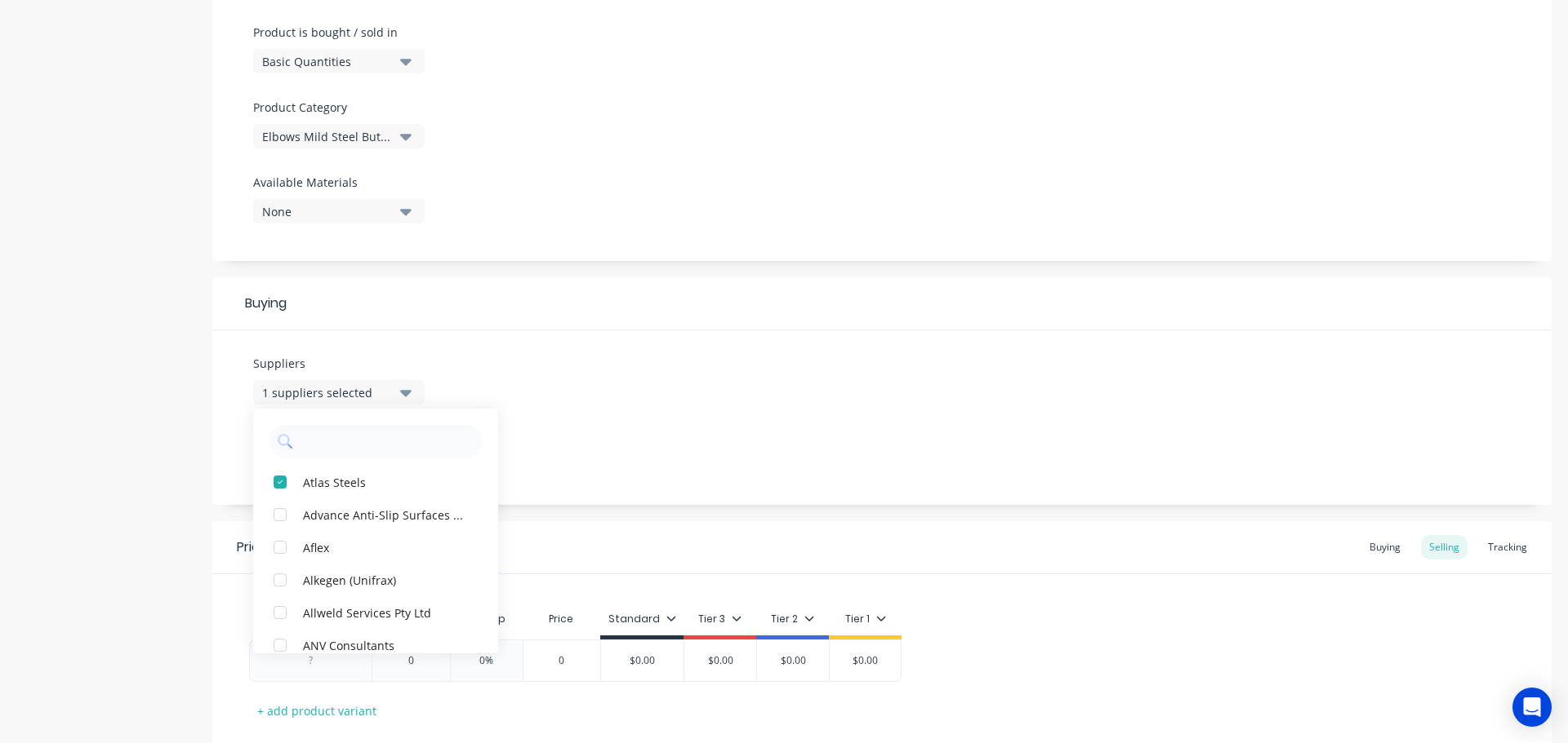
drag, startPoint x: 616, startPoint y: 419, endPoint x: 595, endPoint y: 416, distance: 21.2
click at [610, 420] on div "Suppliers 1 suppliers selected Atlas Steels Advance Anti-Slip Surfaces Pty Ltd …" at bounding box center [881, 418] width 1339 height 174
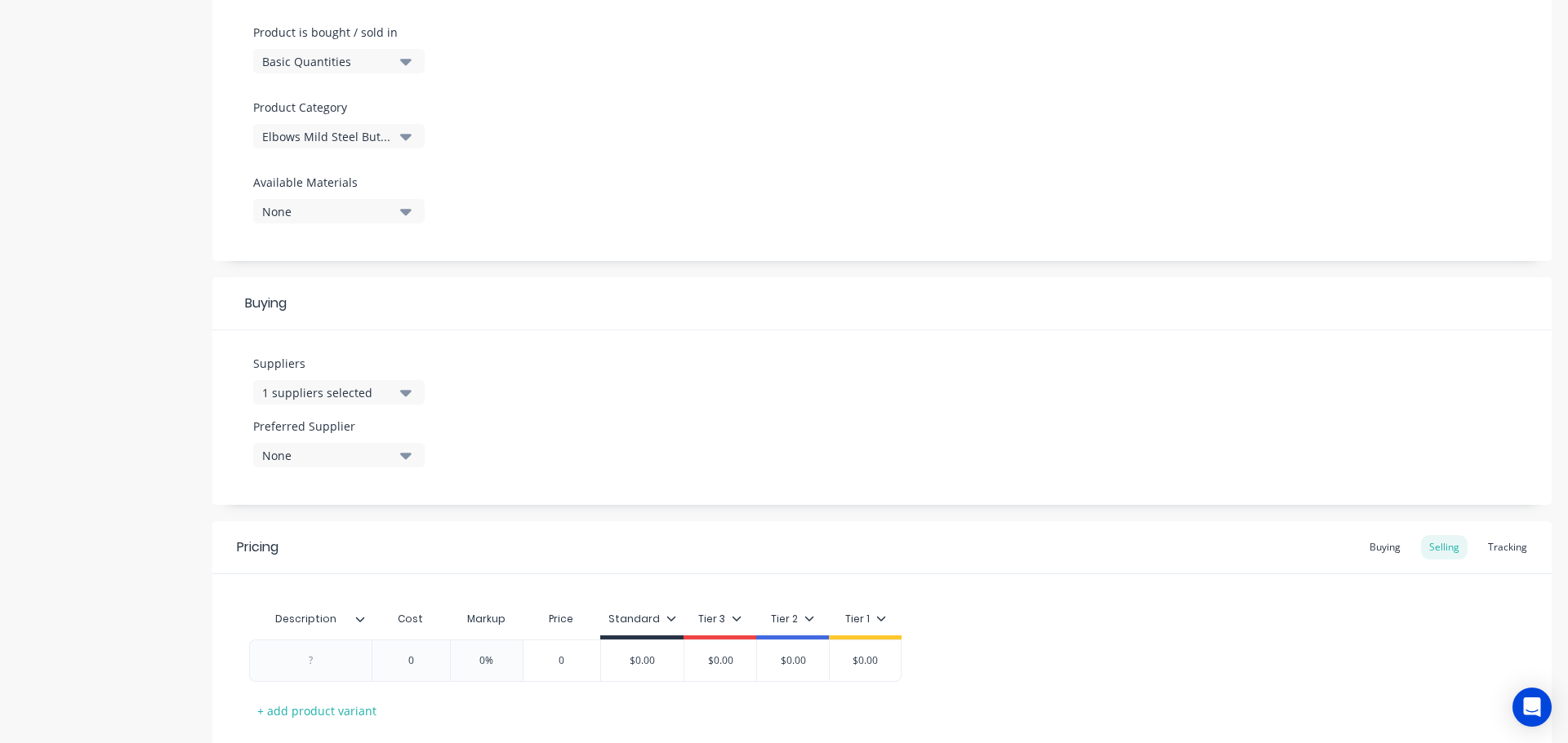
click at [410, 452] on icon "button" at bounding box center [406, 456] width 12 height 18
click at [370, 547] on div "Atlas Steels" at bounding box center [385, 544] width 164 height 17
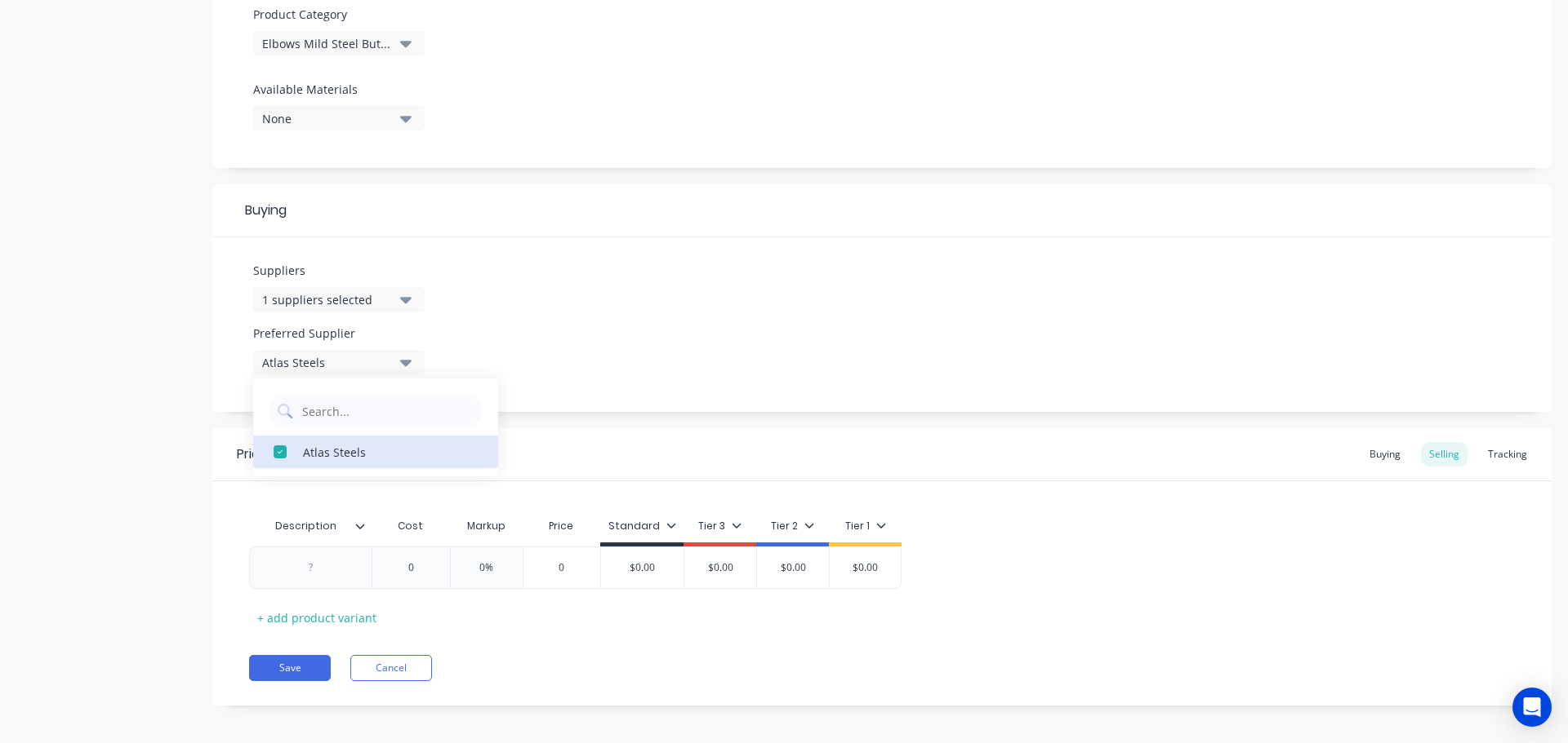
scroll to position [590, 0]
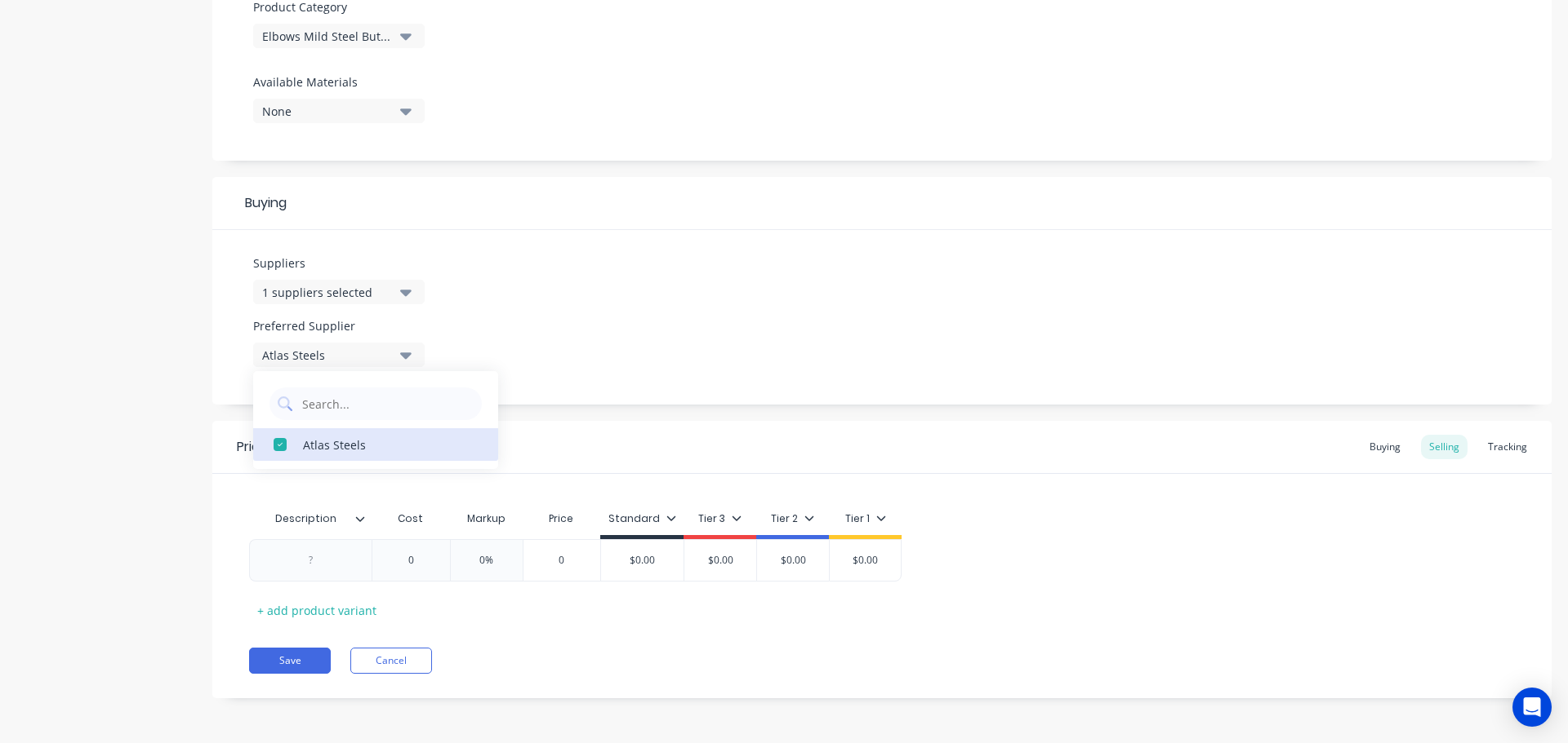
click at [364, 521] on icon at bounding box center [360, 519] width 10 height 10
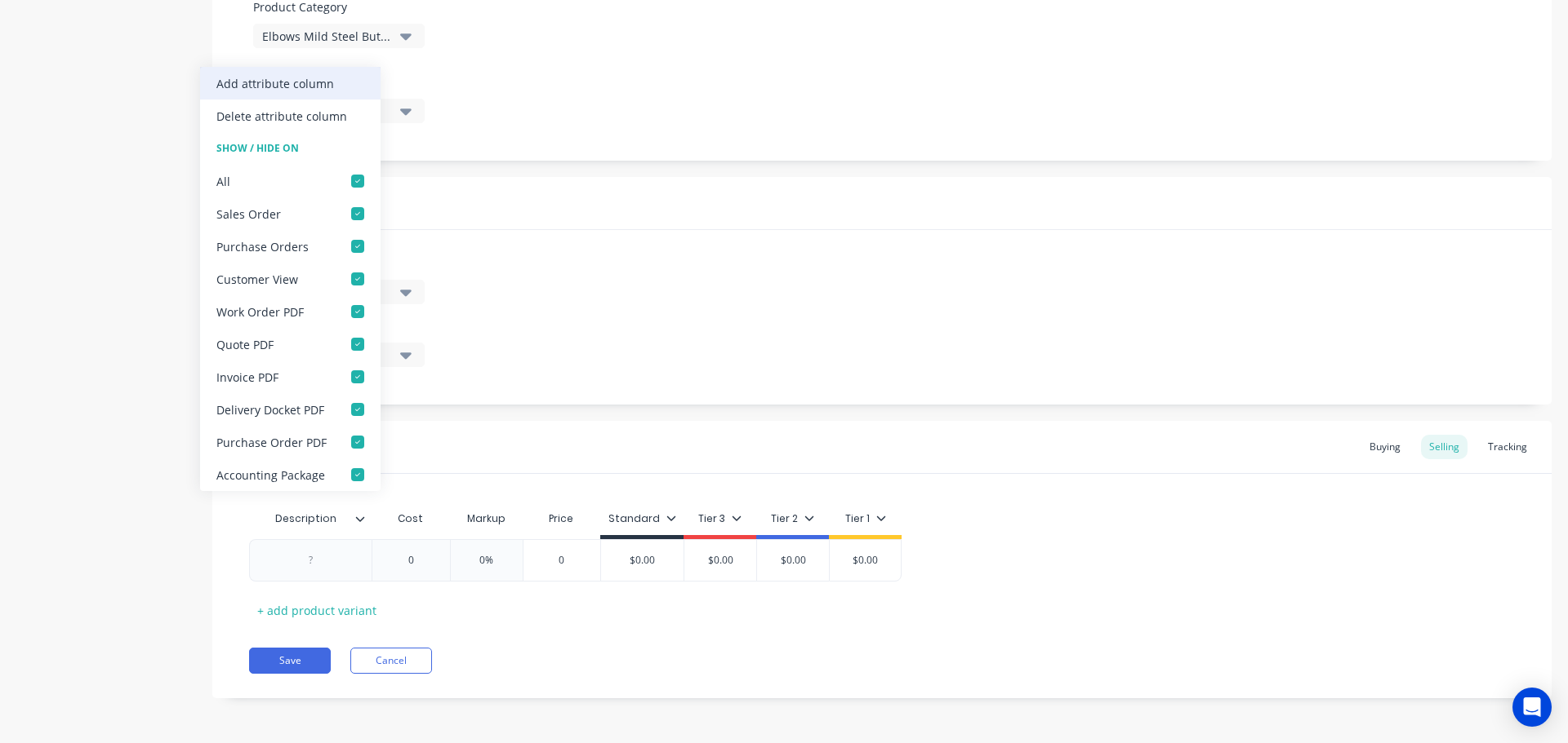
click at [343, 78] on div "Add attribute column" at bounding box center [290, 83] width 180 height 33
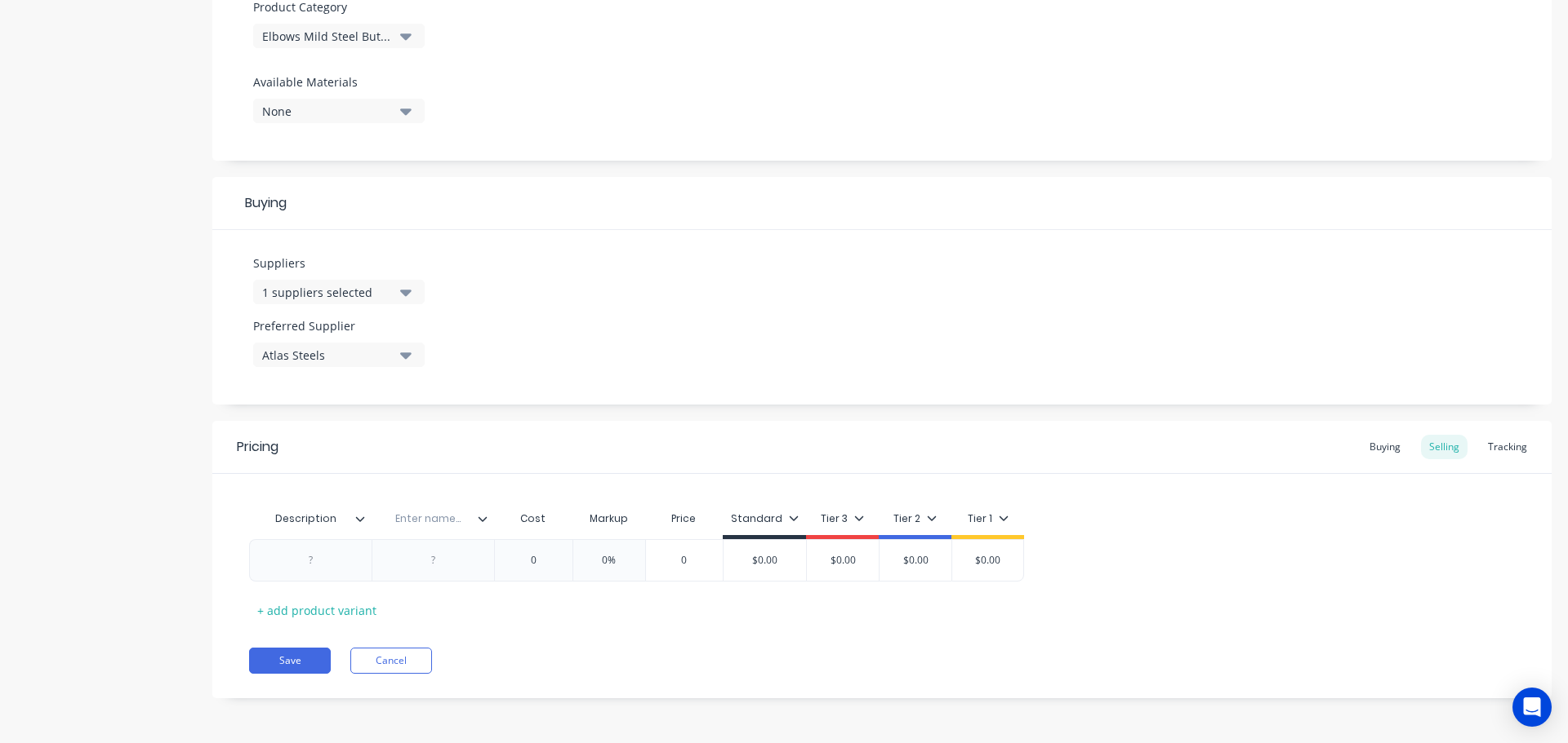
click at [479, 519] on icon at bounding box center [483, 519] width 10 height 10
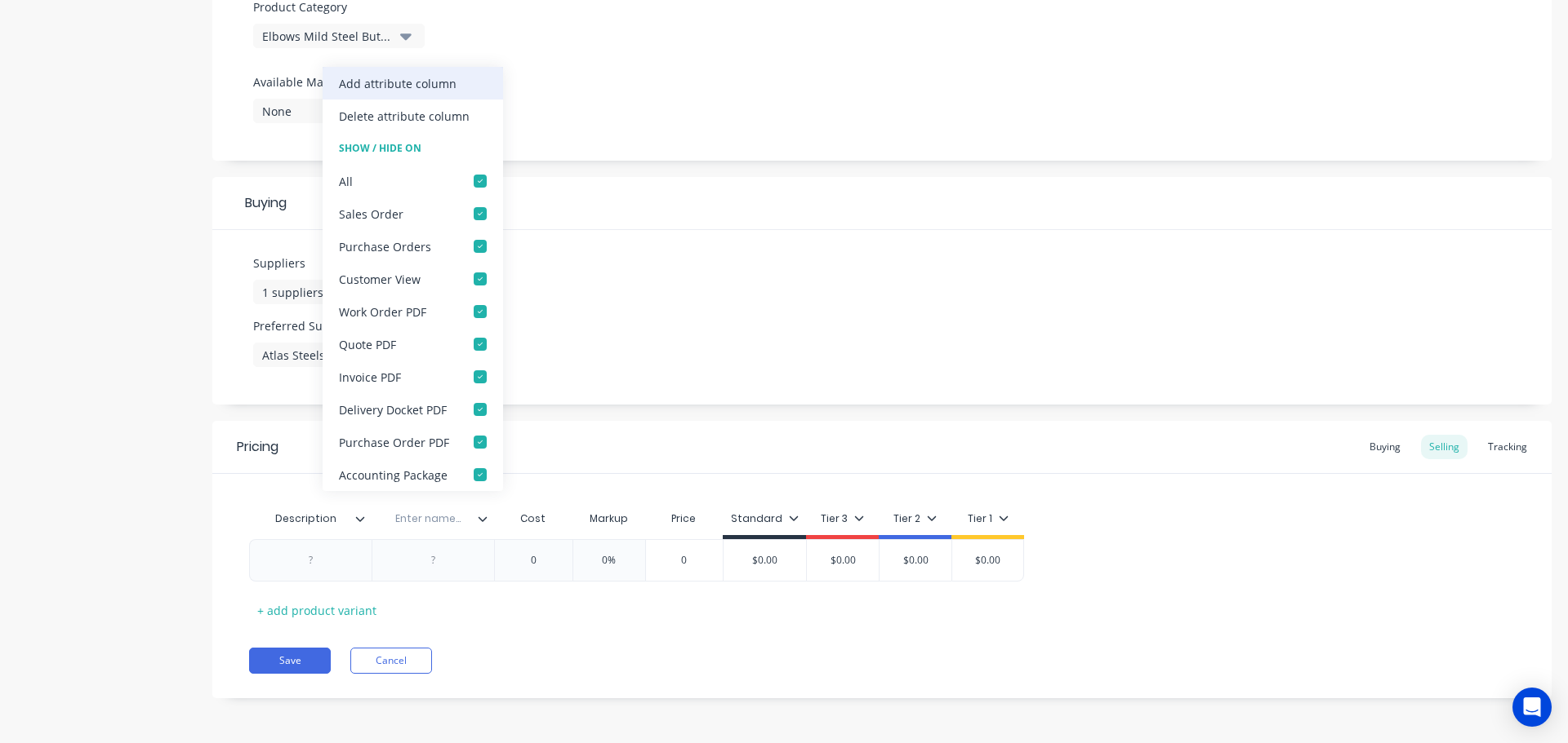
click at [424, 80] on div "Add attribute column" at bounding box center [397, 83] width 118 height 17
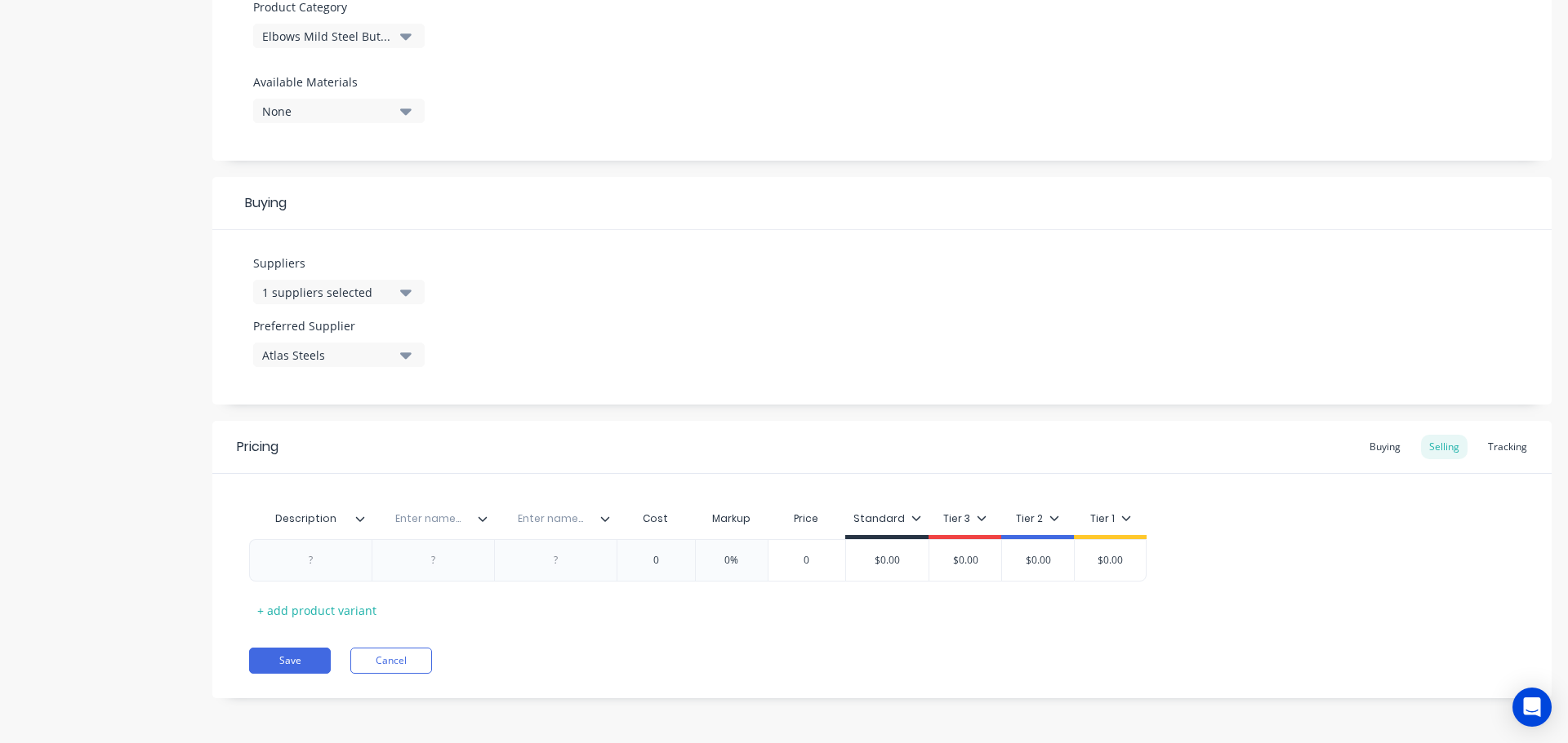
click at [609, 521] on icon at bounding box center [605, 519] width 10 height 10
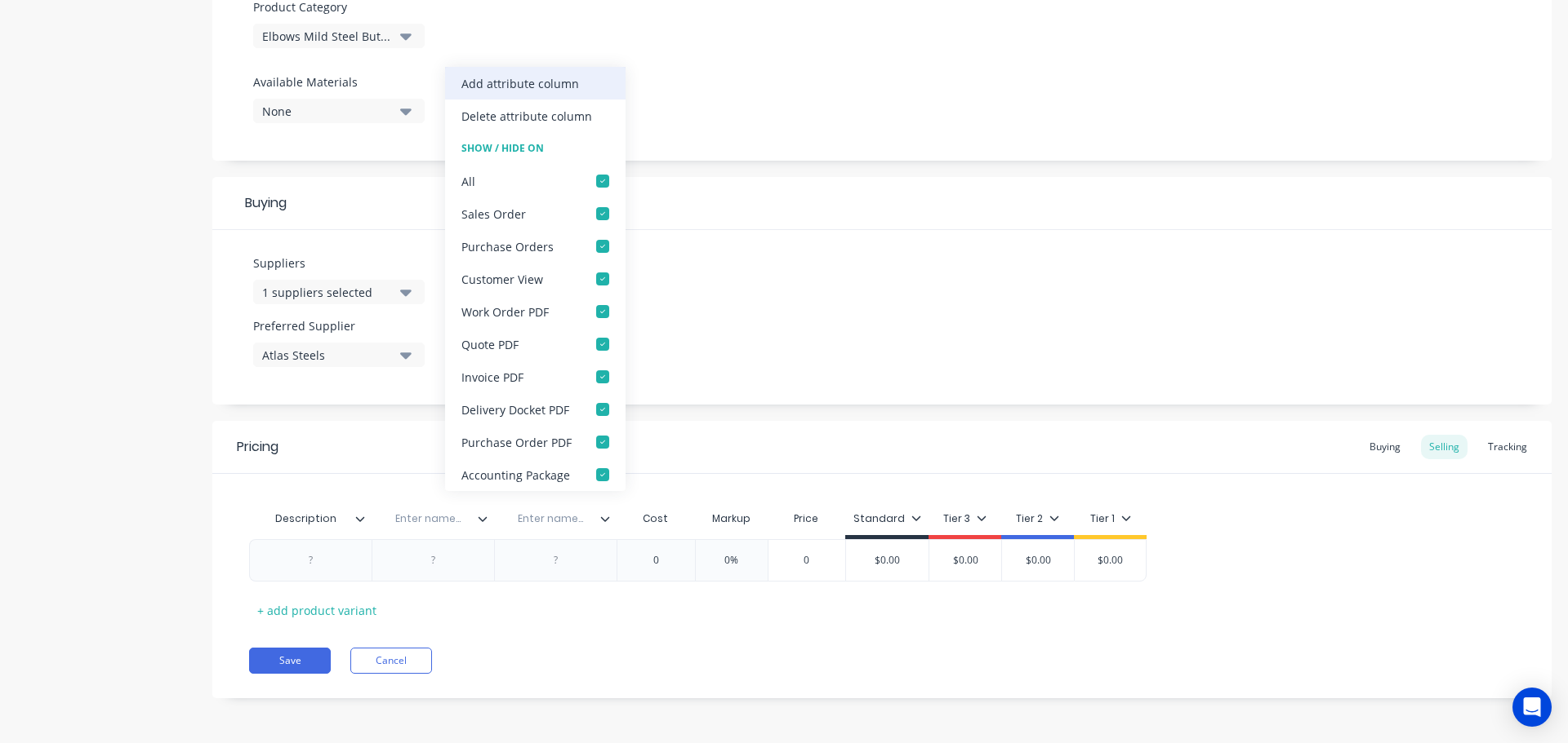
click at [552, 79] on div "Add attribute column" at bounding box center [519, 83] width 118 height 17
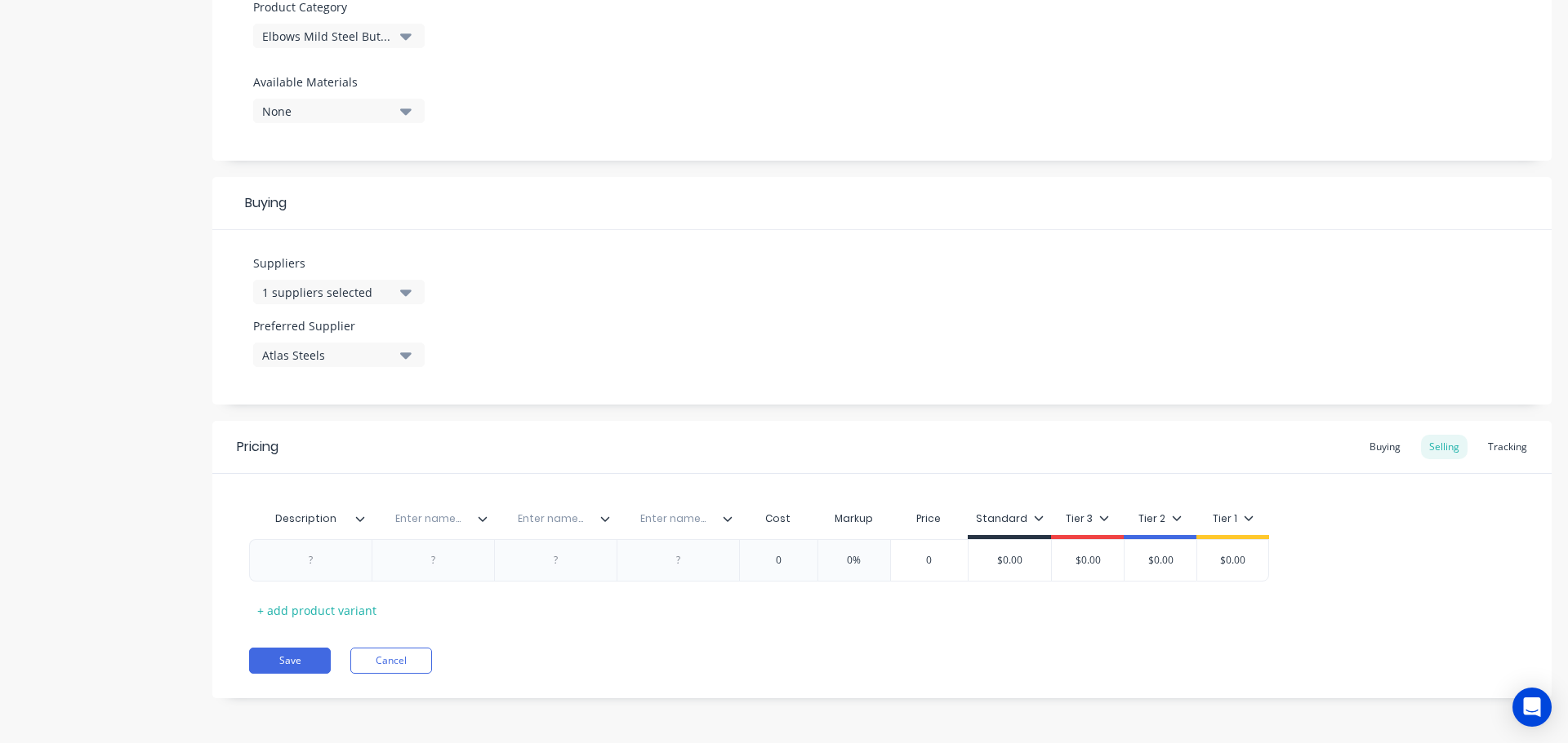
click at [426, 521] on input "text" at bounding box center [428, 519] width 113 height 15
paste input "Hushpak Part No."
type input "Hushpak Part No."
click at [667, 523] on input "text" at bounding box center [676, 519] width 113 height 15
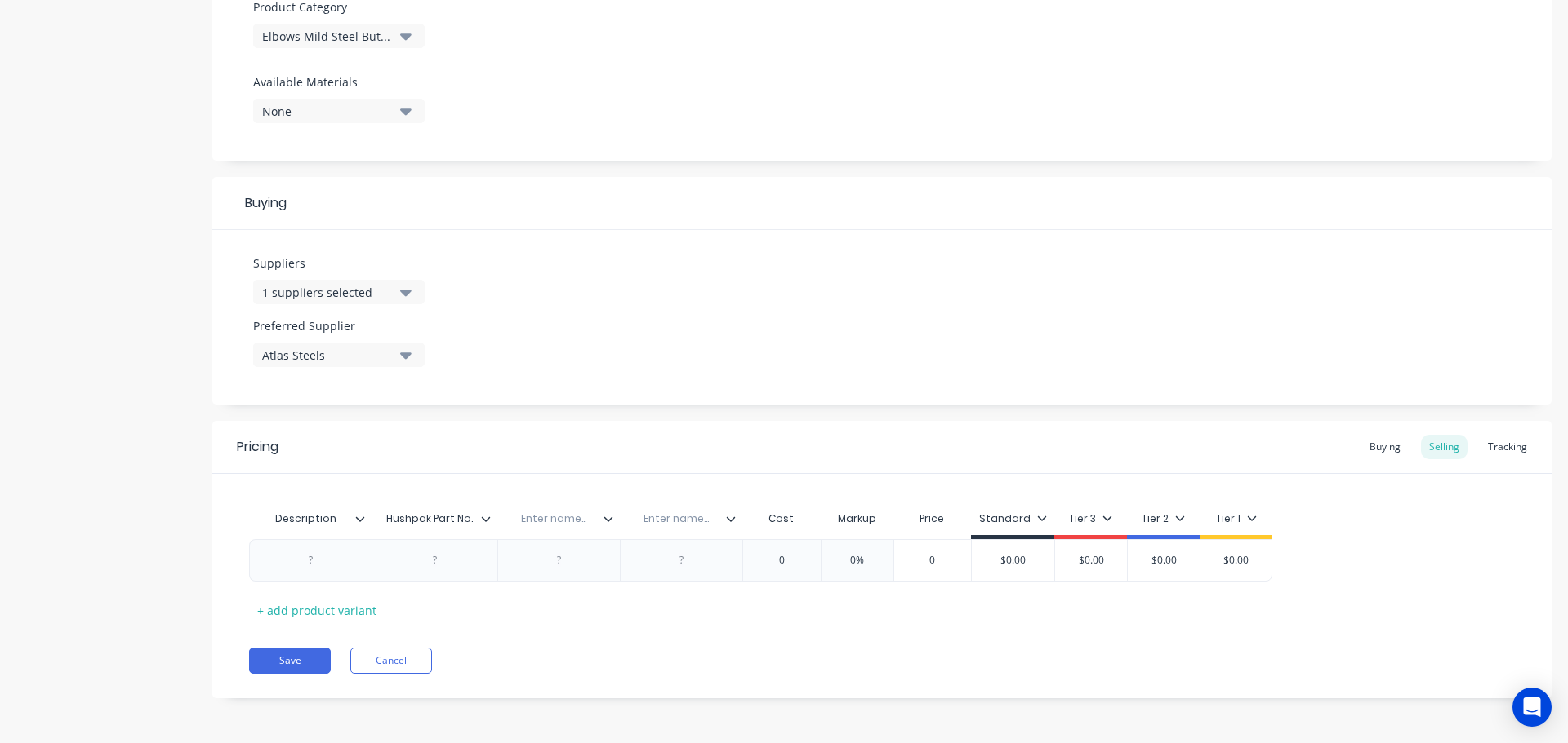
paste input "Bin Location"
type input "Bin Location"
click at [549, 507] on div "Enter name..." at bounding box center [554, 518] width 113 height 41
type input "Were Used"
drag, startPoint x: 312, startPoint y: 566, endPoint x: 331, endPoint y: 568, distance: 19.1
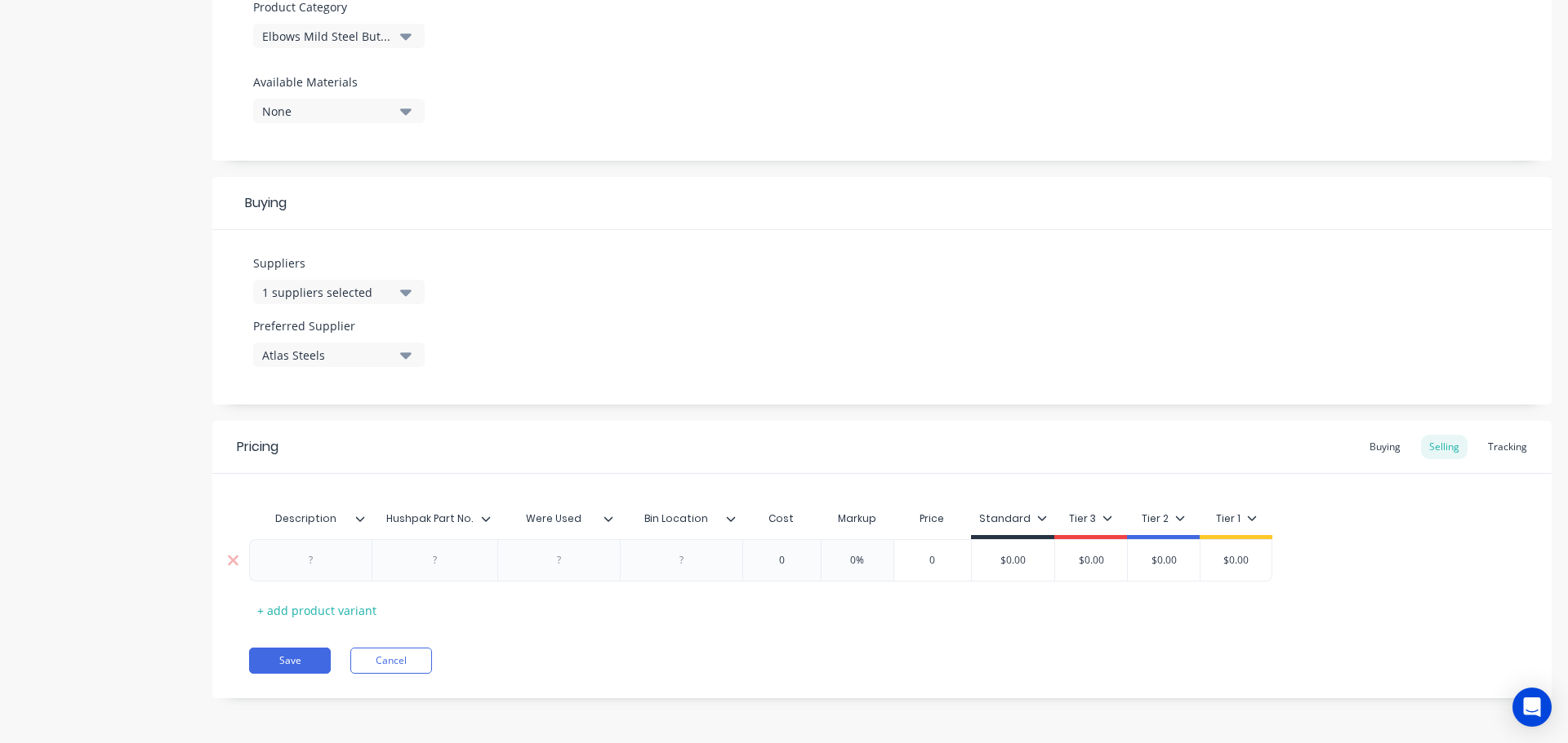
click at [312, 566] on div at bounding box center [311, 560] width 81 height 21
paste div
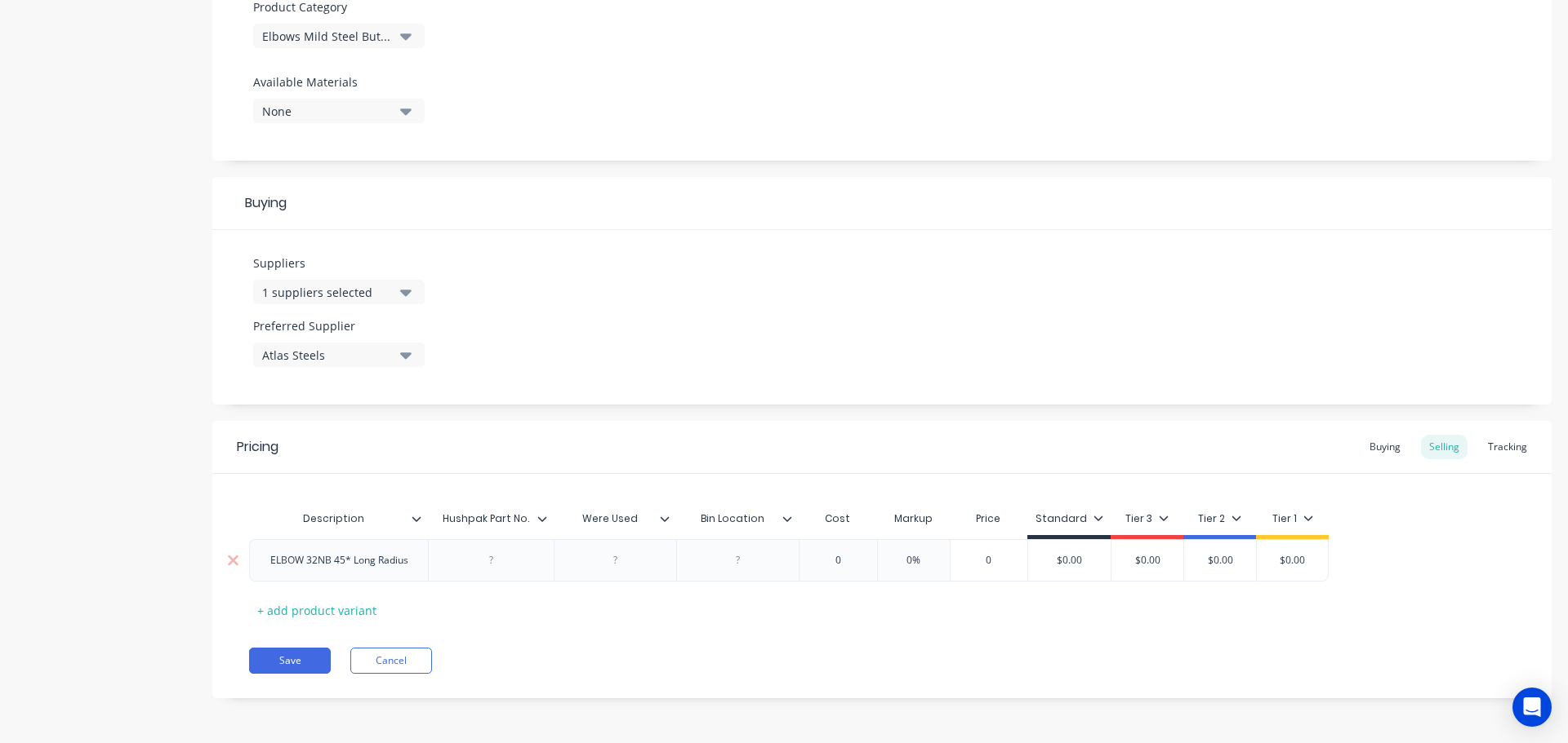
click at [614, 568] on div at bounding box center [616, 560] width 81 height 21
paste div
click at [729, 568] on div at bounding box center [738, 560] width 81 height 21
paste div
click at [840, 566] on input "0" at bounding box center [838, 561] width 81 height 15
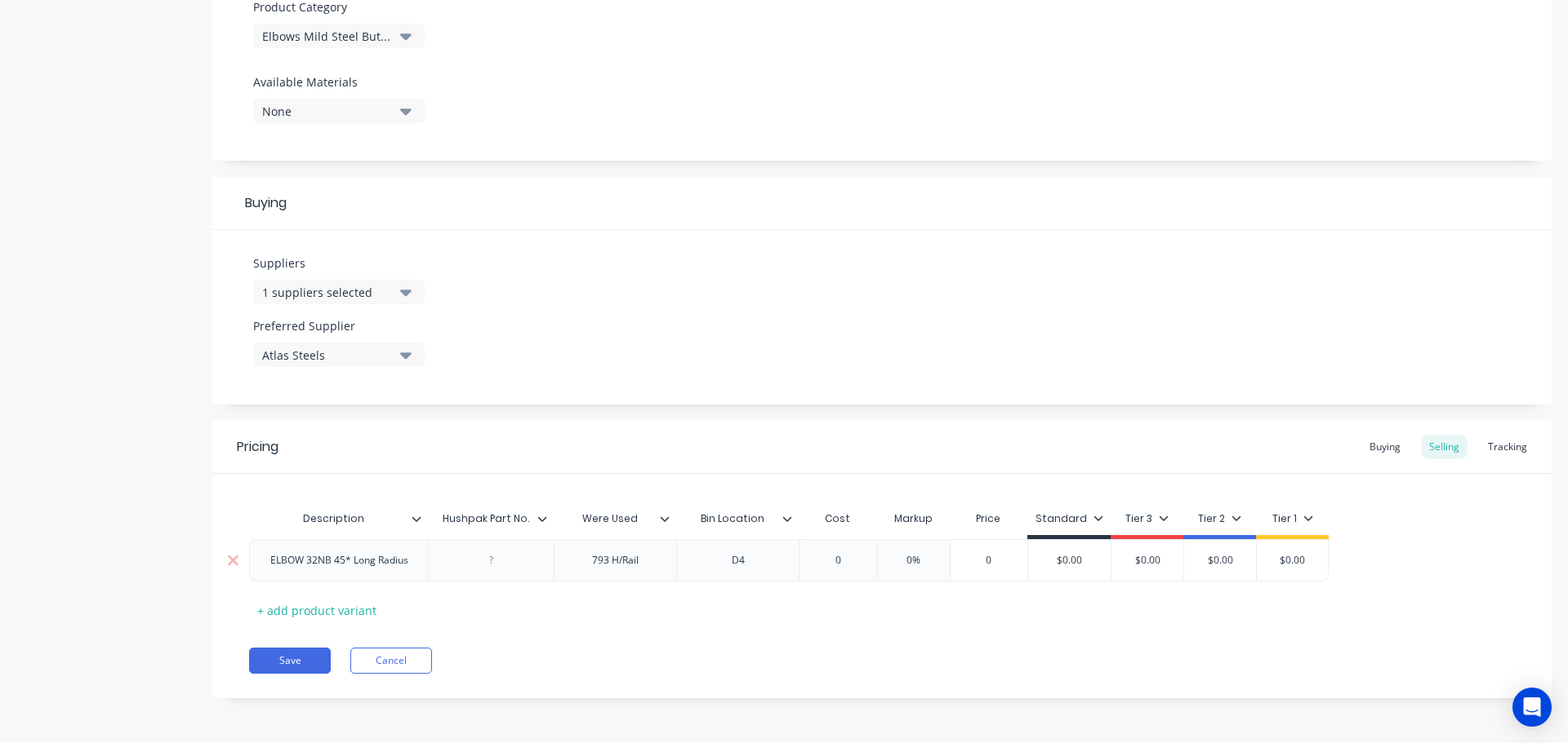
paste input "$2.65"
type input "$2.65"
click at [923, 564] on input "0%" at bounding box center [929, 561] width 81 height 15
click at [937, 568] on input "0%" at bounding box center [929, 561] width 81 height 15
type input "0%120"
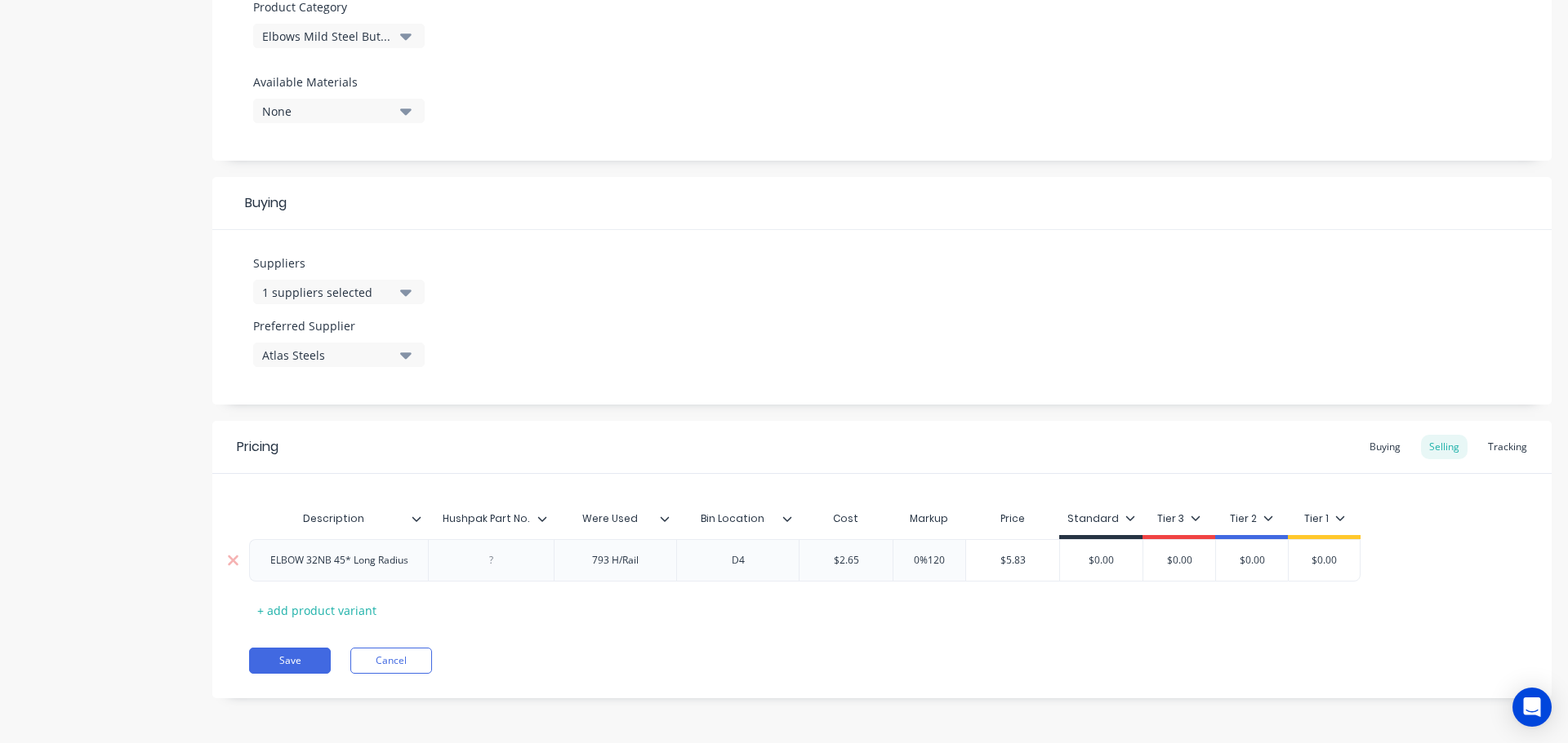
type input "$5.83"
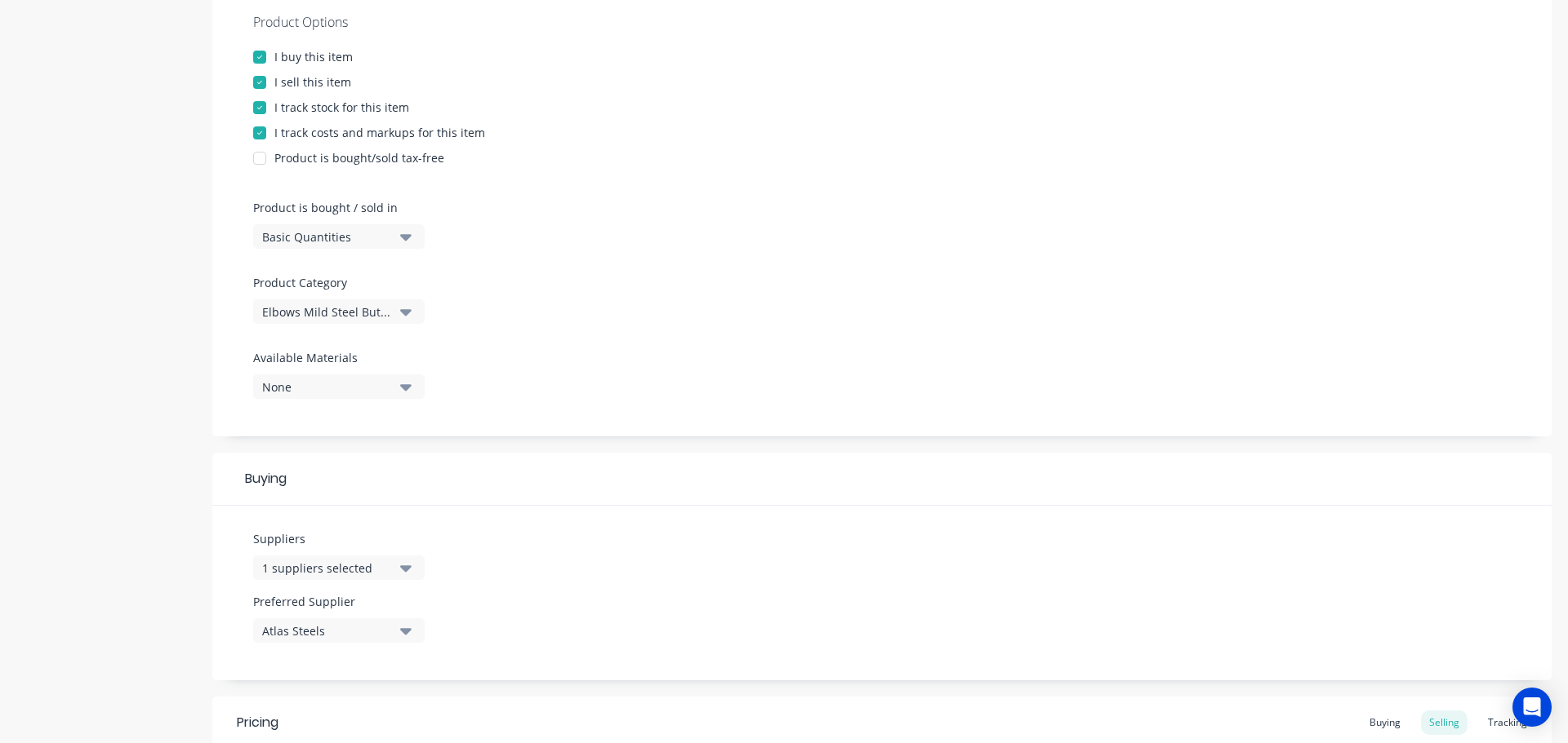
scroll to position [19, 0]
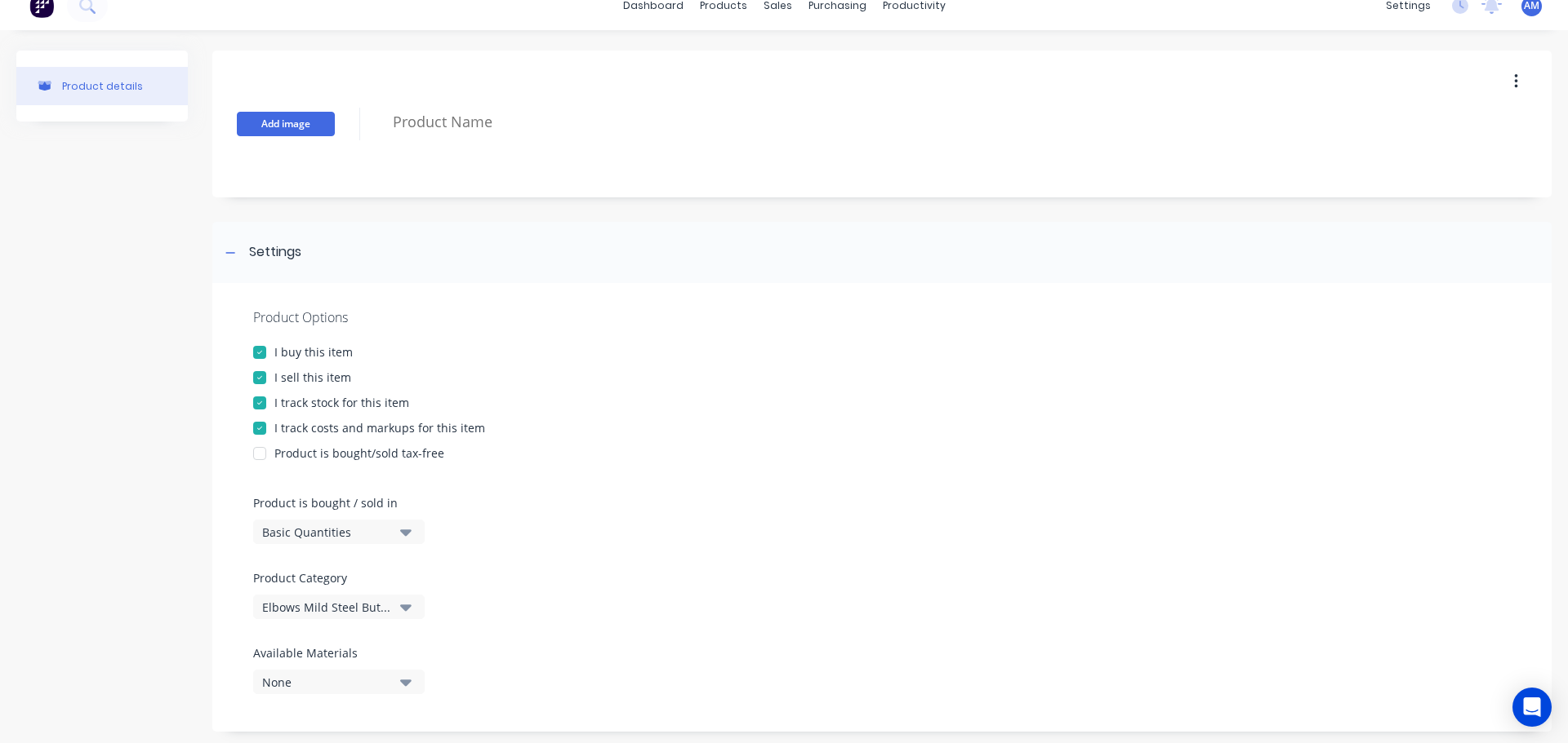
click at [307, 117] on button "Add image" at bounding box center [285, 124] width 98 height 25
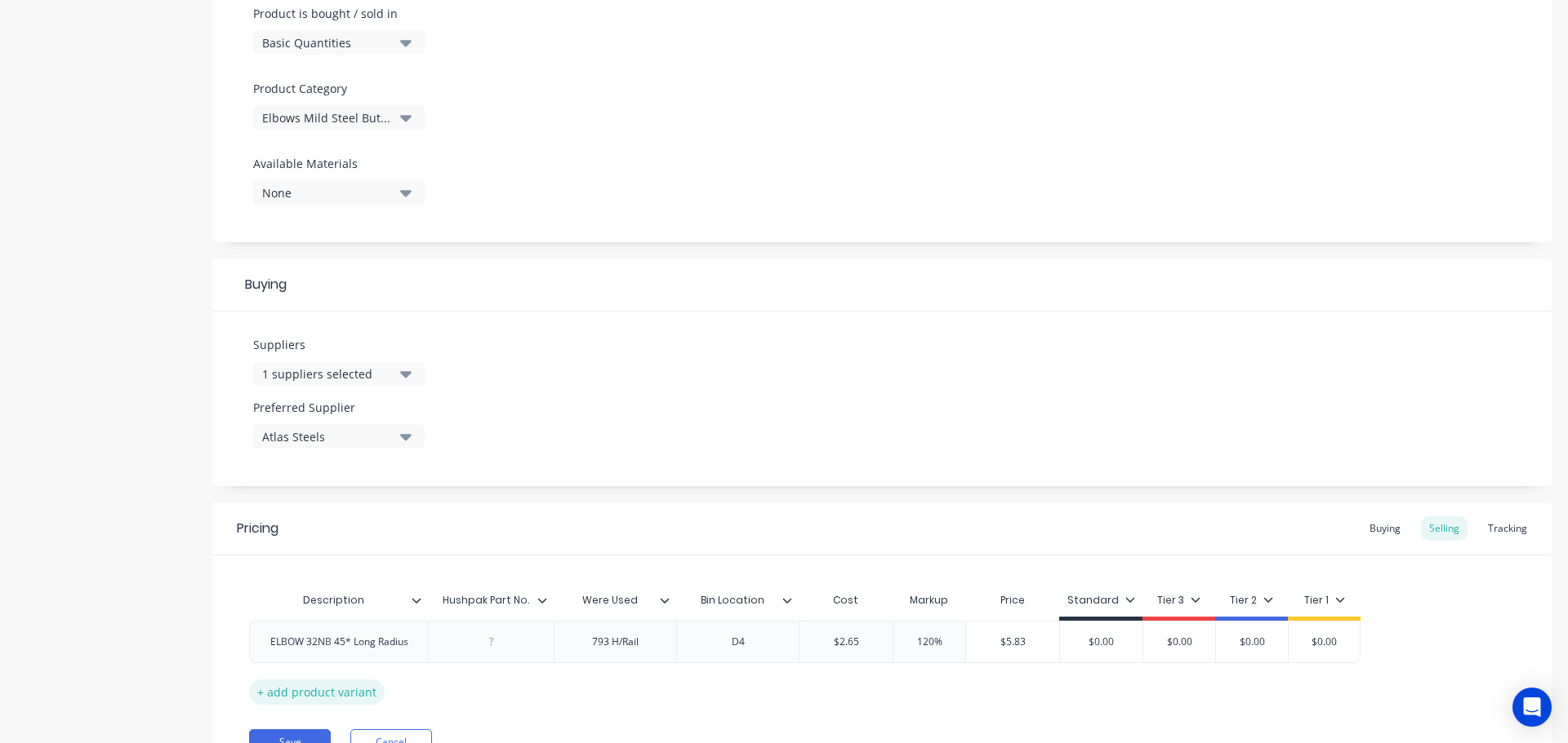
scroll to position [590, 0]
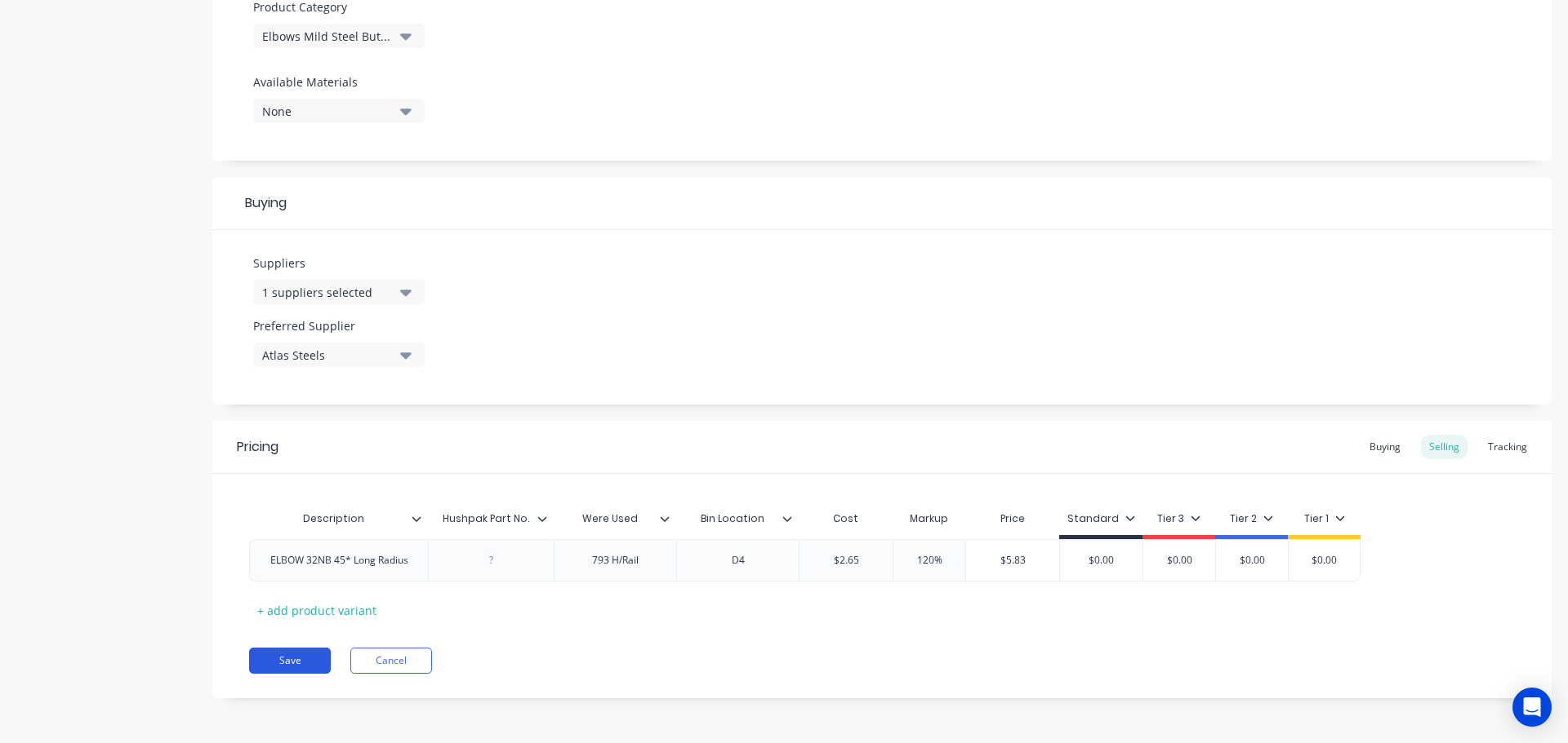
click at [277, 664] on button "Save" at bounding box center [289, 661] width 81 height 26
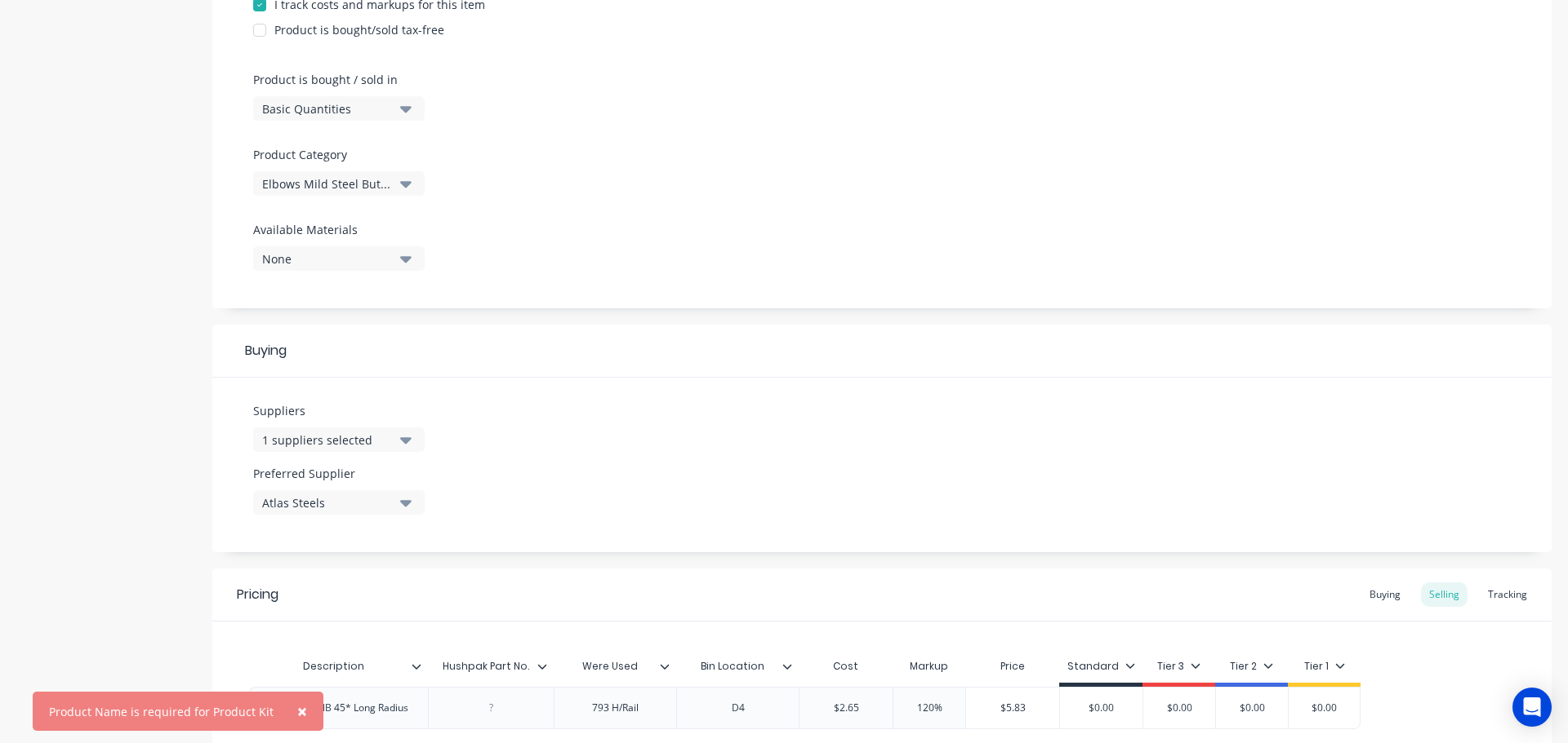
scroll to position [508, 0]
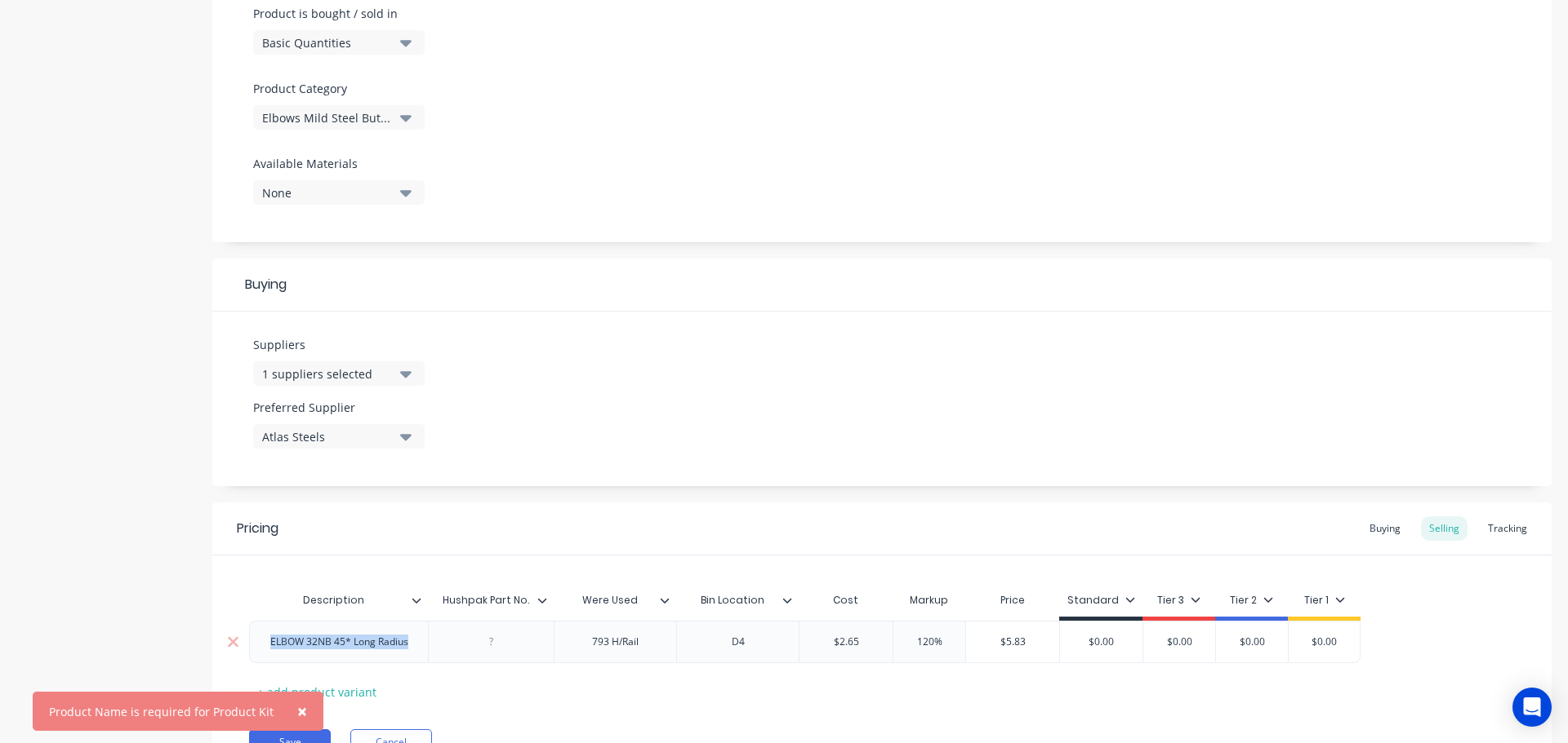
drag, startPoint x: 417, startPoint y: 651, endPoint x: 260, endPoint y: 650, distance: 157.0
click at [260, 650] on div "ELBOW 32NB 45* Long Radius" at bounding box center [339, 642] width 165 height 21
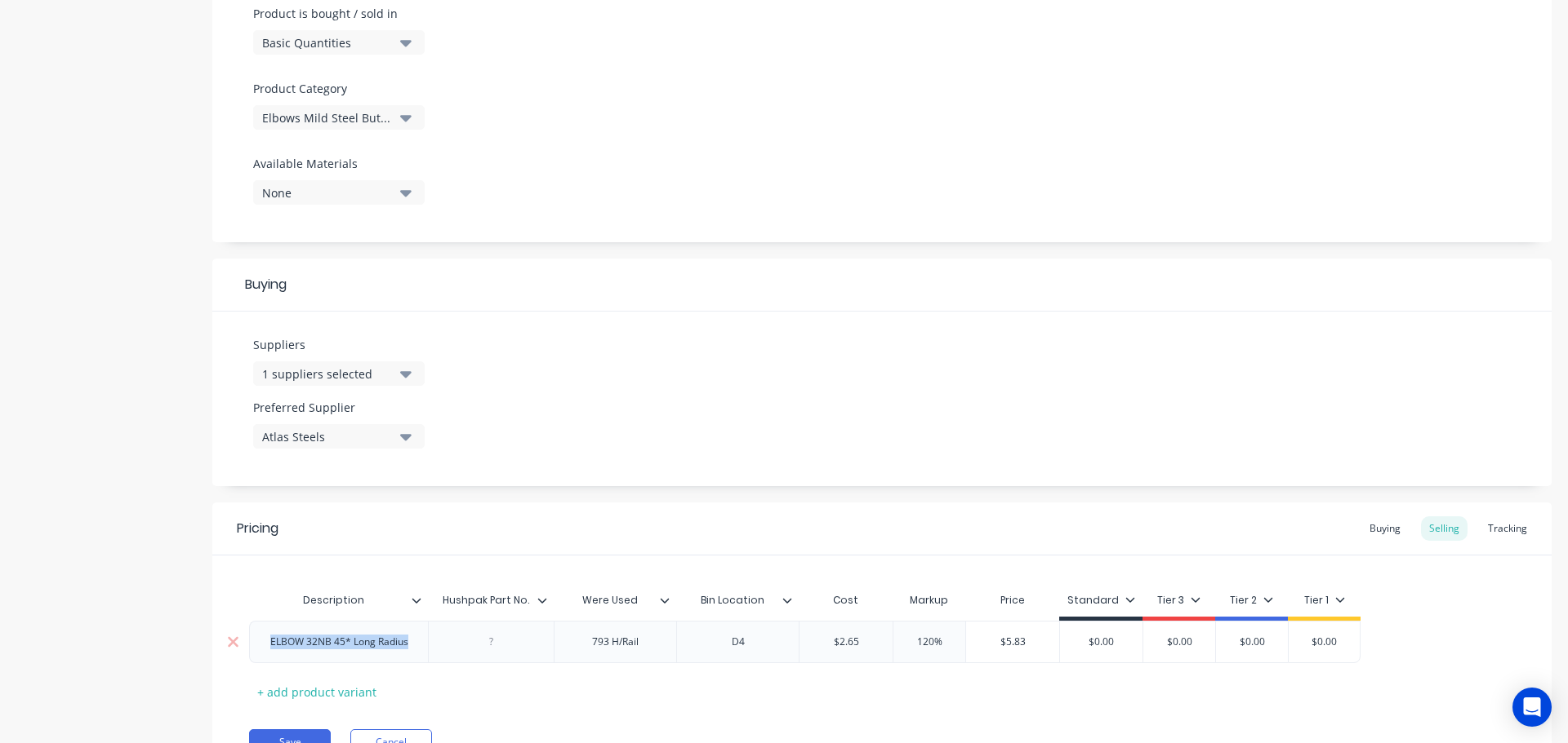
copy div "ELBOW 32NB 45* Long Radius"
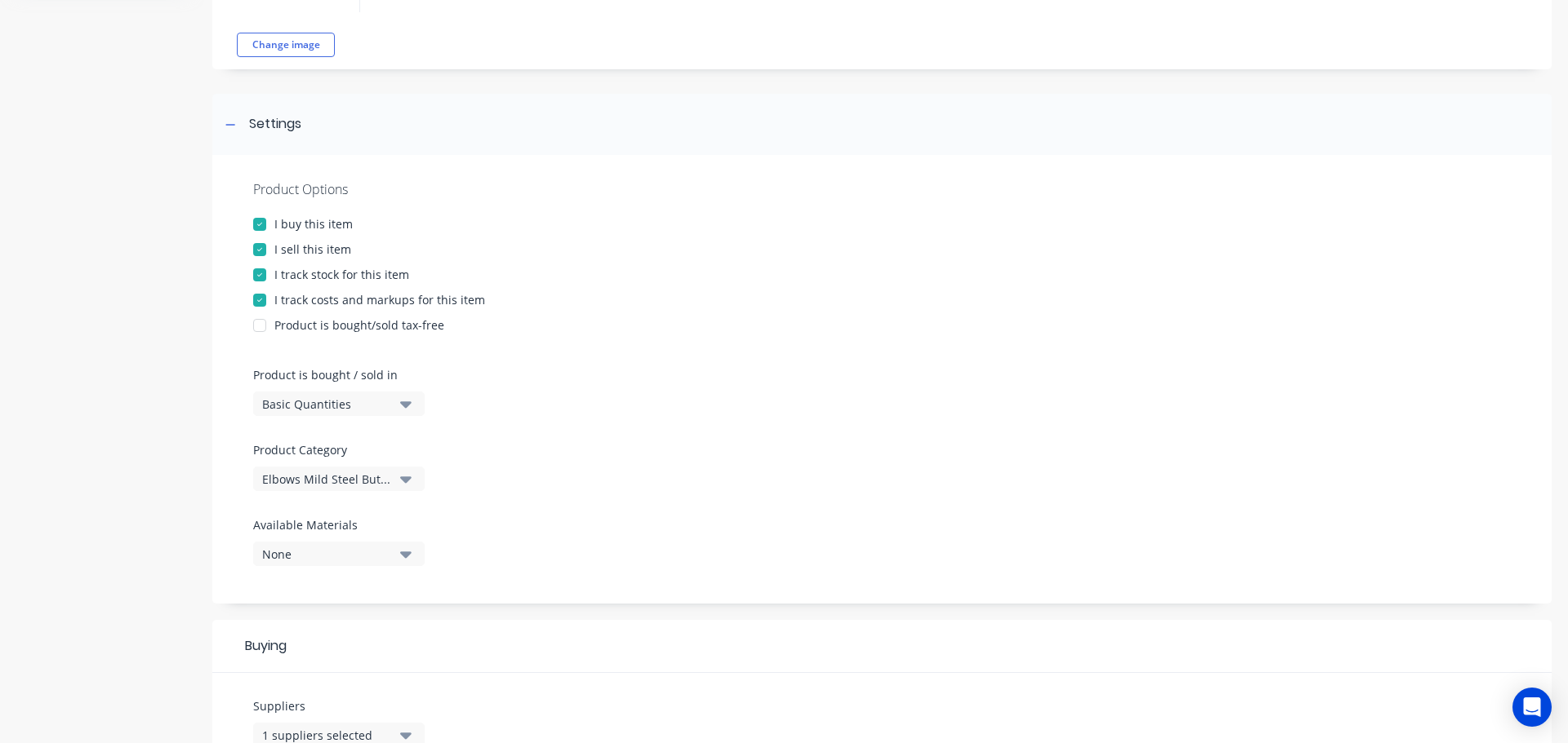
scroll to position [0, 0]
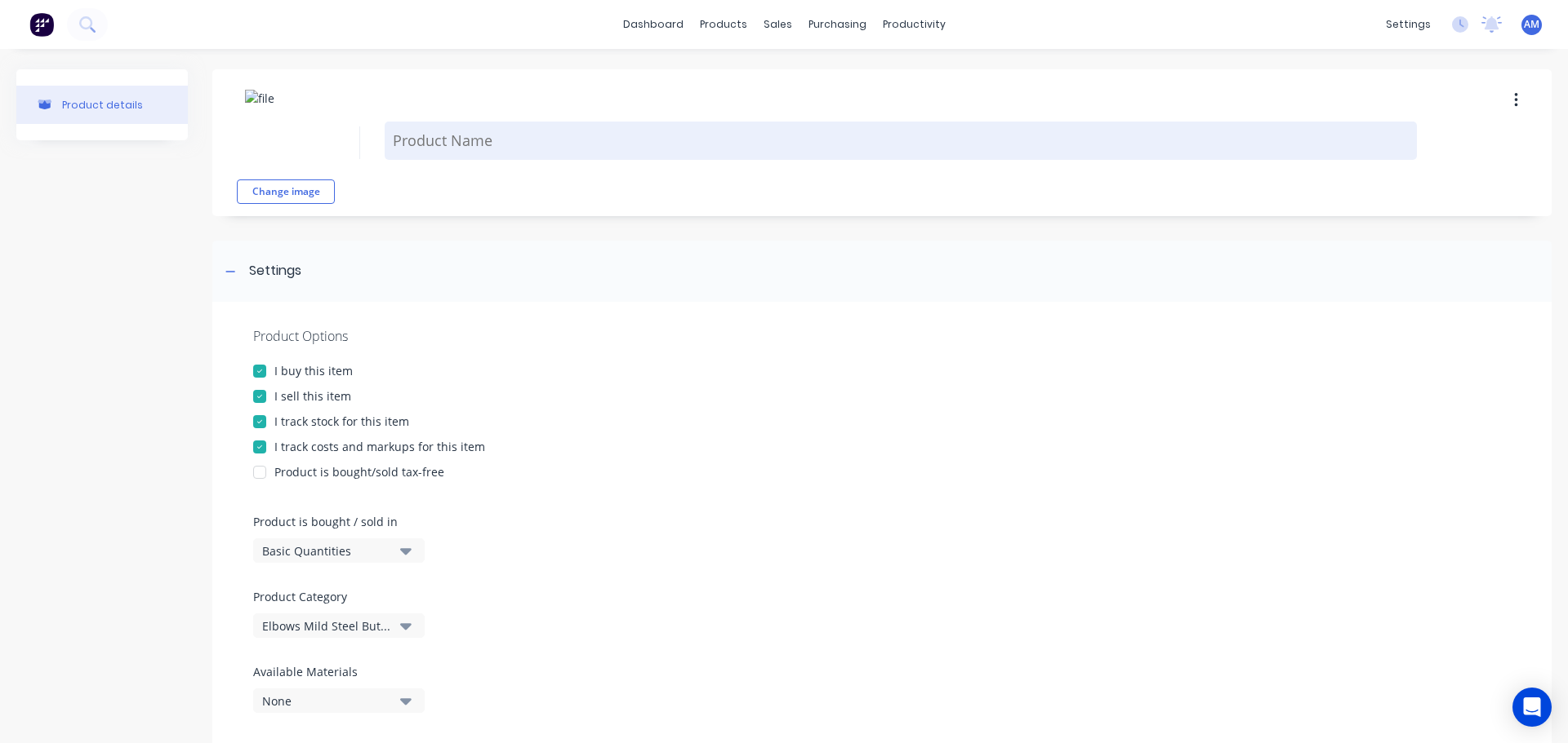
click at [464, 150] on textarea at bounding box center [900, 141] width 1032 height 39
paste textarea "ELBOW 32NB 45* Long Radius"
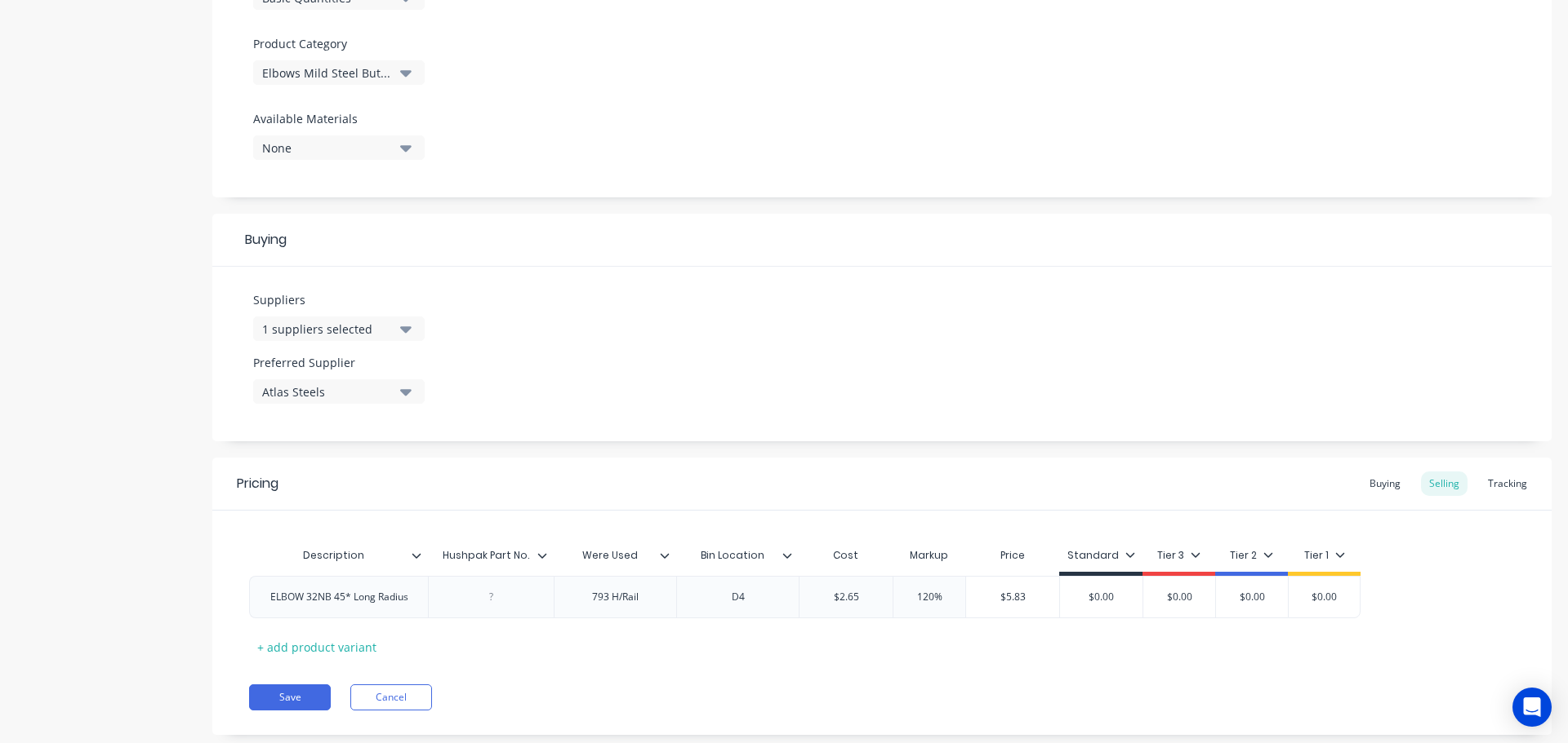
scroll to position [590, 0]
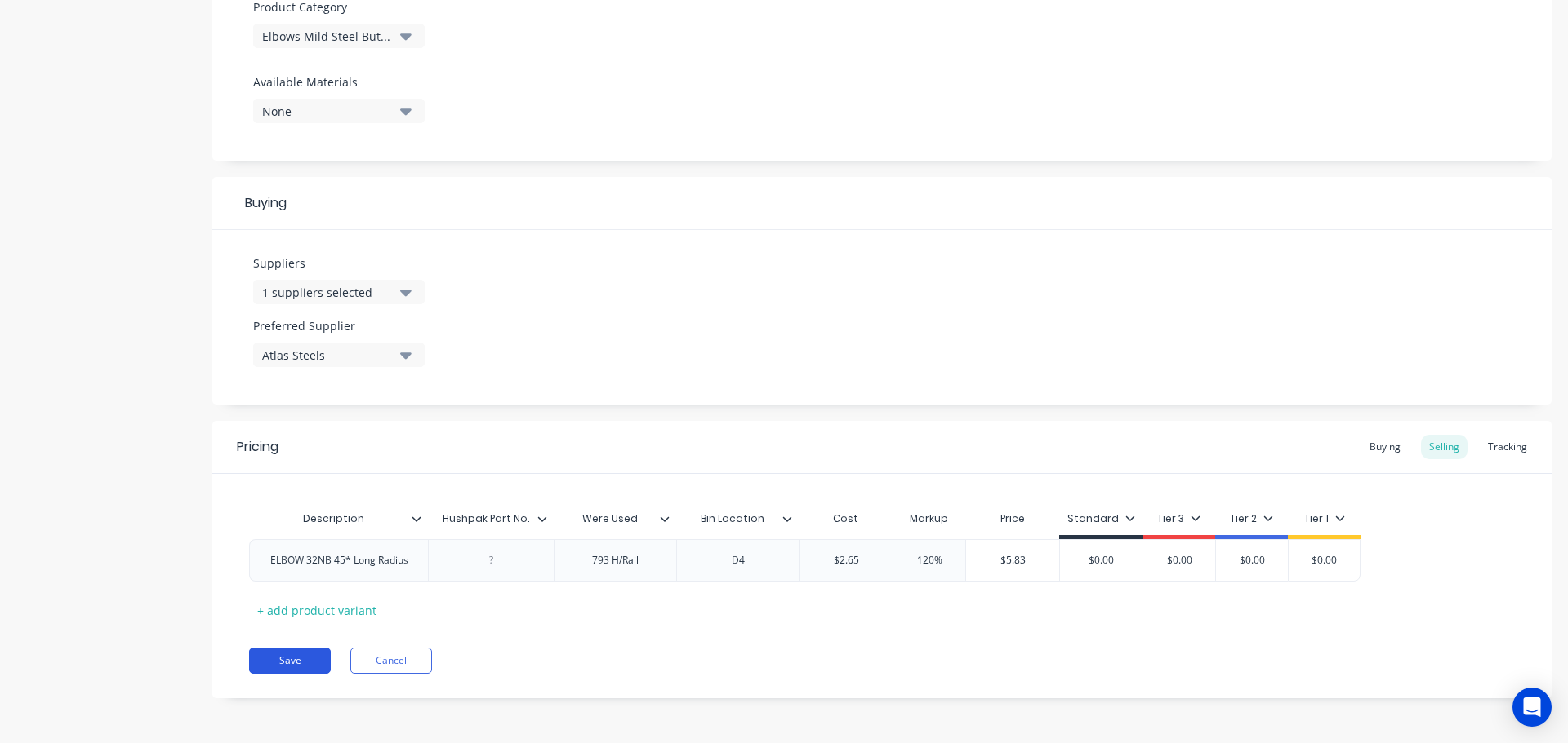
type textarea "ELBOW 32NB 45* Long Radius"
click at [290, 663] on button "Save" at bounding box center [289, 661] width 81 height 26
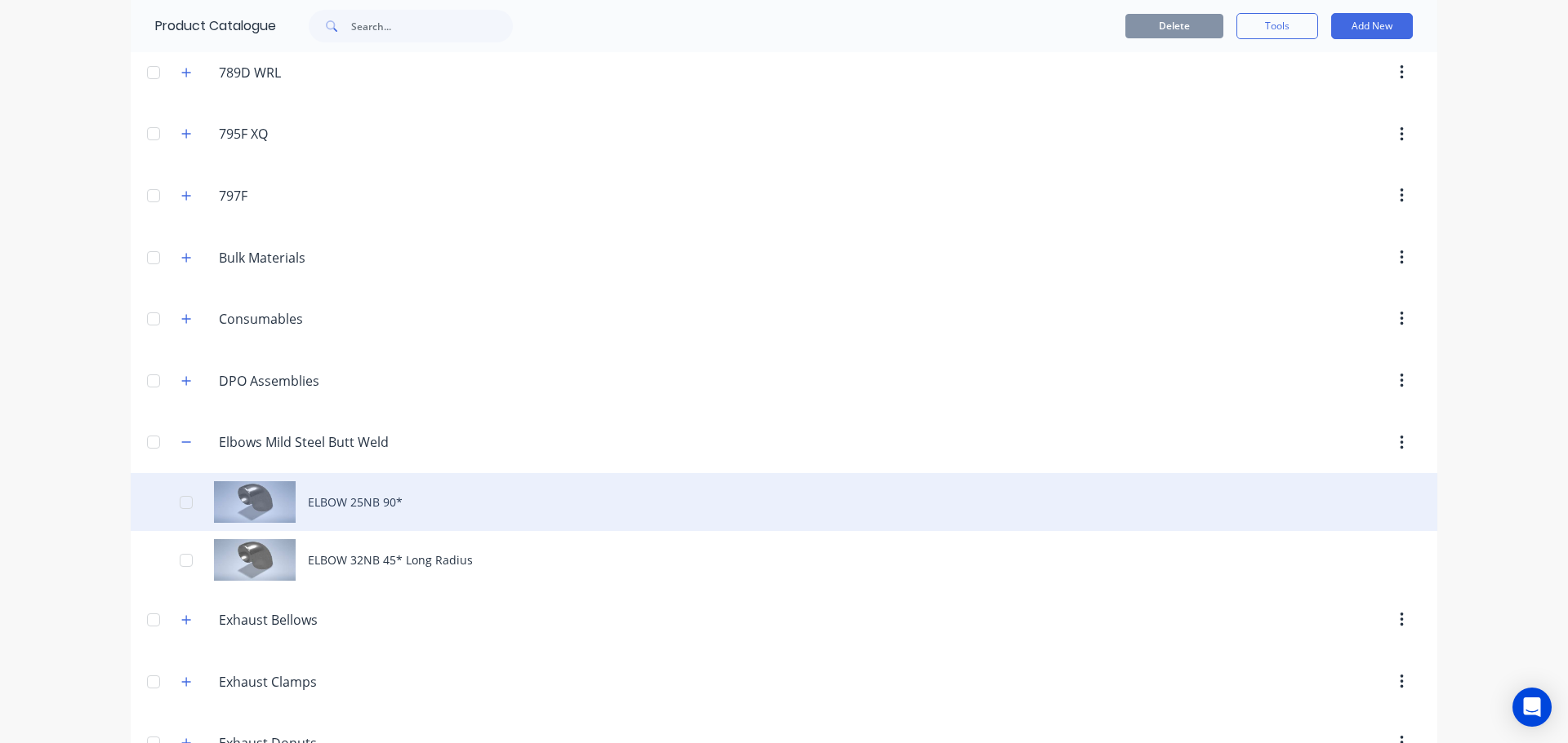
scroll to position [734, 0]
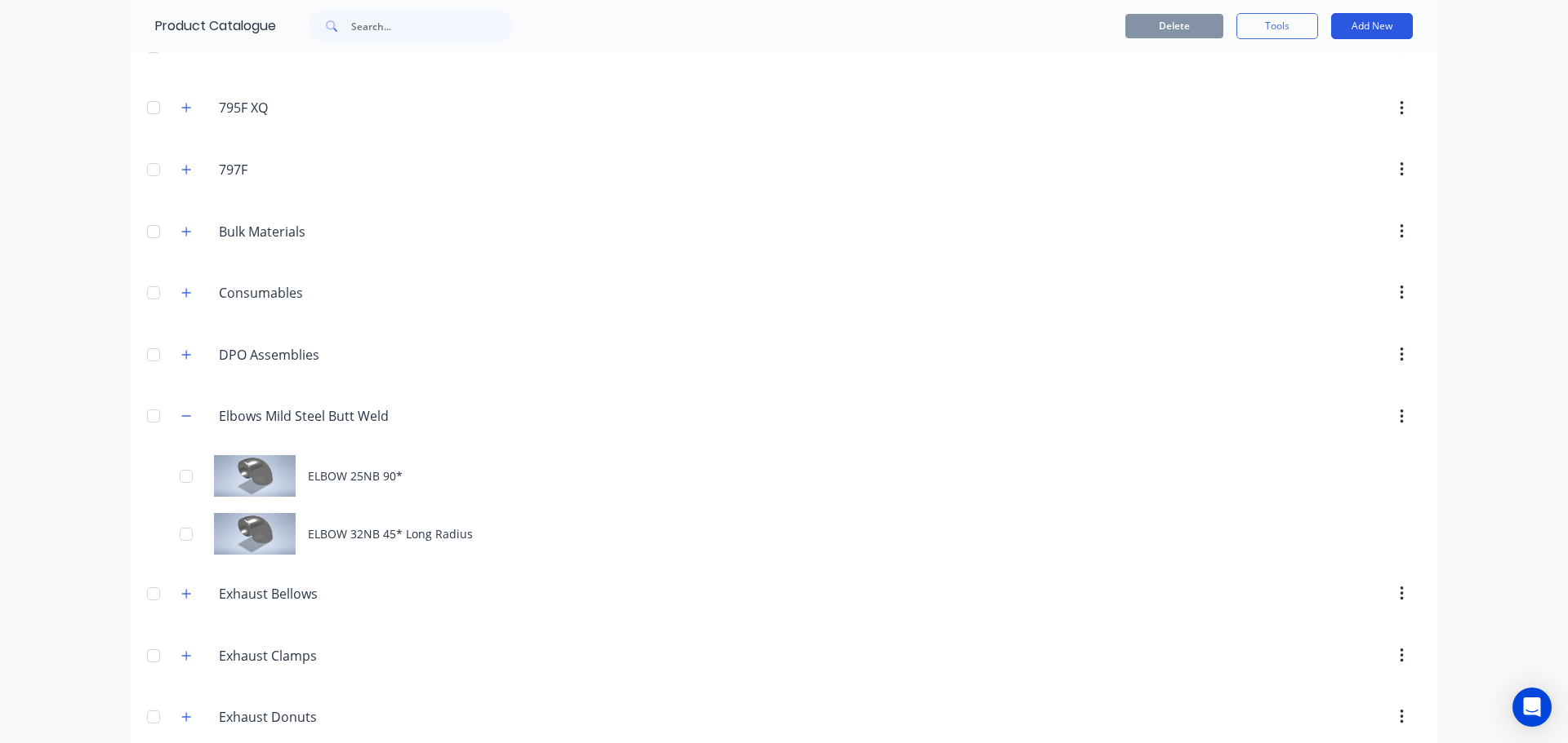
click at [1354, 25] on button "Add New" at bounding box center [1372, 26] width 81 height 26
click at [1314, 89] on div "Product" at bounding box center [1334, 101] width 126 height 24
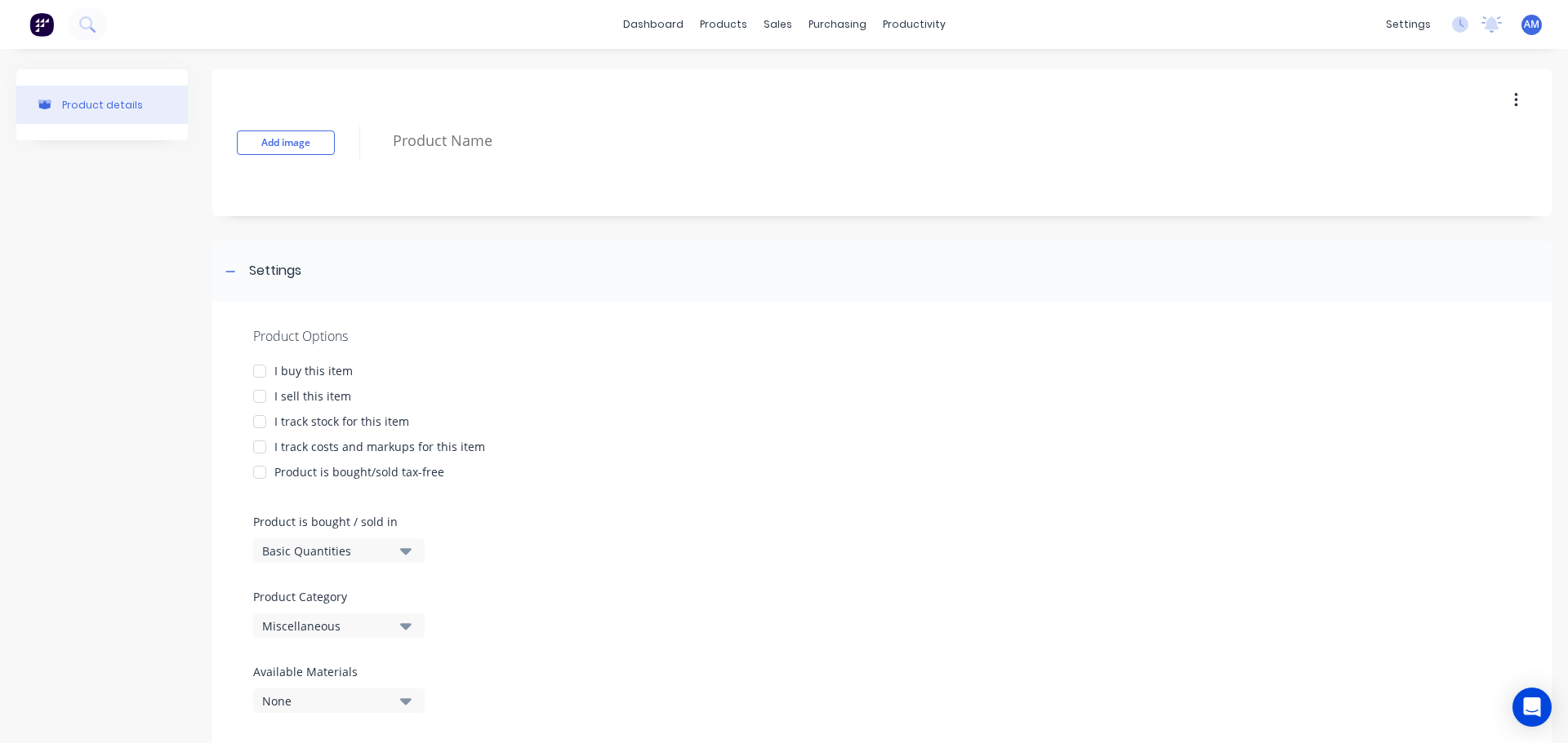
click at [261, 368] on div at bounding box center [259, 371] width 33 height 33
click at [257, 403] on div at bounding box center [259, 396] width 33 height 33
click at [263, 424] on div at bounding box center [259, 421] width 33 height 33
click at [262, 443] on div at bounding box center [259, 447] width 33 height 33
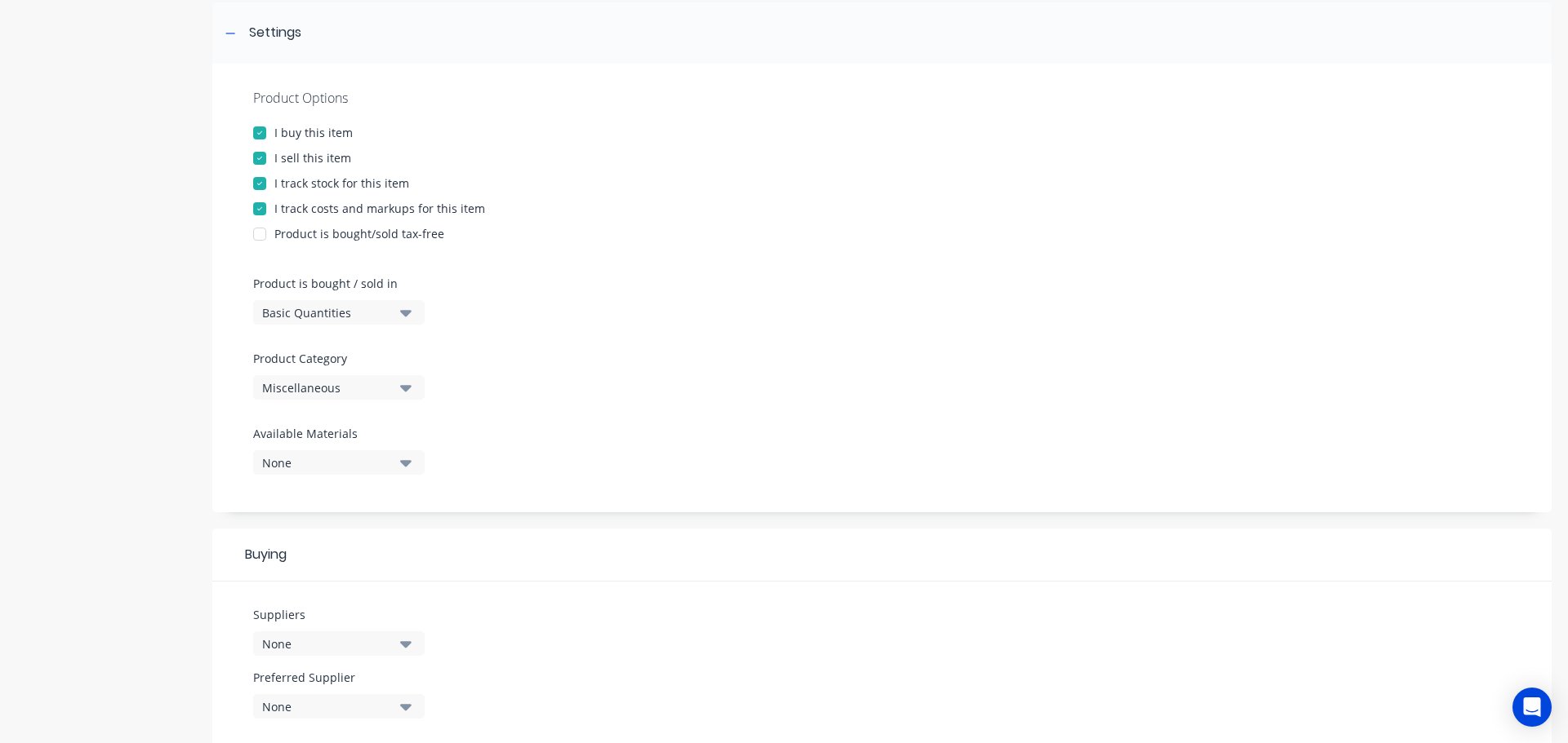
scroll to position [245, 0]
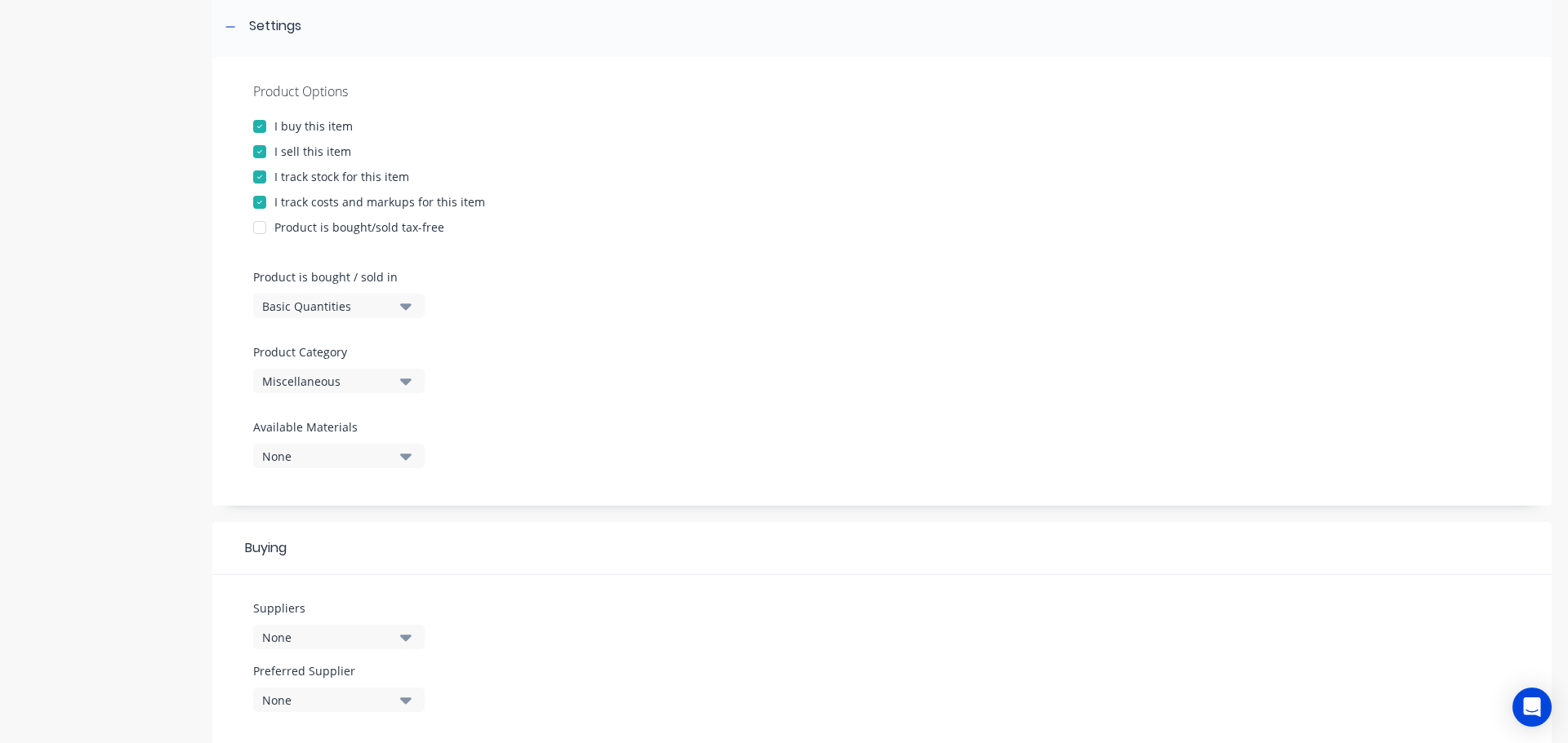
click at [384, 384] on div "Miscellaneous" at bounding box center [327, 380] width 131 height 17
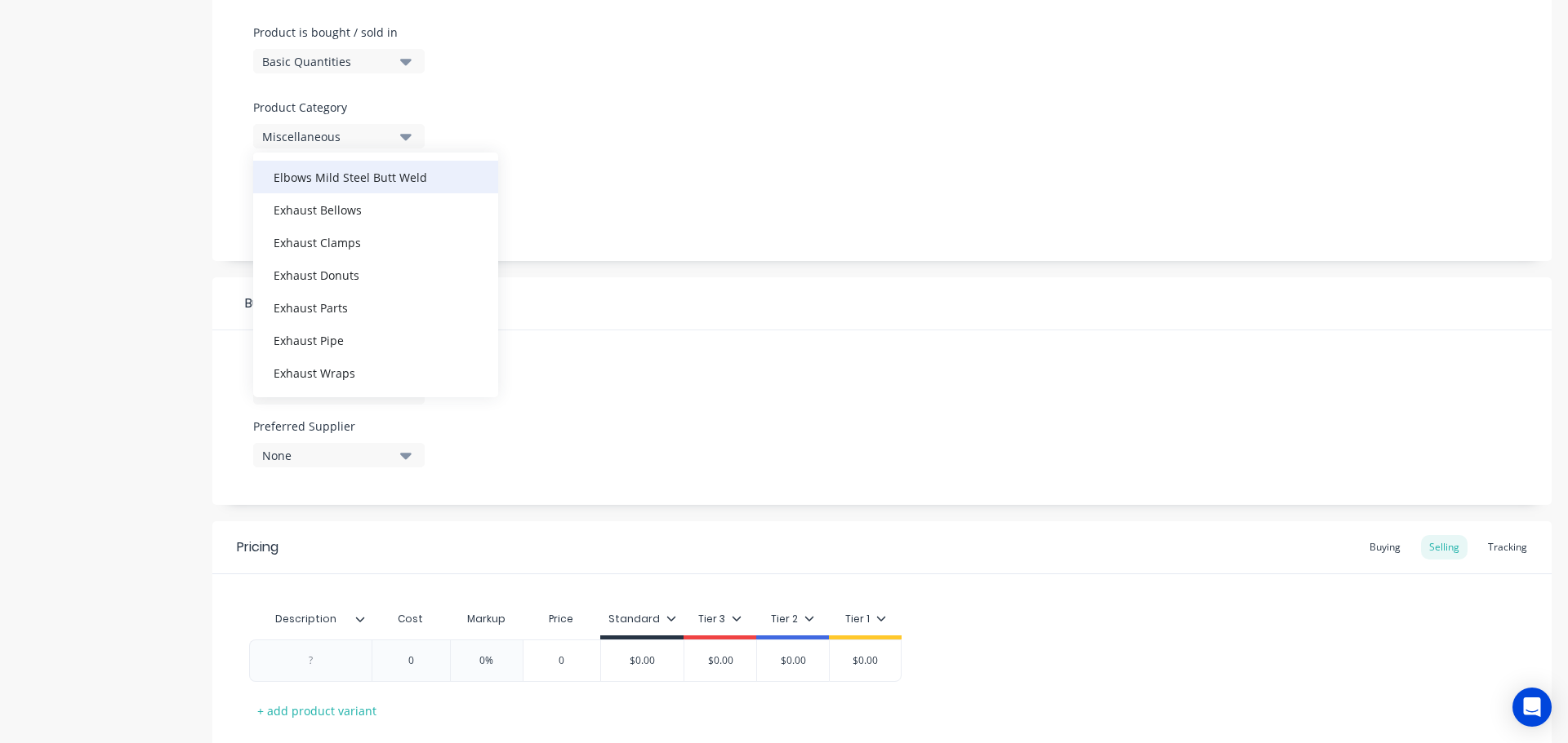
click at [390, 179] on div "Elbows Mild Steel Butt Weld" at bounding box center [375, 176] width 245 height 33
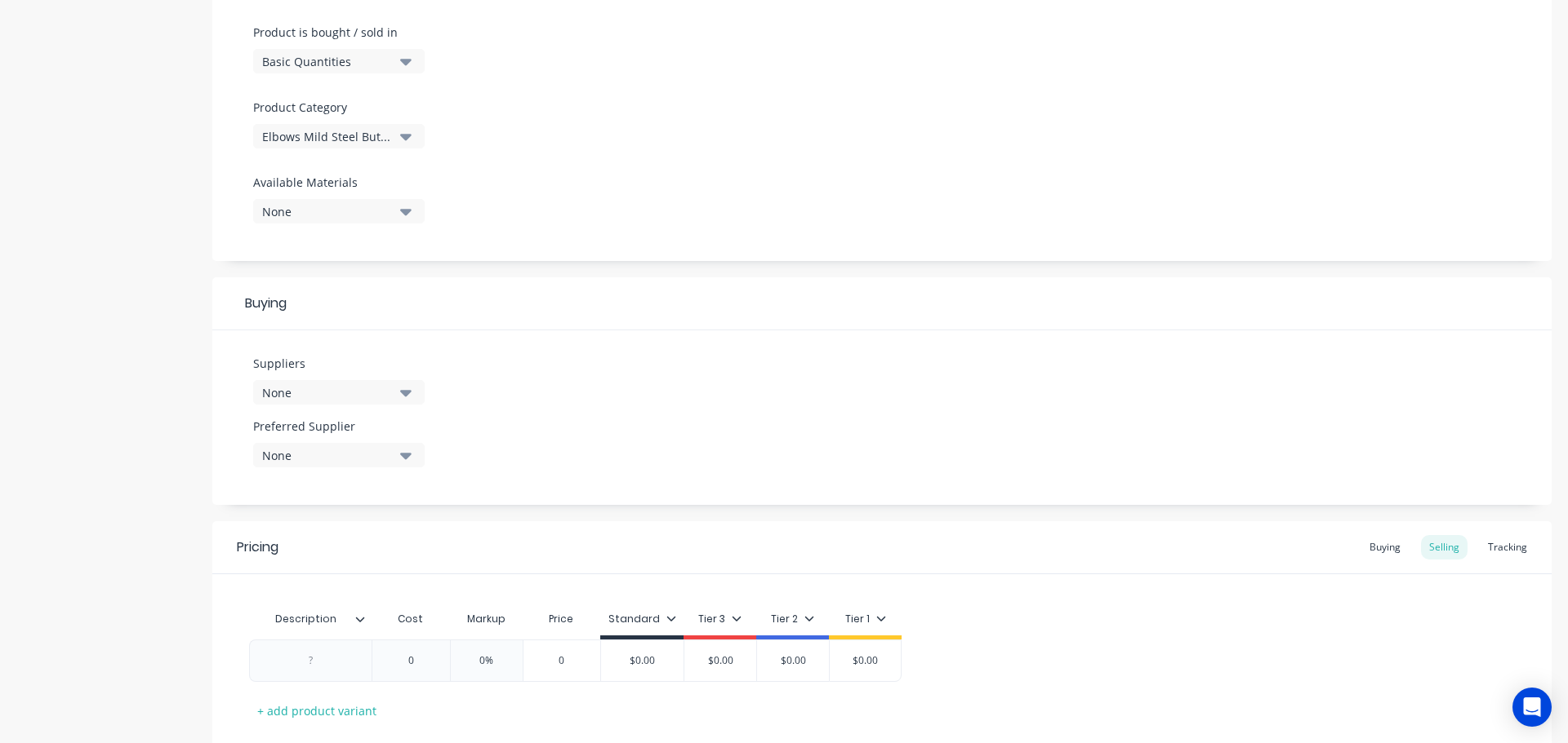
click at [396, 396] on button "None" at bounding box center [338, 392] width 171 height 25
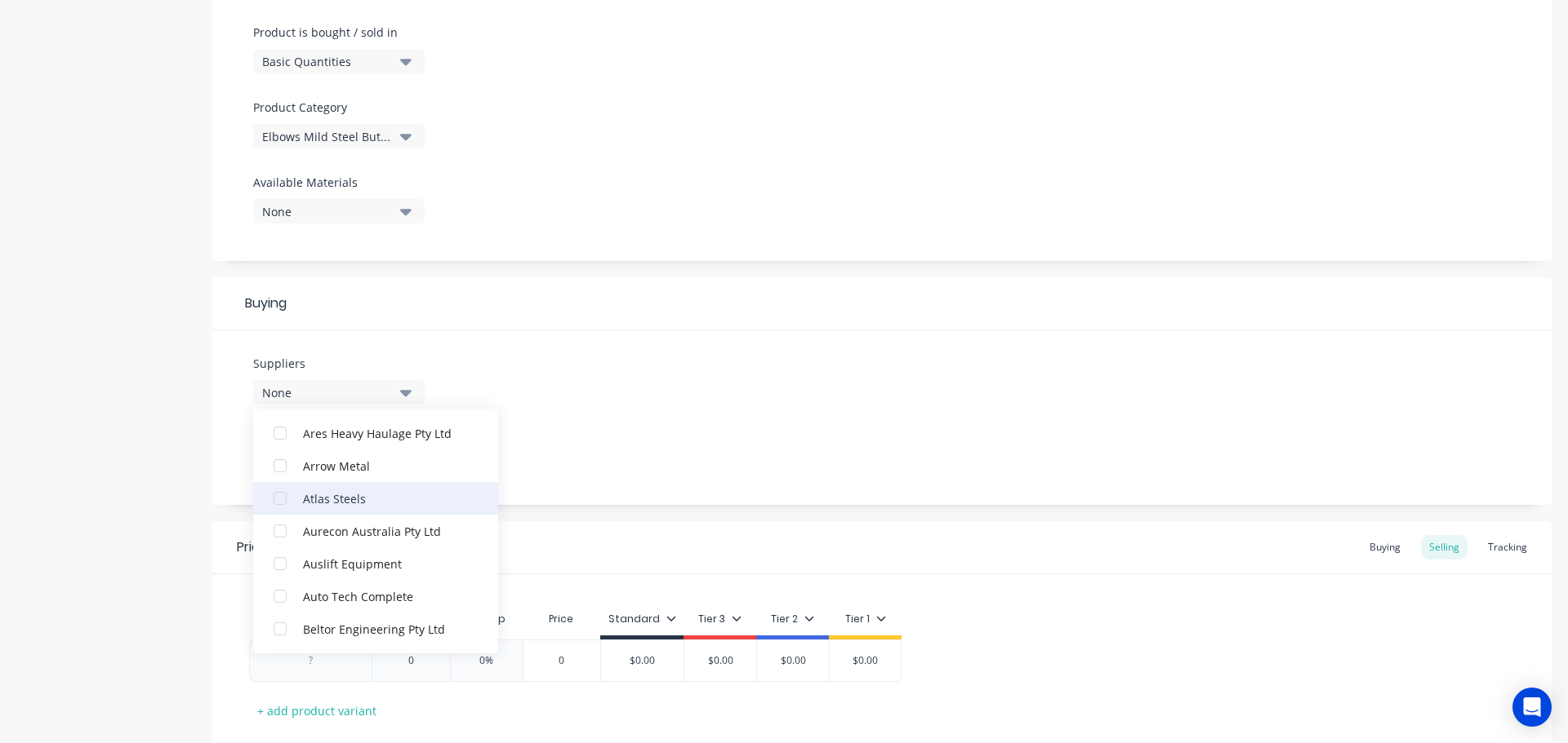
click at [372, 503] on div "Atlas Steels" at bounding box center [385, 497] width 164 height 17
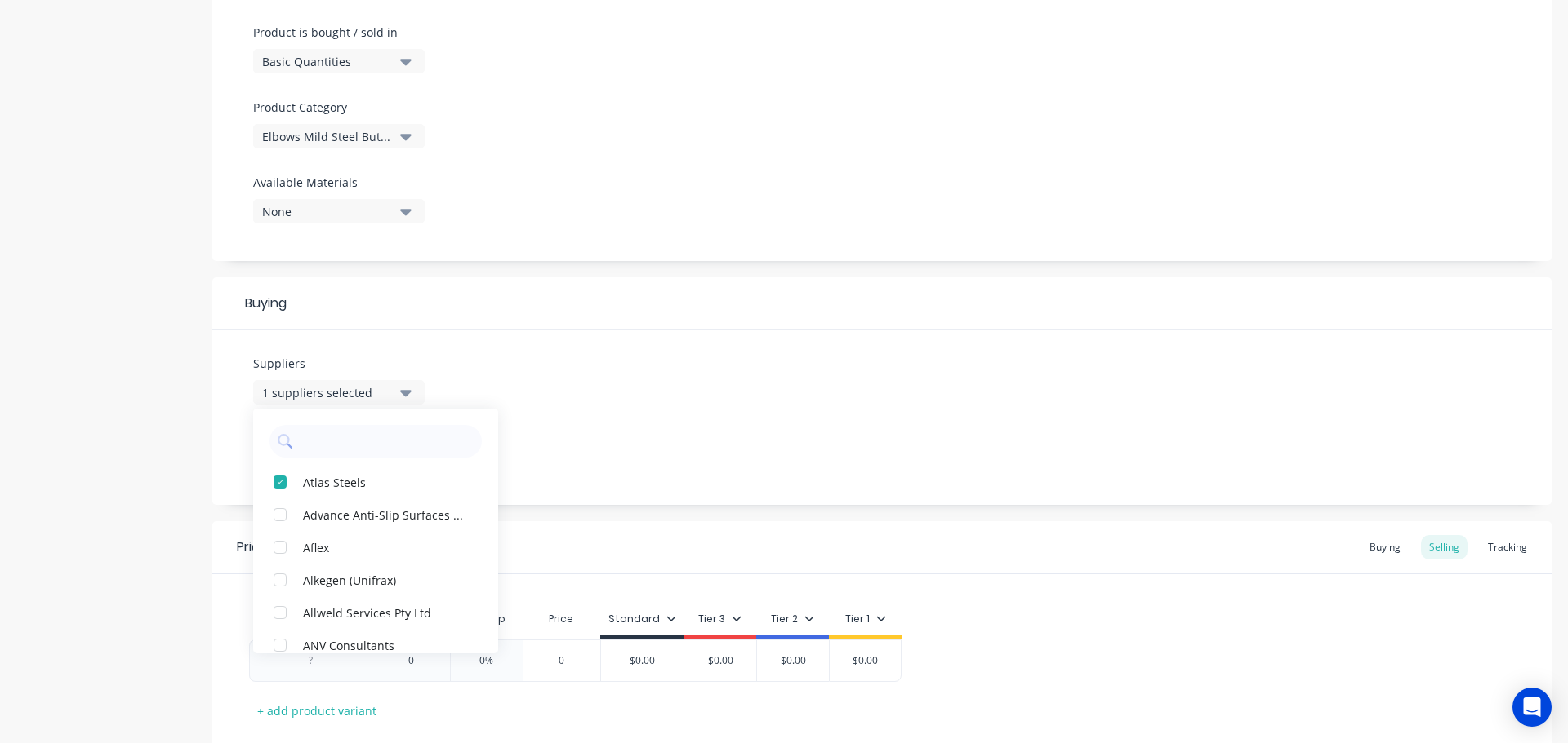
click at [614, 424] on div "Suppliers 1 suppliers selected Atlas Steels Advance Anti-Slip Surfaces Pty Ltd …" at bounding box center [881, 418] width 1339 height 174
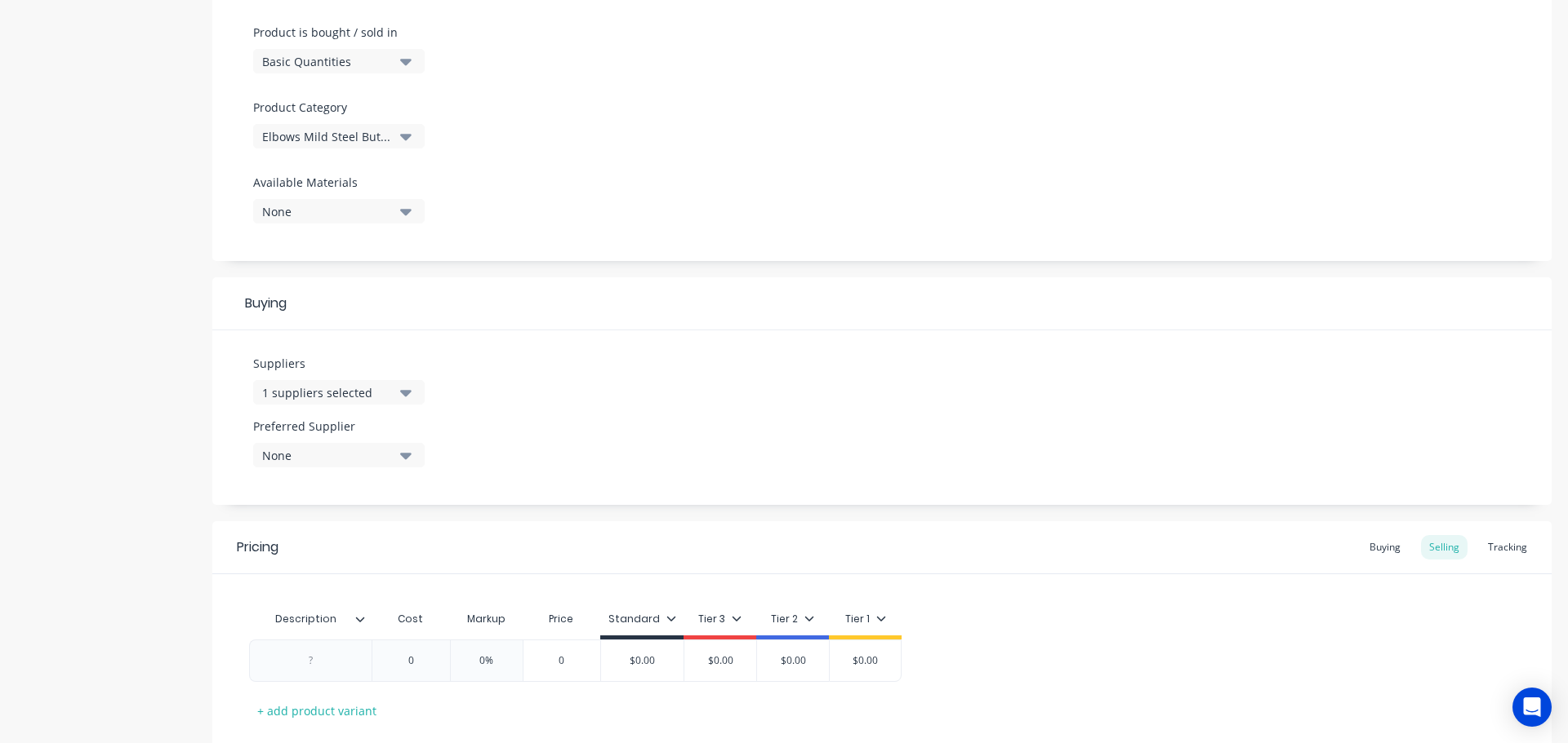
click at [404, 457] on icon "button" at bounding box center [406, 456] width 12 height 7
click at [395, 547] on div "Atlas Steels" at bounding box center [385, 544] width 164 height 17
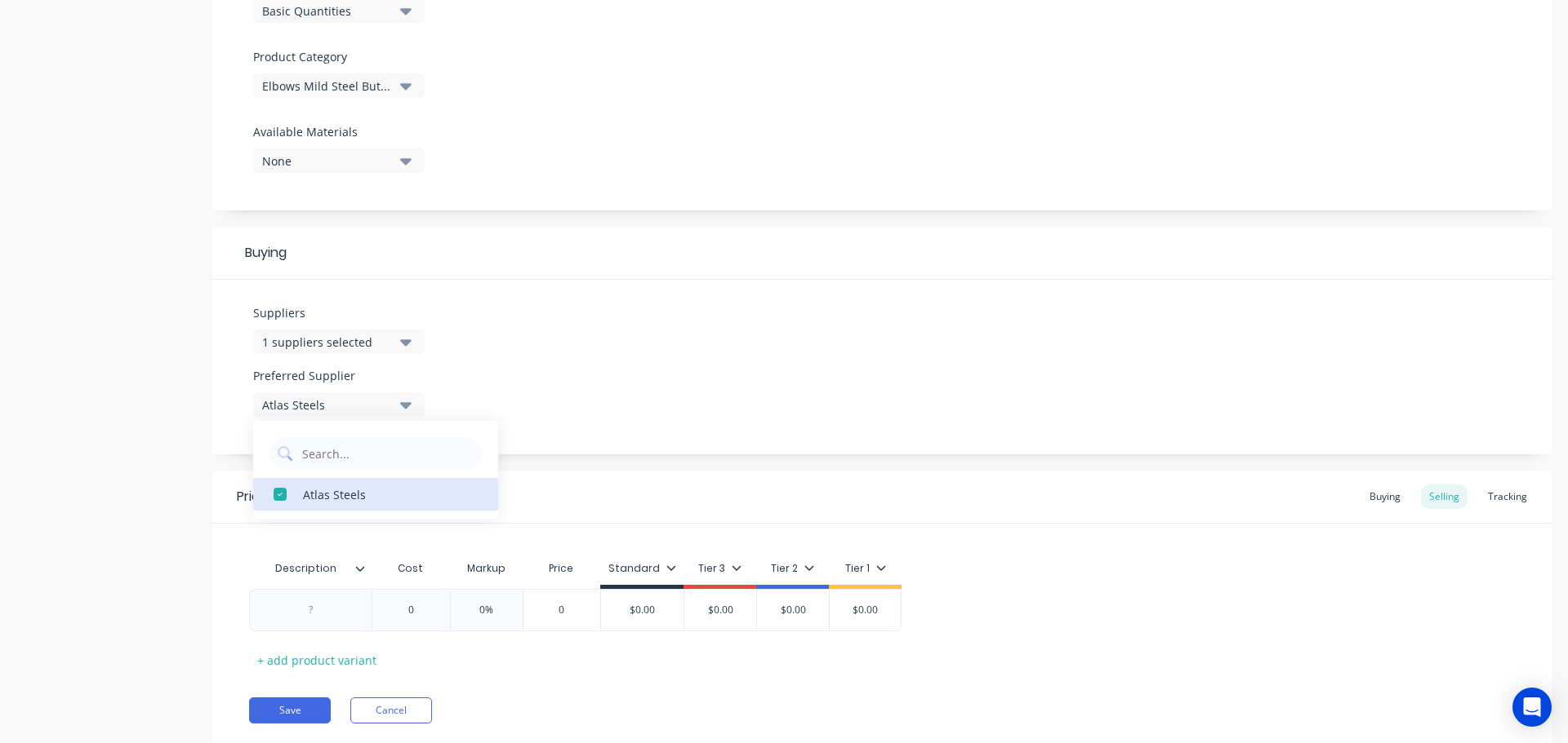
scroll to position [590, 0]
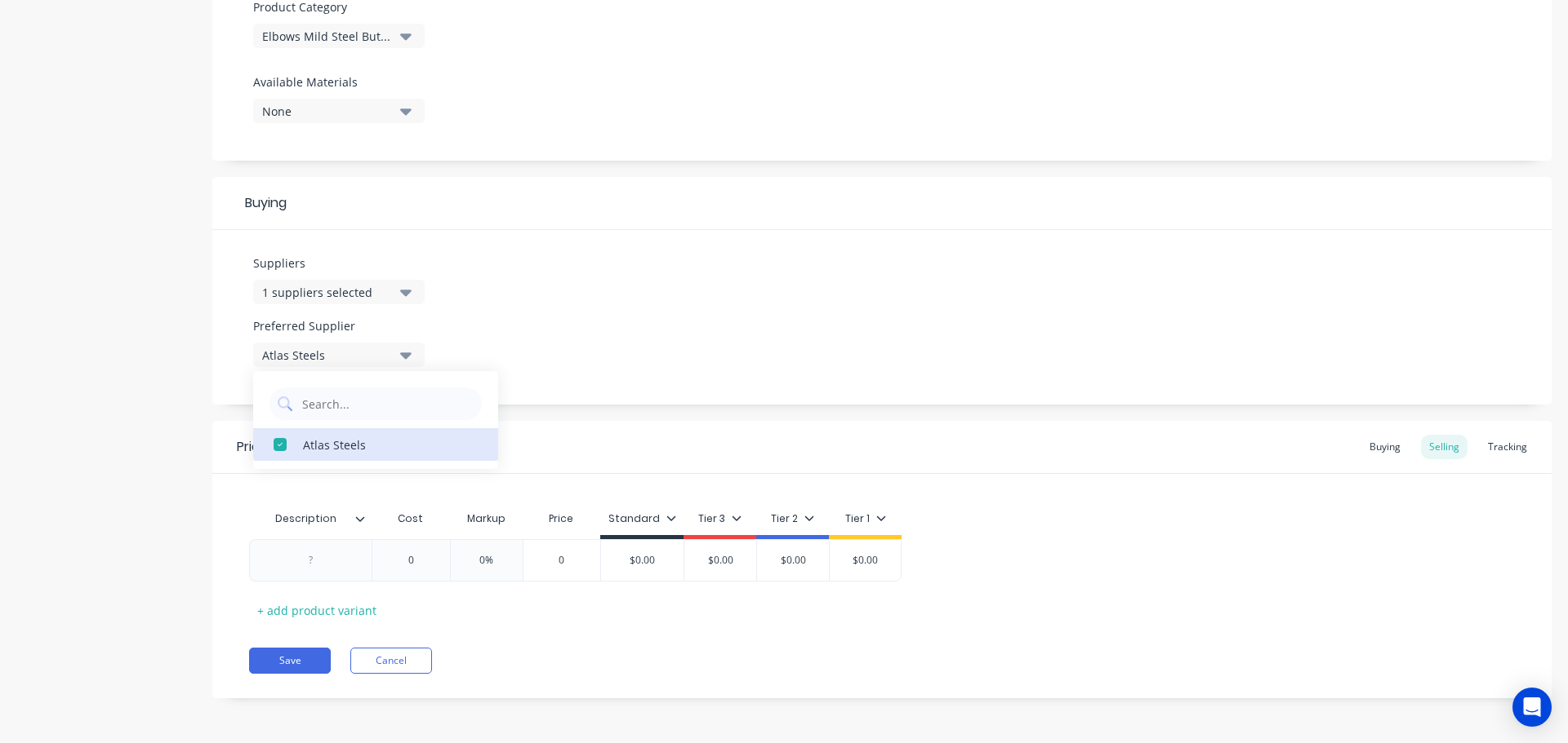
click at [362, 523] on icon at bounding box center [360, 519] width 10 height 10
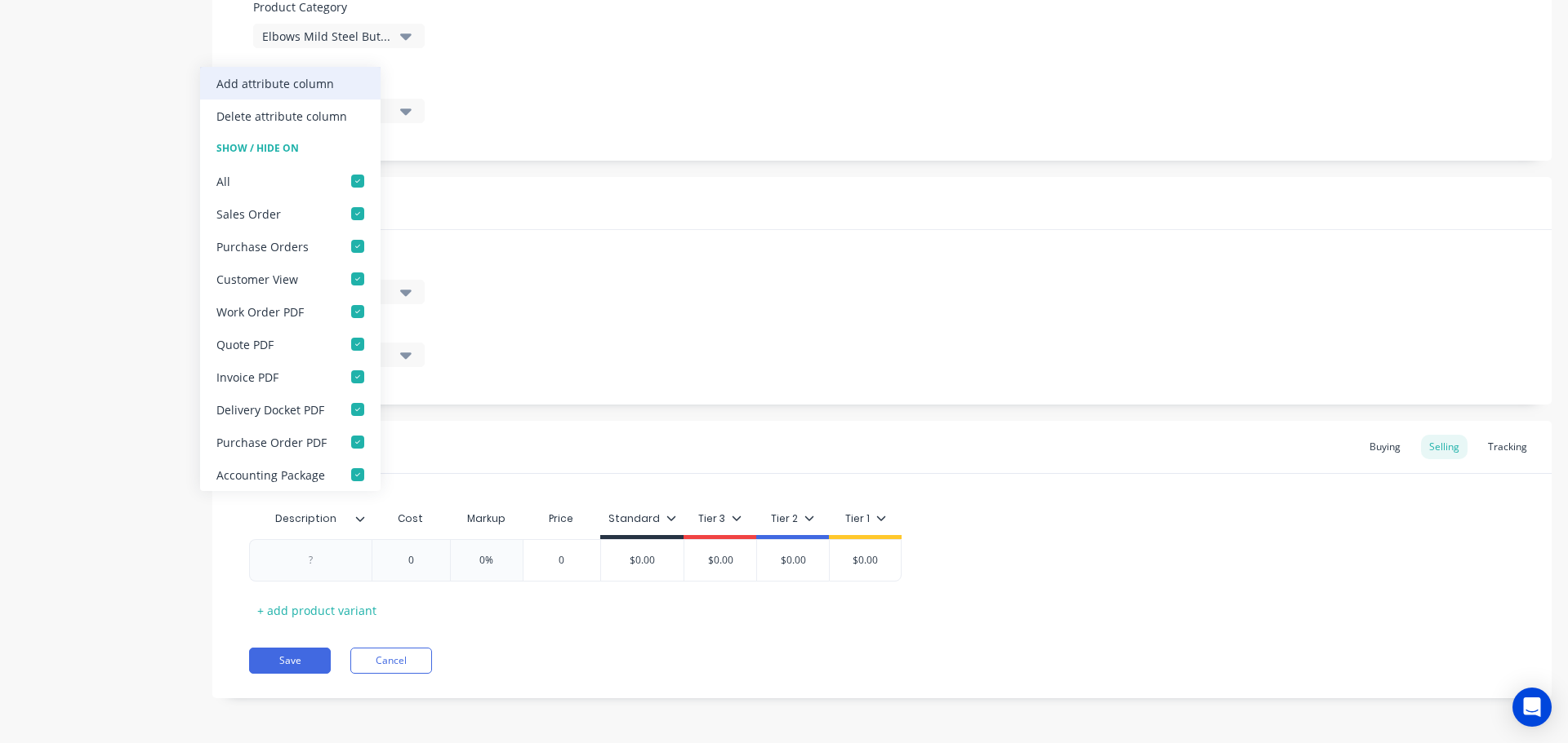
click at [345, 87] on div "Add attribute column" at bounding box center [290, 83] width 180 height 33
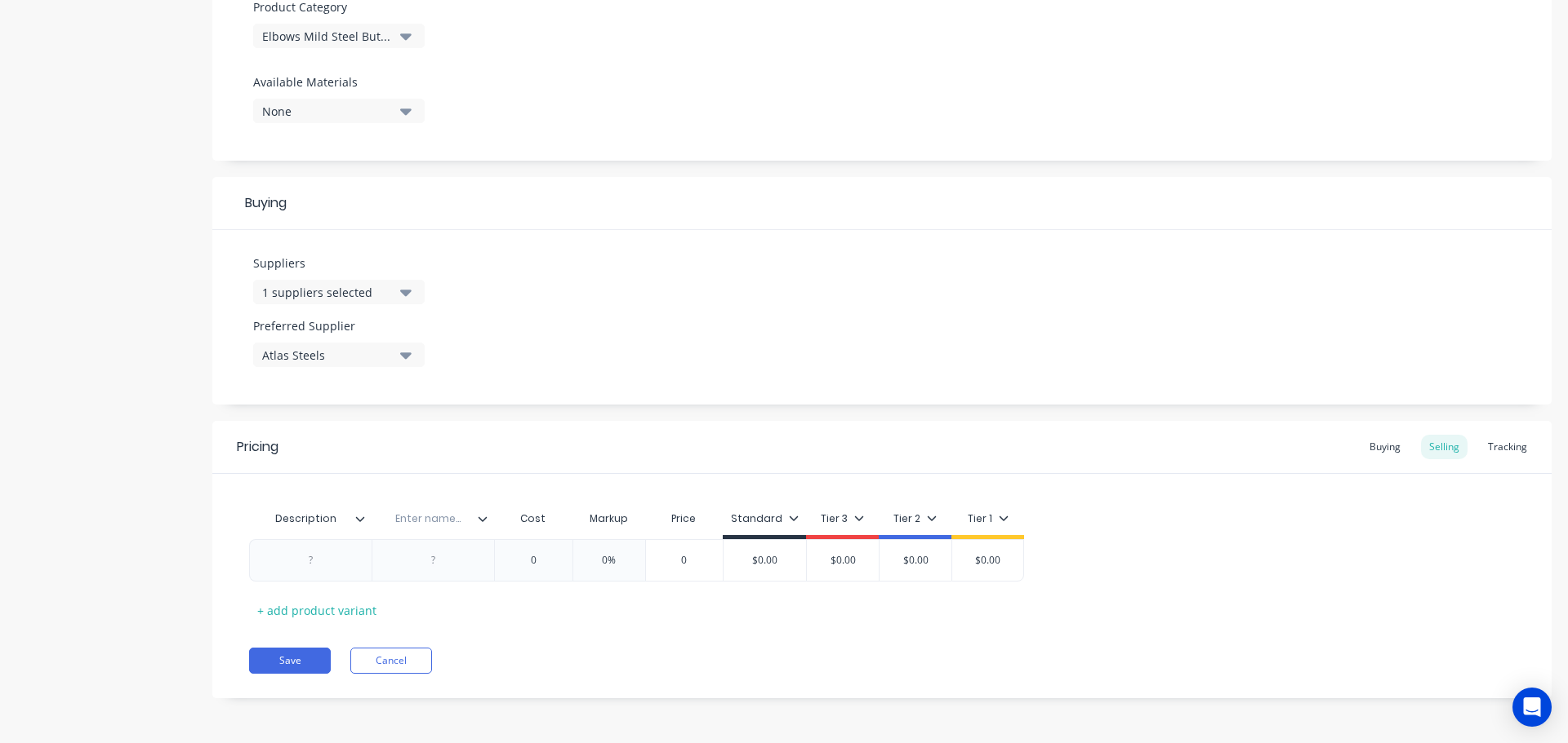
click at [362, 521] on icon at bounding box center [360, 519] width 10 height 10
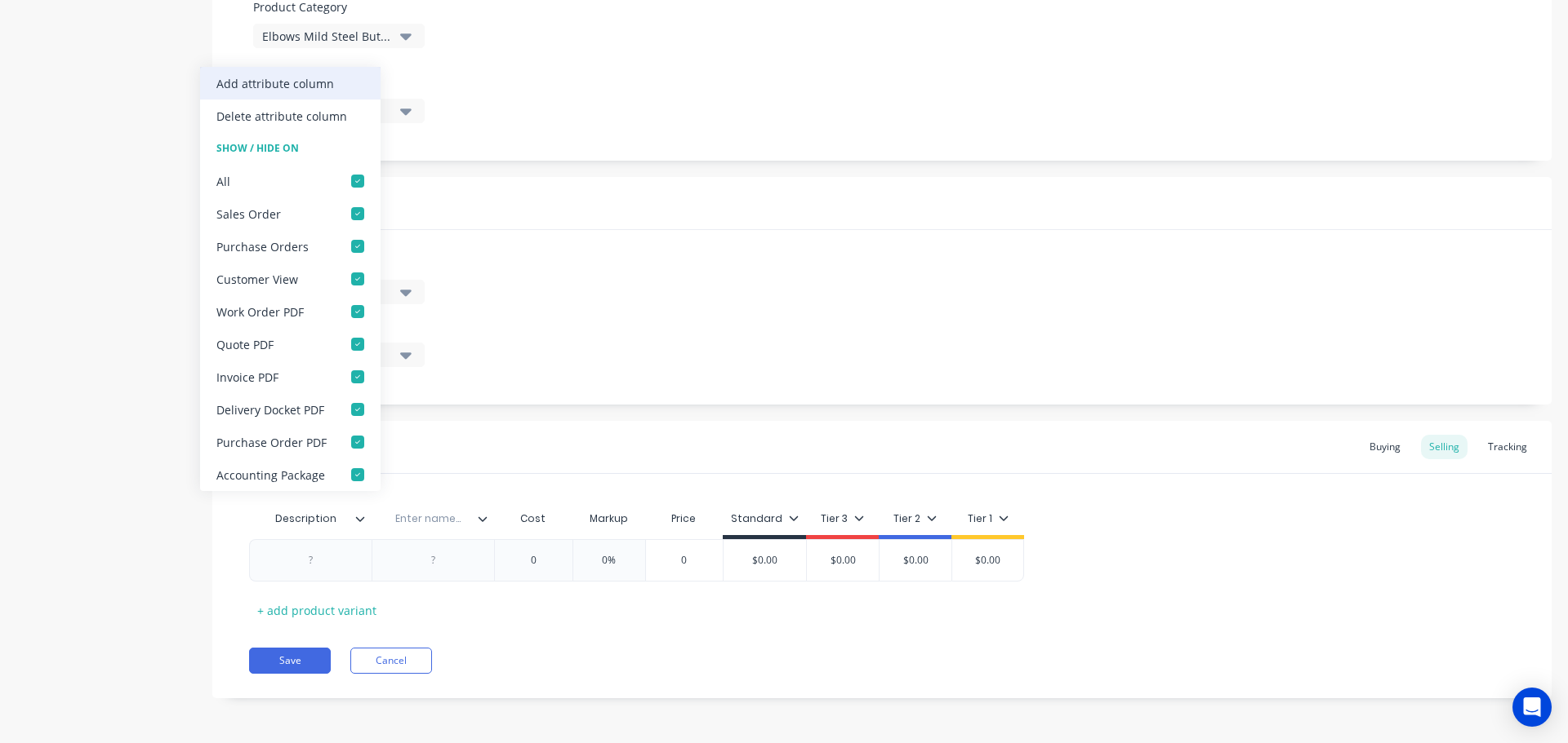
click at [349, 80] on div "Add attribute column" at bounding box center [290, 83] width 180 height 33
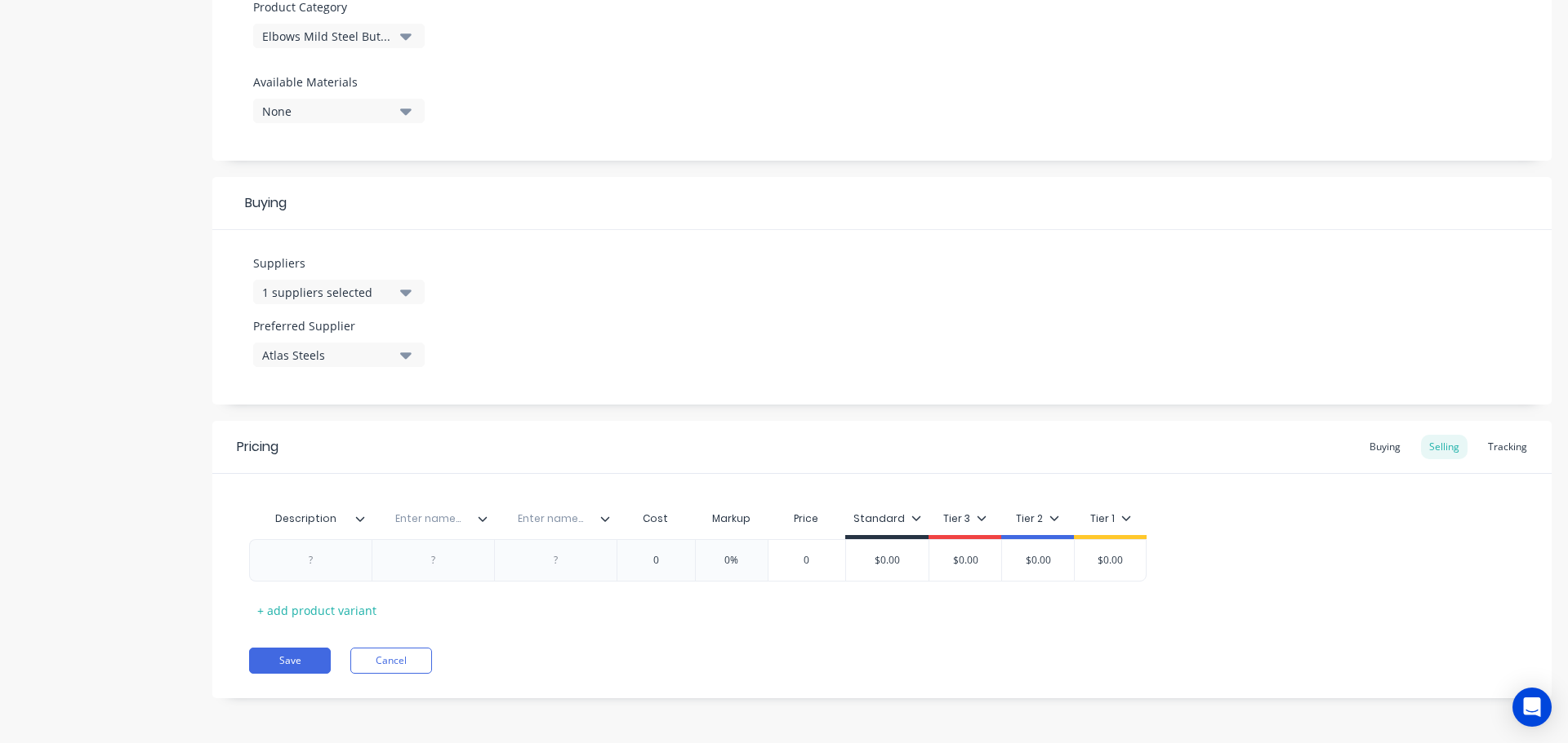
click at [486, 525] on div at bounding box center [490, 519] width 10 height 15
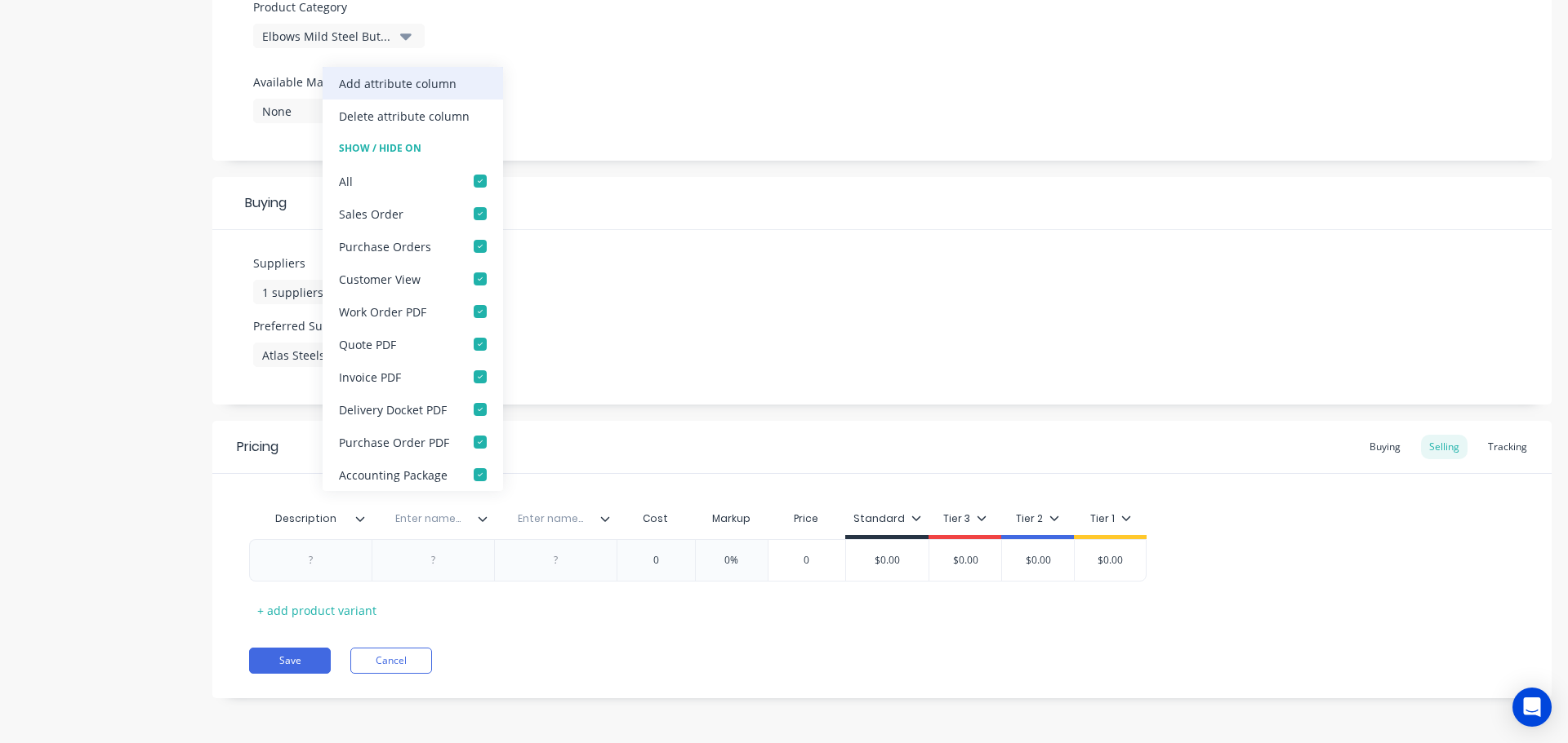
click at [472, 79] on div "Add attribute column" at bounding box center [412, 83] width 180 height 33
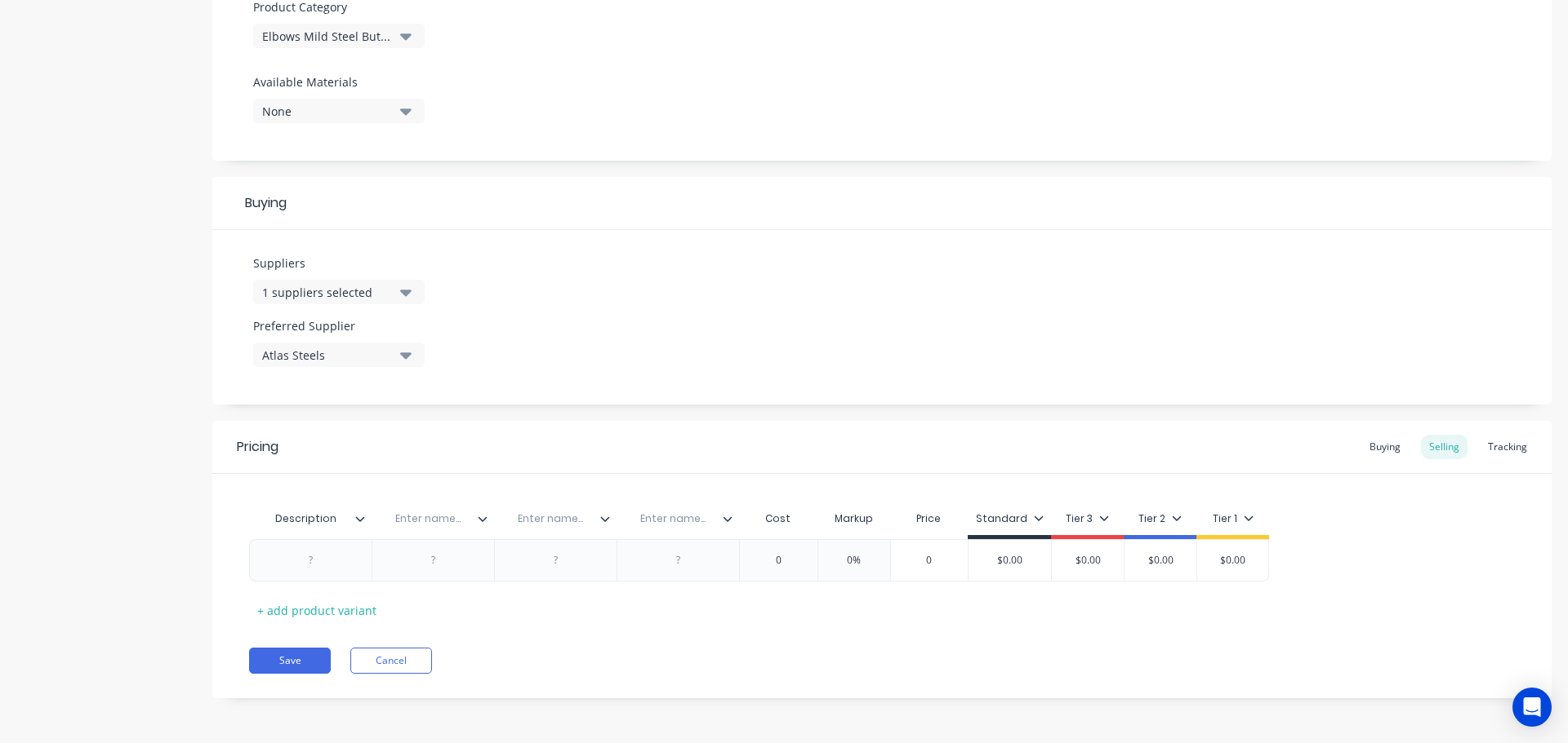
click at [425, 524] on input "text" at bounding box center [428, 519] width 113 height 15
paste input "Hushpak Part No."
type input "Hushpak Part No."
click at [677, 521] on input "text" at bounding box center [676, 519] width 113 height 15
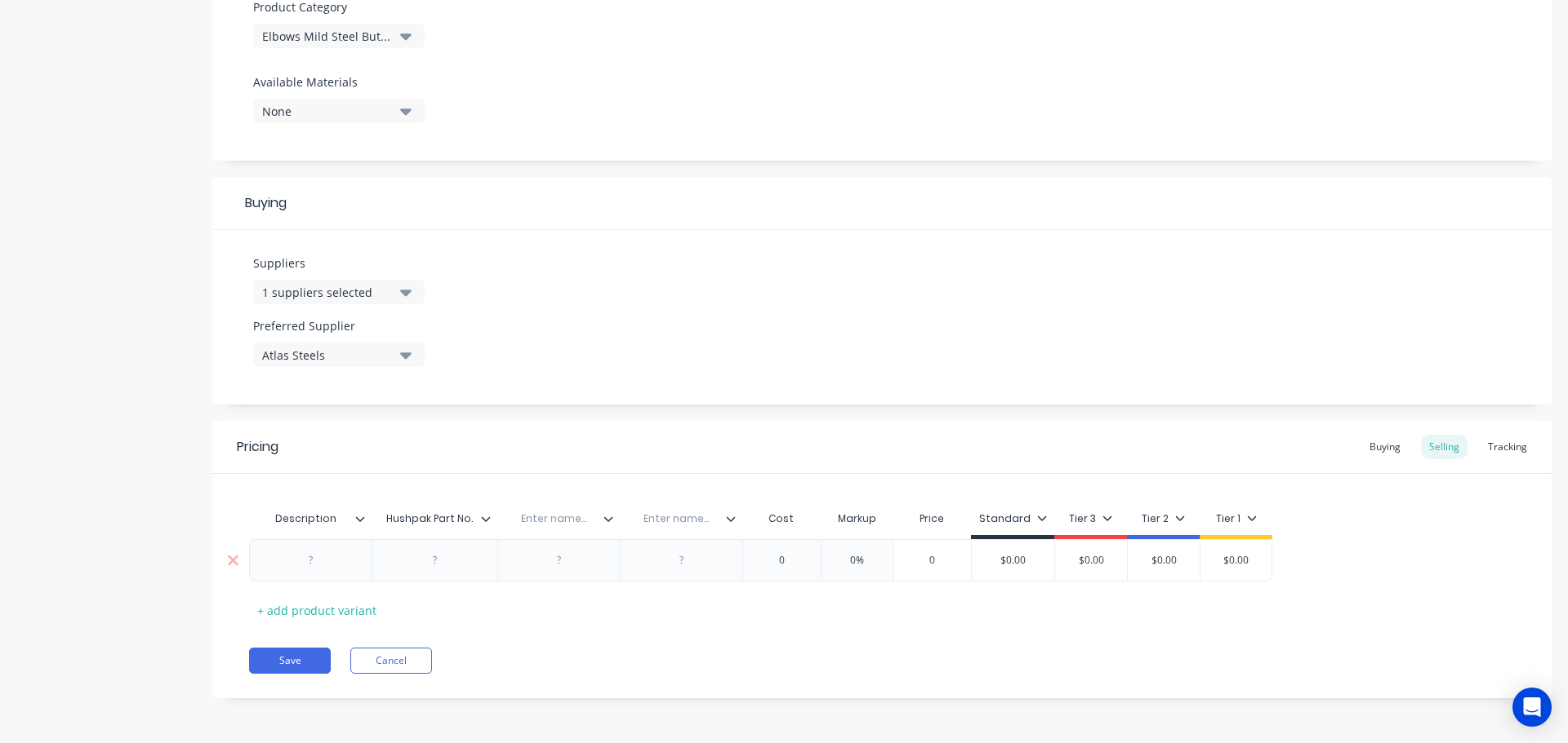
paste input "Bin Location"
type input "Bin Location"
click at [545, 521] on input "text" at bounding box center [554, 519] width 113 height 15
type input "Were Used"
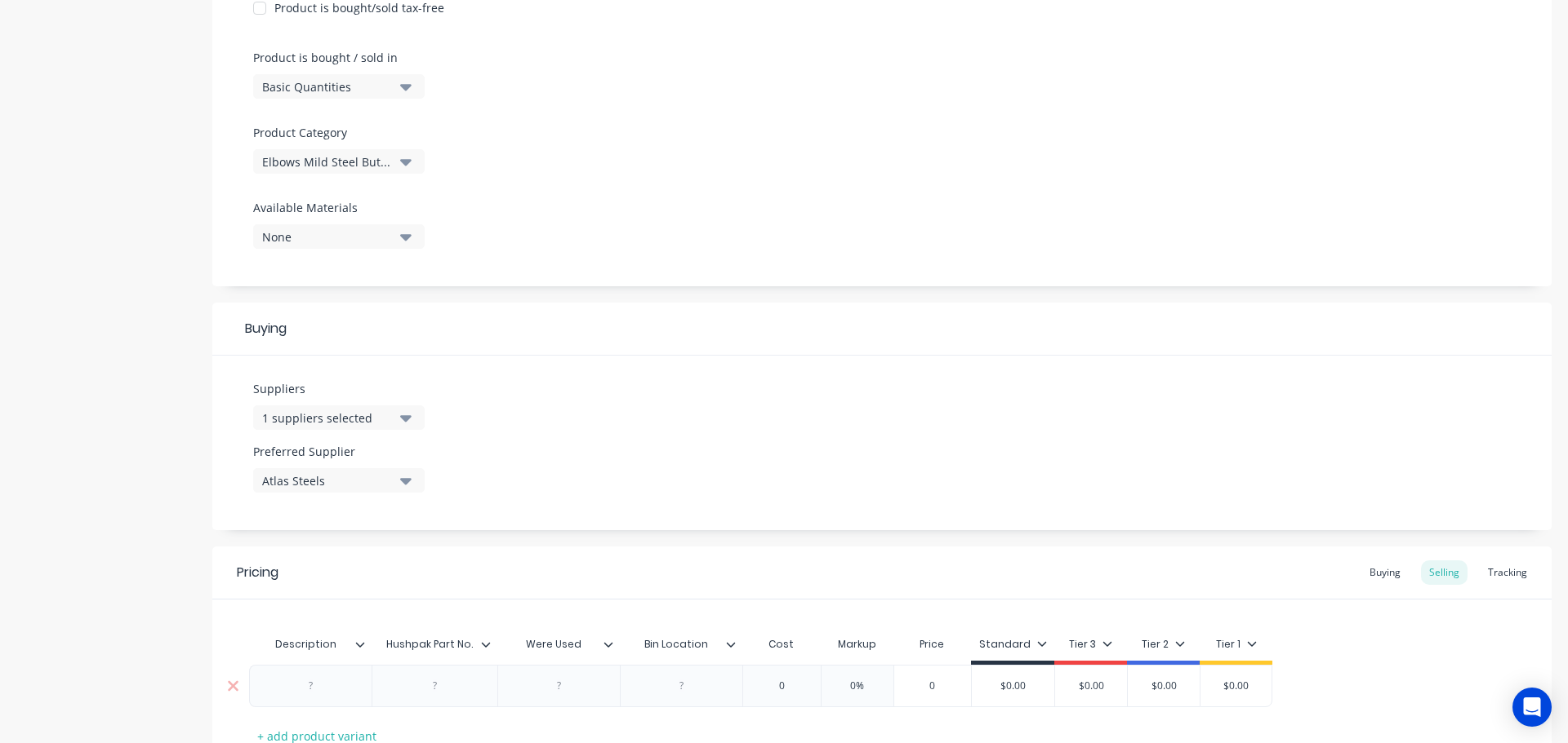
scroll to position [590, 0]
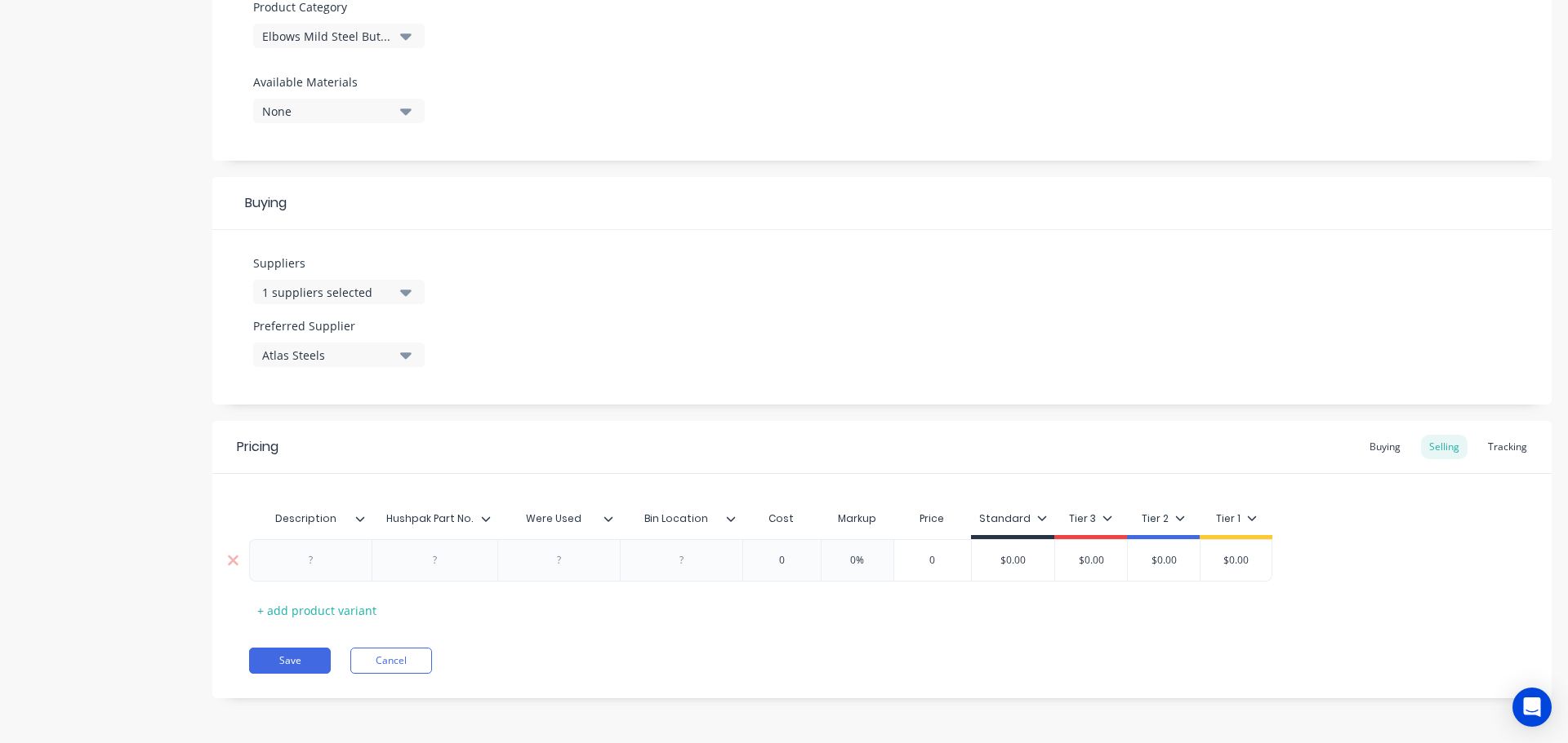
click at [308, 559] on div at bounding box center [311, 560] width 81 height 21
paste div
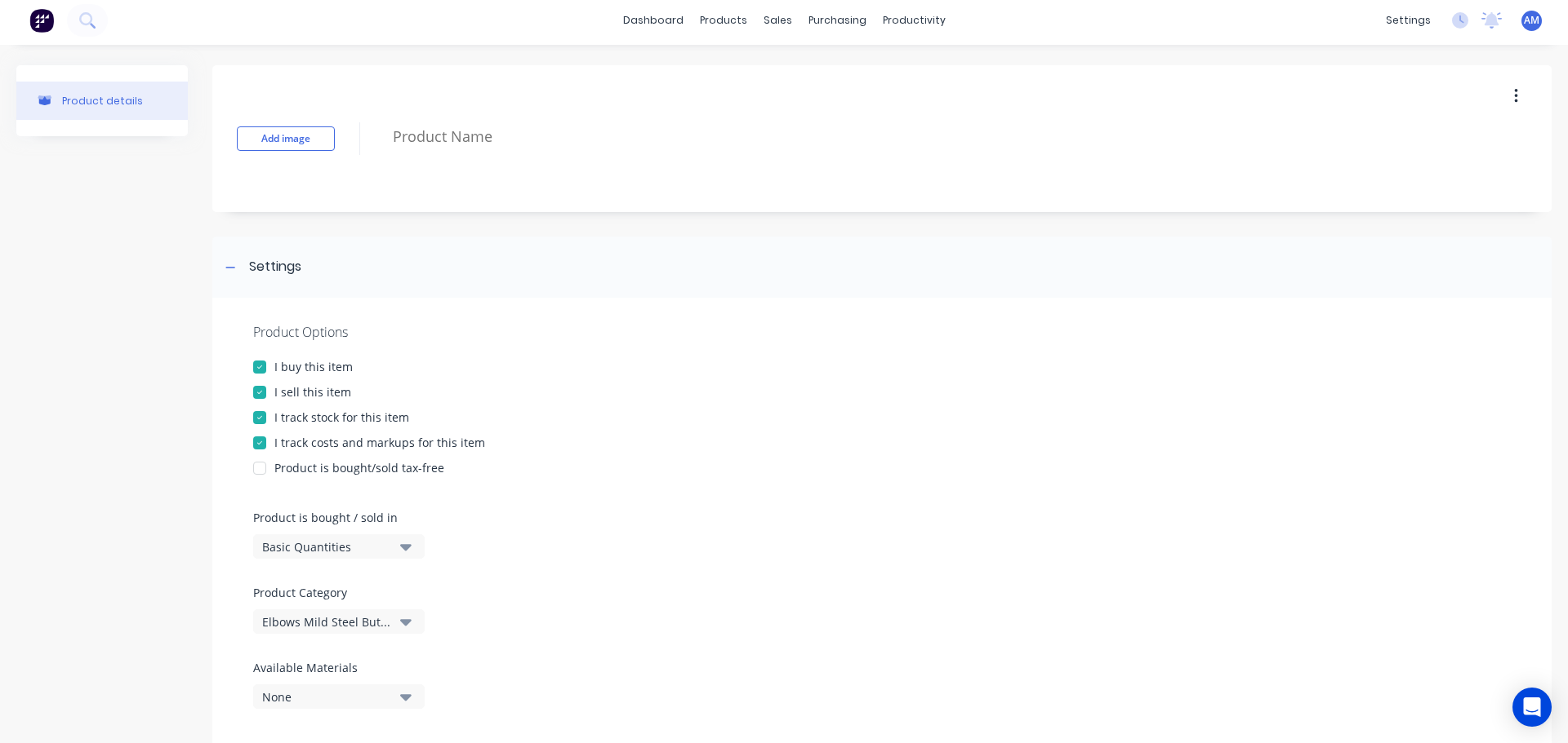
scroll to position [0, 0]
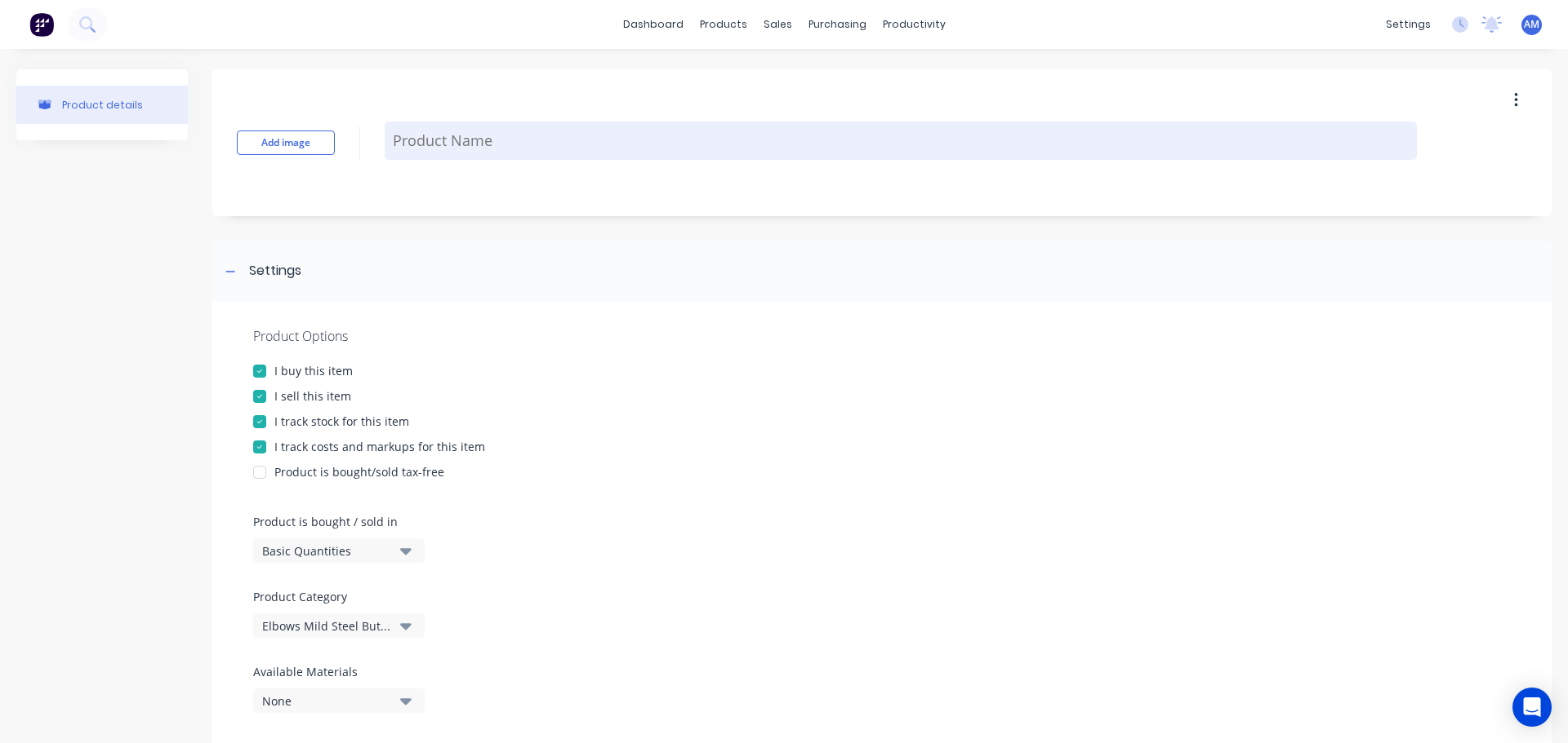
click at [455, 146] on textarea at bounding box center [900, 141] width 1032 height 39
paste textarea "ELBOW 32NB 45* Short Radius"
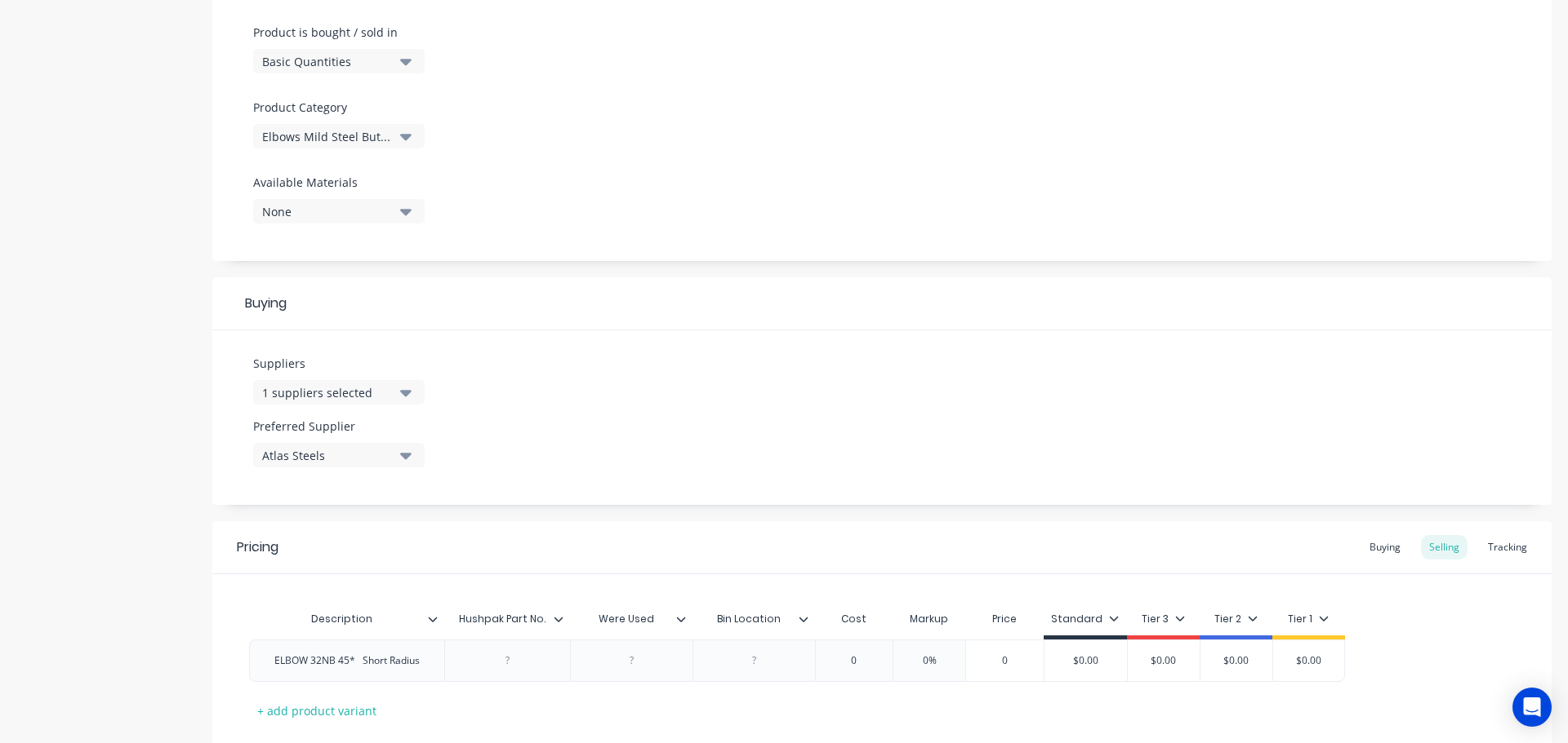
scroll to position [590, 0]
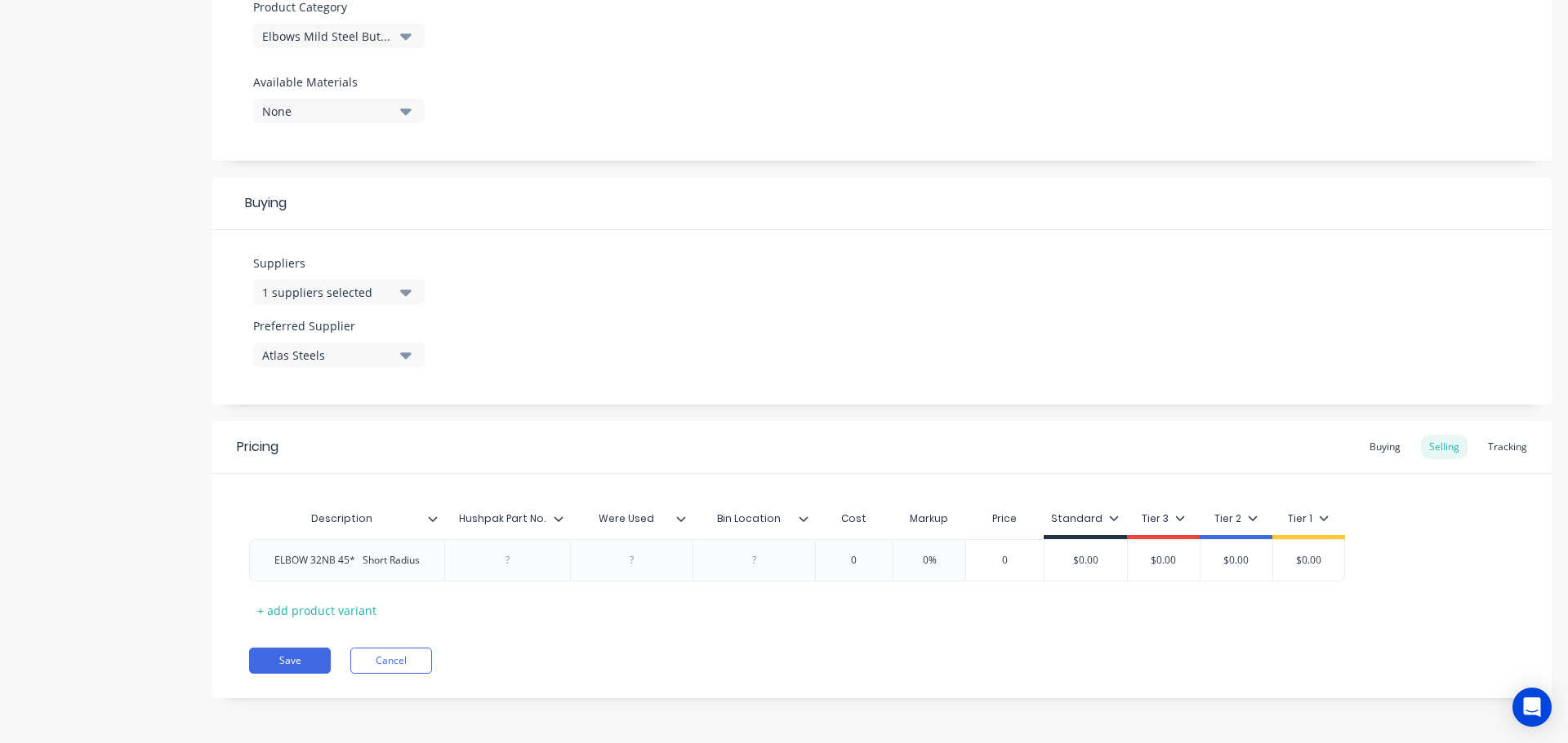
type textarea "ELBOW 32NB 45* Short Radius"
click at [633, 574] on div at bounding box center [631, 561] width 123 height 43
click at [632, 568] on div at bounding box center [631, 560] width 81 height 21
paste div
click at [764, 566] on div at bounding box center [753, 560] width 81 height 21
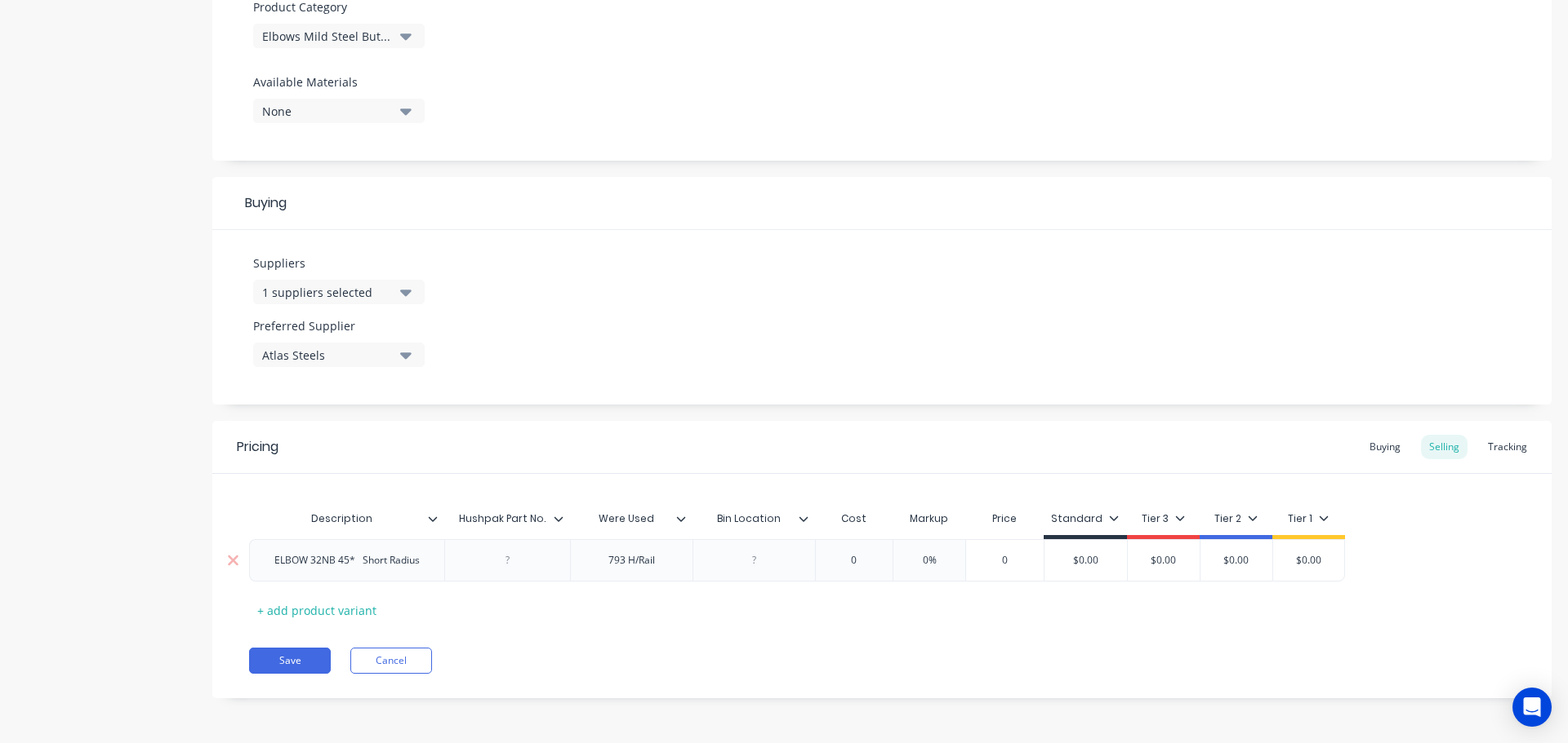
paste div
drag, startPoint x: 841, startPoint y: 567, endPoint x: 866, endPoint y: 564, distance: 25.2
click at [866, 564] on input "0" at bounding box center [853, 561] width 81 height 15
paste input "$3.3"
type input "$3.30"
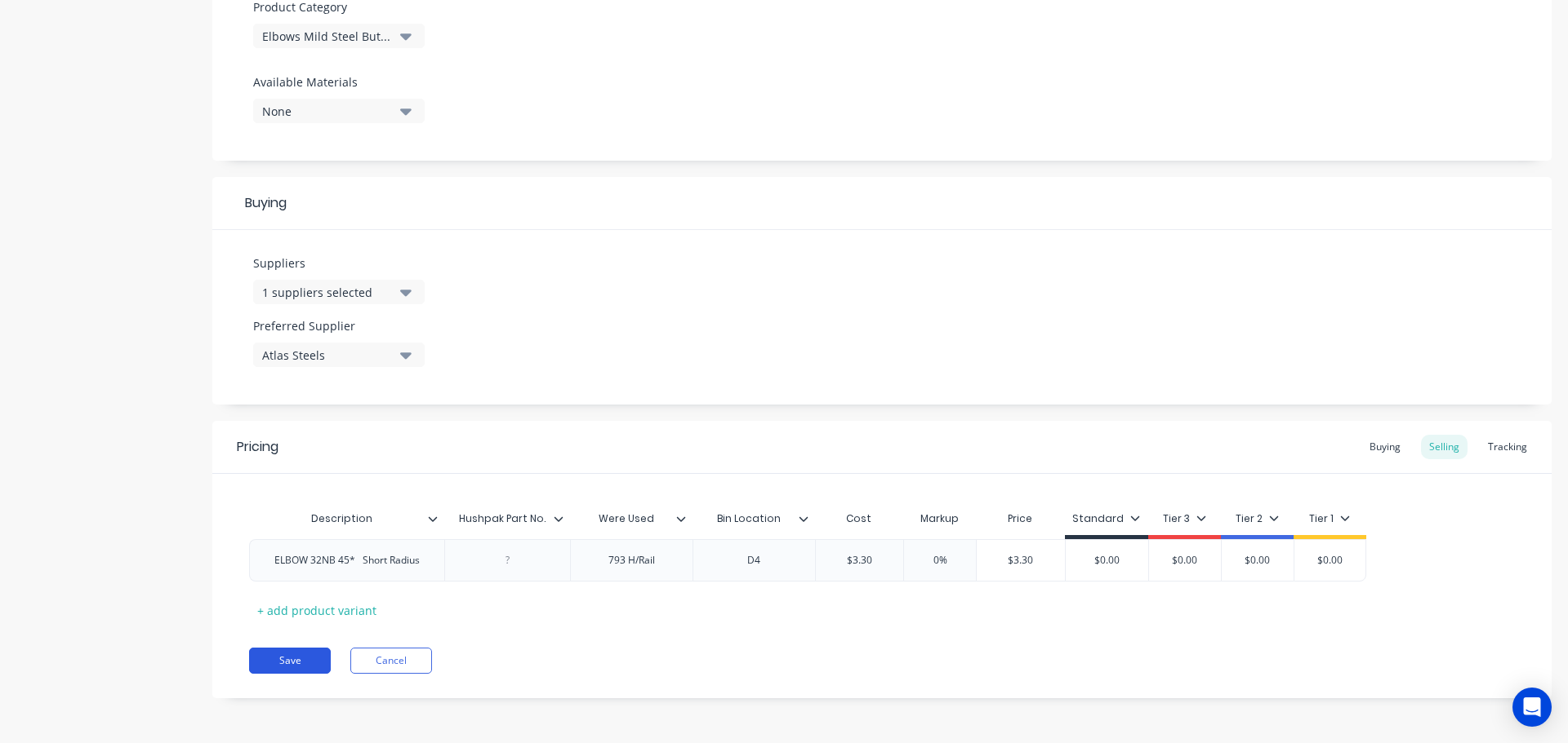
click at [304, 662] on button "Save" at bounding box center [289, 661] width 81 height 26
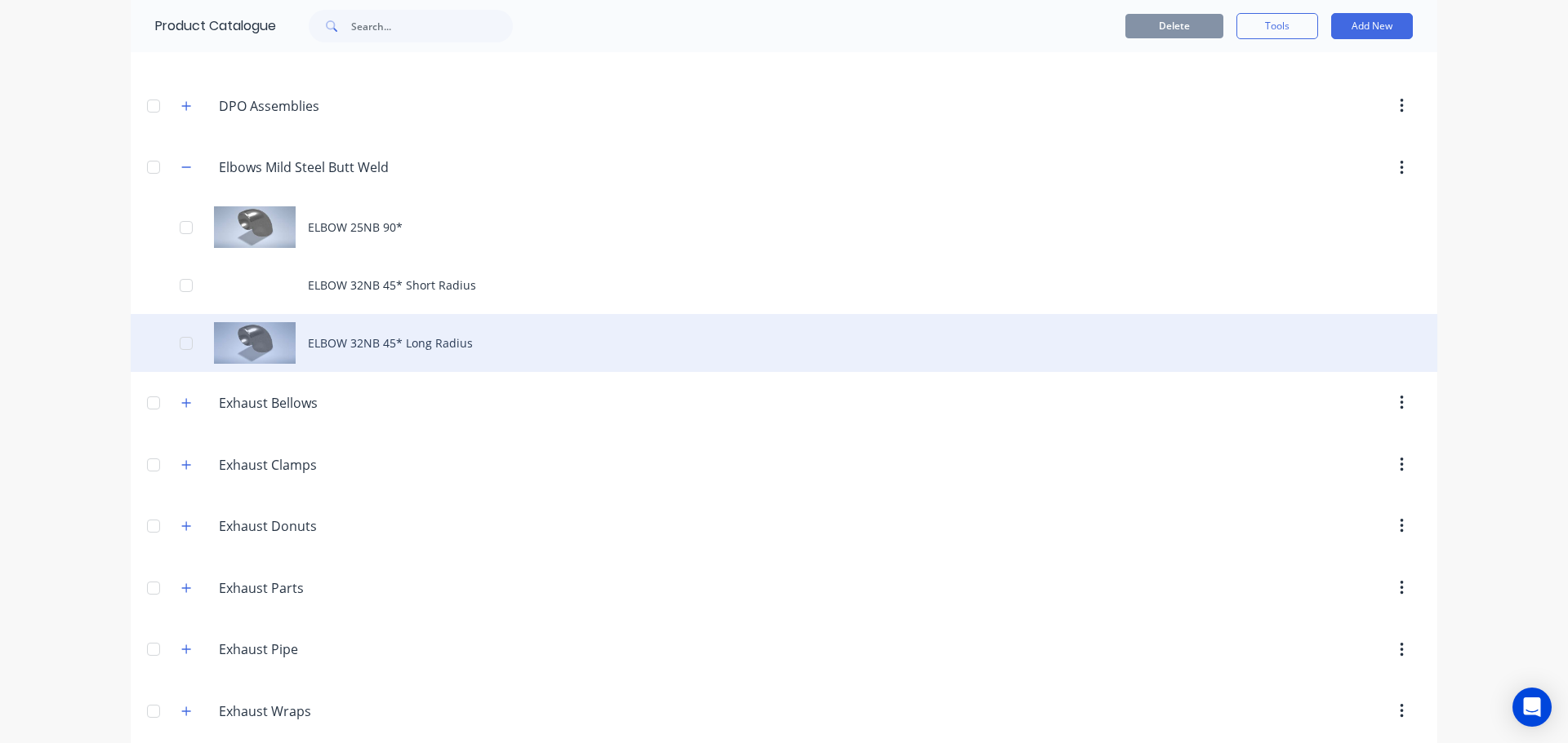
scroll to position [734, 0]
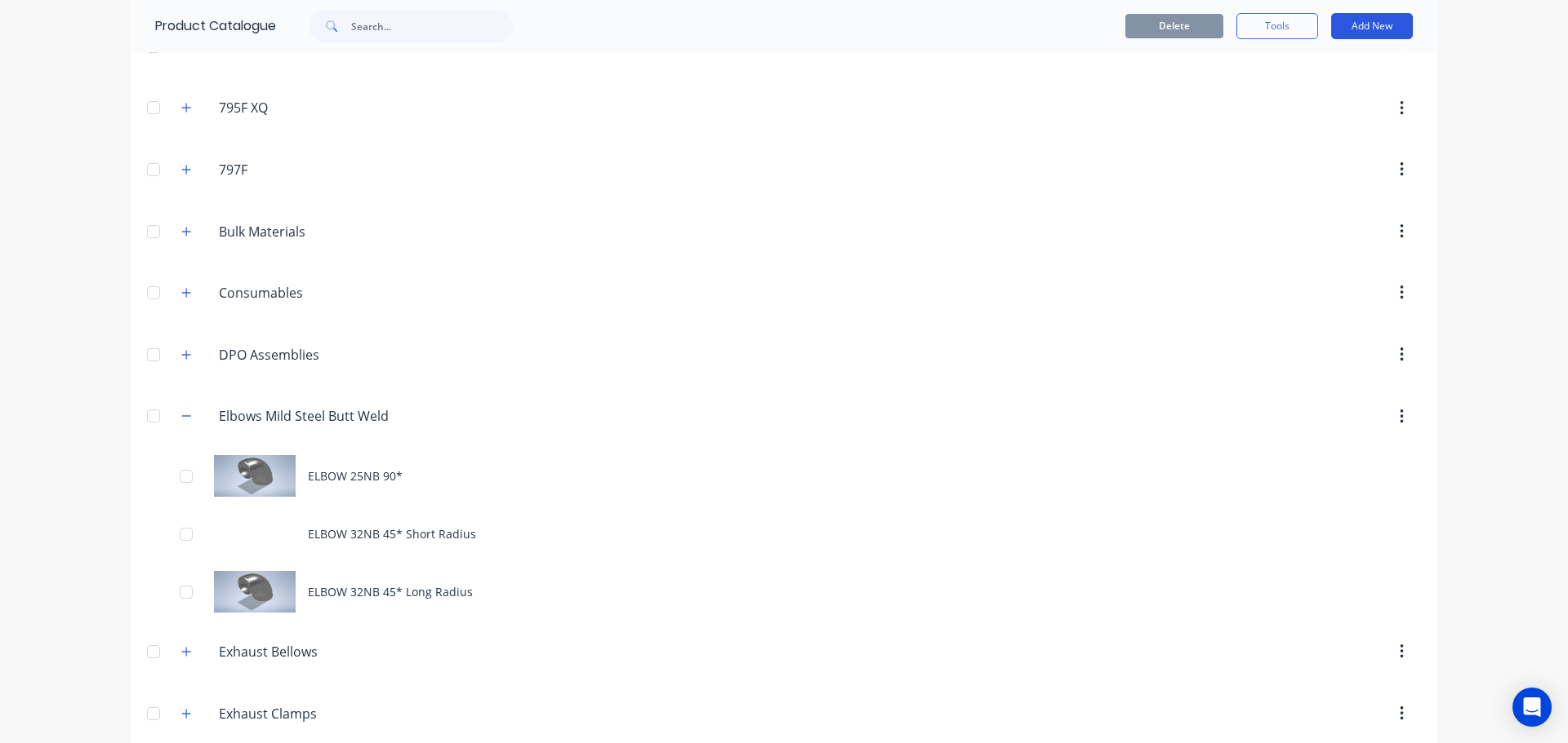
click at [1363, 22] on button "Add New" at bounding box center [1372, 26] width 81 height 26
click at [1335, 100] on div "Product" at bounding box center [1334, 101] width 126 height 24
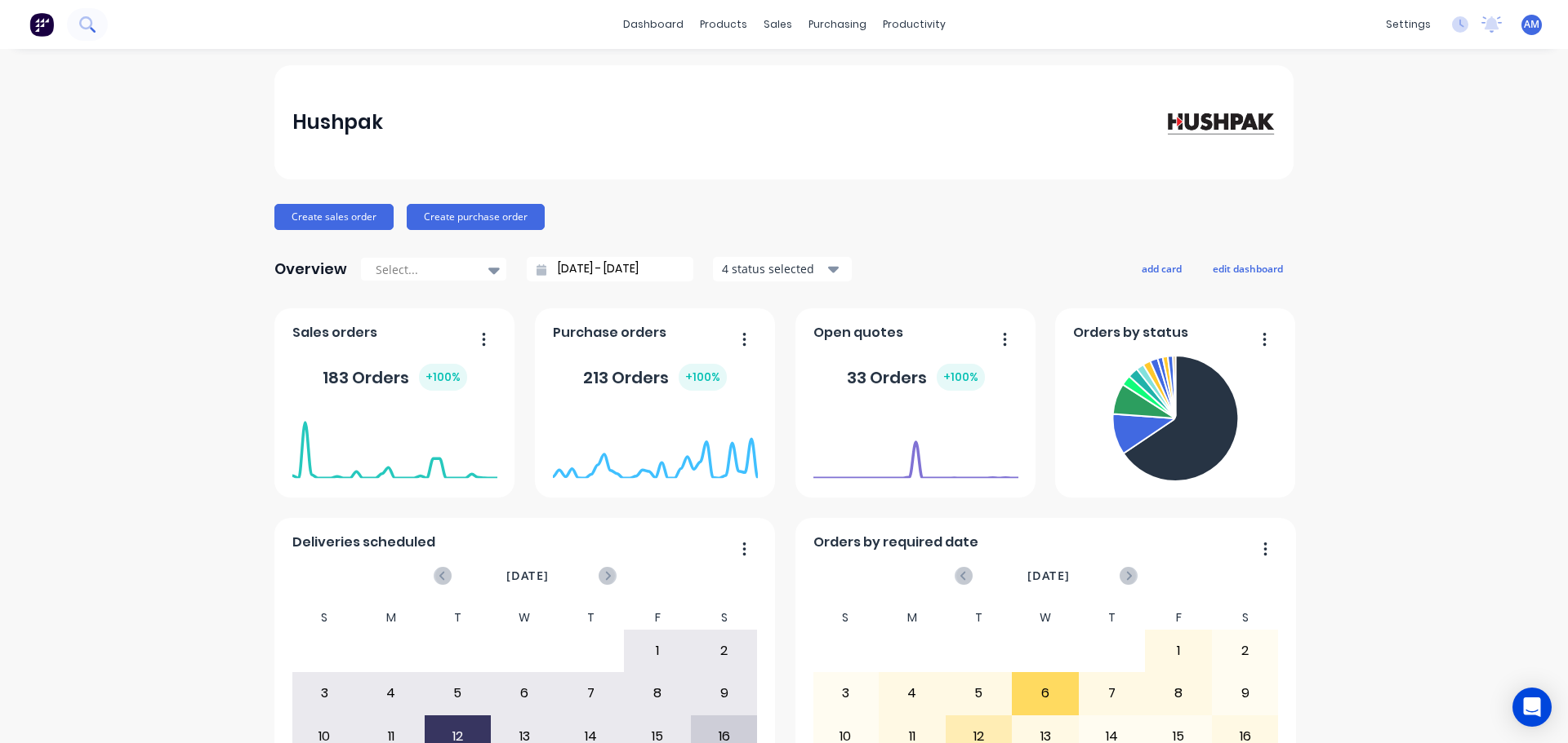
click at [95, 26] on icon at bounding box center [87, 24] width 16 height 16
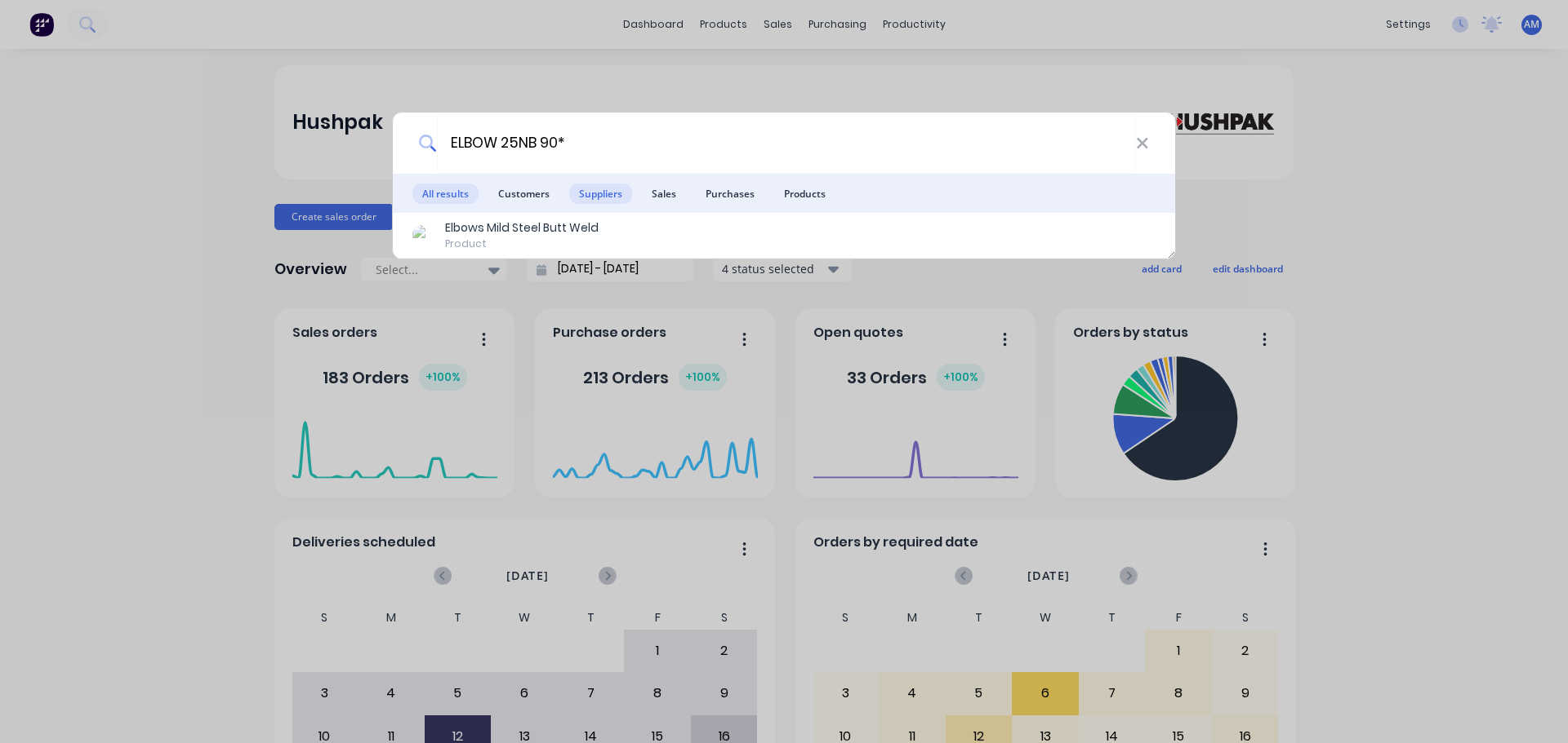
type input "ELBOW 25NB 90*"
click at [616, 189] on span "Suppliers" at bounding box center [600, 193] width 62 height 21
click at [1145, 144] on icon at bounding box center [1142, 144] width 13 height 18
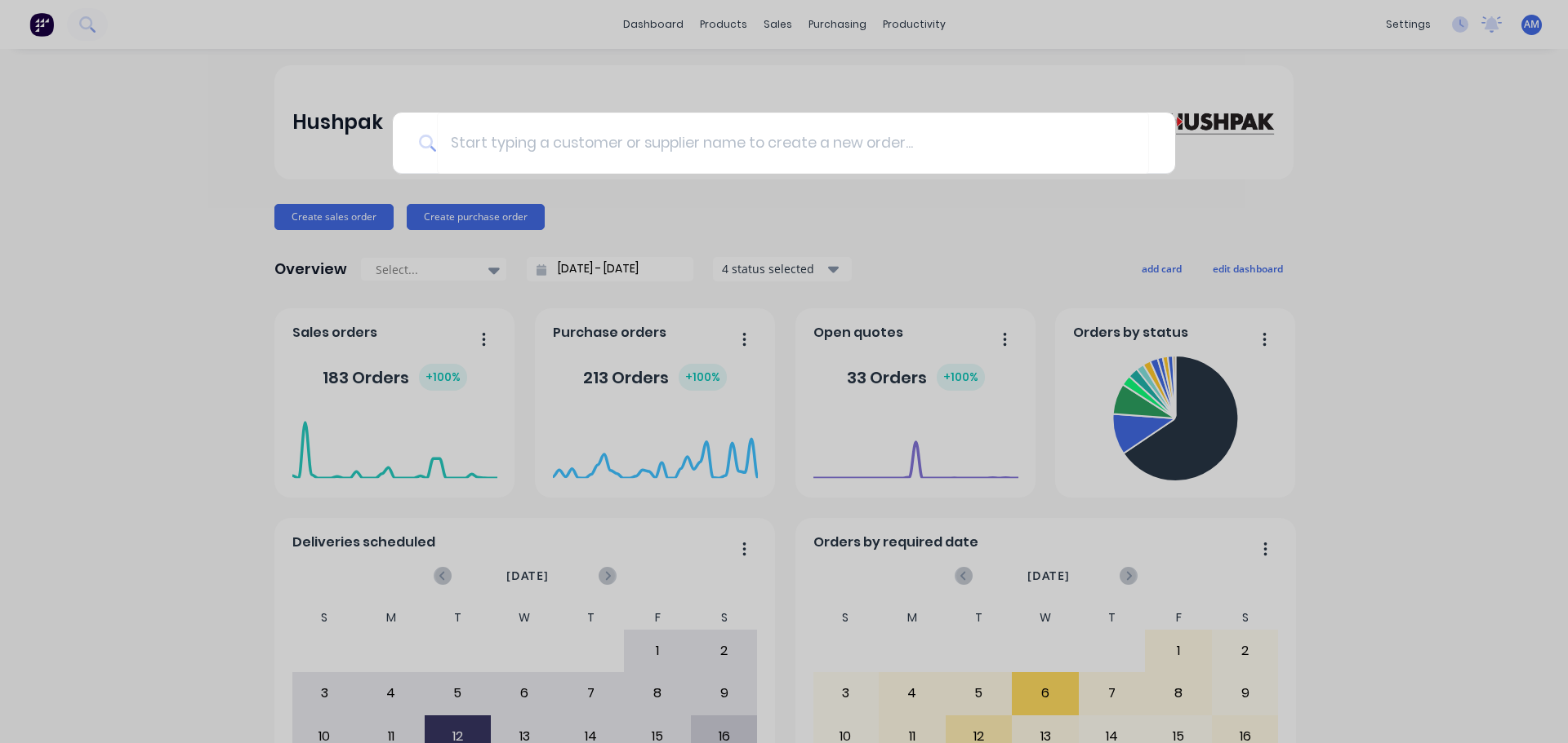
click at [1173, 235] on div at bounding box center [784, 372] width 1568 height 743
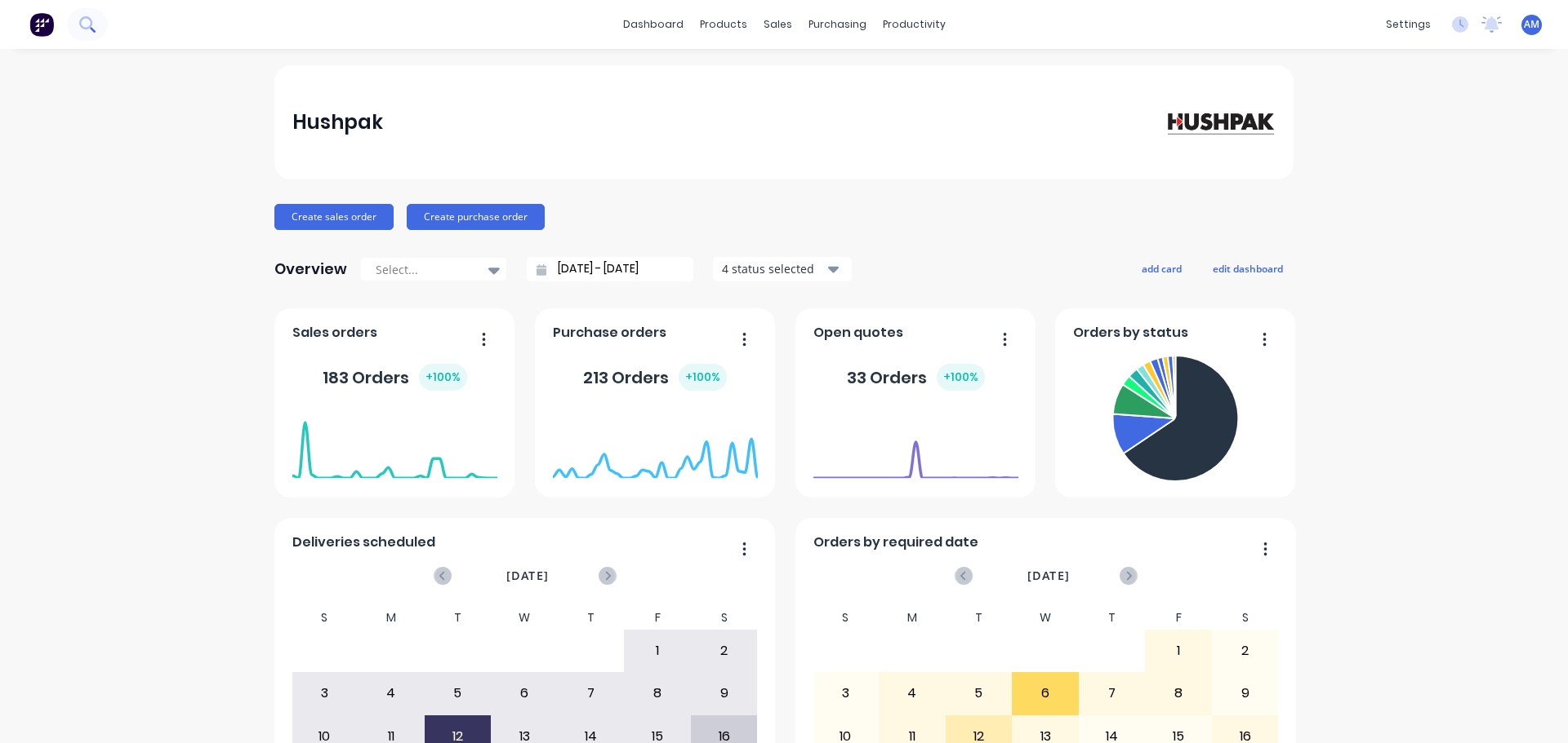
click at [96, 33] on button at bounding box center [87, 24] width 41 height 33
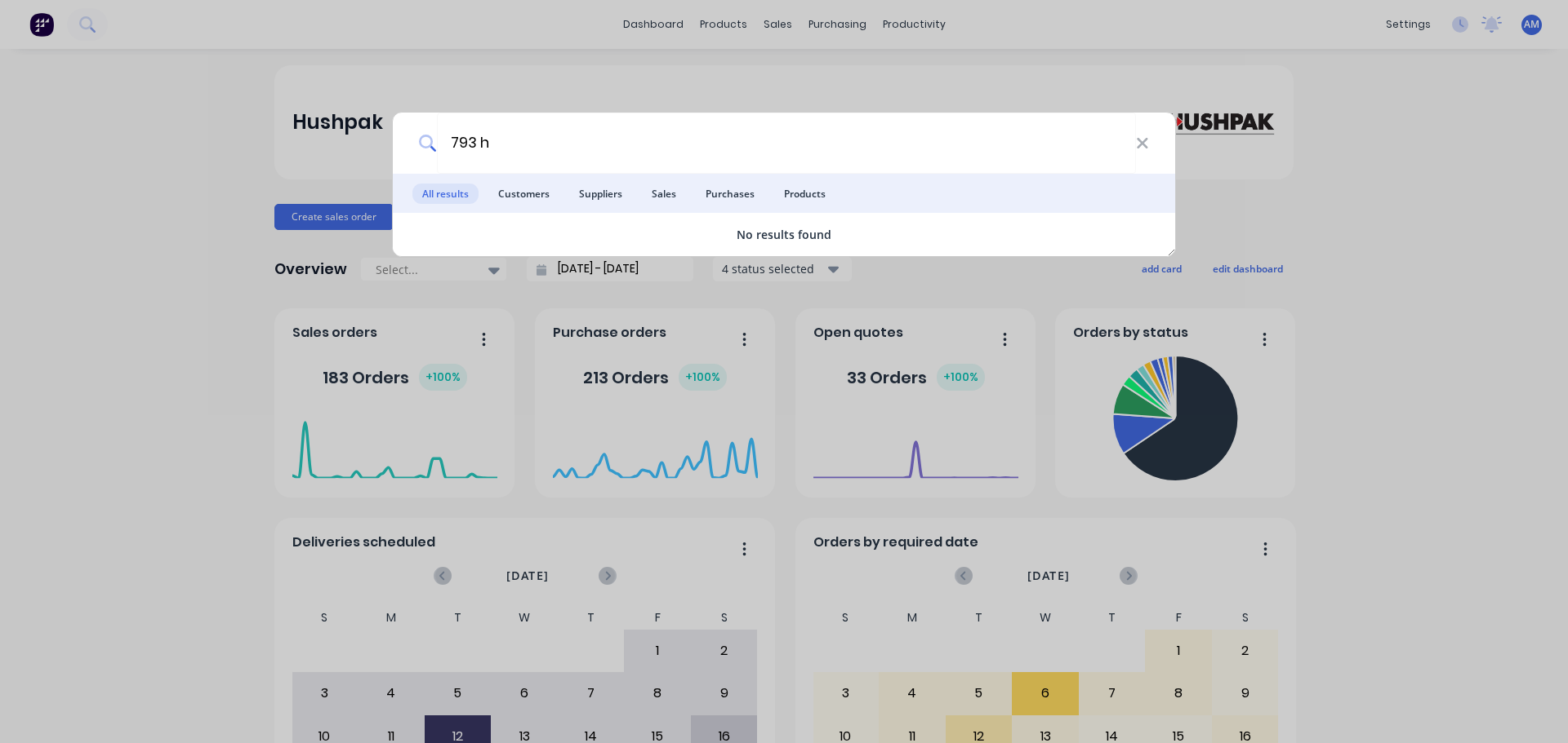
type input "793 h"
click at [1144, 146] on icon at bounding box center [1142, 143] width 11 height 11
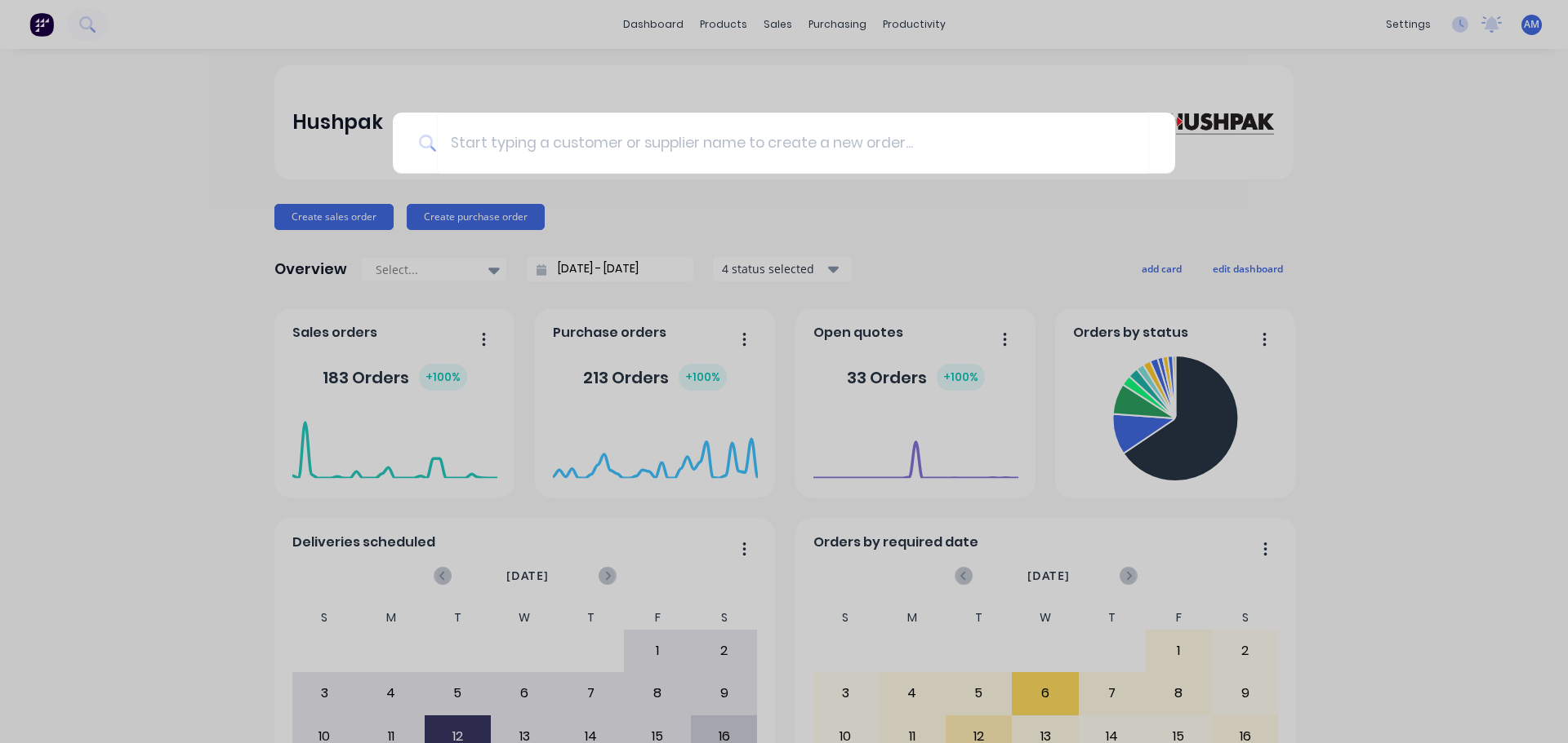
click at [150, 248] on div at bounding box center [784, 372] width 1568 height 743
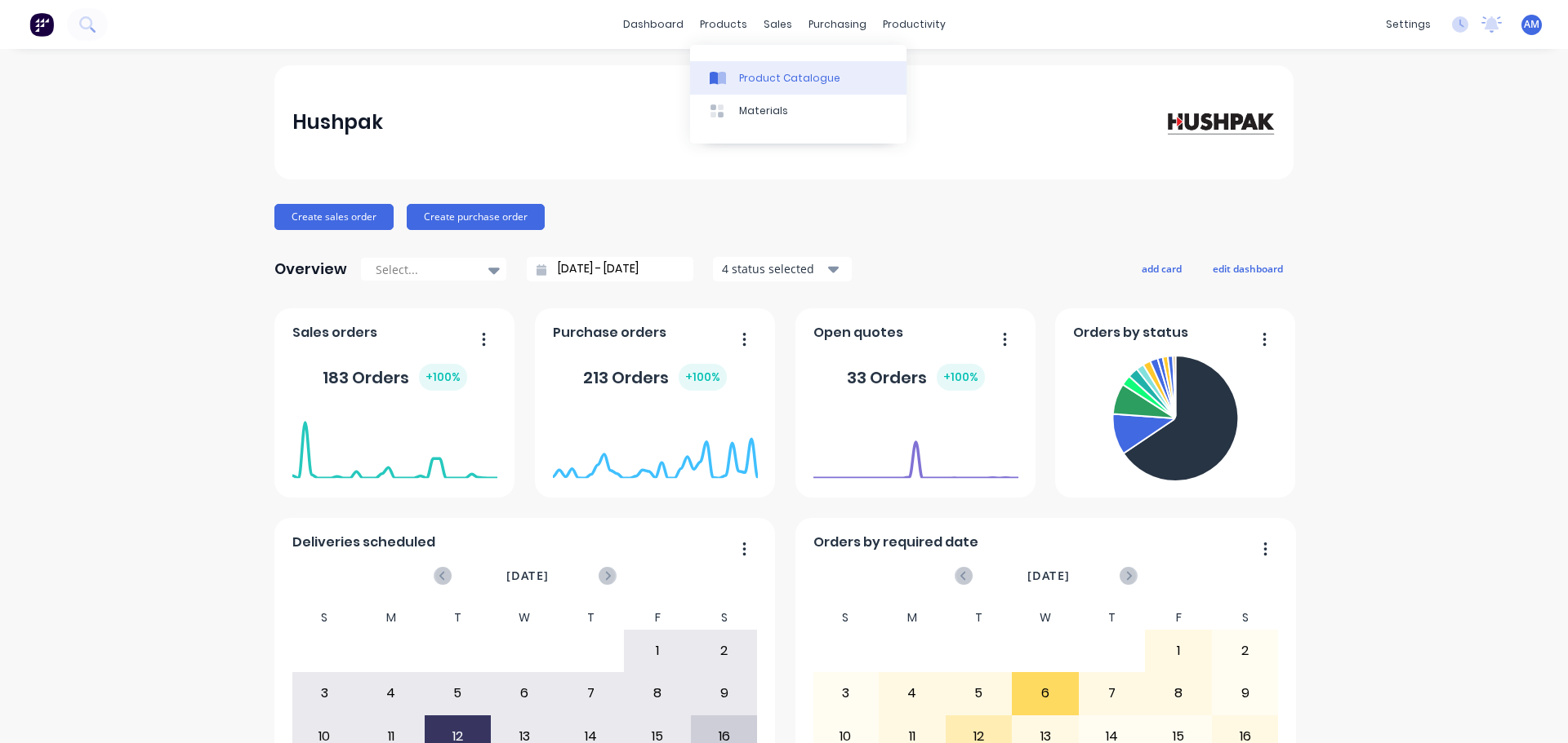
click at [746, 78] on div "Product Catalogue" at bounding box center [790, 78] width 101 height 15
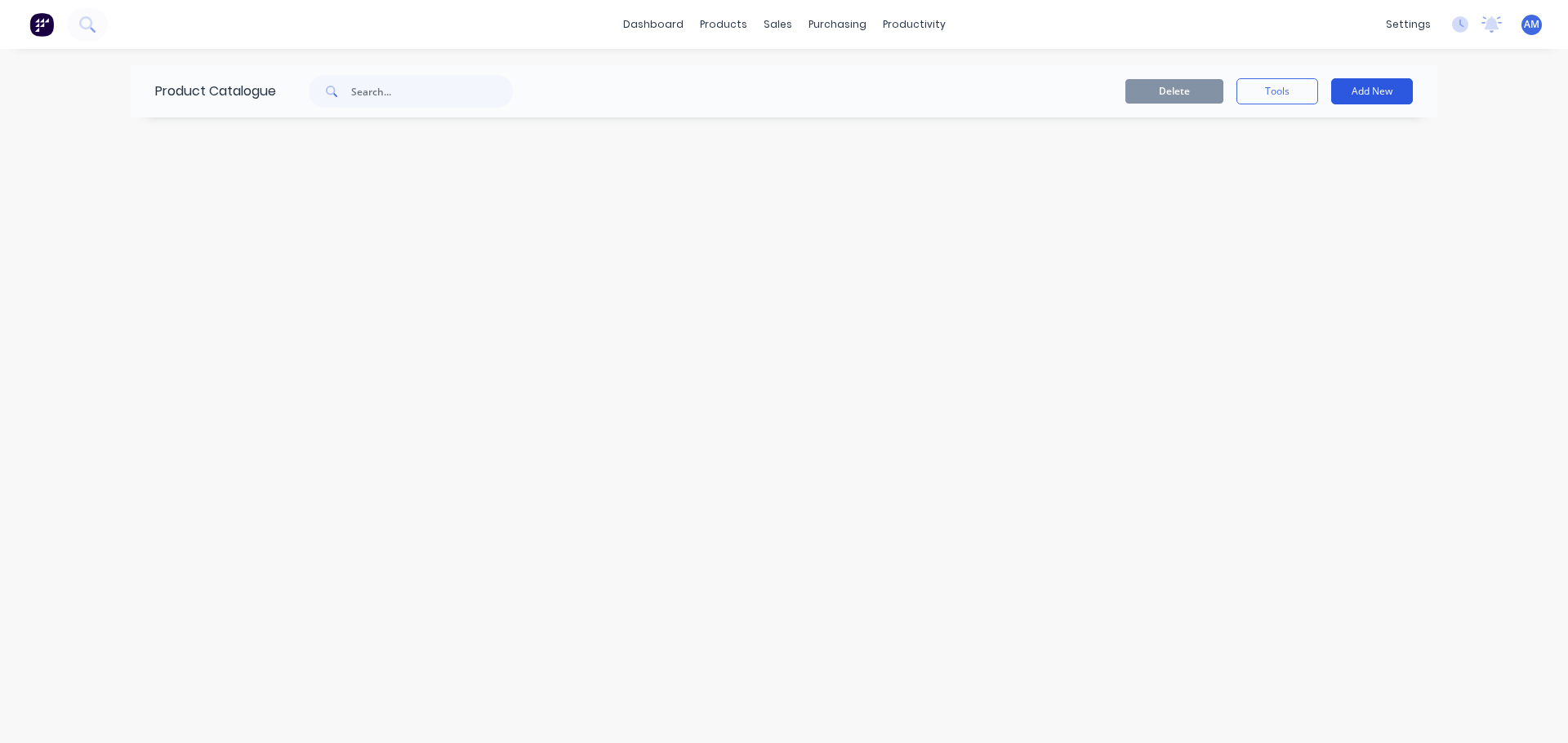
click at [1362, 93] on button "Add New" at bounding box center [1372, 91] width 81 height 26
click at [1322, 173] on div "Product" at bounding box center [1334, 166] width 126 height 24
